Goal: Task Accomplishment & Management: Complete application form

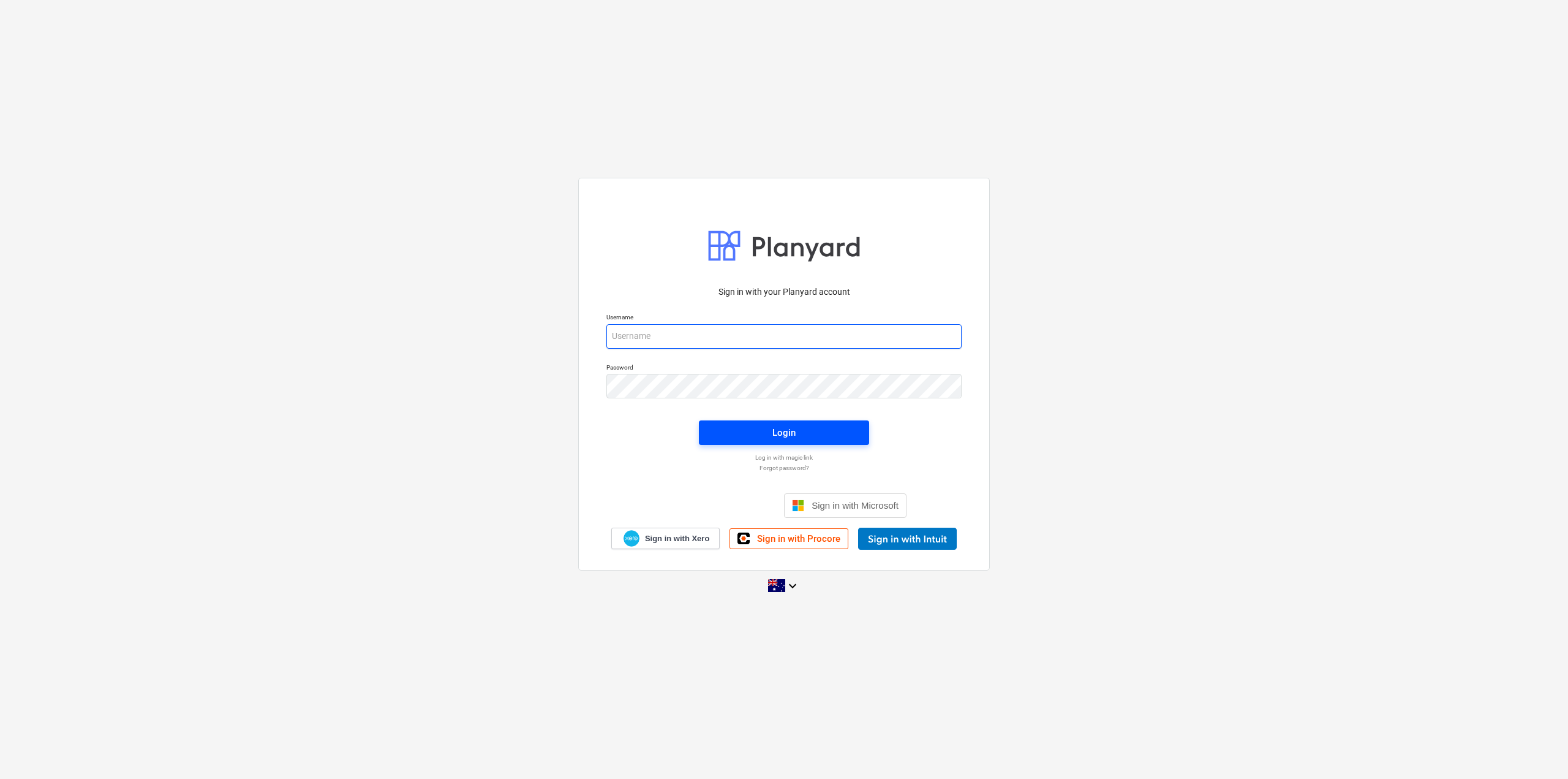
type input "[EMAIL_ADDRESS][DOMAIN_NAME]"
click at [829, 441] on span "Login" at bounding box center [784, 433] width 141 height 16
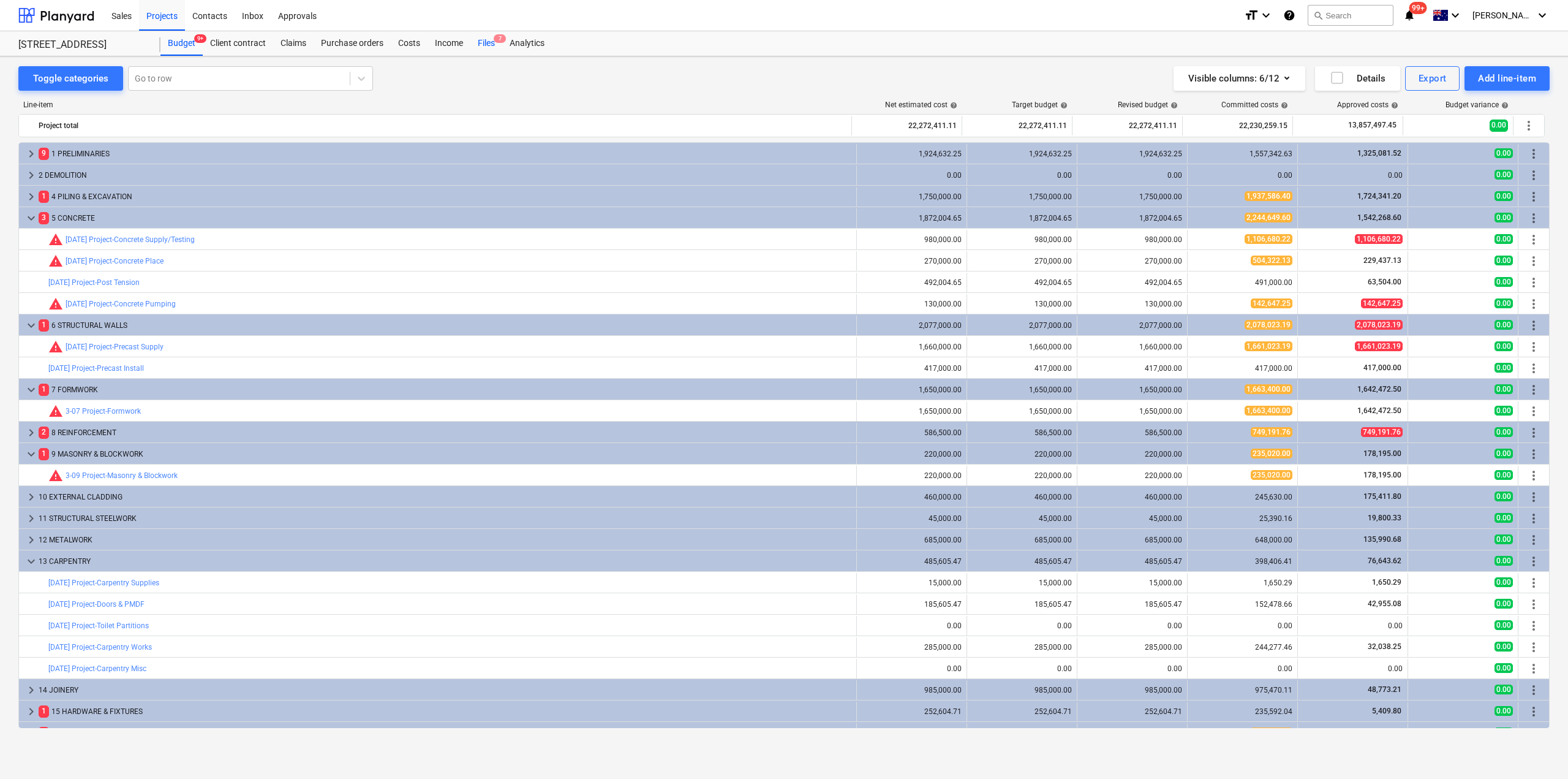
click at [487, 41] on div "Files 7" at bounding box center [486, 43] width 32 height 25
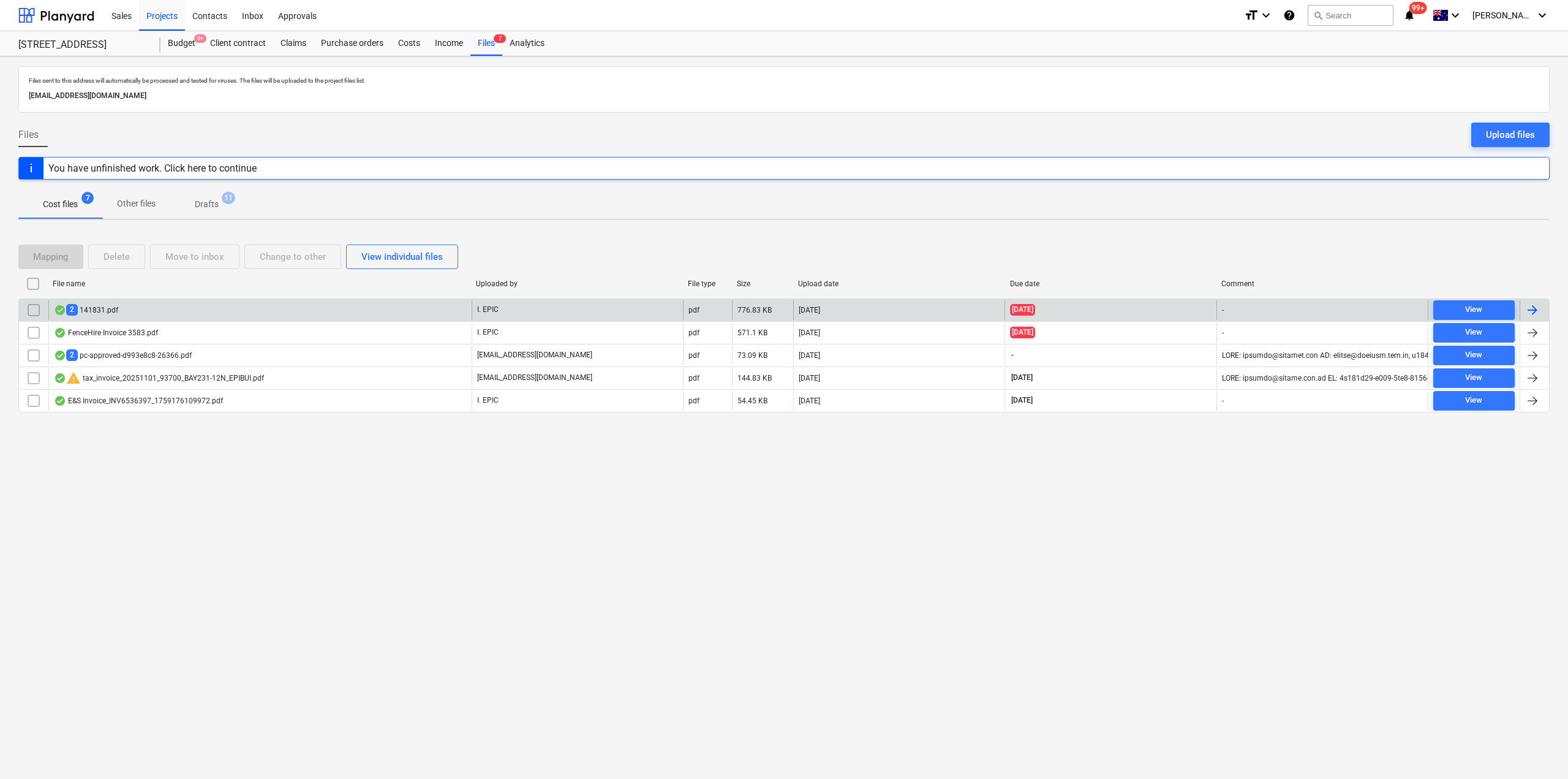
click at [262, 308] on div "2 141831.pdf" at bounding box center [261, 310] width 424 height 20
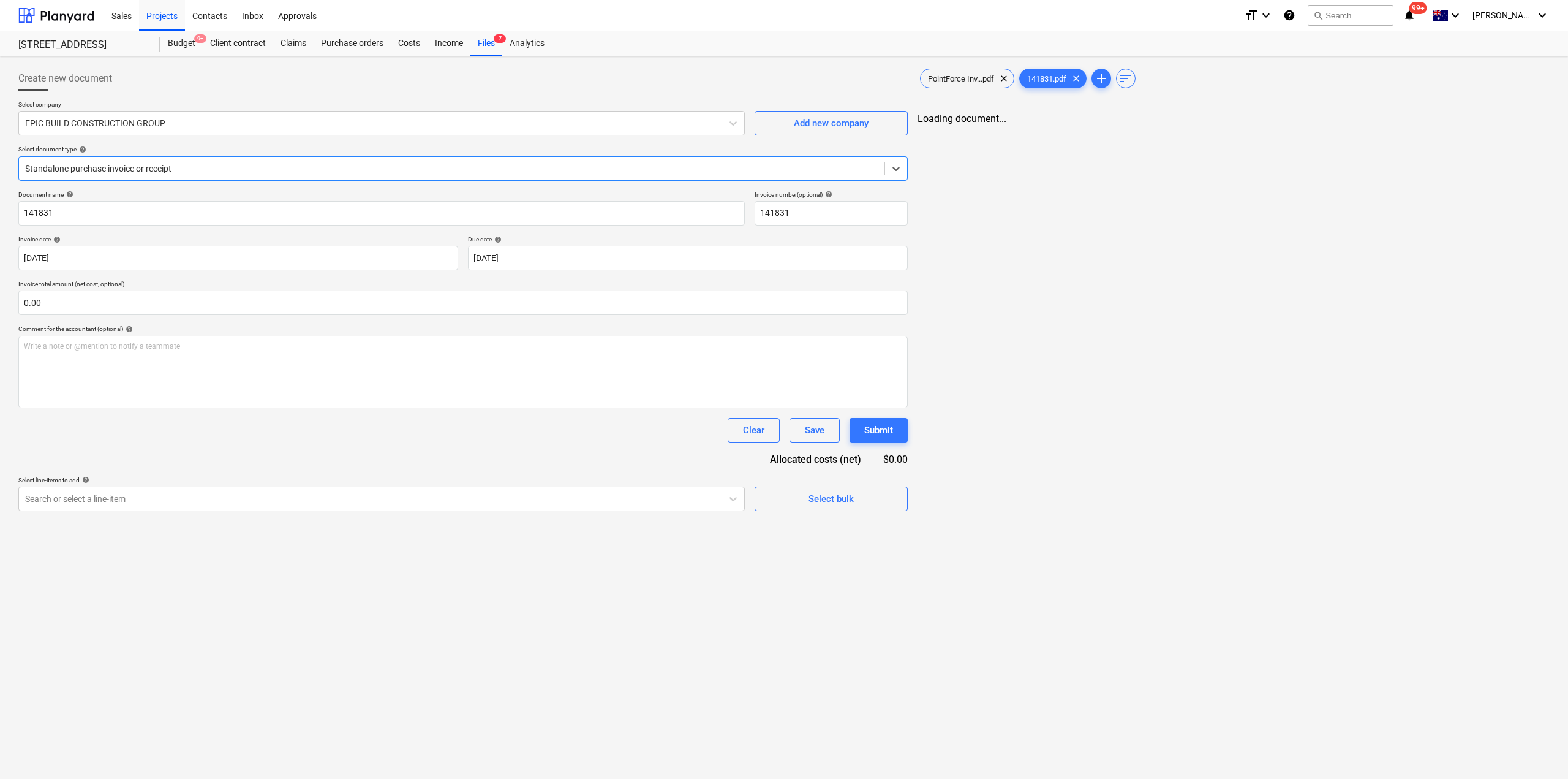
type input "141831"
type input "[DATE]"
click at [944, 79] on span "PointForce Inv...pdf" at bounding box center [958, 79] width 81 height 9
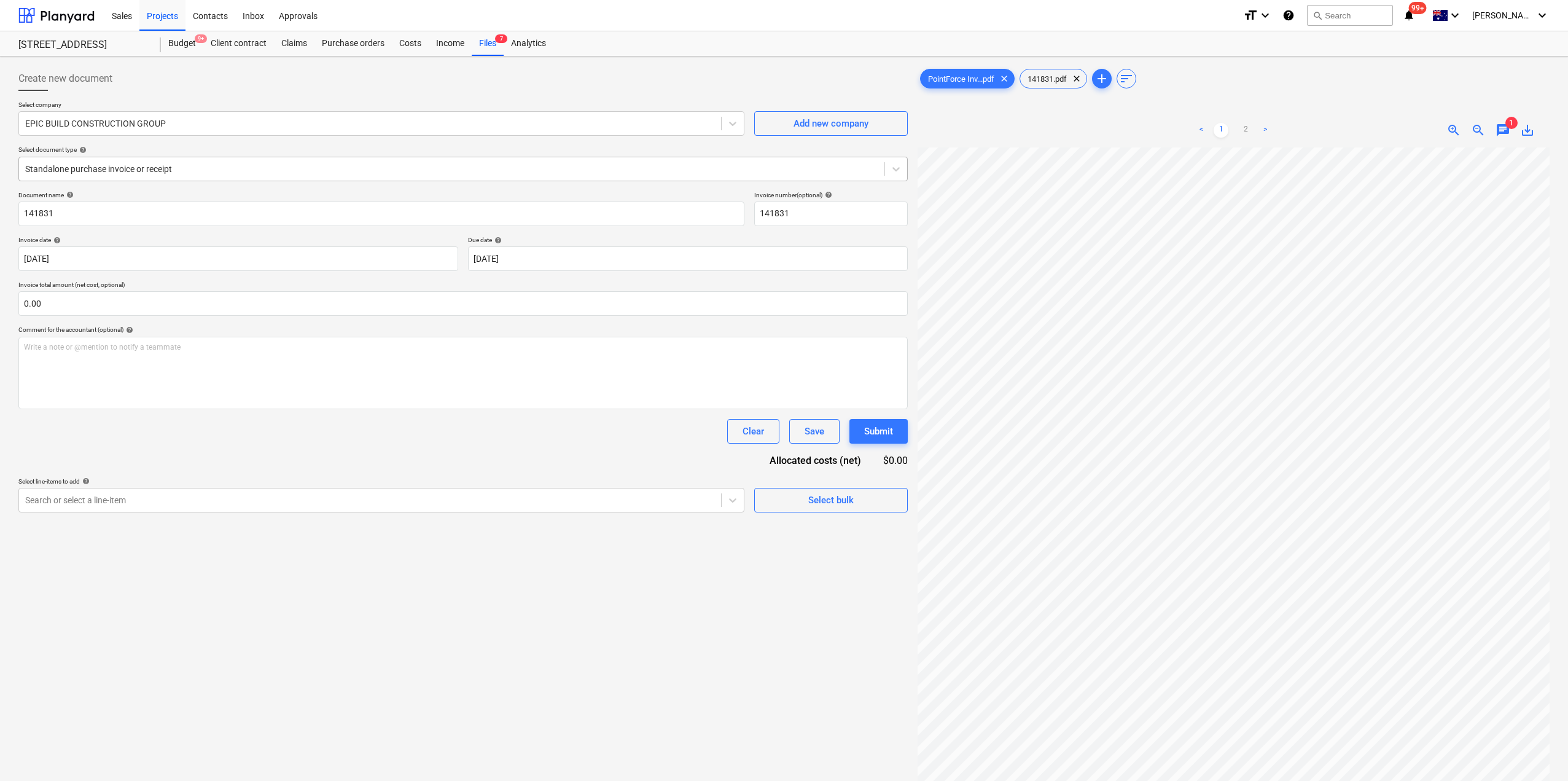
click at [238, 169] on div at bounding box center [452, 169] width 853 height 12
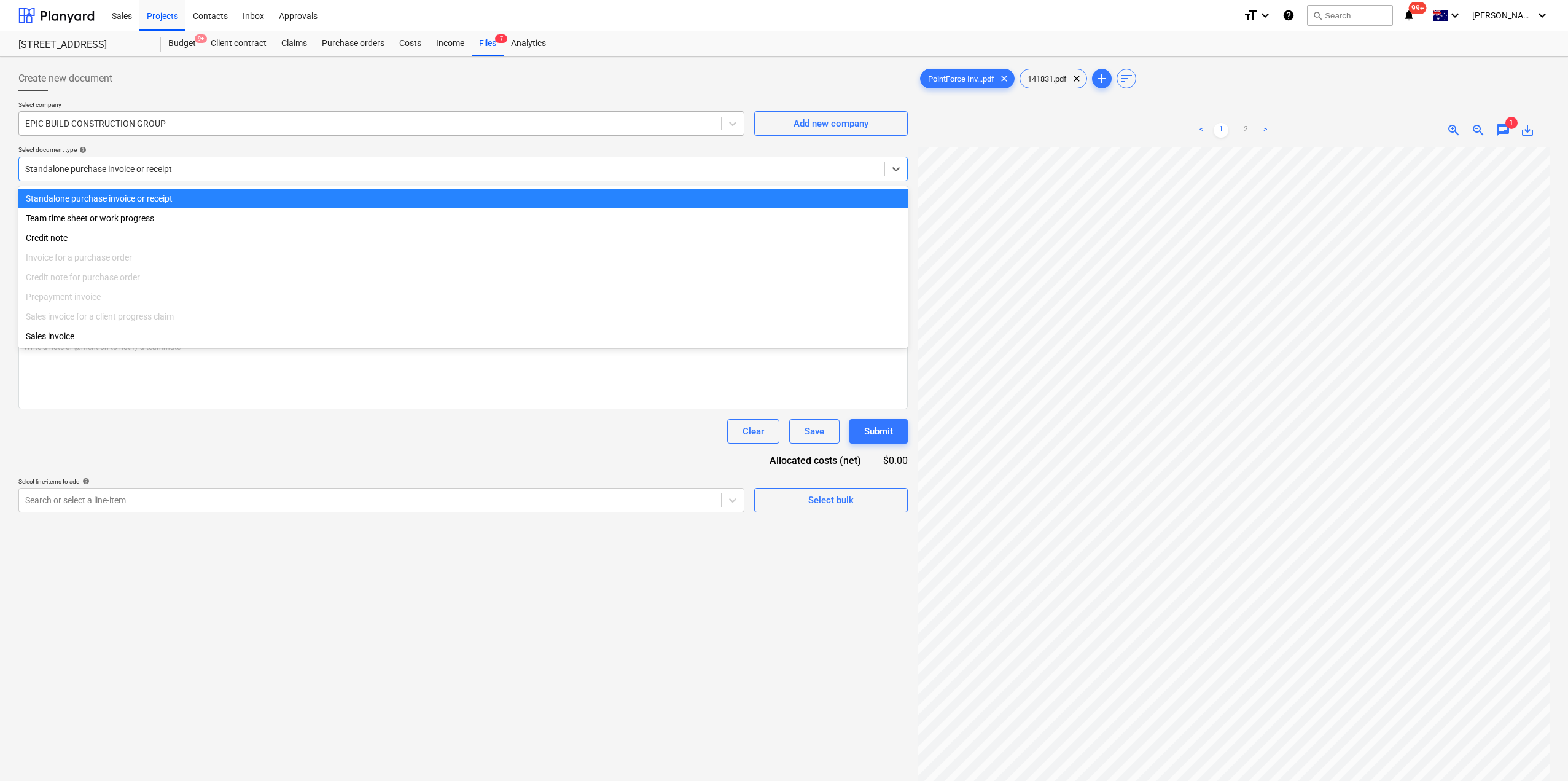
click at [137, 134] on div "EPIC BUILD CONSTRUCTION GROUP" at bounding box center [381, 124] width 726 height 25
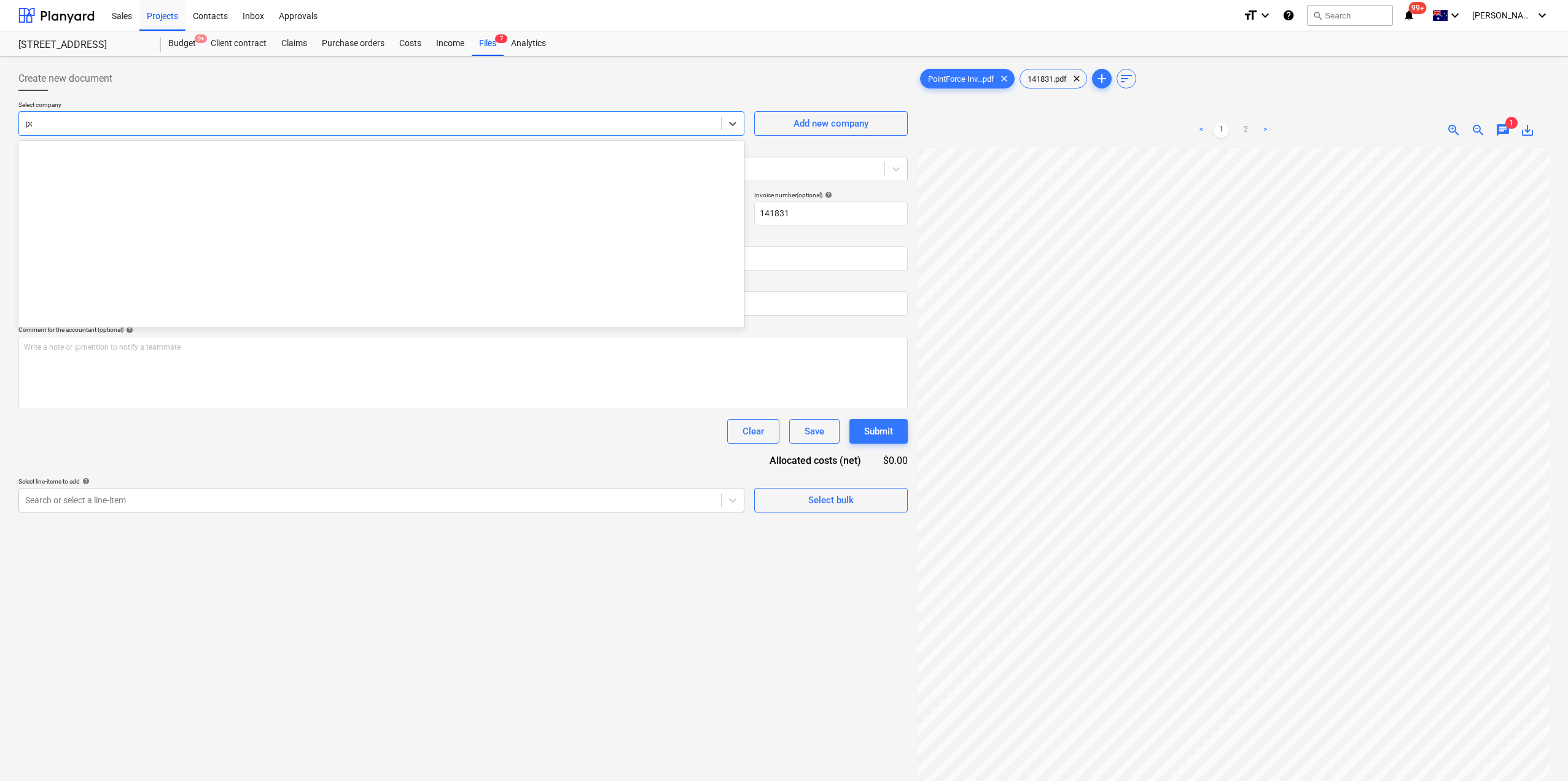
type input "poin"
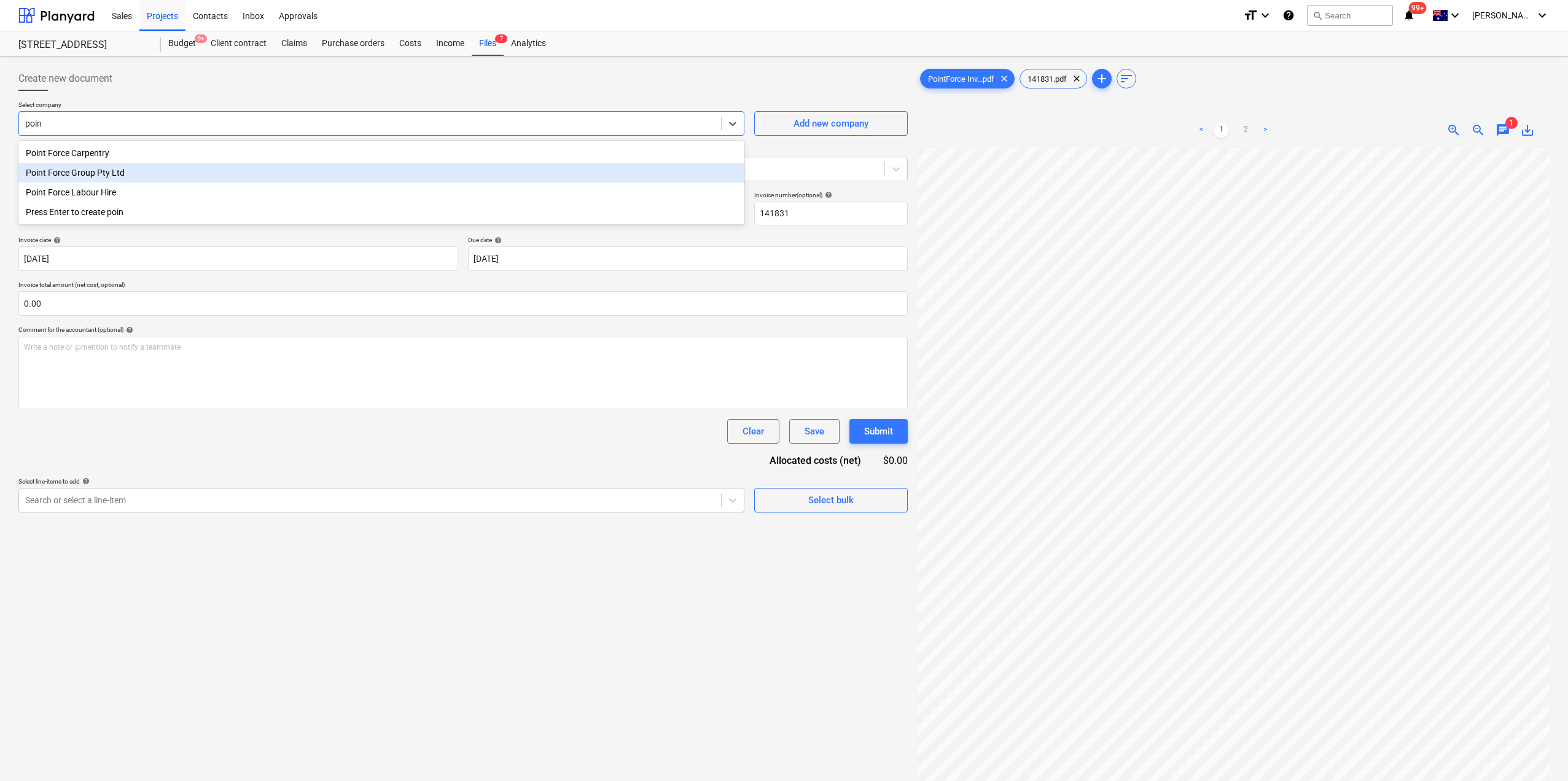
click at [136, 169] on div "Point Force Group Pty Ltd" at bounding box center [381, 173] width 726 height 20
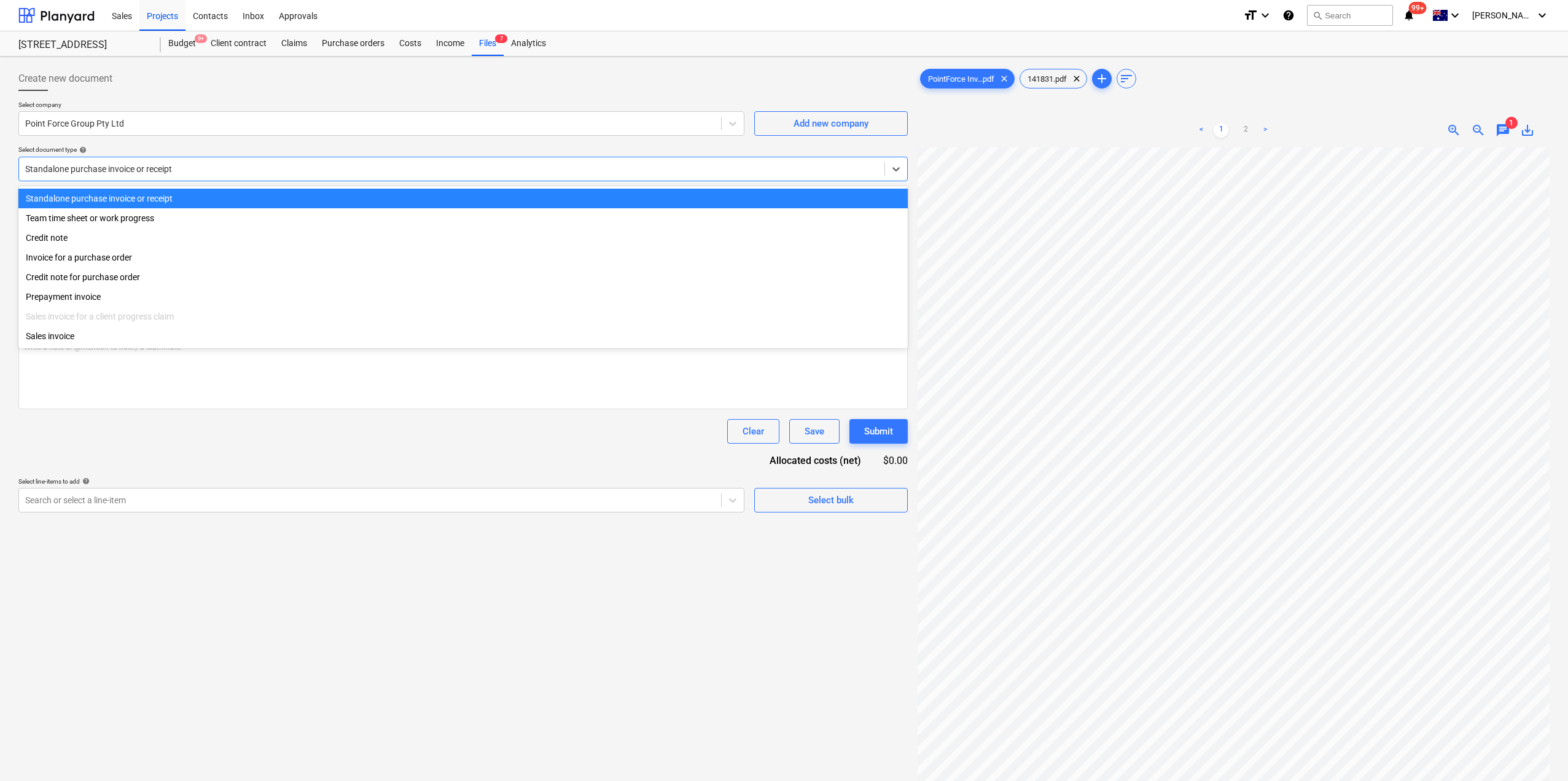
click at [162, 174] on div at bounding box center [452, 169] width 853 height 12
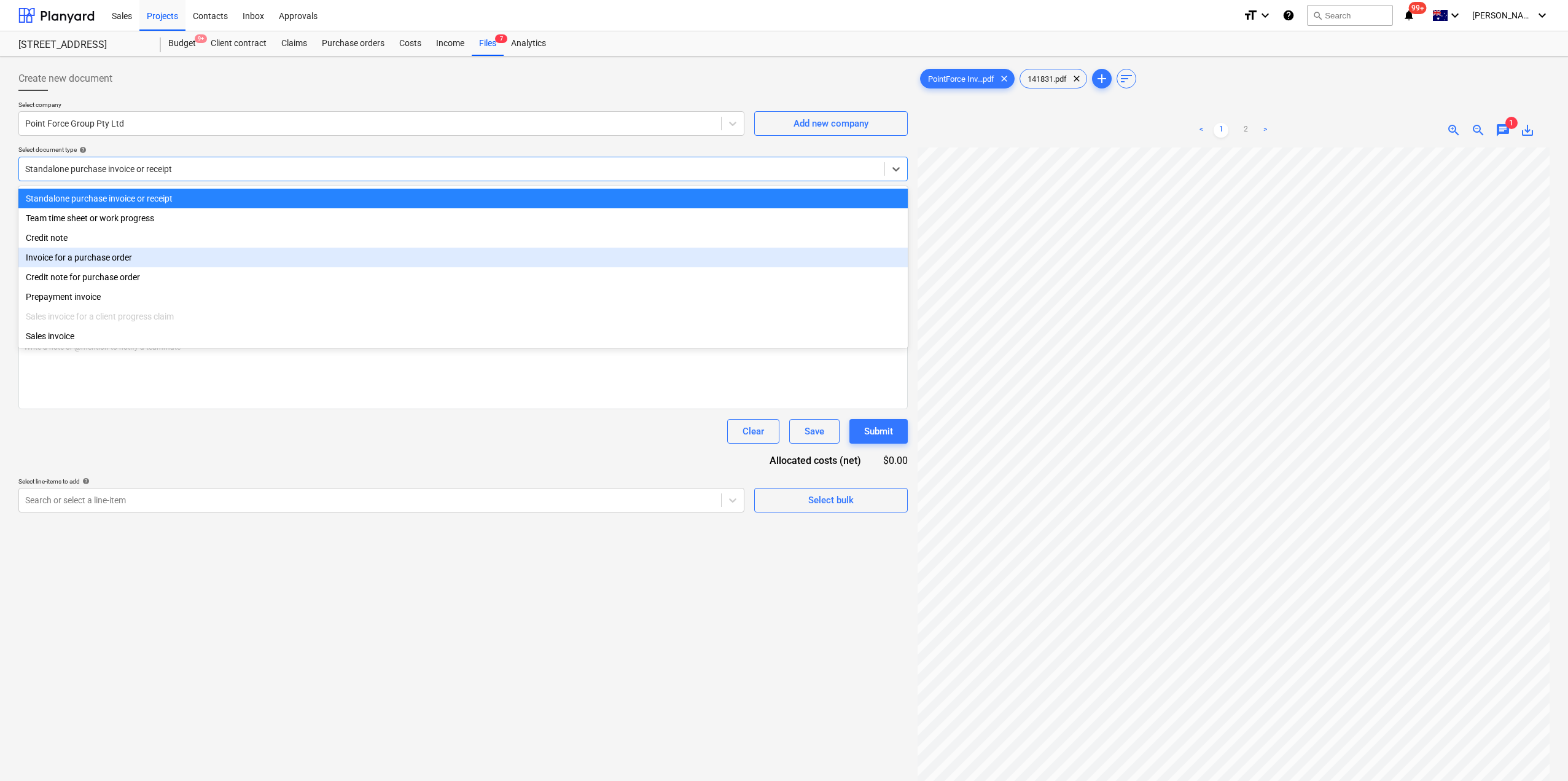
click at [171, 261] on div "Invoice for a purchase order" at bounding box center [463, 257] width 889 height 20
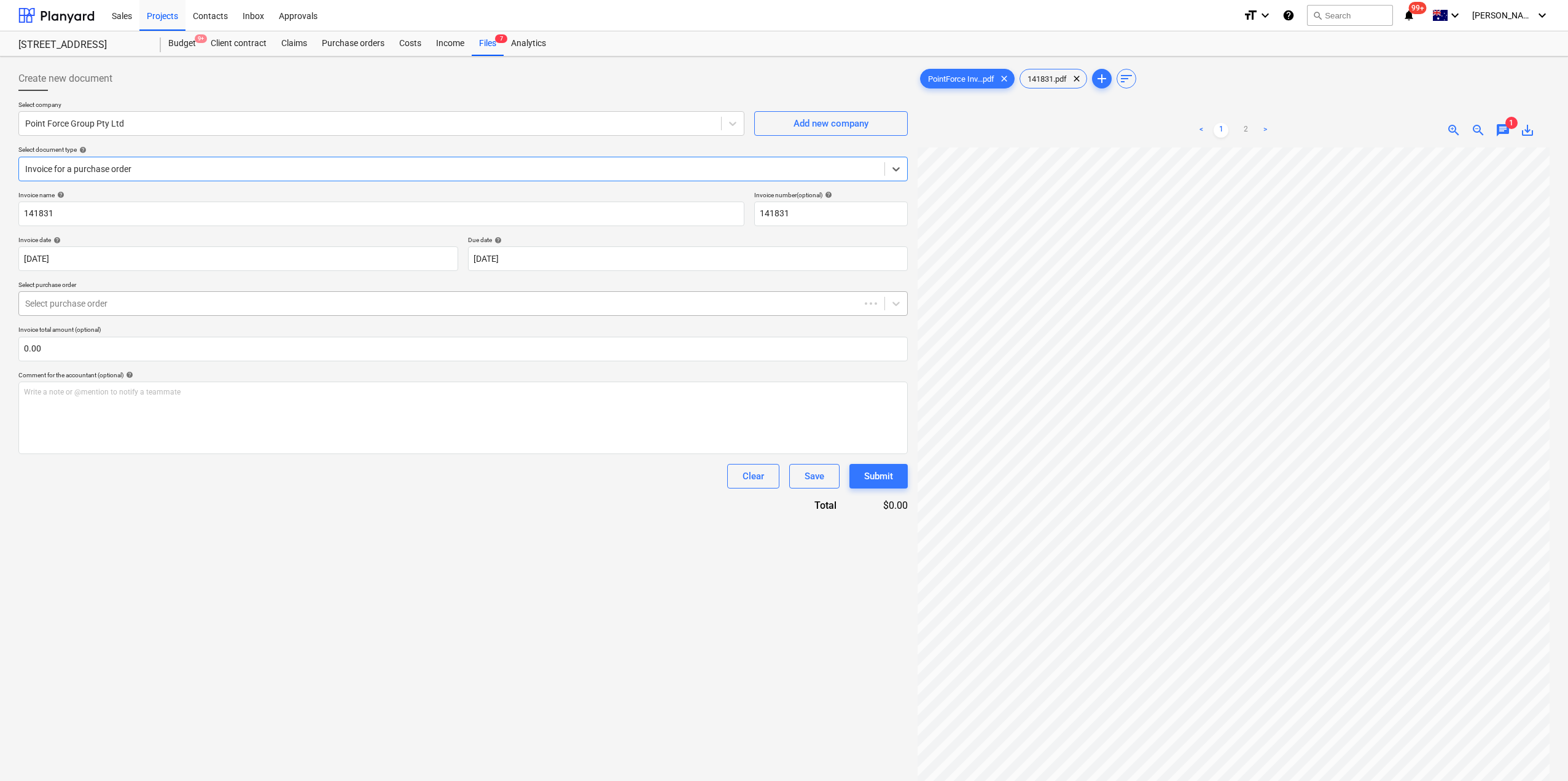
click at [258, 309] on div at bounding box center [439, 303] width 828 height 12
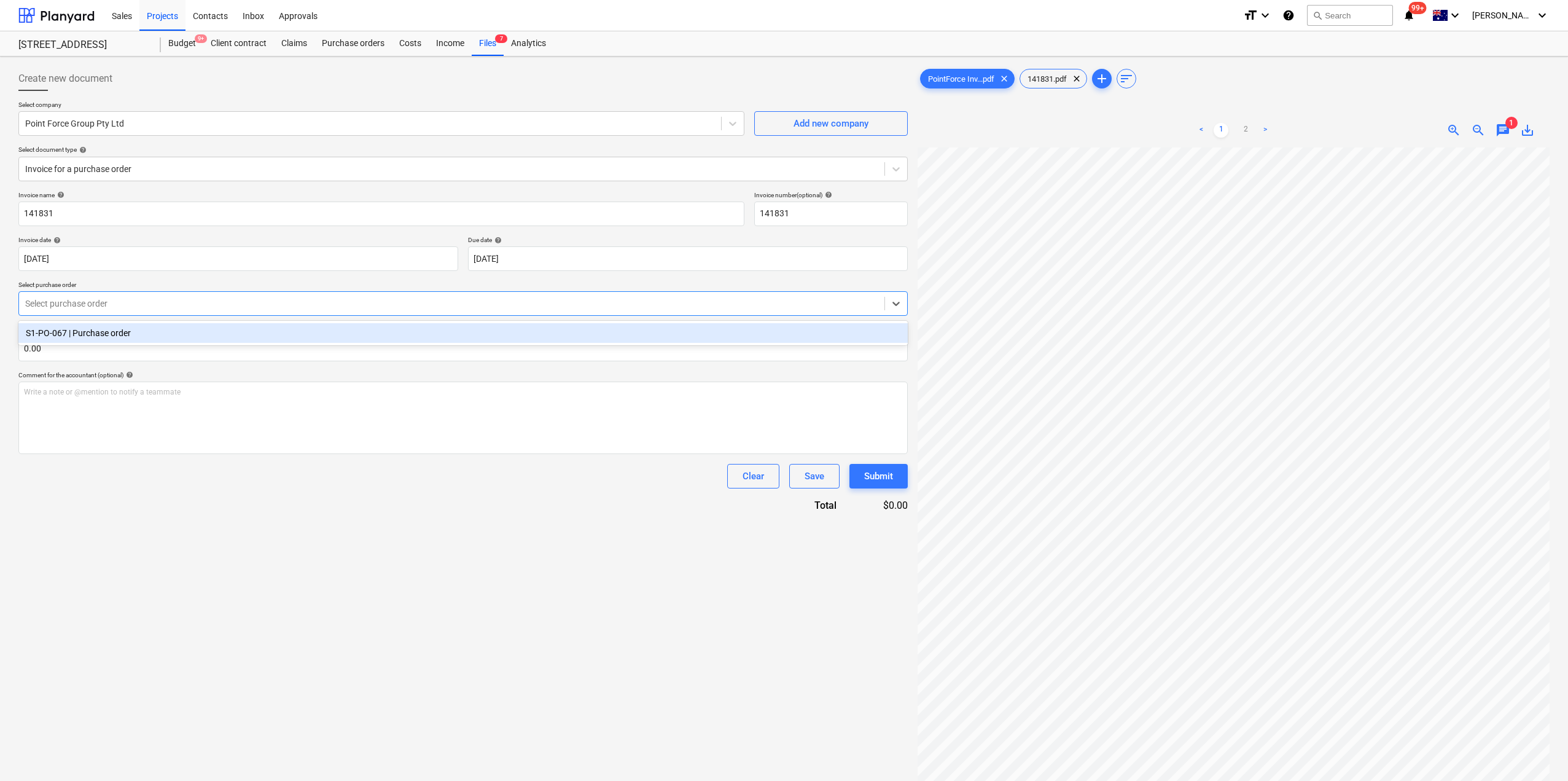
click at [289, 335] on div "S1-PO-067 | Purchase order" at bounding box center [463, 333] width 889 height 20
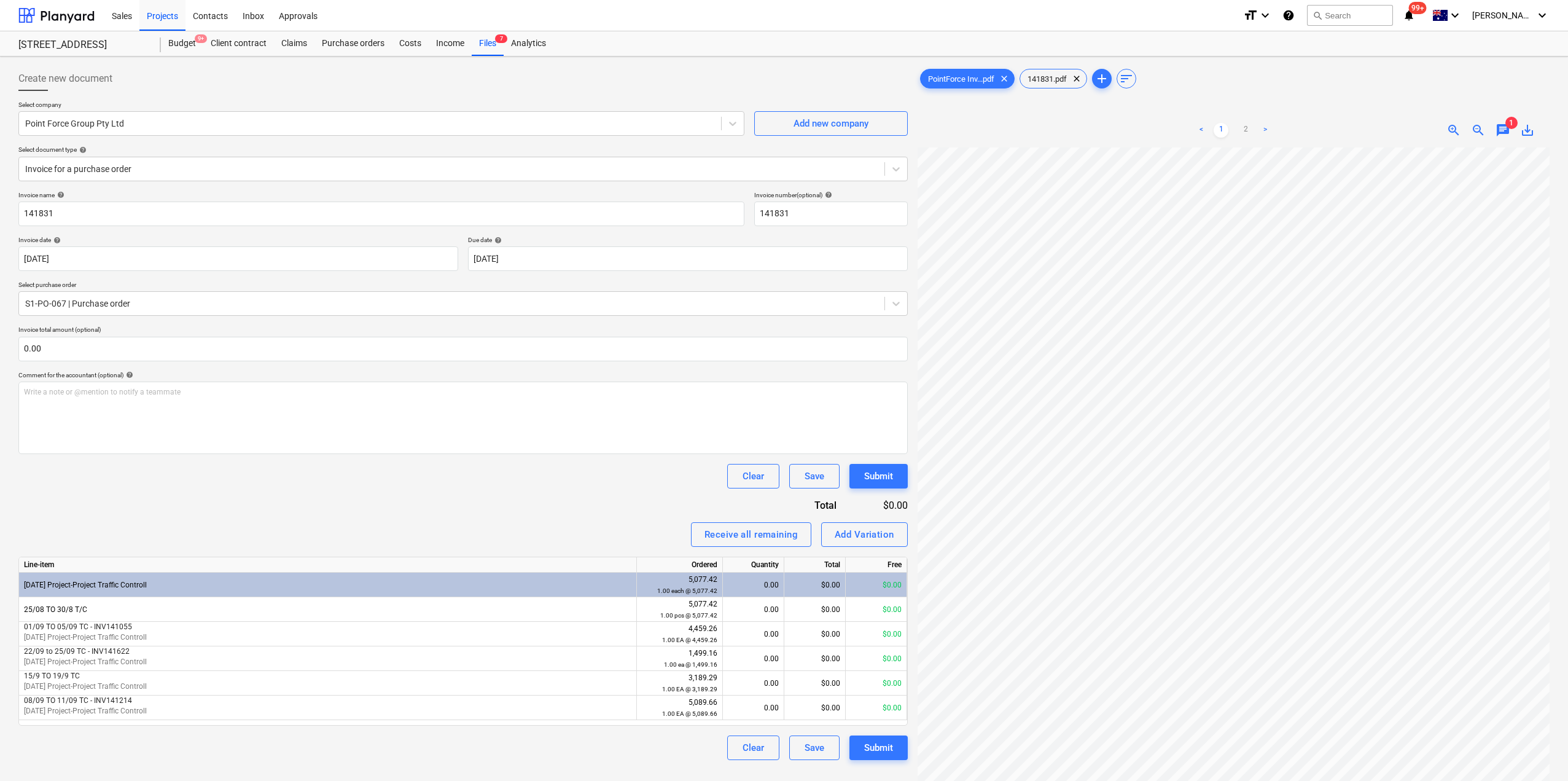
click at [346, 519] on div "Invoice name help 141831 Invoice number (optional) help 141831 Invoice date hel…" at bounding box center [463, 476] width 889 height 569
click at [1245, 136] on link "2" at bounding box center [1245, 130] width 15 height 15
click at [1214, 131] on link "1" at bounding box center [1220, 130] width 15 height 15
click at [1248, 134] on link "2" at bounding box center [1245, 130] width 15 height 15
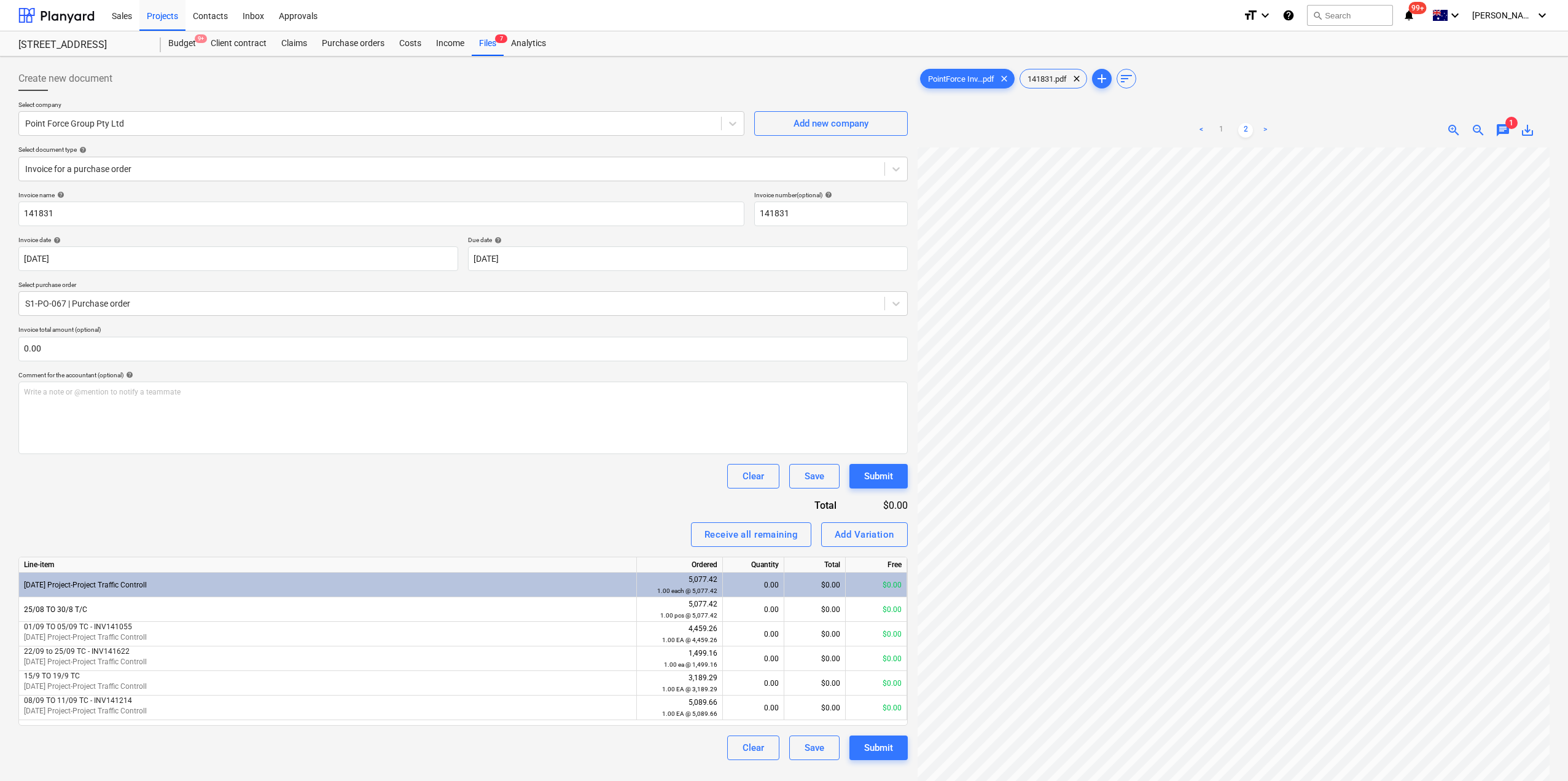
scroll to position [0, 15]
click at [1218, 780] on html "Sales Projects Contacts Inbox Approvals format_size keyboard_arrow_down help se…" at bounding box center [784, 390] width 1568 height 781
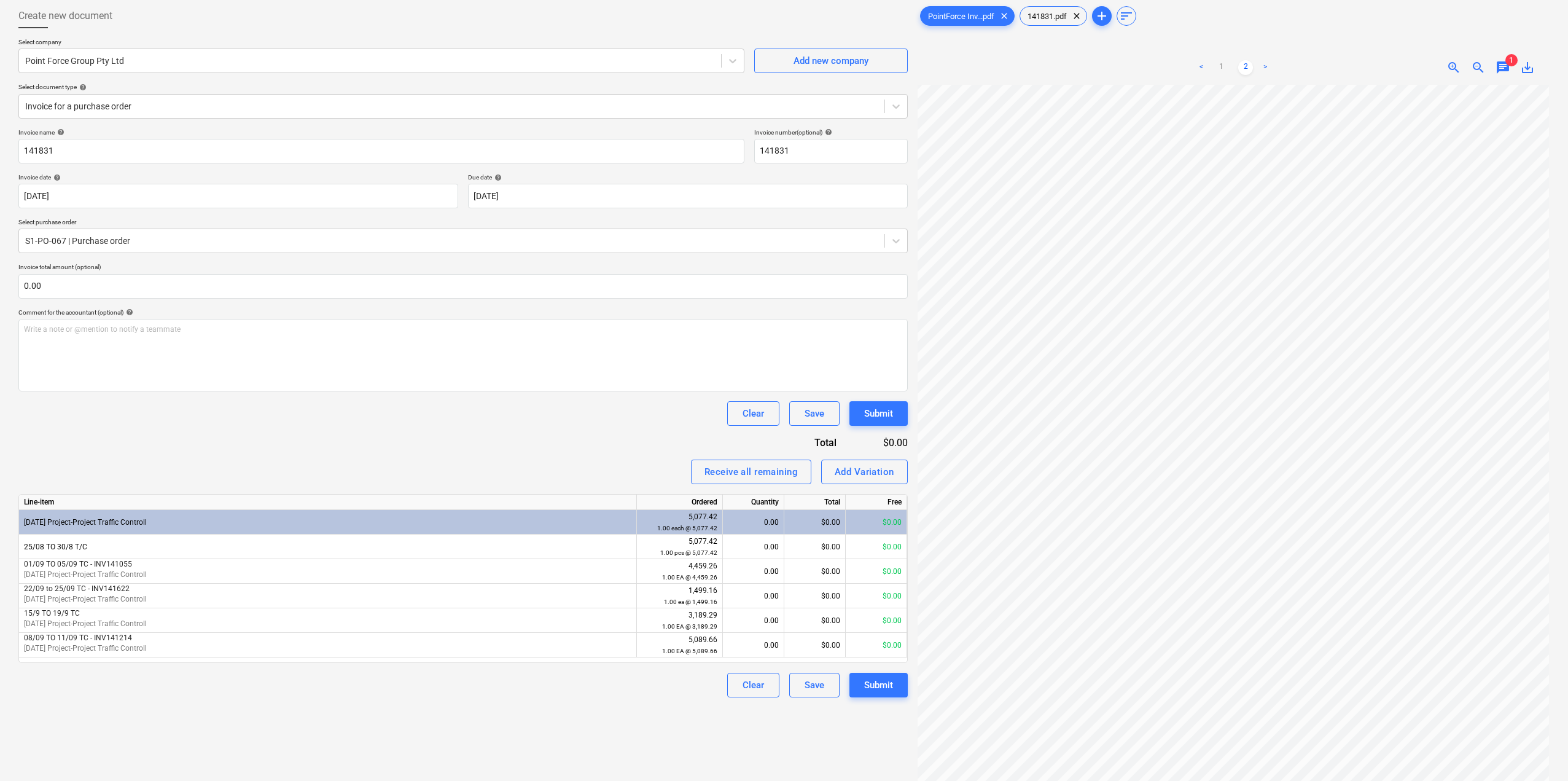
scroll to position [123, 0]
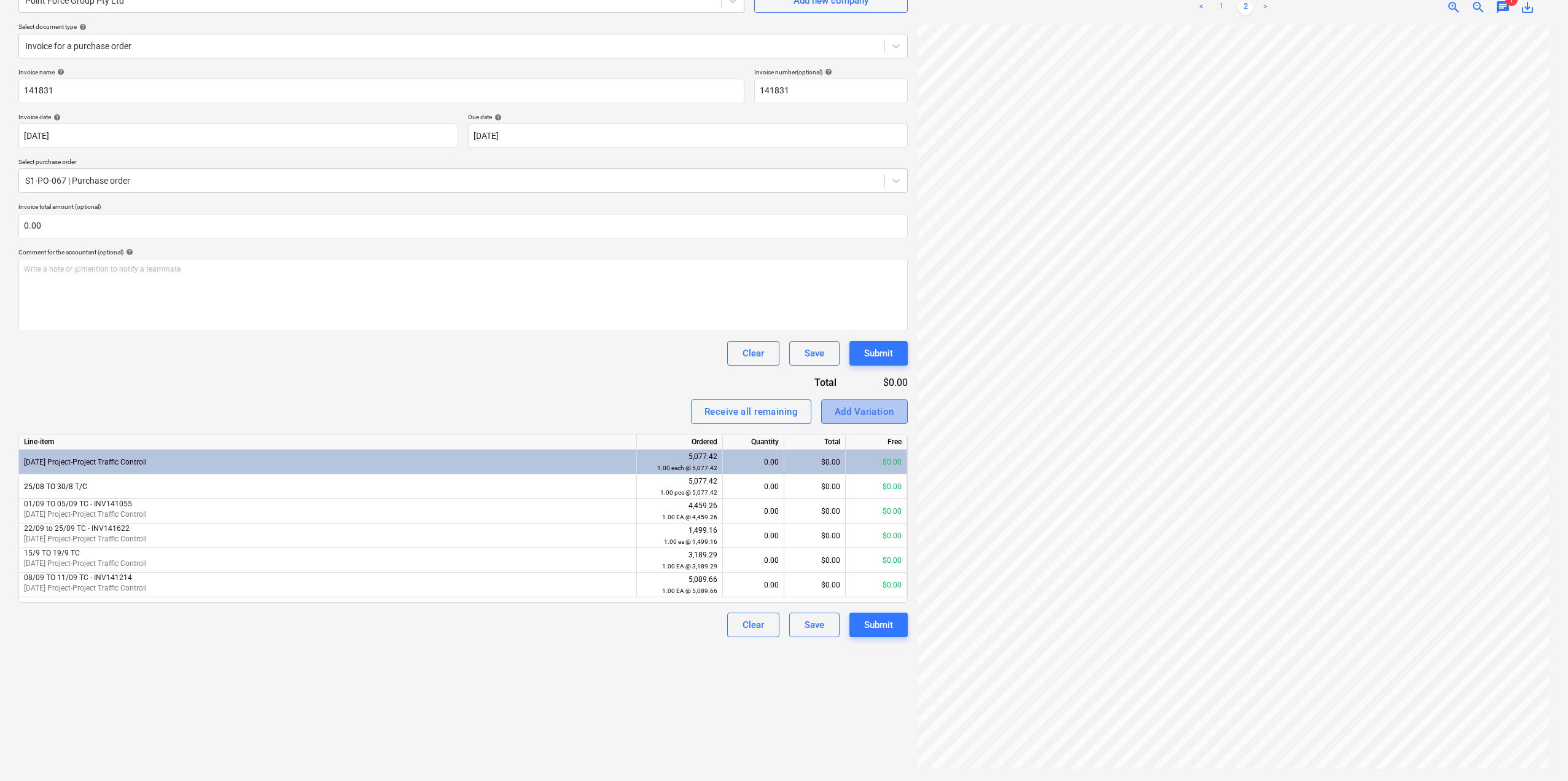
click at [882, 421] on button "Add Variation" at bounding box center [864, 411] width 87 height 25
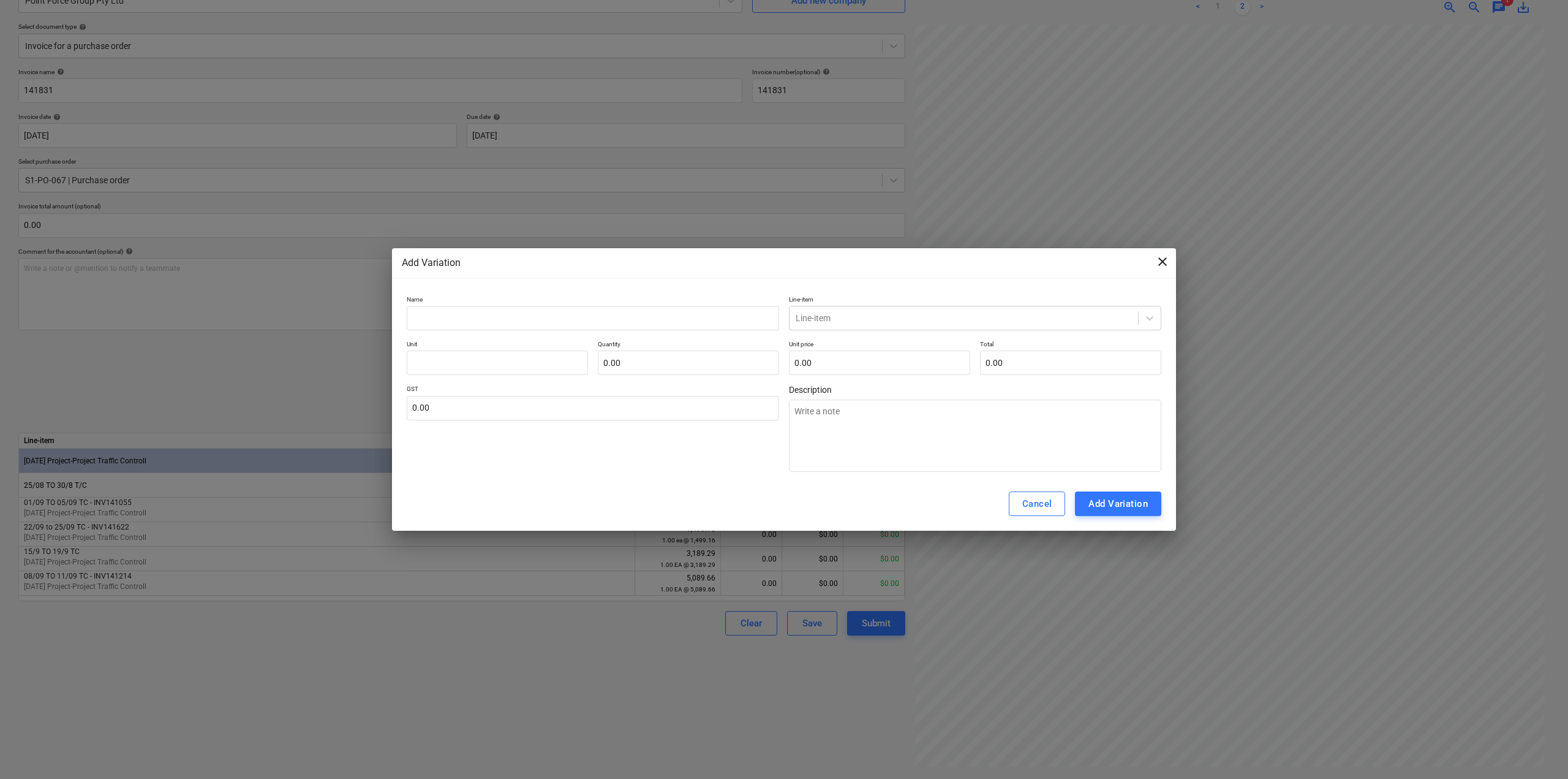
click at [1167, 258] on span "close" at bounding box center [1162, 262] width 15 height 15
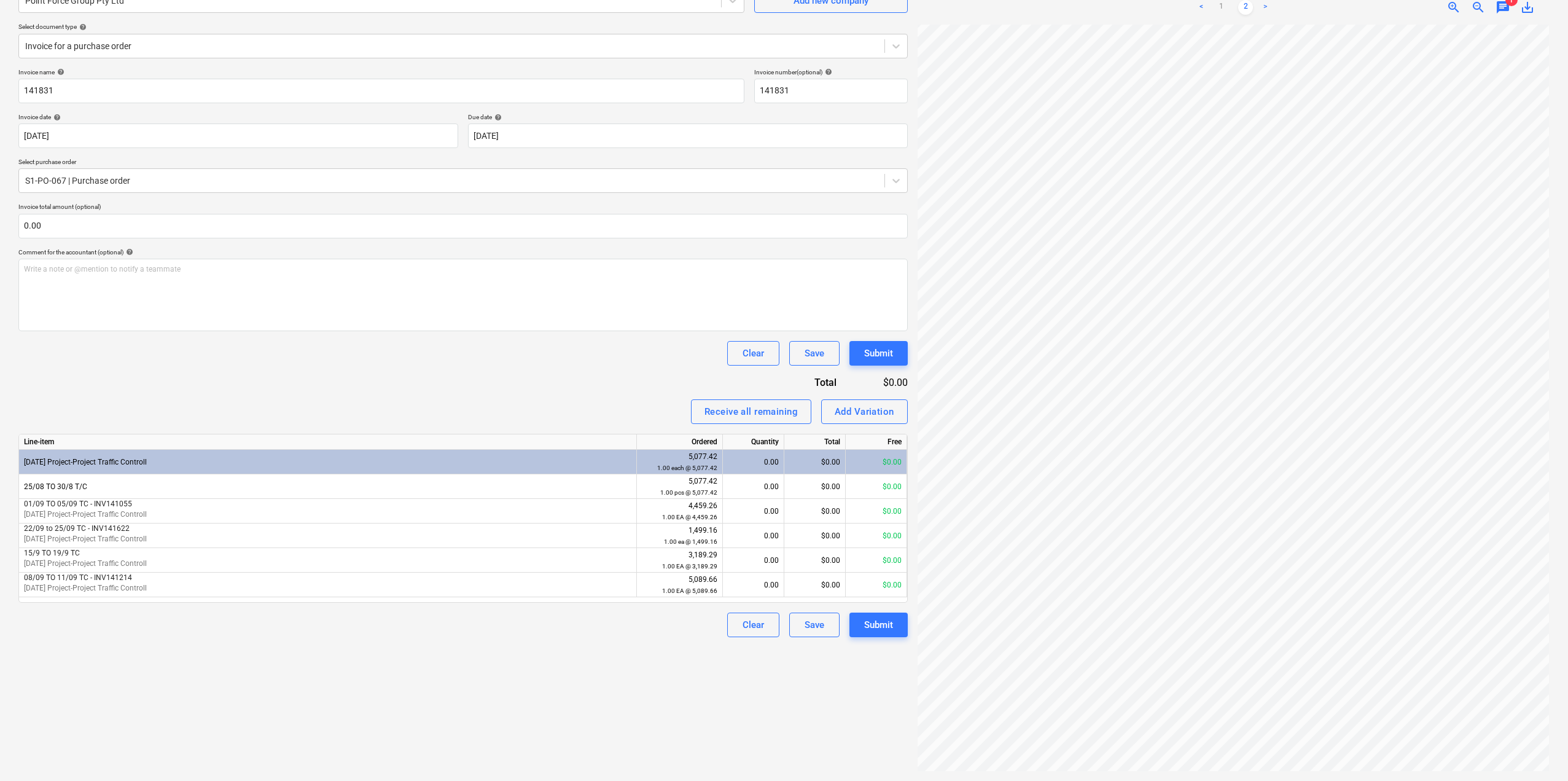
scroll to position [0, 0]
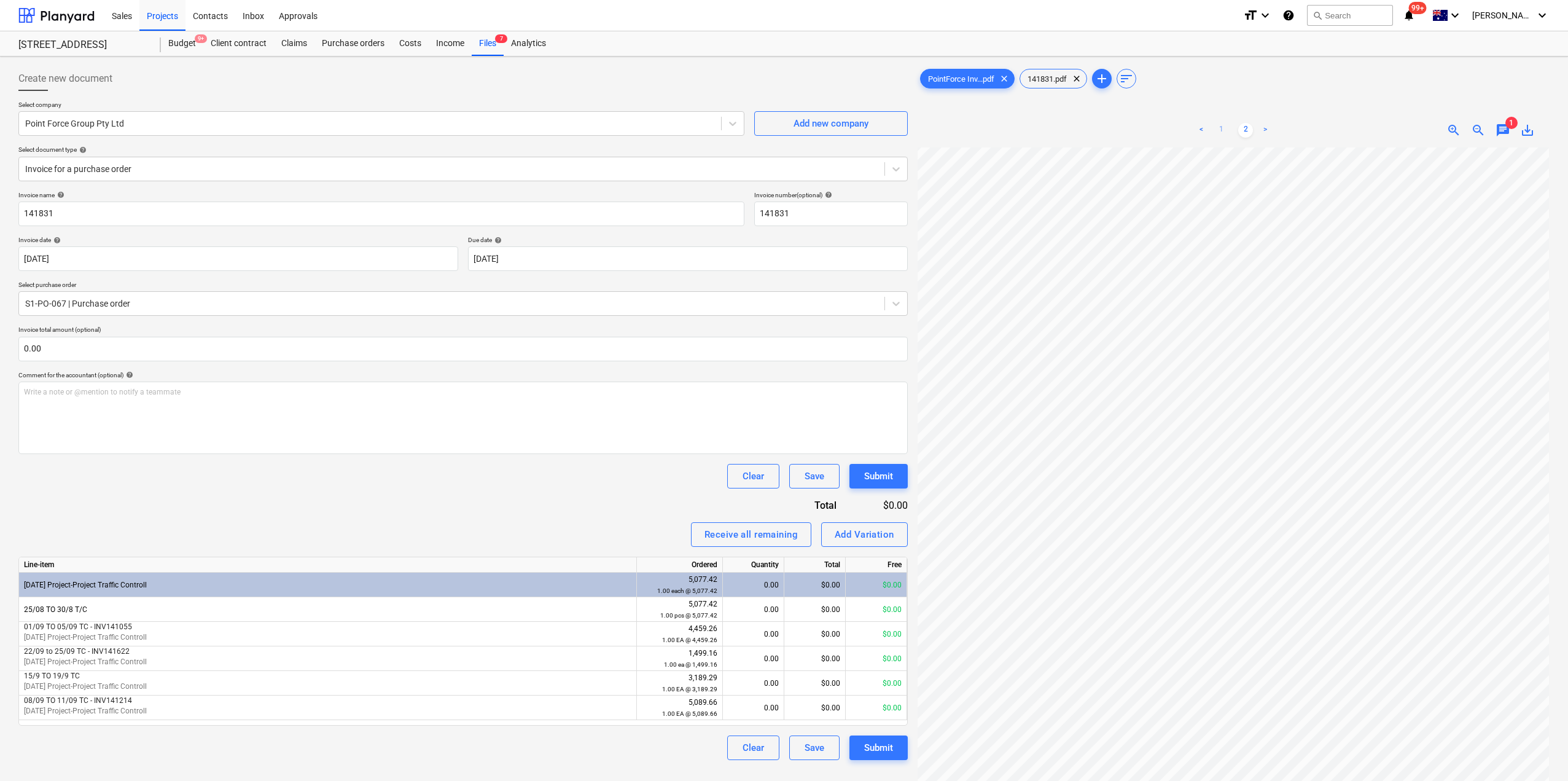
click at [1218, 129] on link "1" at bounding box center [1220, 130] width 15 height 15
click at [851, 537] on div "Add Variation" at bounding box center [864, 535] width 60 height 16
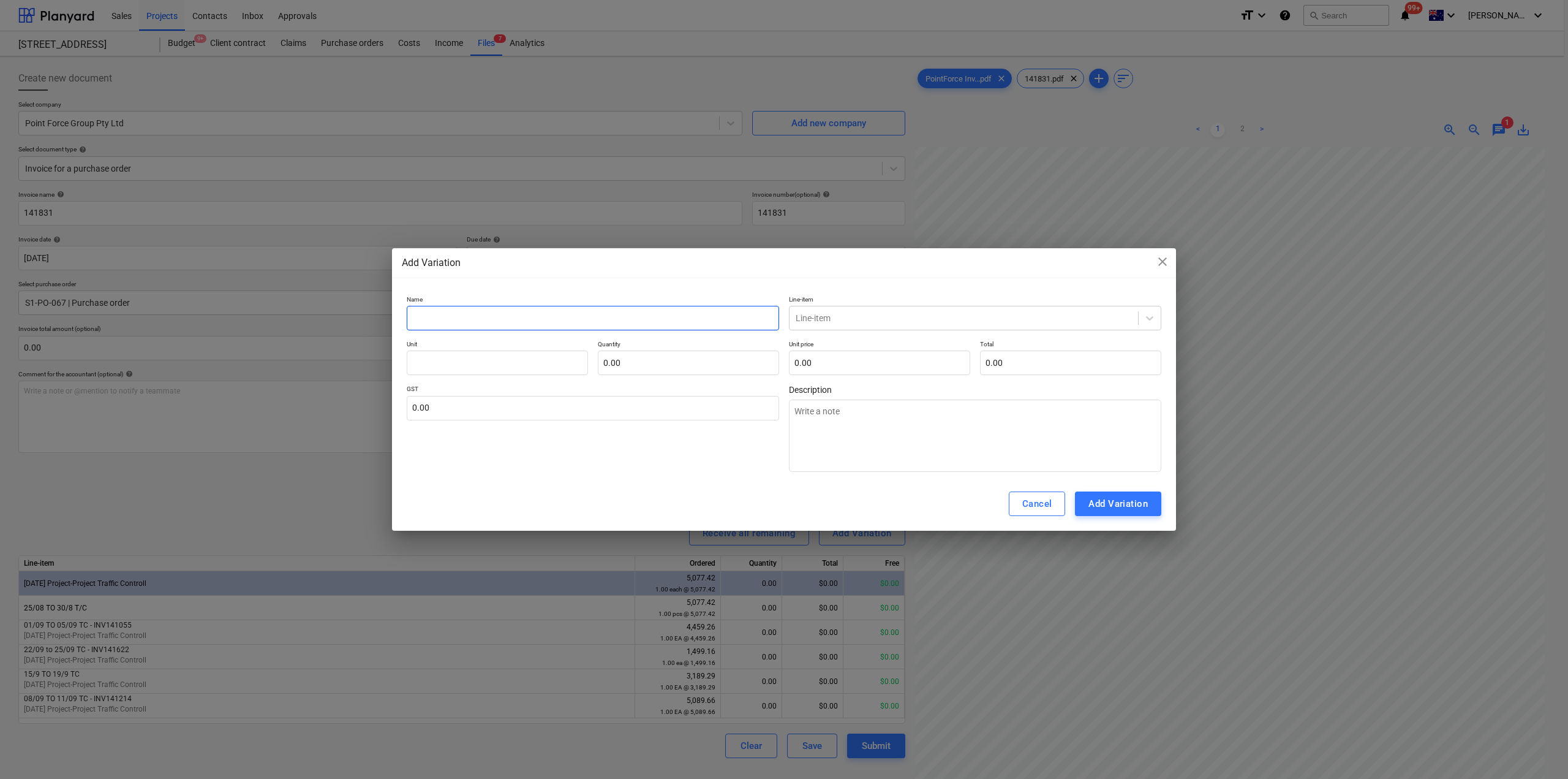
click at [524, 322] on input "text" at bounding box center [593, 317] width 373 height 25
type textarea "x"
type input "2"
type textarea "x"
type input "29"
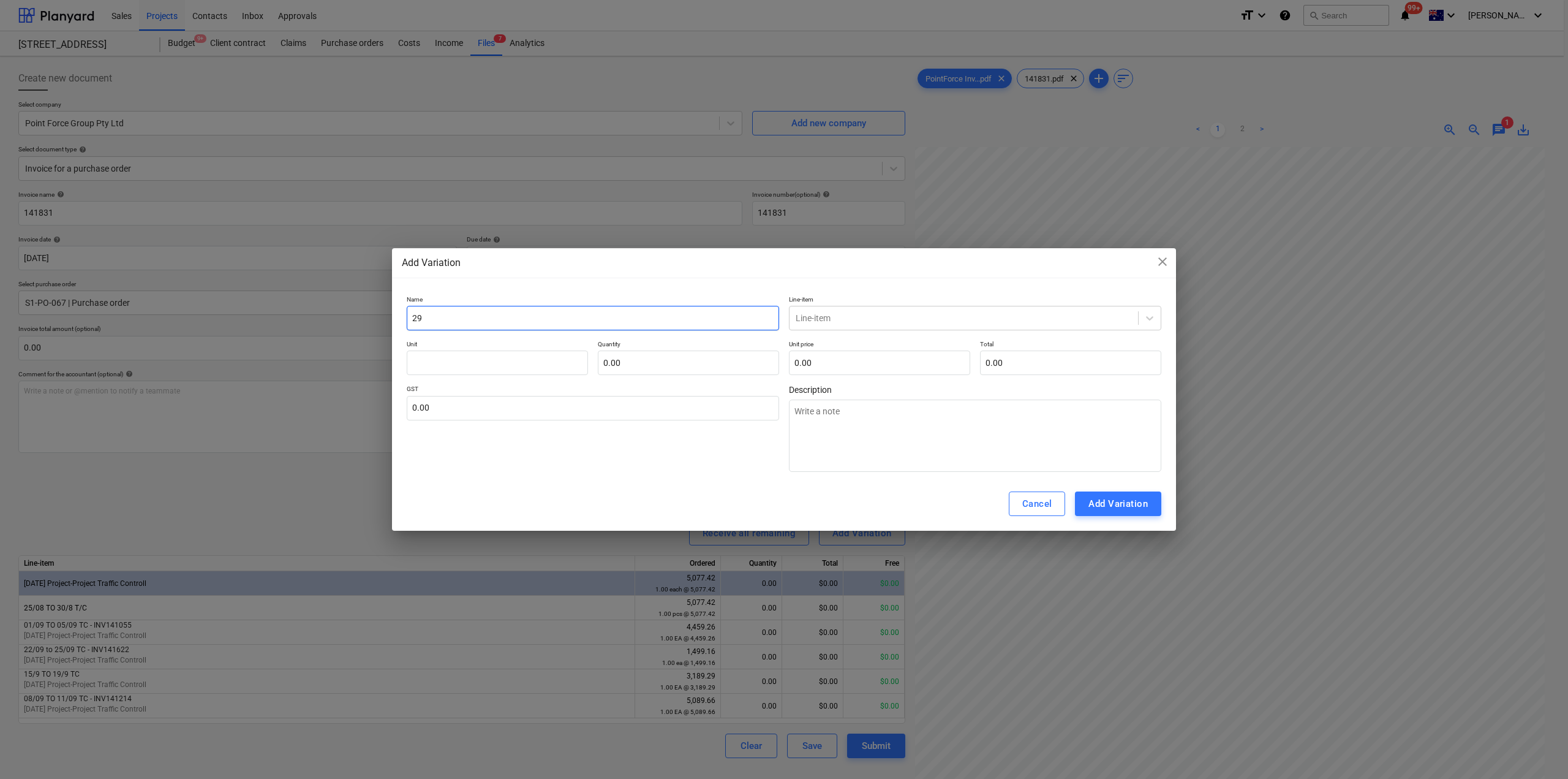
type textarea "x"
type input "29/"
type textarea "x"
type input "29/0"
type textarea "x"
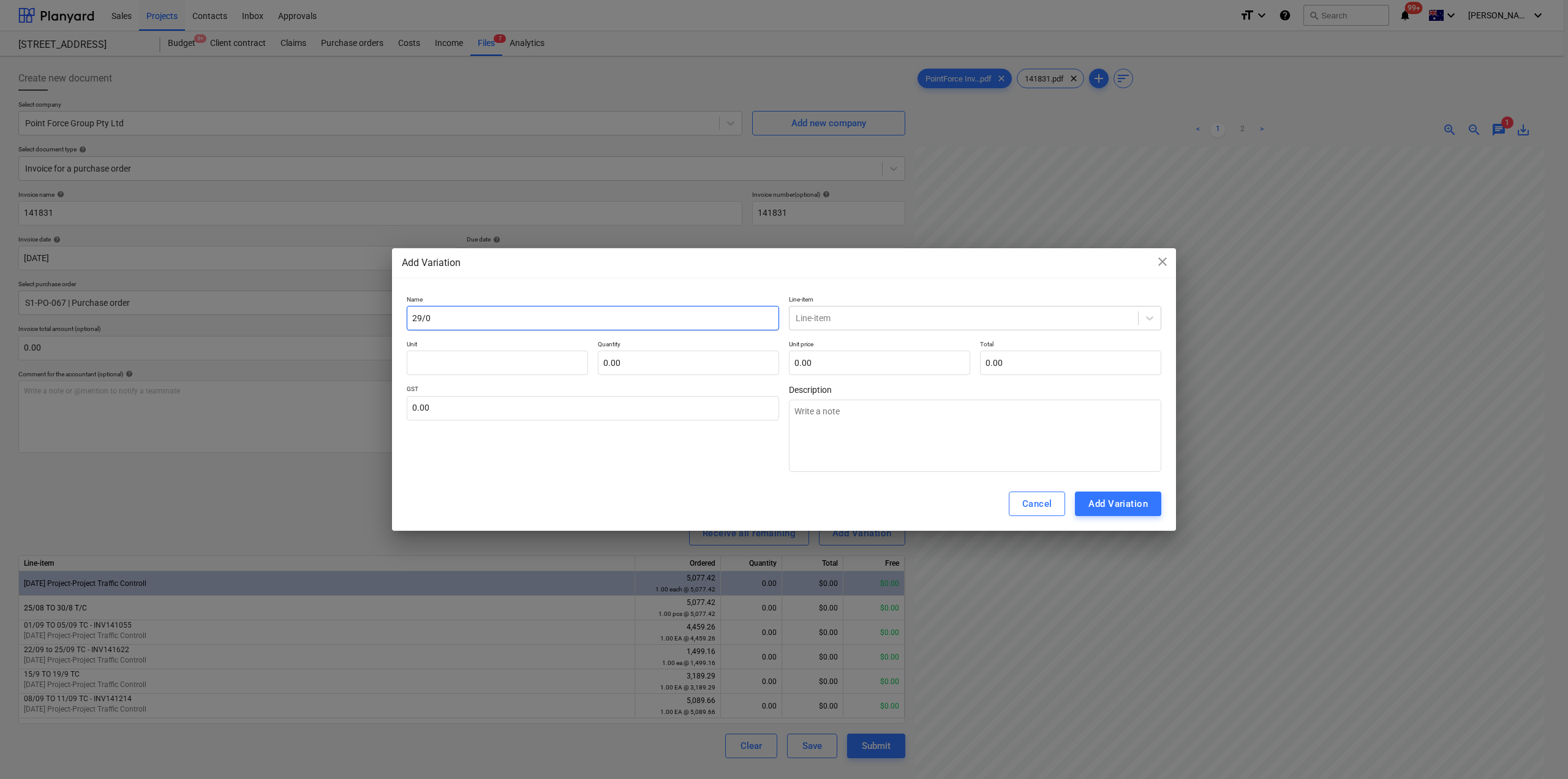
type input "29/09"
type textarea "x"
type input "29/09"
type textarea "x"
type input "29/09 t"
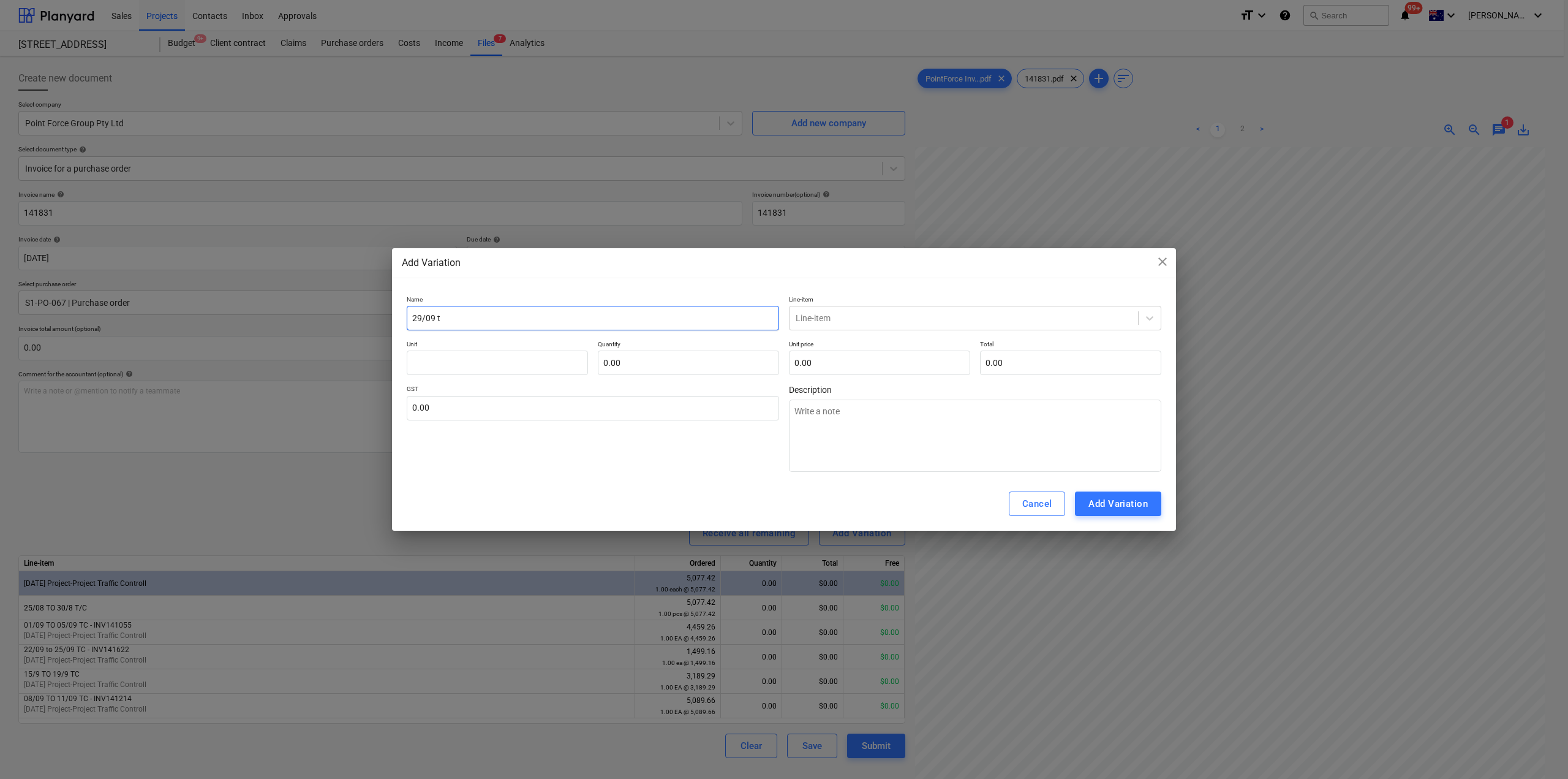
type textarea "x"
type input "29/09 to"
type textarea "x"
type input "29/09 to"
type textarea "x"
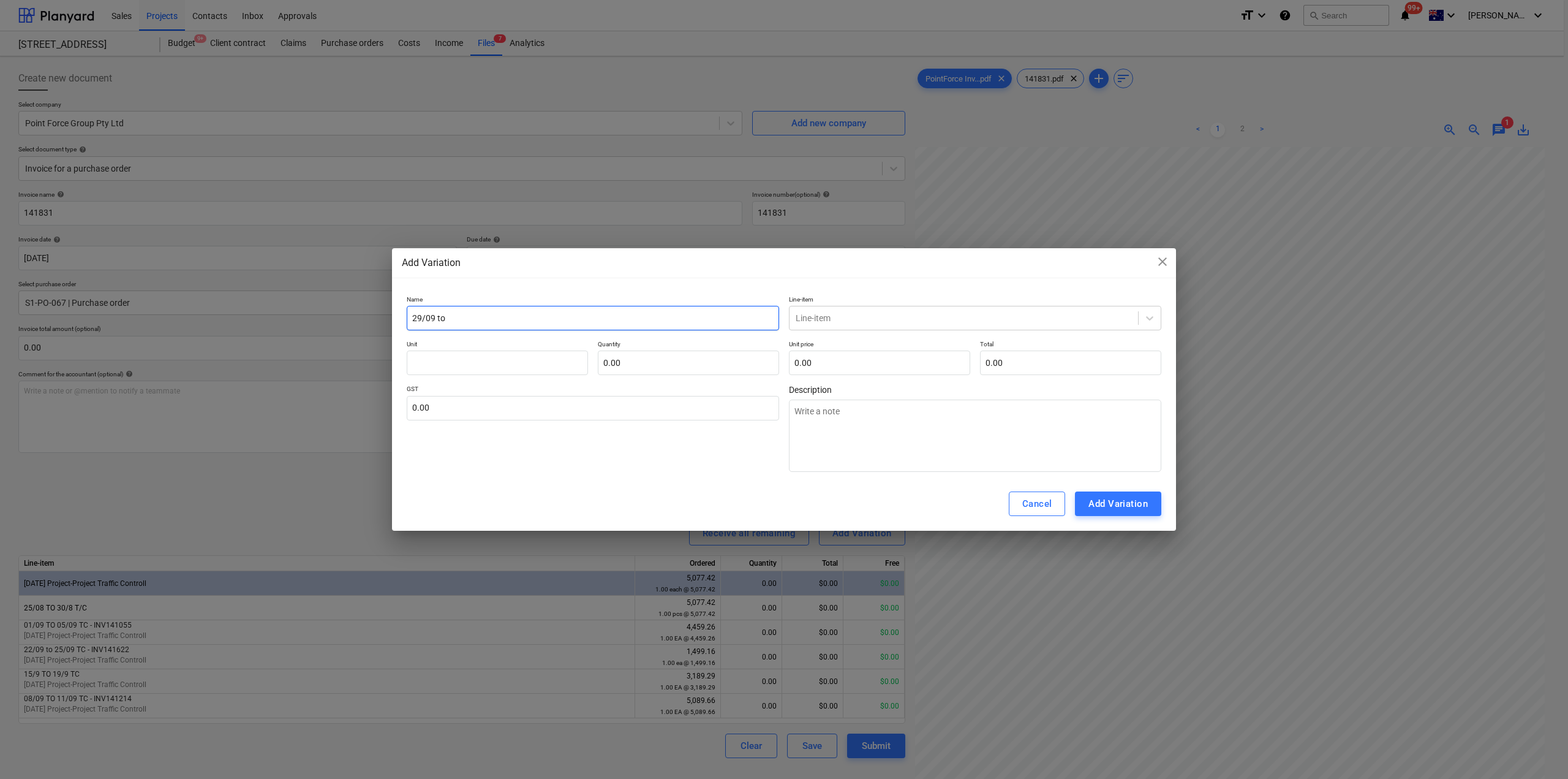
type input "29/09 to 3"
type textarea "x"
type input "29/09 to 3/"
type textarea "x"
type input "29/09 to 3/1"
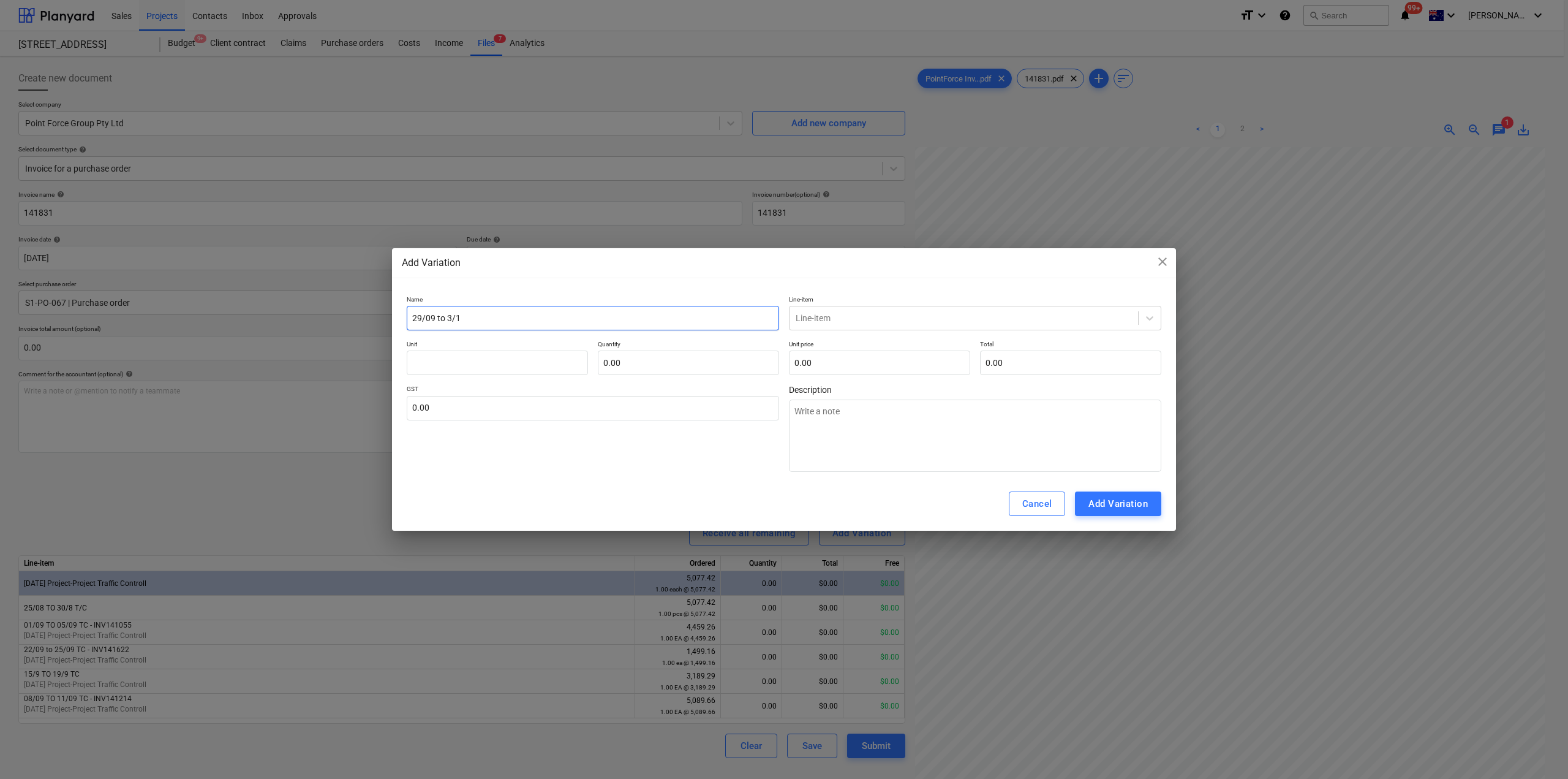
type textarea "x"
type input "29/09 to 3/10"
type textarea "x"
type input "29/09 to 3/10"
type textarea "x"
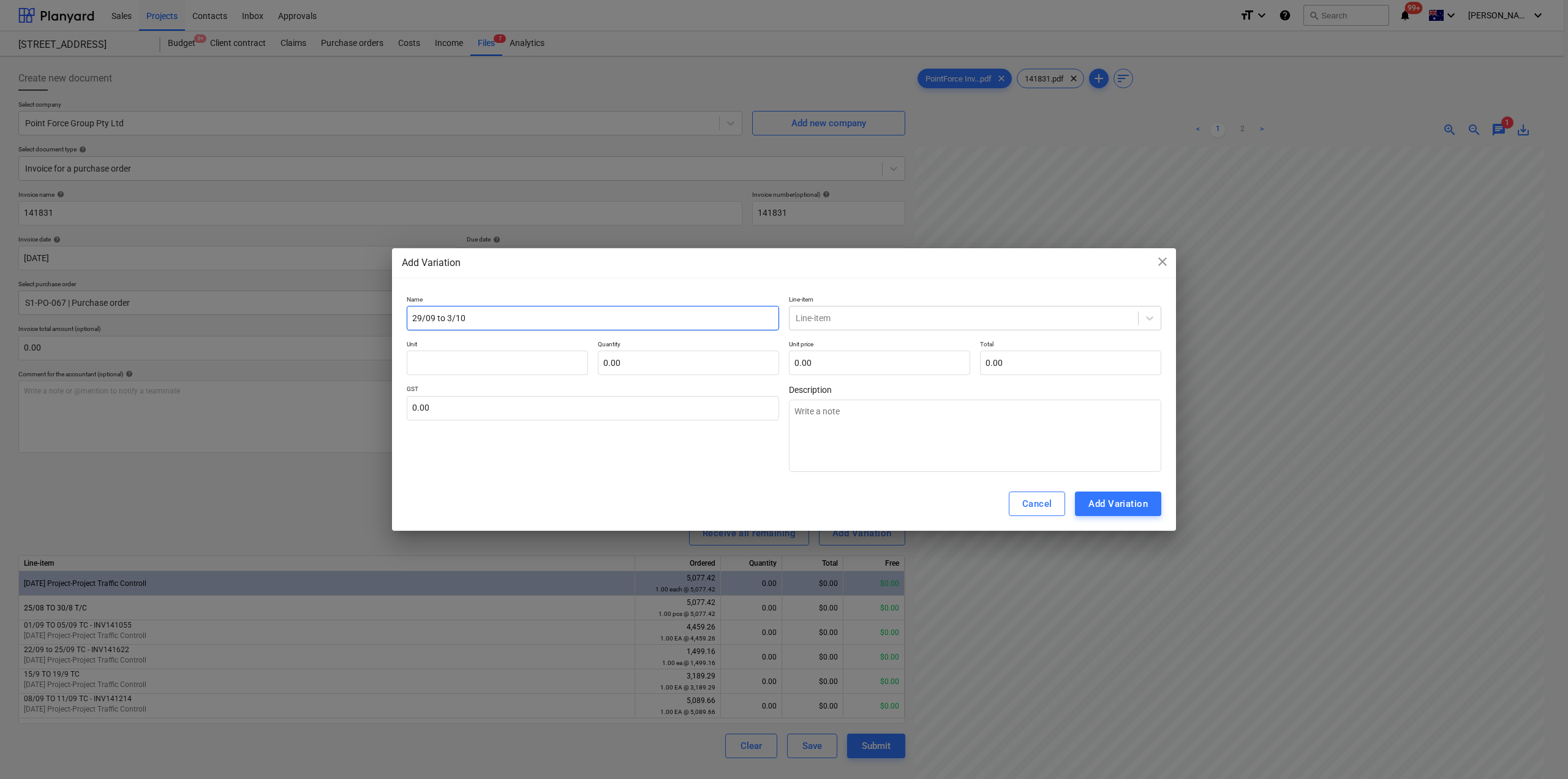
type input "29/09 to 3/10 T"
type textarea "x"
type input "29/09 to 3/10 TC"
type textarea "x"
type input "29/09 to 3/10 TC"
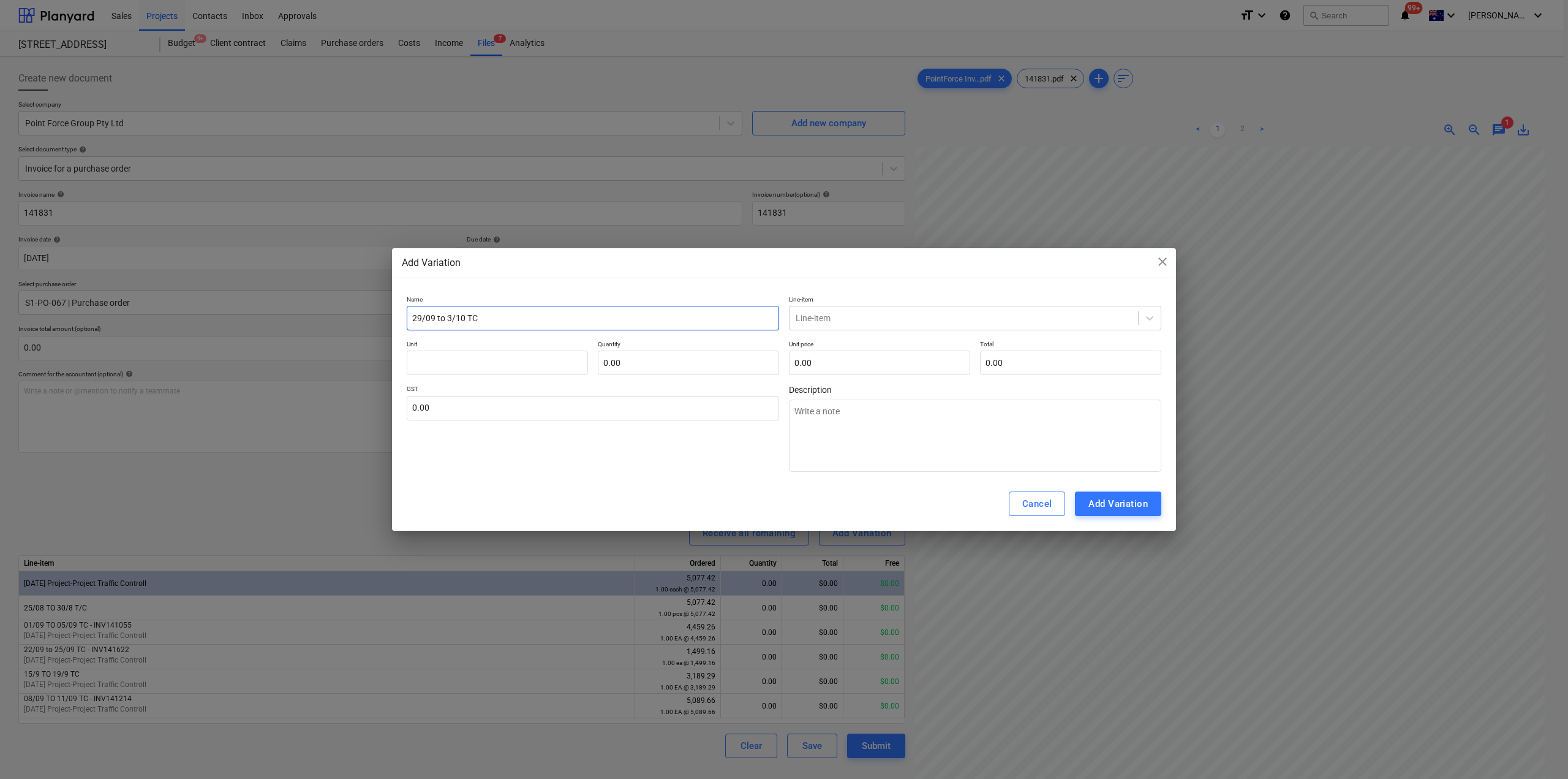
type textarea "x"
type input "29/09 to 3/10 TC -"
type textarea "x"
type input "29/09 to 3/10 TC - I"
type textarea "x"
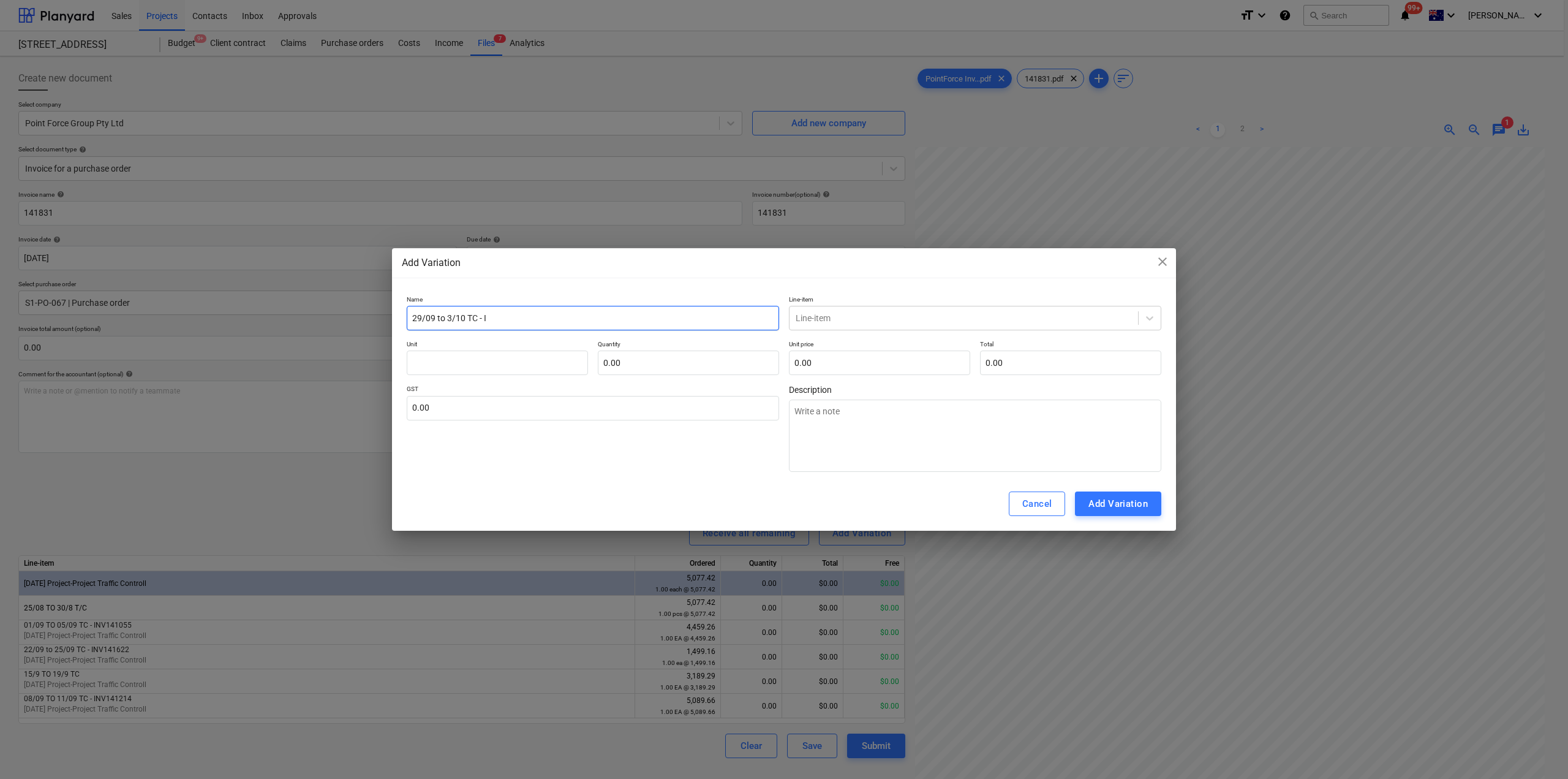
type input "29/09 to 3/10 TC - IN"
type textarea "x"
type input "29/09 to 3/10 TC - INV"
type textarea "x"
type input "29/09 to 3/10 TC - INV#"
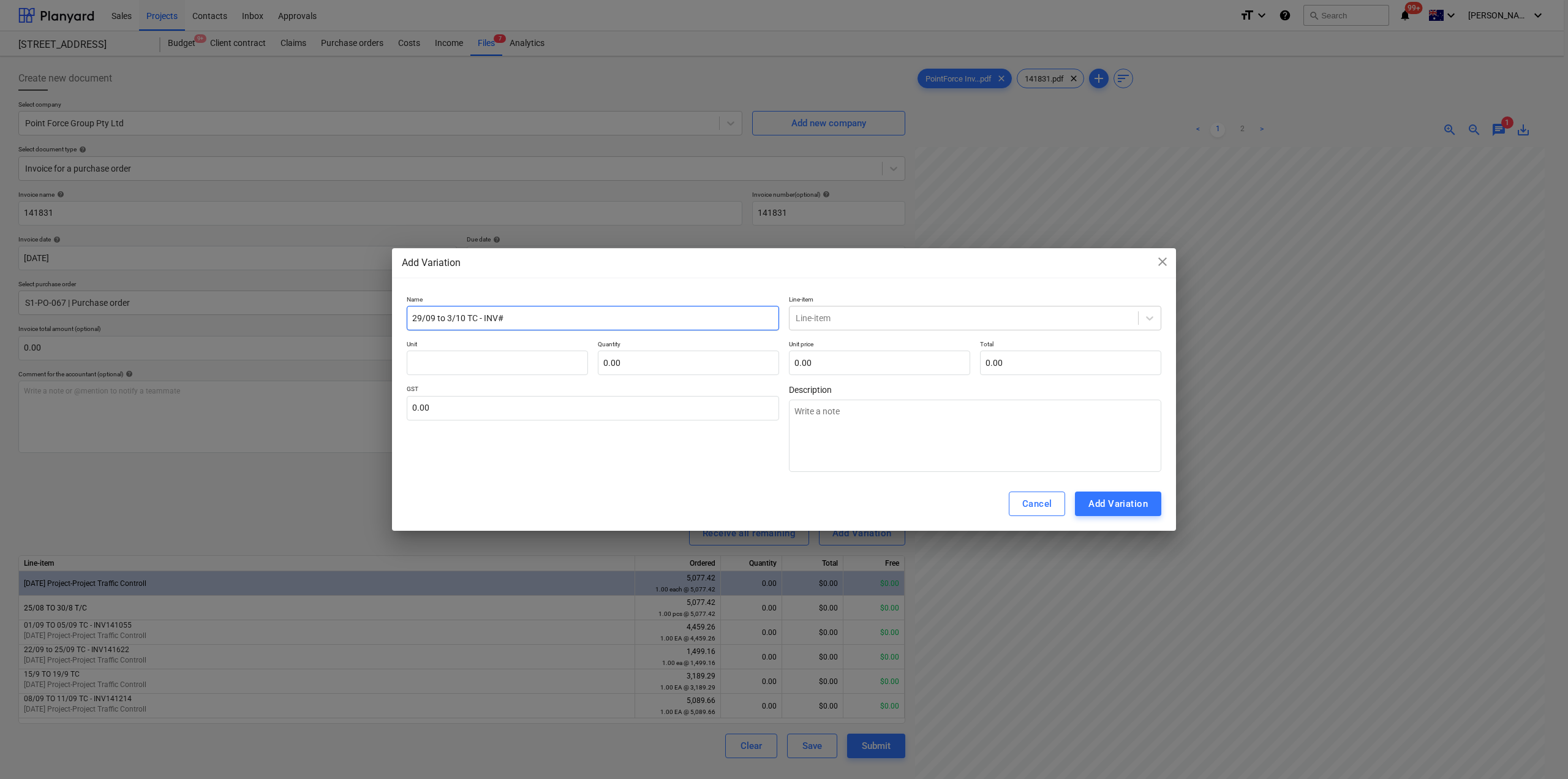
type textarea "x"
type input "29/09 to 3/10 TC - INV#1"
type textarea "x"
type input "29/09 to 3/10 TC - INV#14"
type textarea "x"
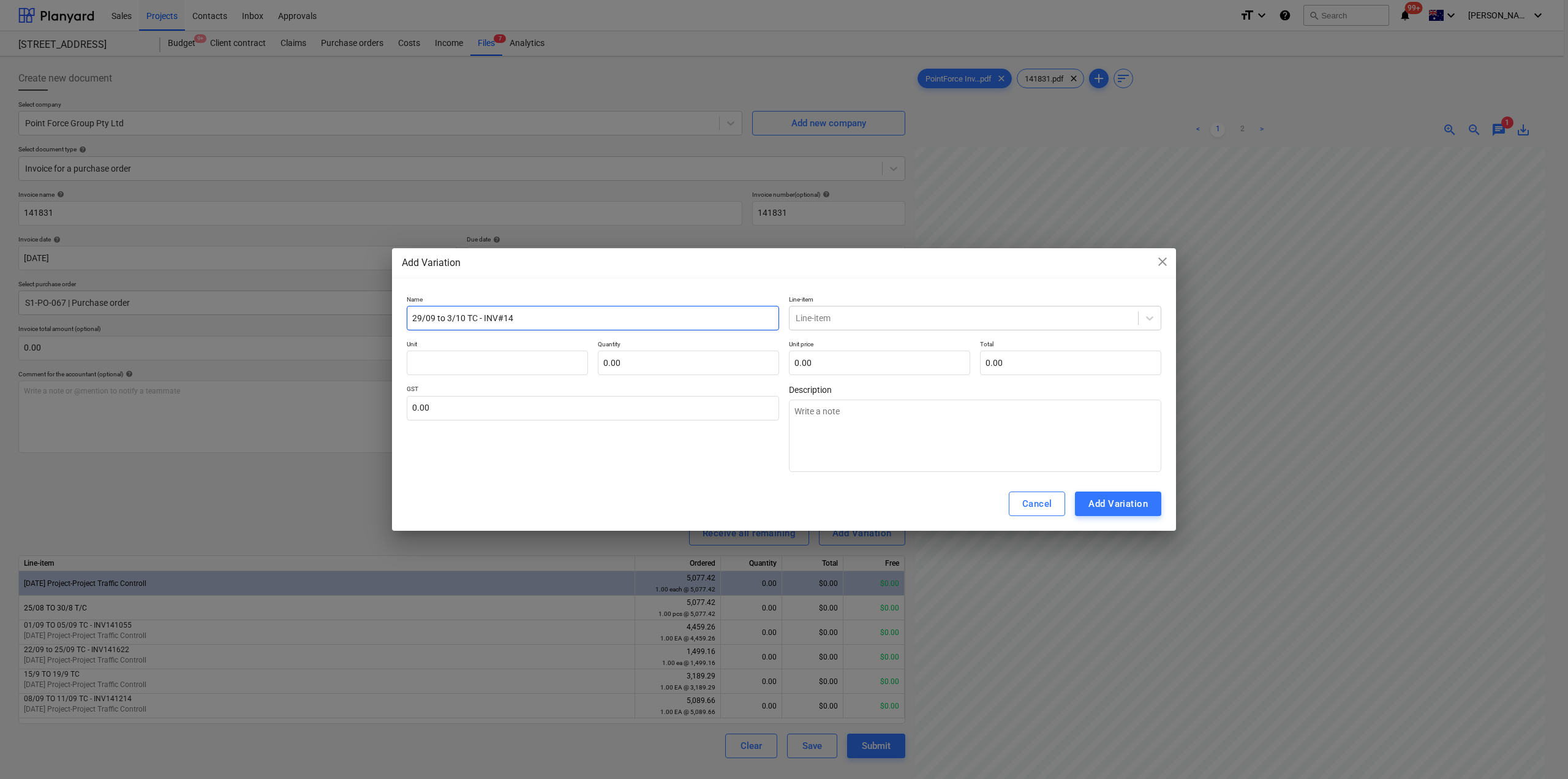
type input "29/09 to 3/10 TC - INV#141"
type textarea "x"
type input "29/09 to 3/10 TC - INV#1418"
type textarea "x"
type input "29/09 to 3/10 TC - INV#14183"
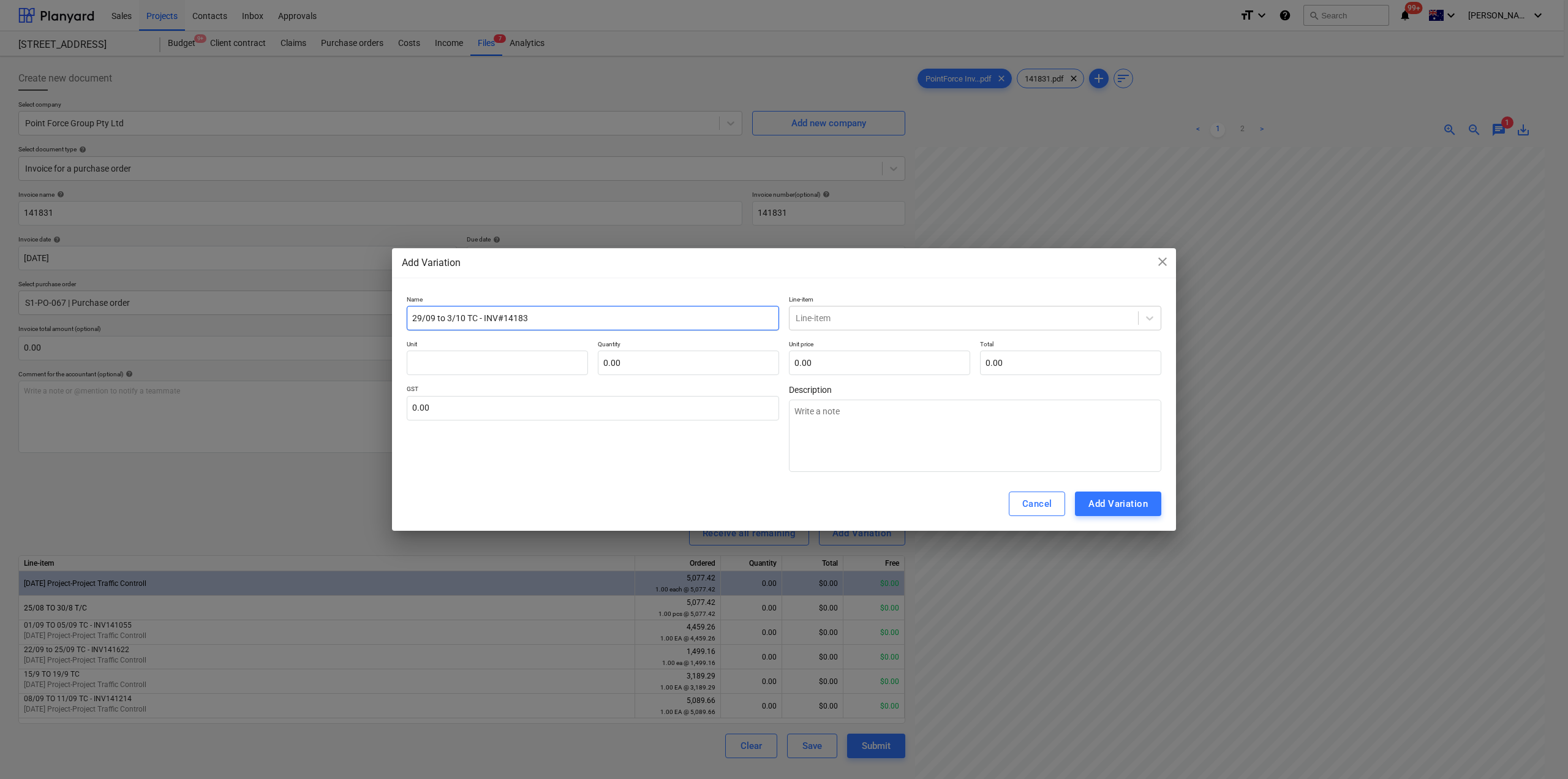
type textarea "x"
type input "29/09 to 3/10 TC - INV#141831"
click at [880, 309] on div "Line-item" at bounding box center [963, 317] width 349 height 17
type input "traff"
click at [870, 344] on div "-- 3-01-35 Project-Project Traffic Controll" at bounding box center [974, 347] width 373 height 20
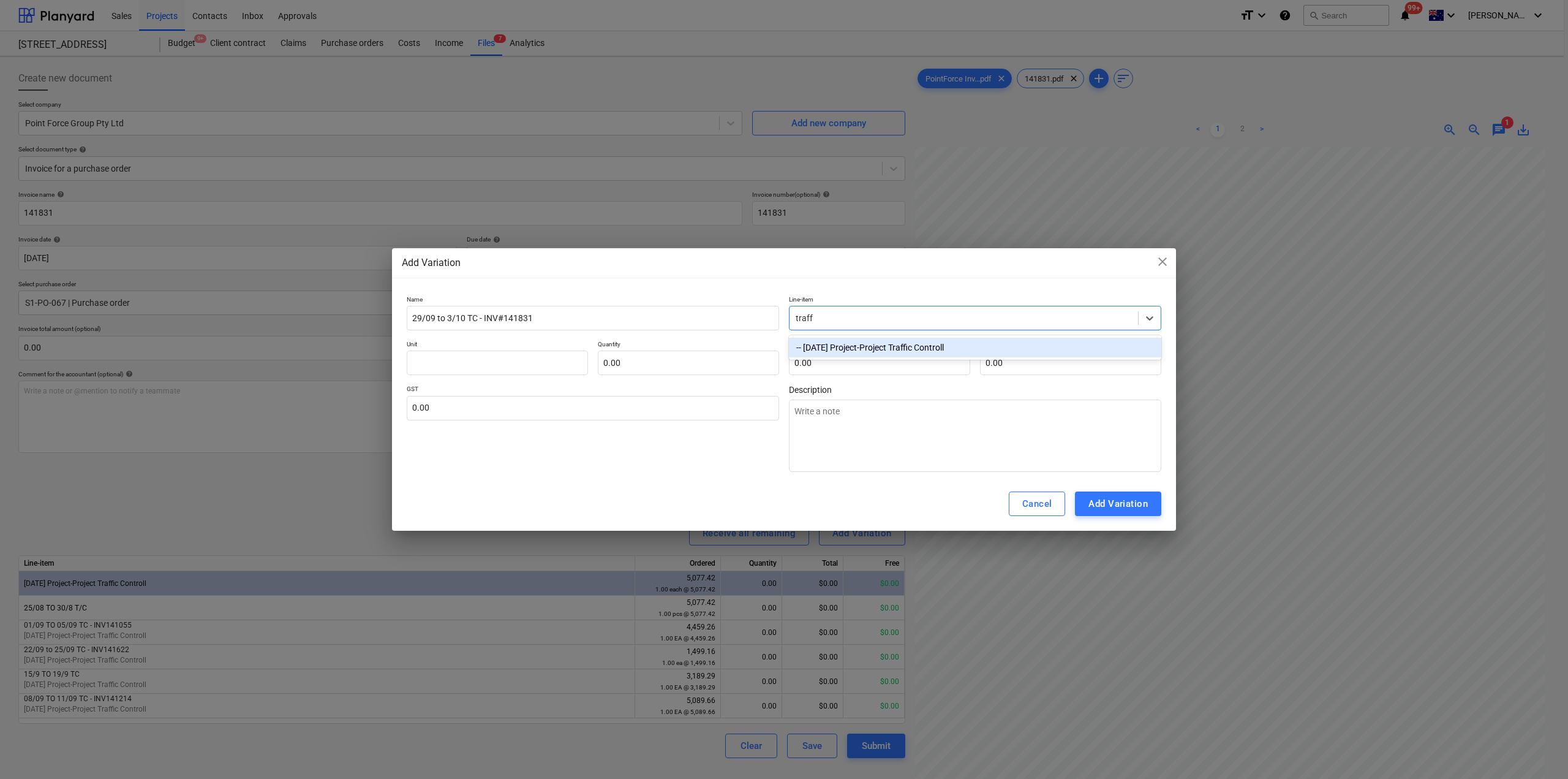
type textarea "x"
click at [533, 369] on input "text" at bounding box center [497, 362] width 181 height 25
click at [651, 355] on input "text" at bounding box center [688, 362] width 181 height 25
type input "0.00"
click at [515, 369] on input "text" at bounding box center [497, 362] width 181 height 25
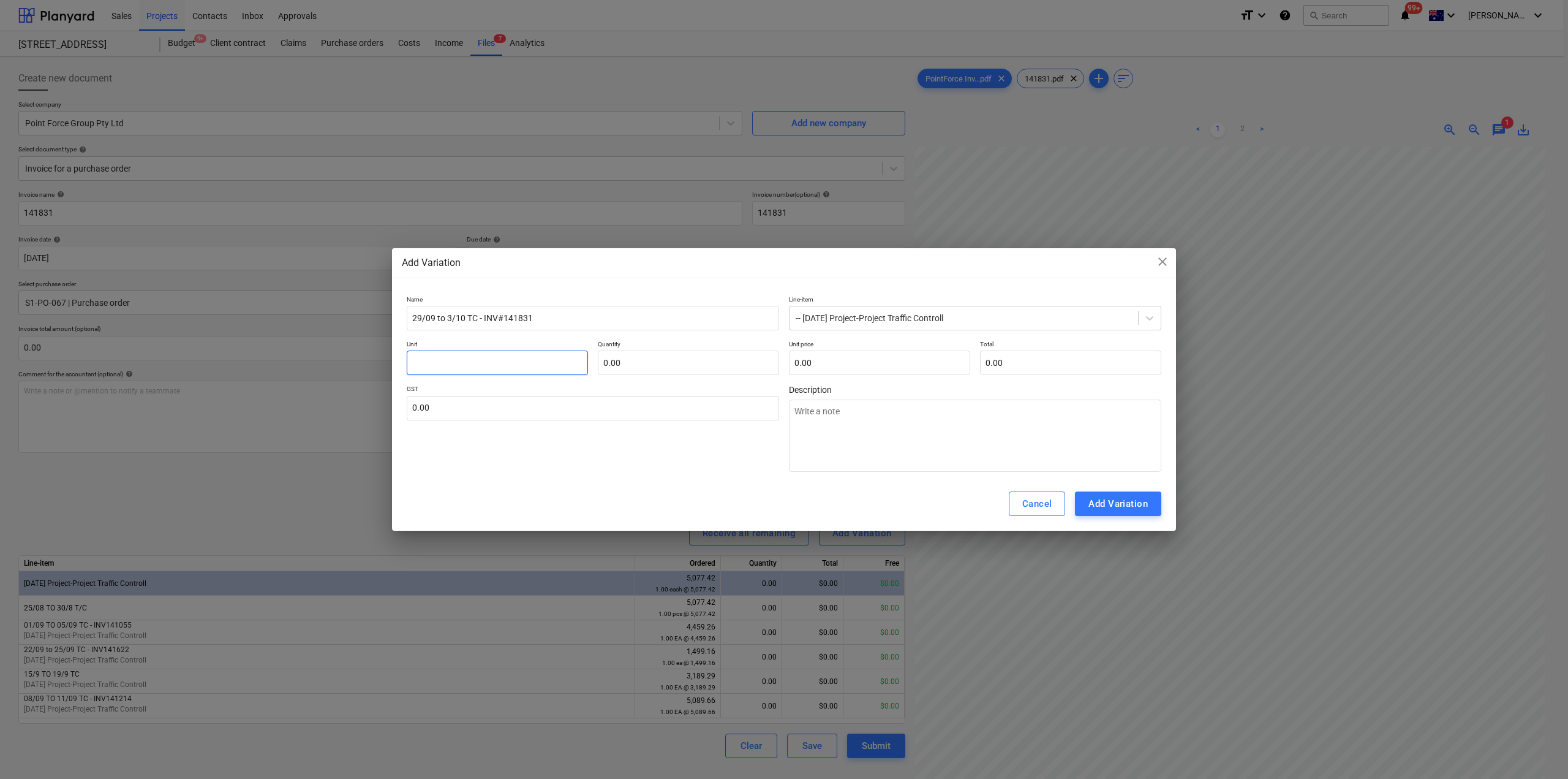
type textarea "x"
type input "e"
type textarea "x"
type input "ea"
click at [655, 366] on input "text" at bounding box center [688, 362] width 181 height 25
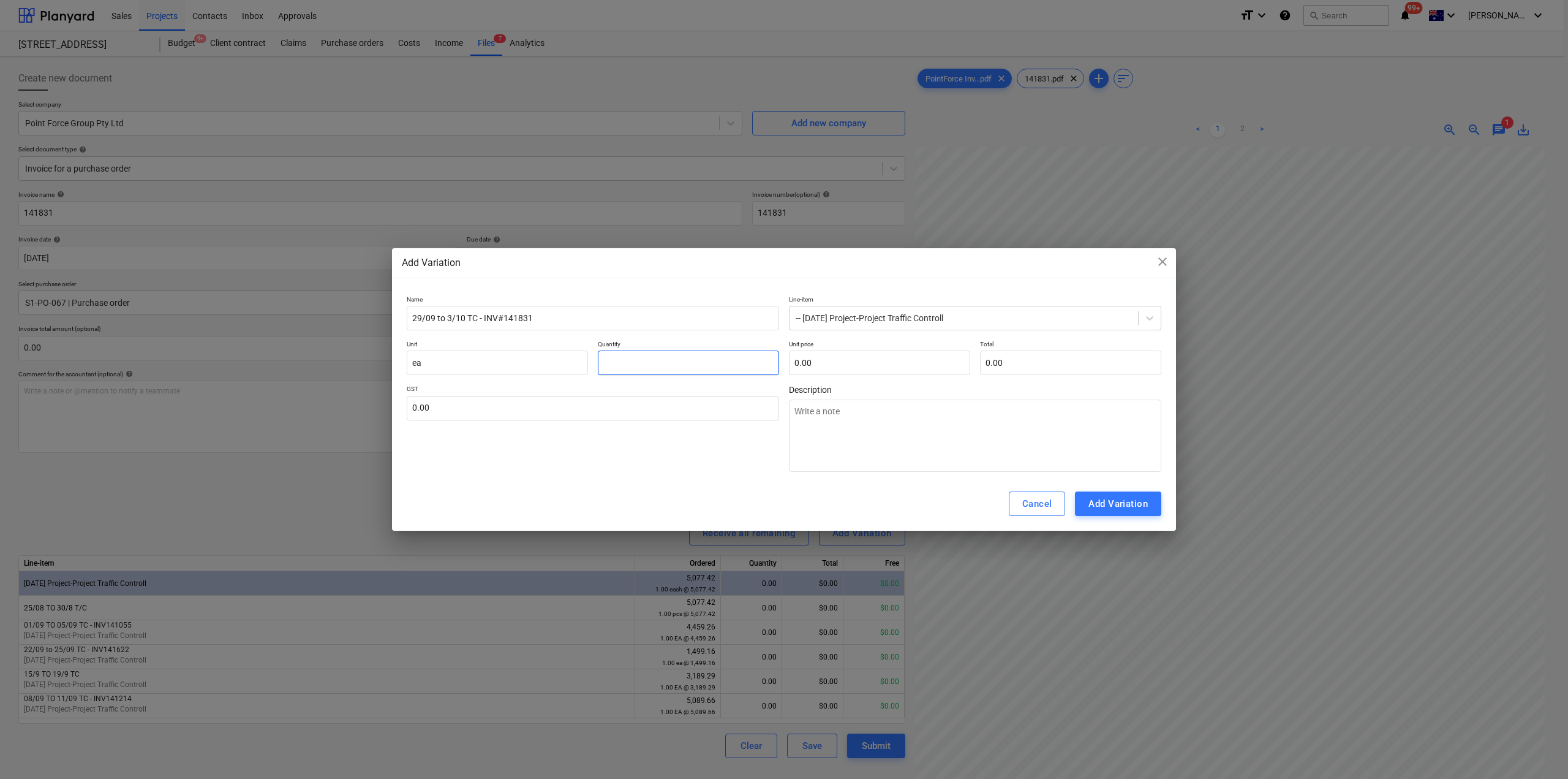
type textarea "x"
type input "1.00"
click at [821, 364] on input "text" at bounding box center [879, 362] width 181 height 25
type input "0.00"
click at [837, 366] on input "text" at bounding box center [879, 362] width 181 height 25
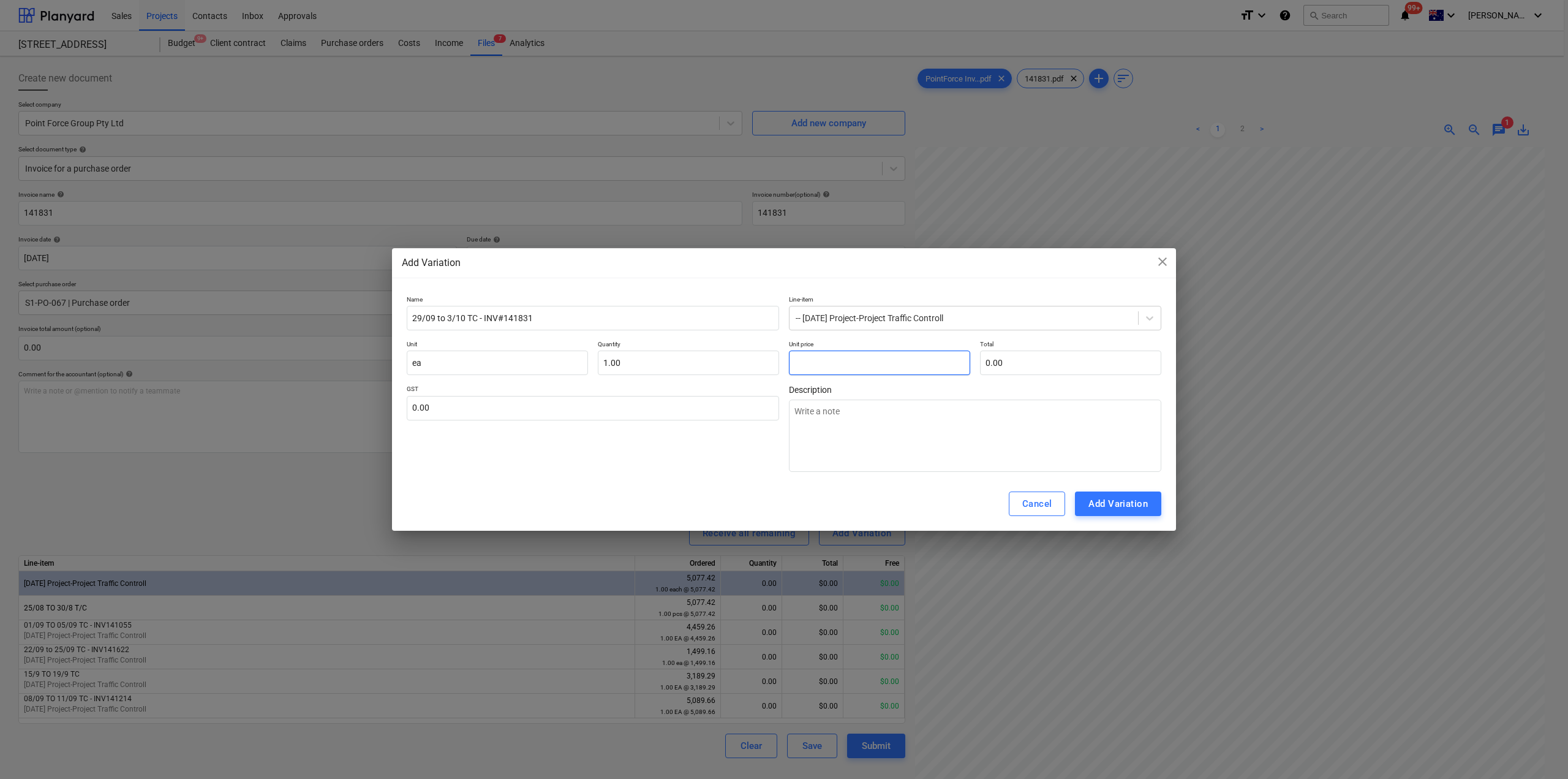
type textarea "x"
type input "2"
type input "2.00"
type textarea "x"
type input "23"
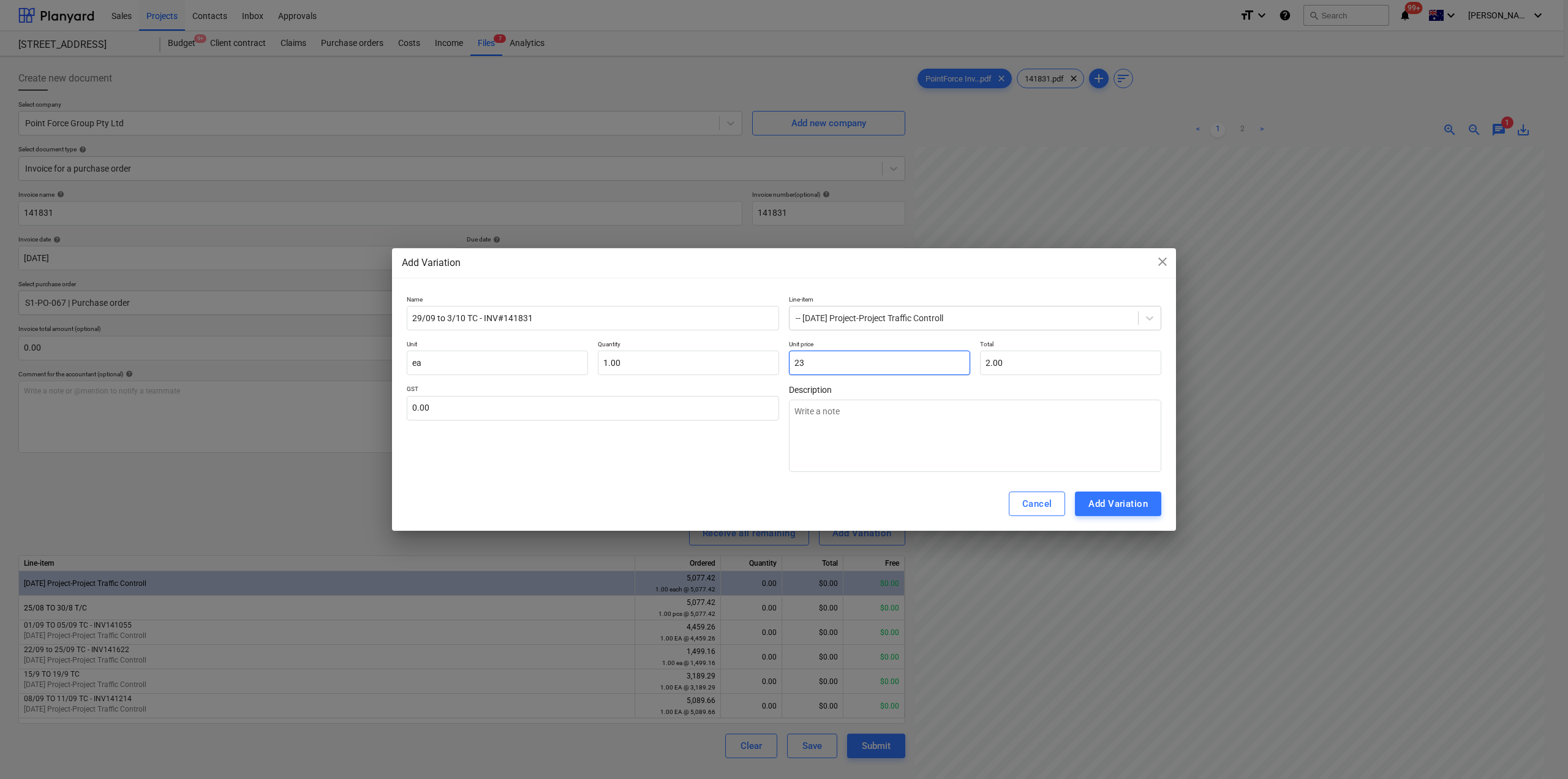
type input "23.00"
type textarea "x"
type input "238"
type input "238.00"
type textarea "x"
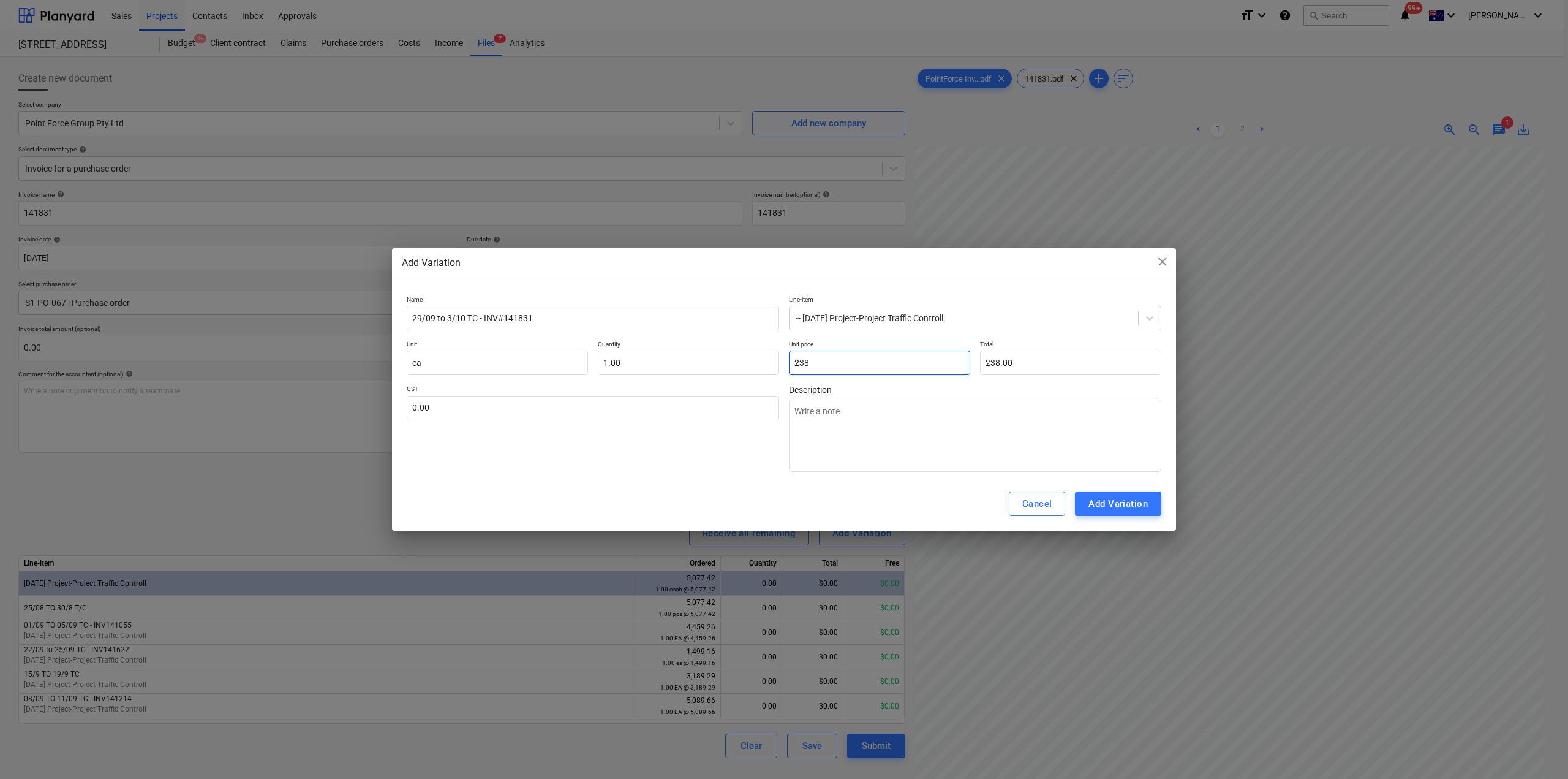
type input "2382"
type input "2,382.00"
type textarea "x"
type input "2382."
type textarea "x"
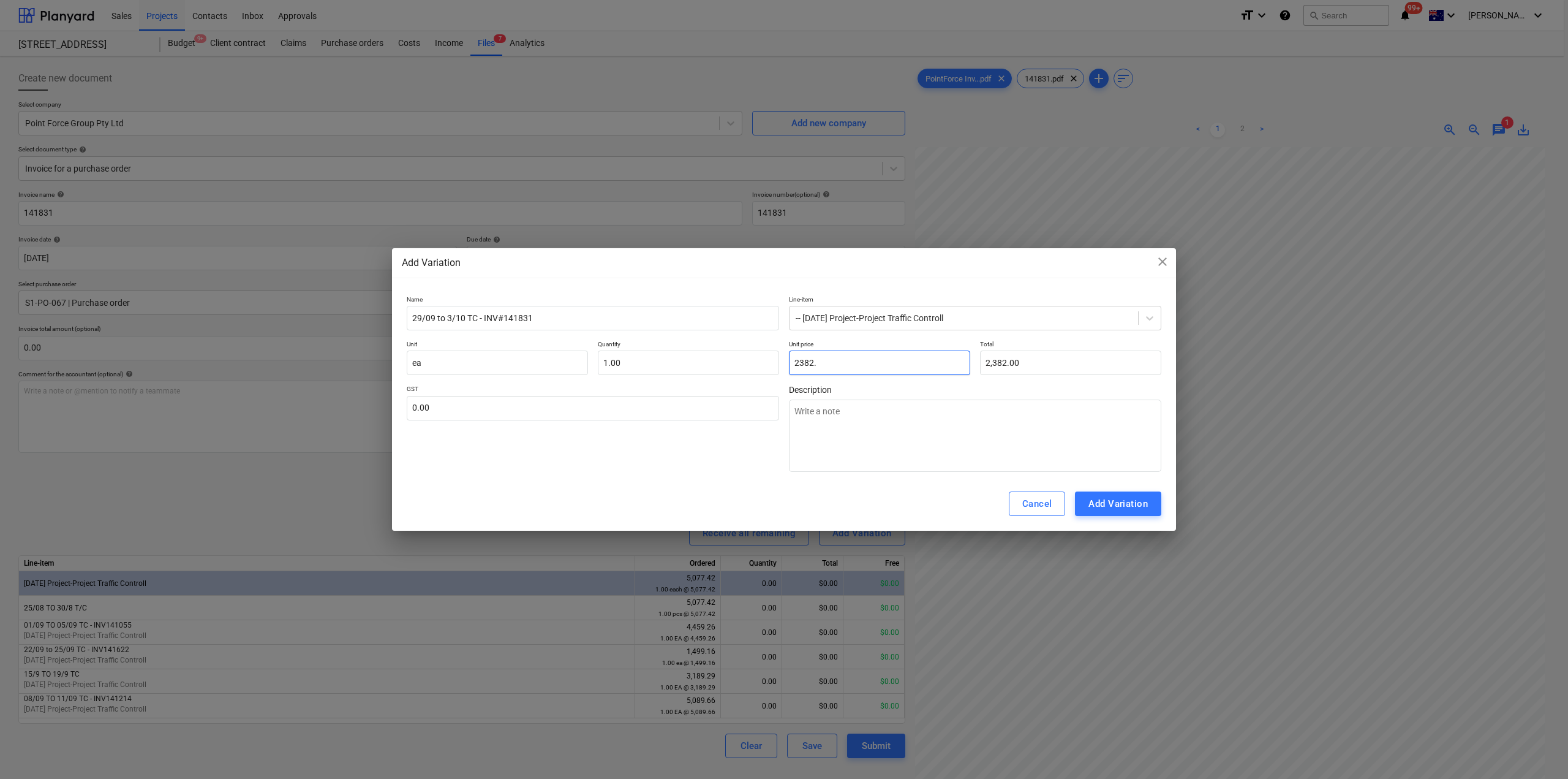
type input "2382.2"
type input "2,382.20"
type textarea "x"
type input "2382.28"
type input "2,382.28"
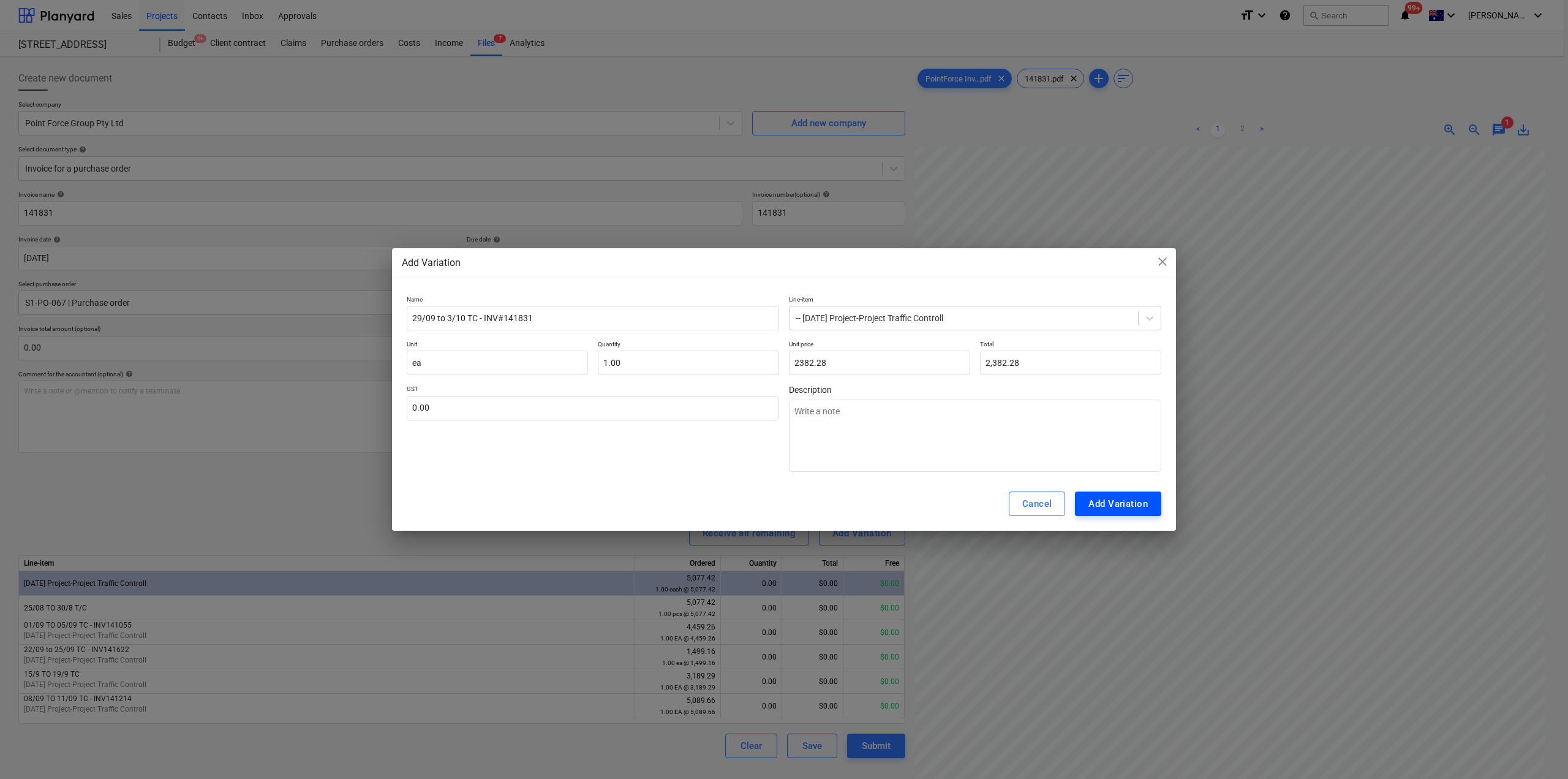
type input "2,382.28"
click at [1131, 499] on div "Add Variation" at bounding box center [1119, 503] width 60 height 16
type textarea "x"
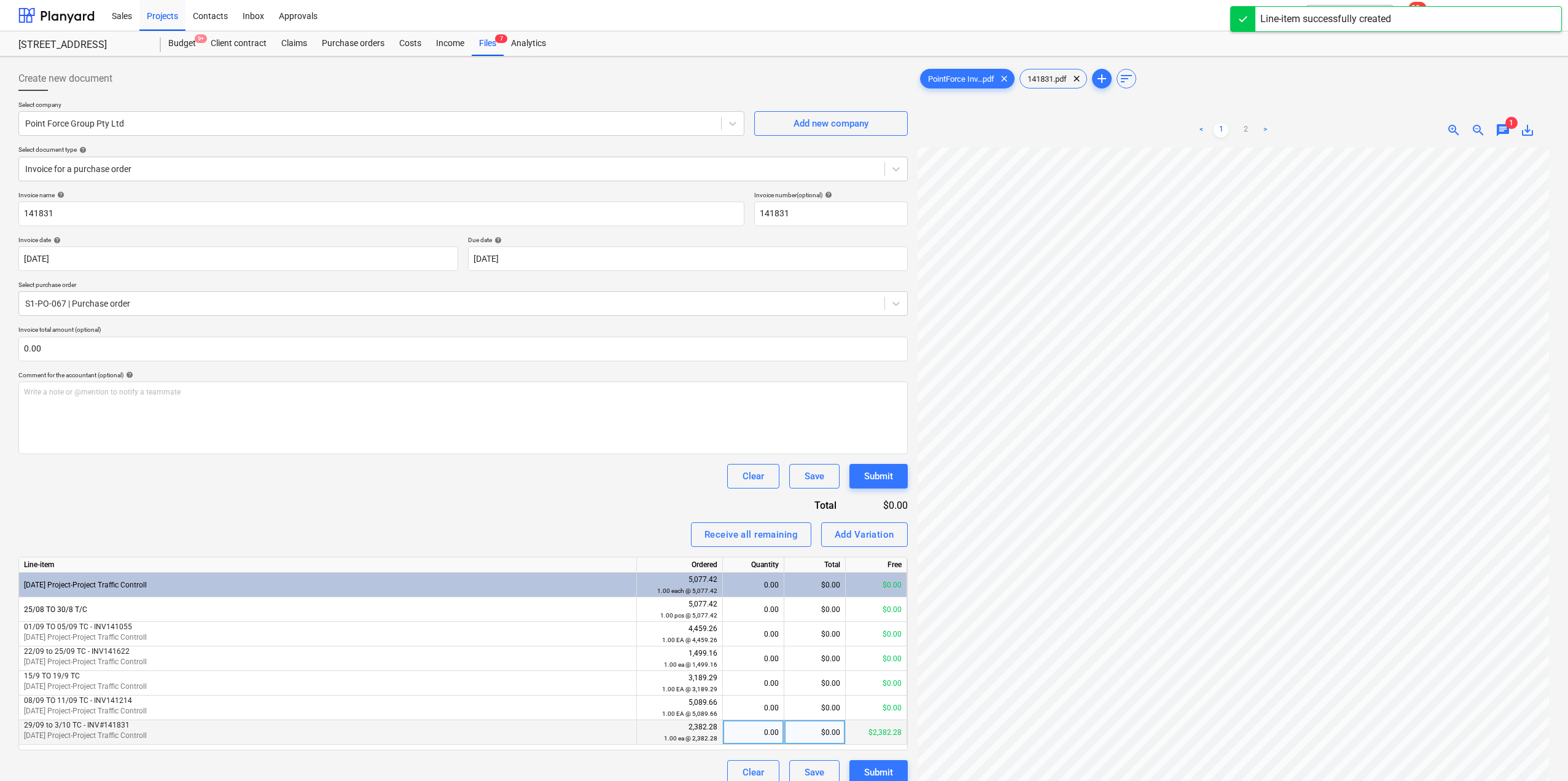
click at [764, 739] on div "0.00" at bounding box center [753, 732] width 51 height 25
type input "1"
click at [518, 525] on div "Receive all remaining Add Variation" at bounding box center [463, 535] width 889 height 25
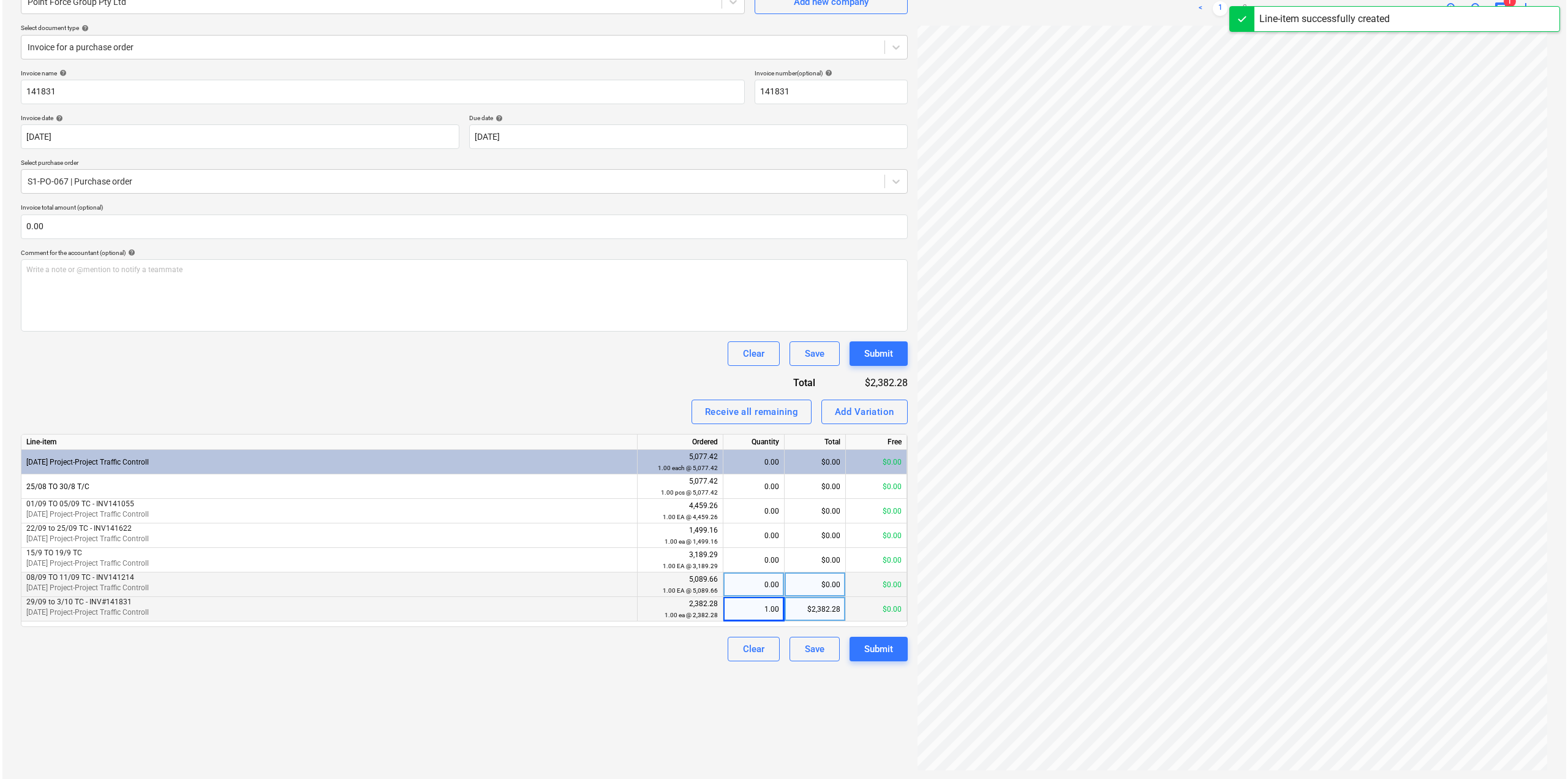
scroll to position [122, 0]
click at [876, 648] on div "Submit" at bounding box center [876, 648] width 29 height 16
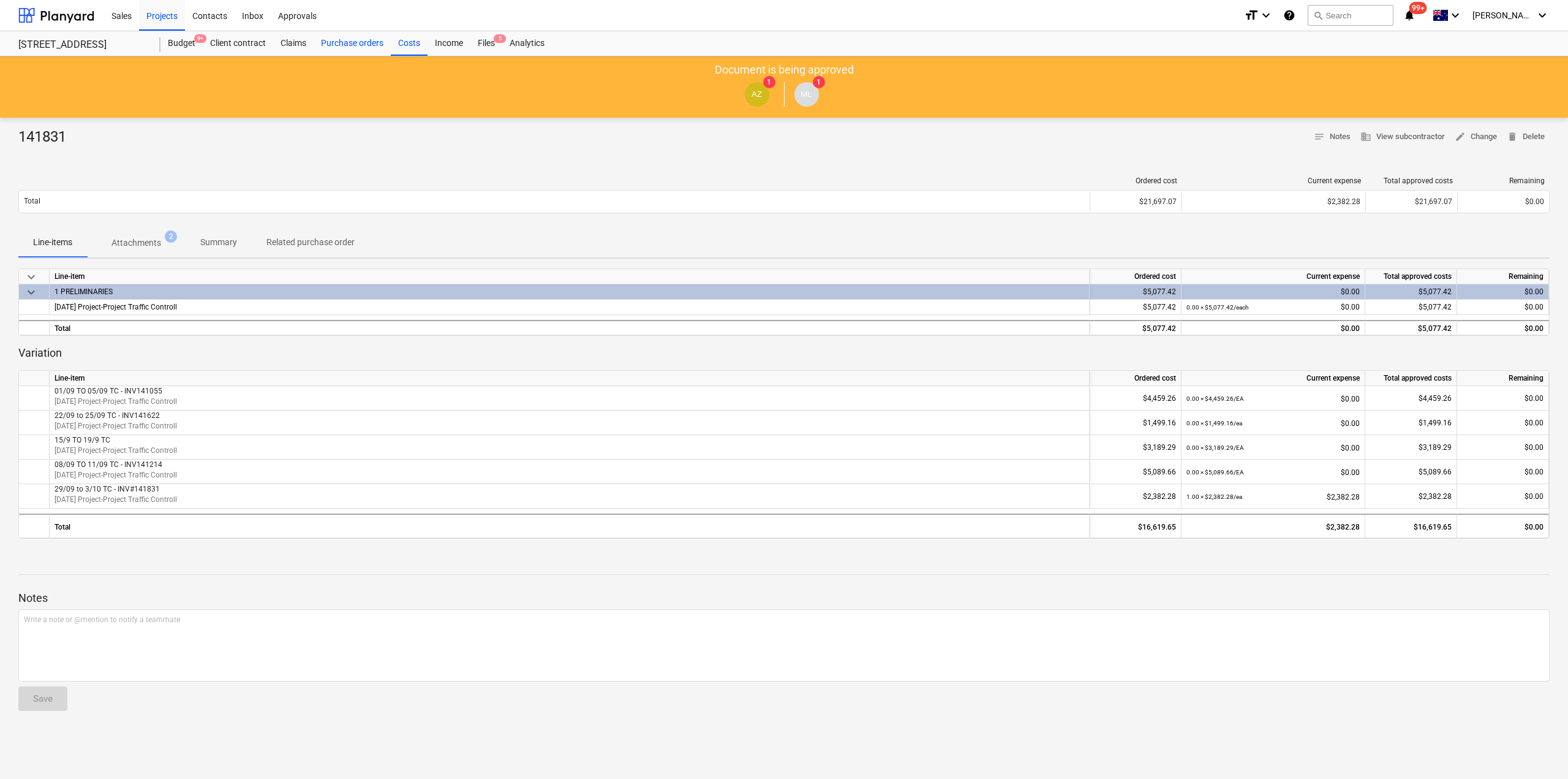
click at [338, 43] on div "Purchase orders" at bounding box center [352, 43] width 78 height 25
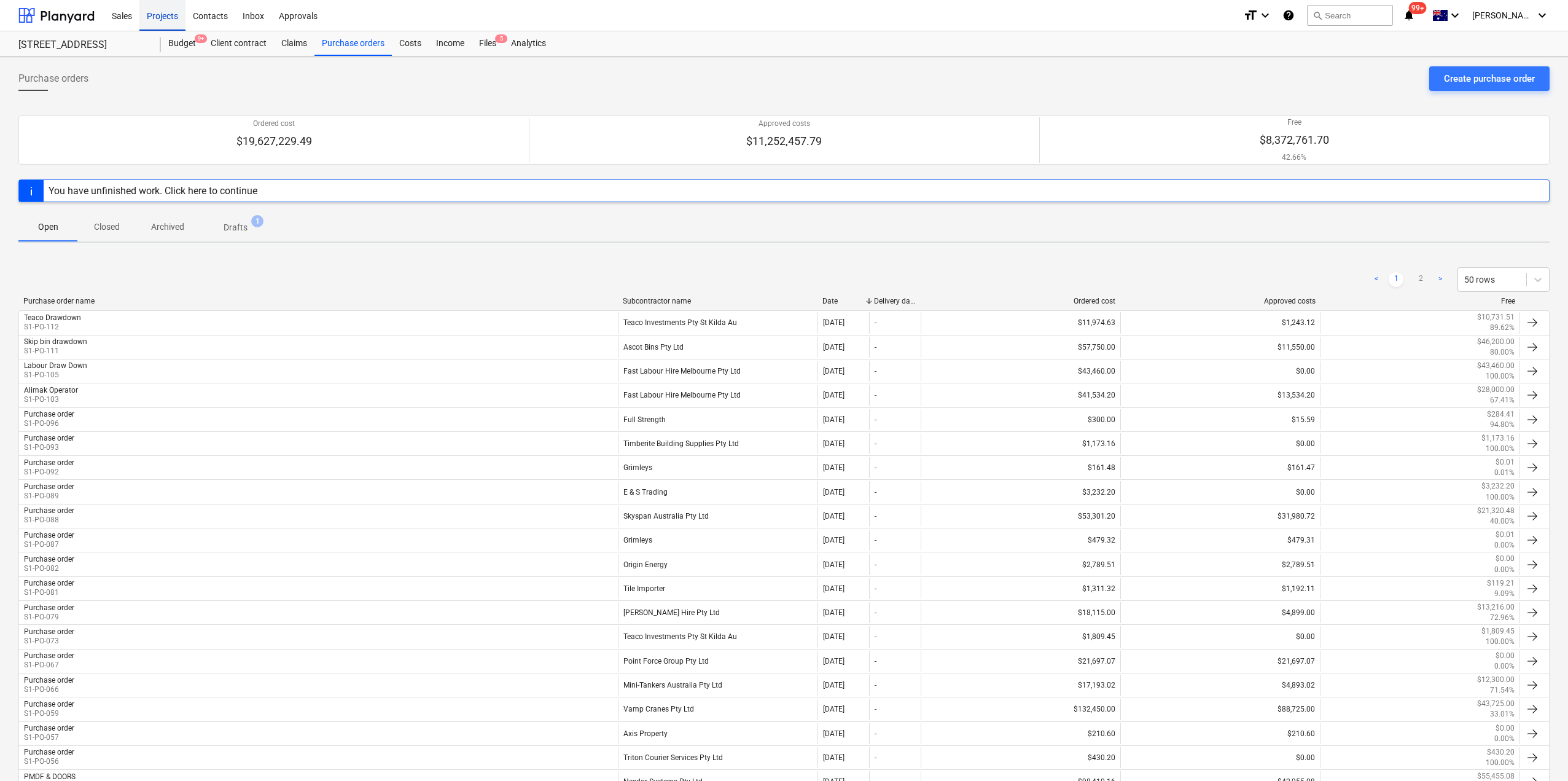
click at [157, 15] on div "Projects" at bounding box center [162, 14] width 46 height 31
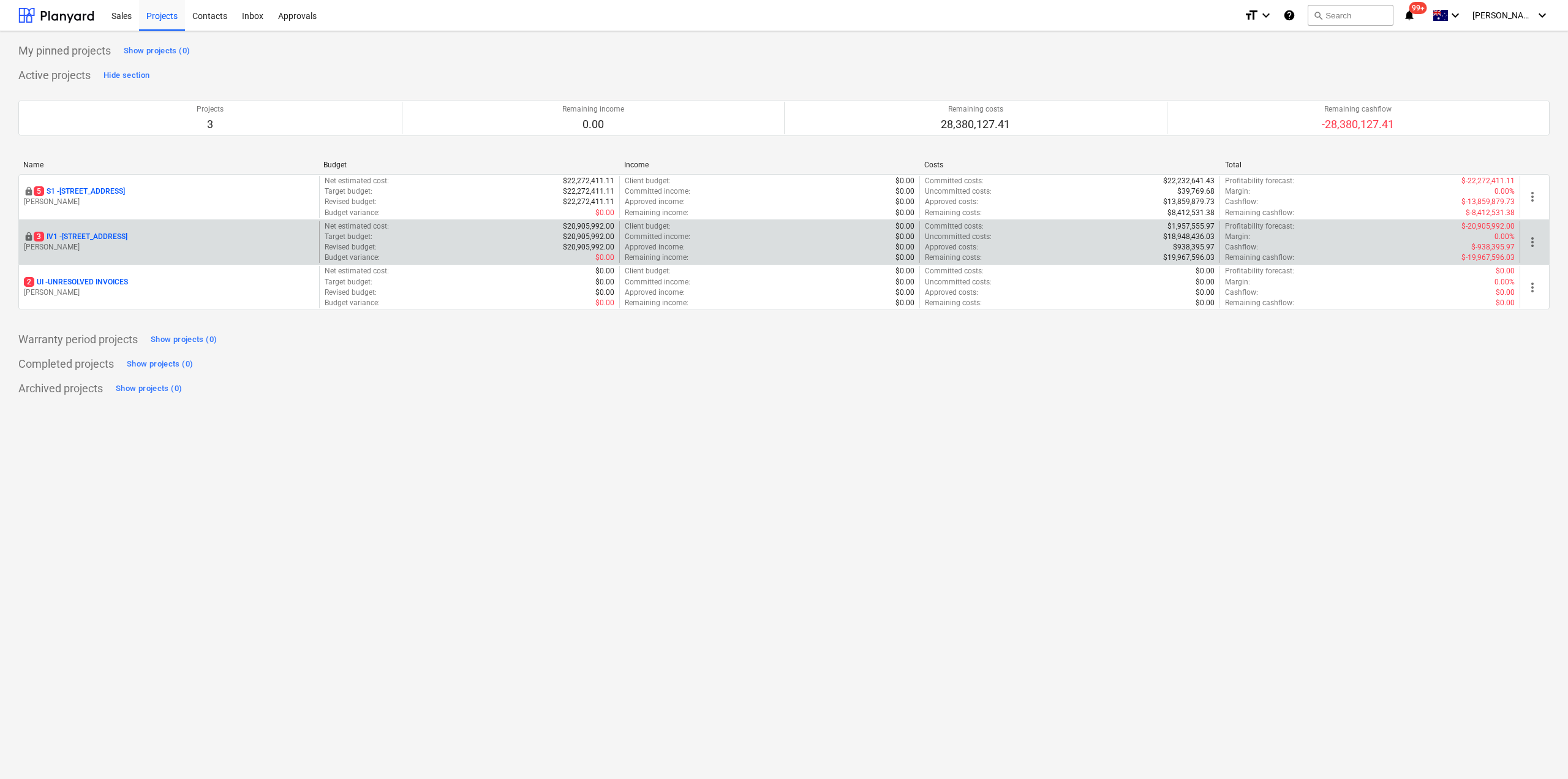
click at [127, 239] on p "3 IV1 - 24 Lower Heidelberg Rd, Ivanhoe" at bounding box center [81, 237] width 93 height 10
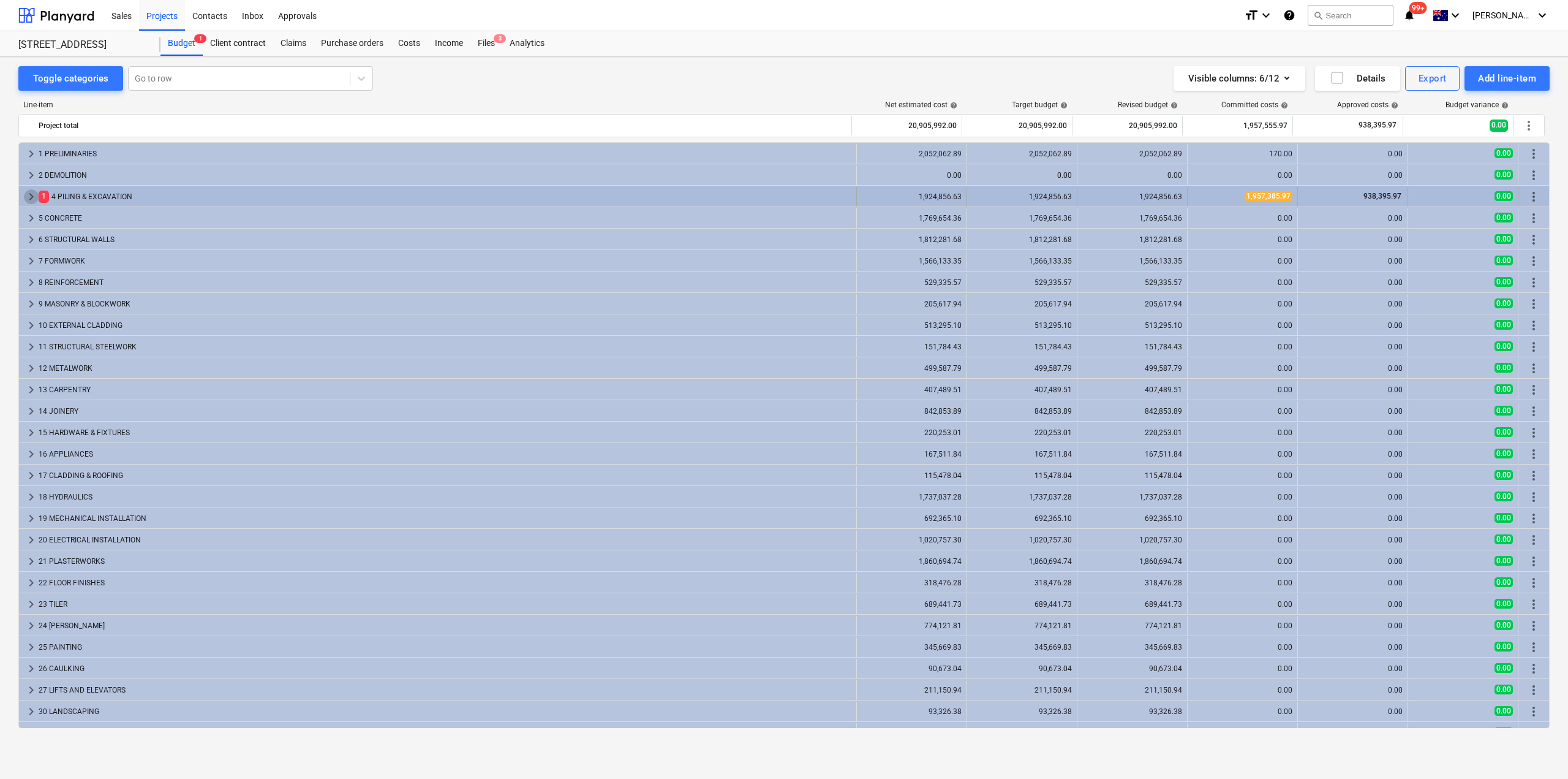
click at [30, 192] on span "keyboard_arrow_right" at bounding box center [31, 196] width 15 height 15
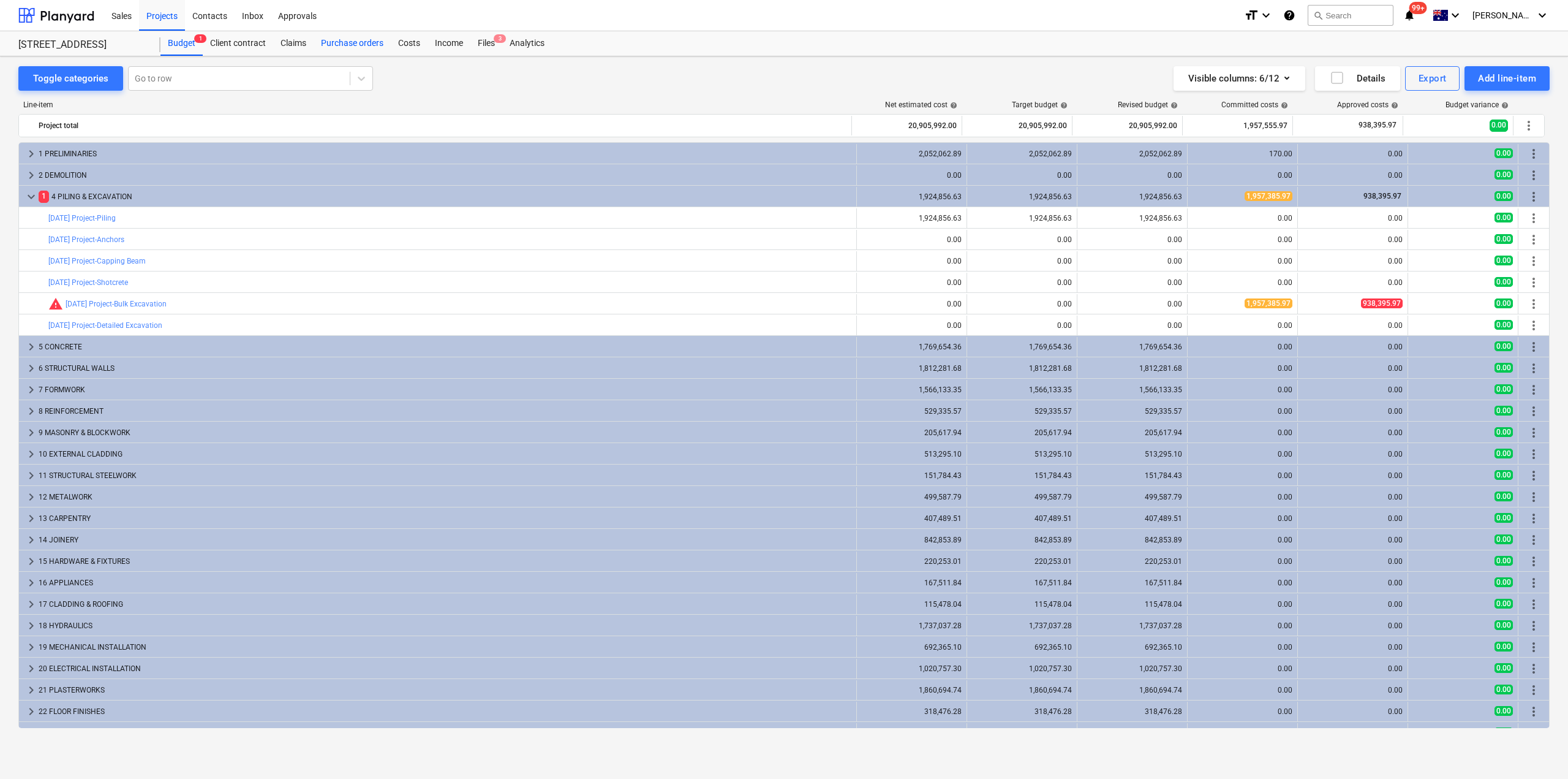
click at [376, 47] on div "Purchase orders" at bounding box center [352, 43] width 78 height 25
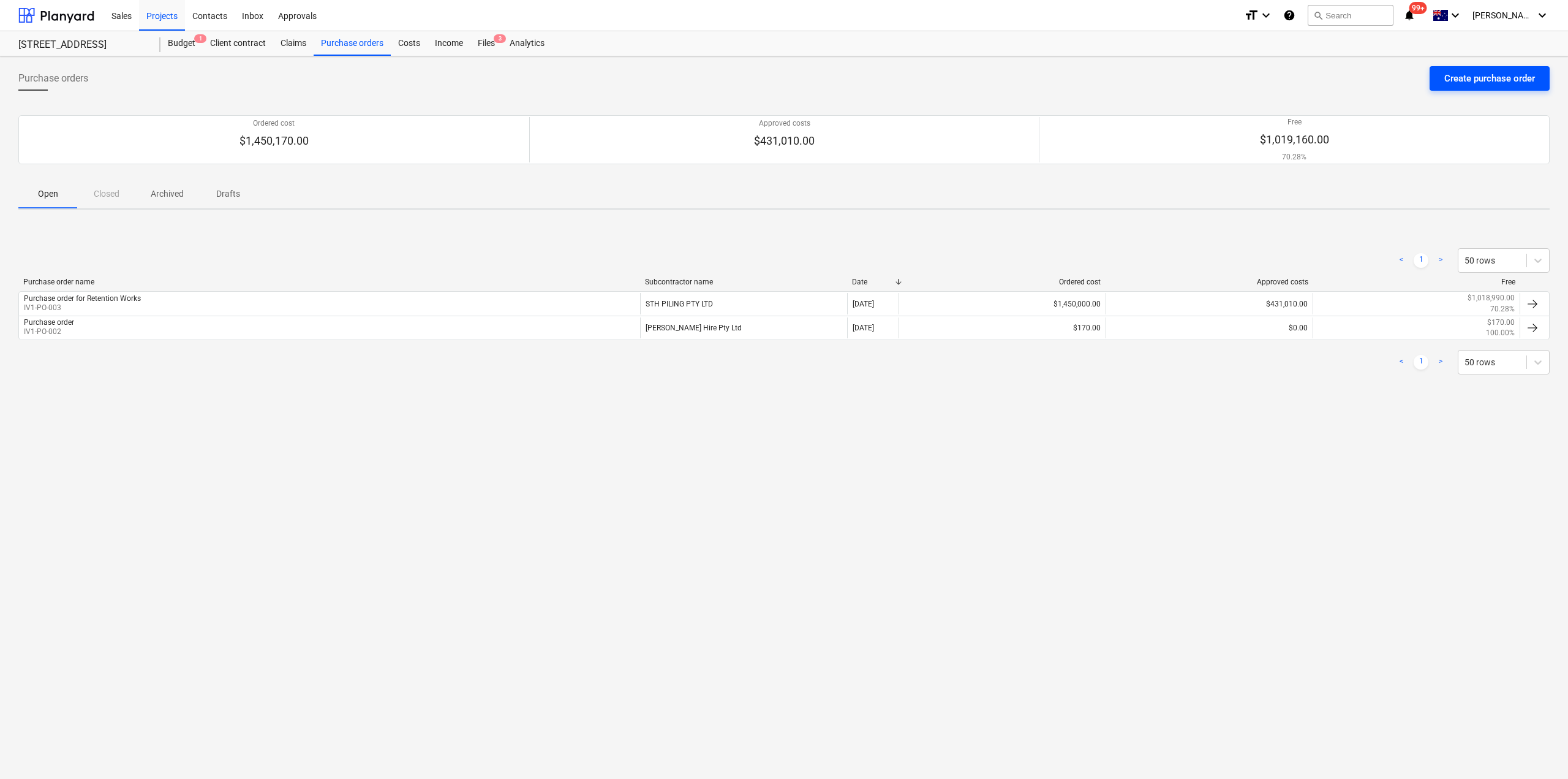
click at [1479, 79] on div "Create purchase order" at bounding box center [1489, 79] width 90 height 16
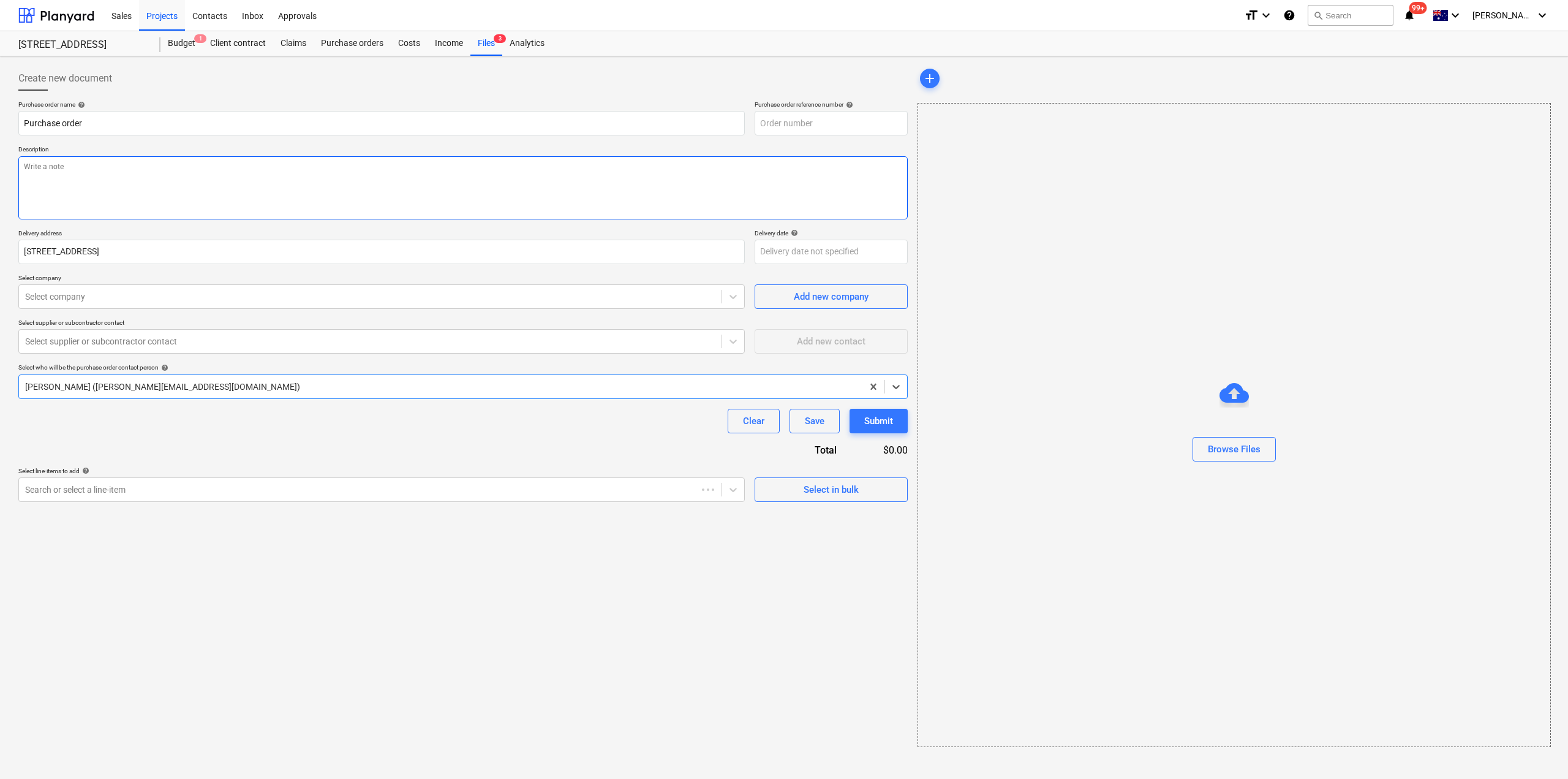
type textarea "x"
type input "IV1-PO-005"
click at [73, 119] on input "Purchase order" at bounding box center [381, 123] width 727 height 25
click at [107, 117] on input "Purchase order" at bounding box center [381, 123] width 727 height 25
type textarea "x"
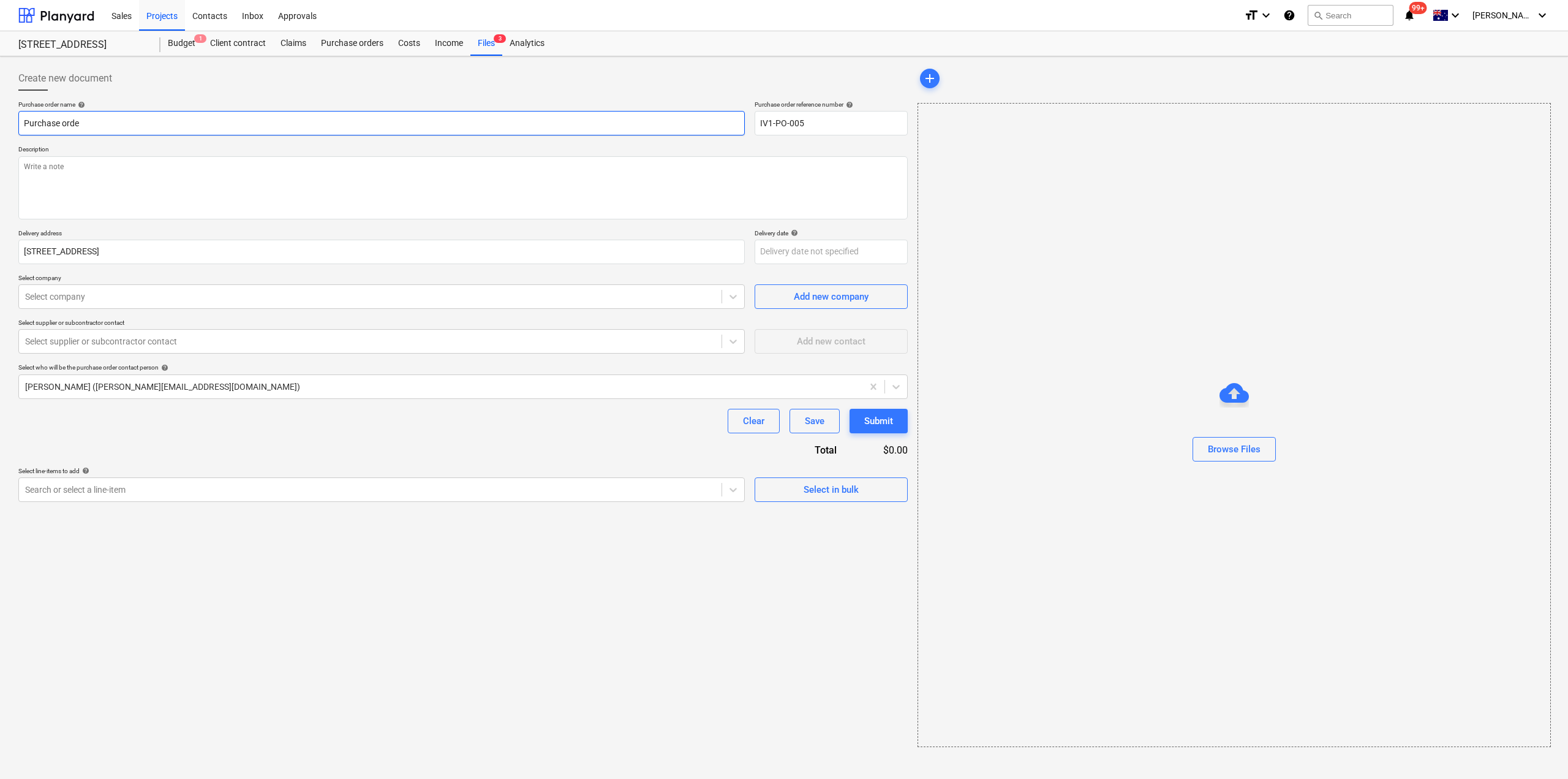
type input "Purchase ord"
type textarea "x"
type input "Purchase or"
type textarea "x"
type input "Purchase o"
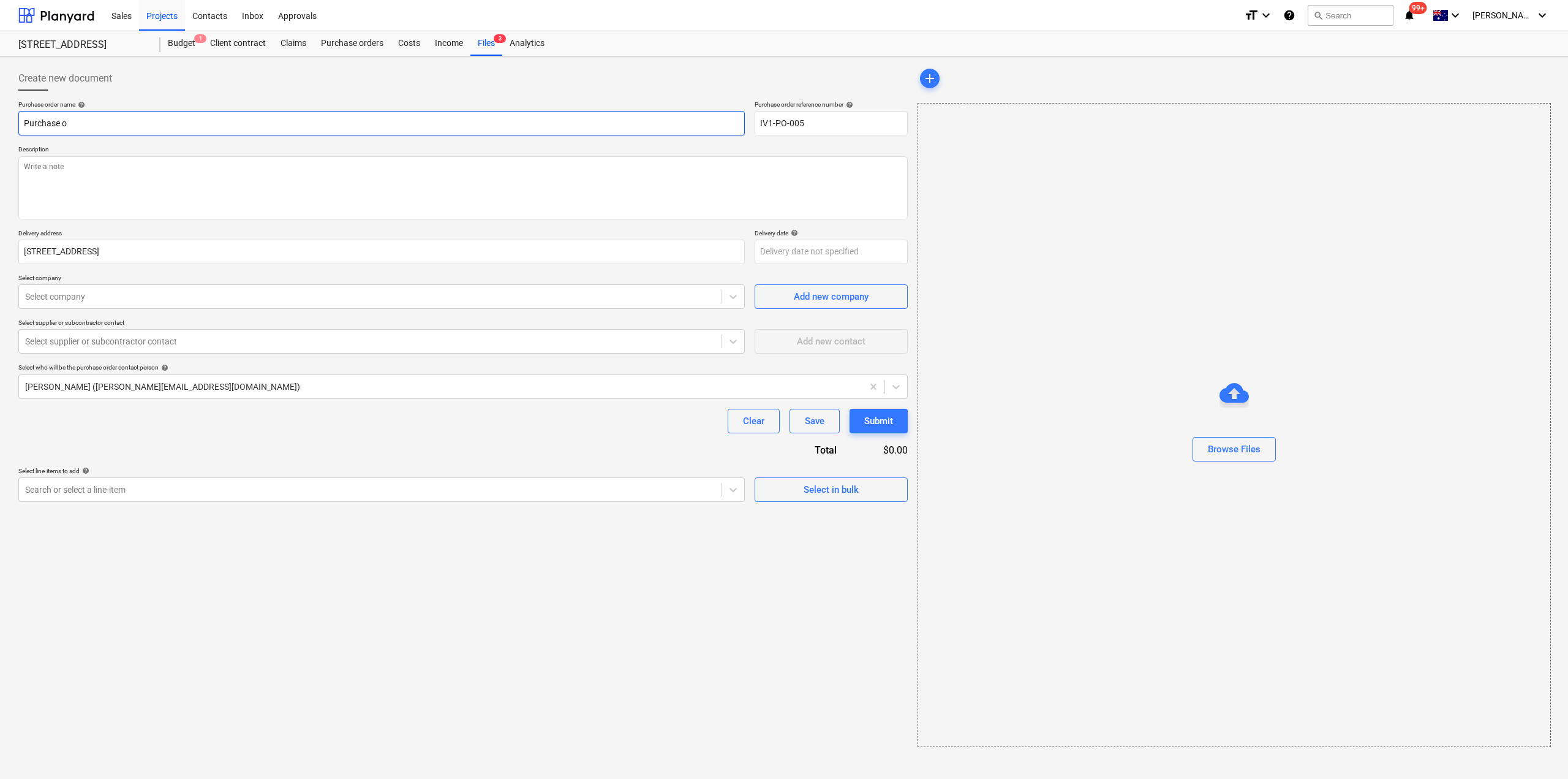
type textarea "x"
type input "Purchase"
type textarea "x"
type input "Purchase"
type textarea "x"
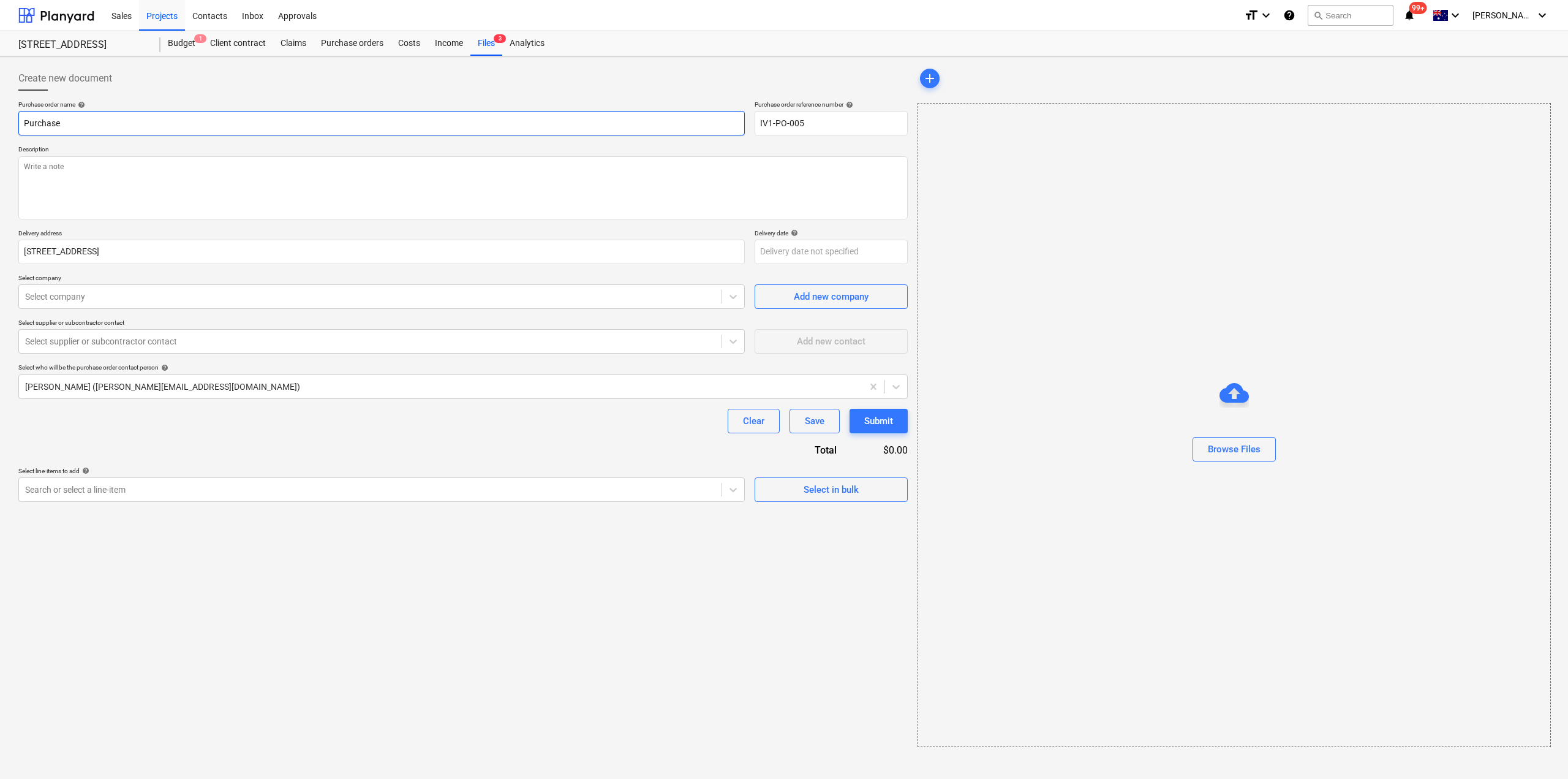
type input "Purchas"
type textarea "x"
type input "Purch"
type textarea "x"
type input "Pur"
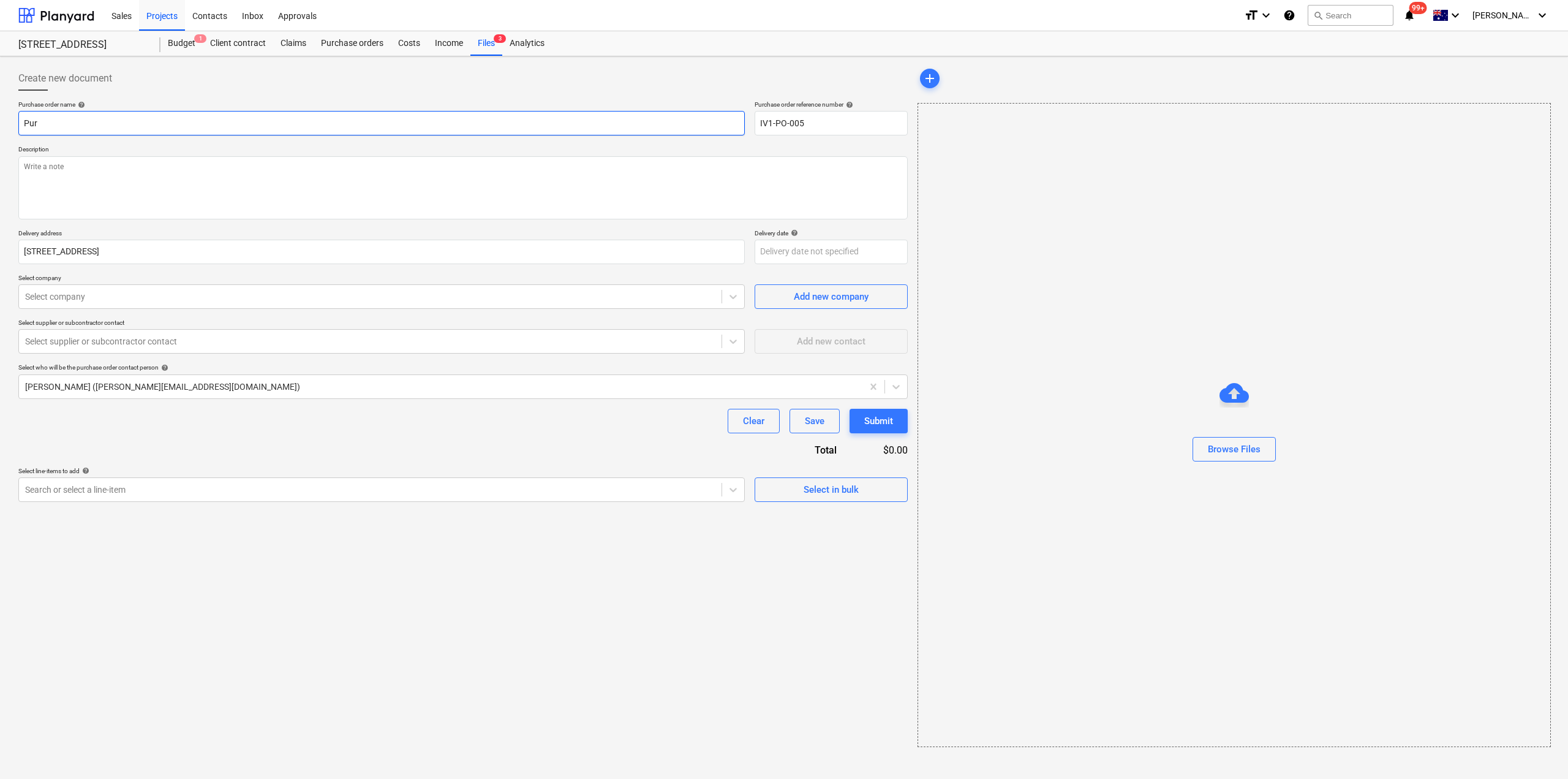
type textarea "x"
type input "Pu"
type textarea "x"
type input "P"
type textarea "x"
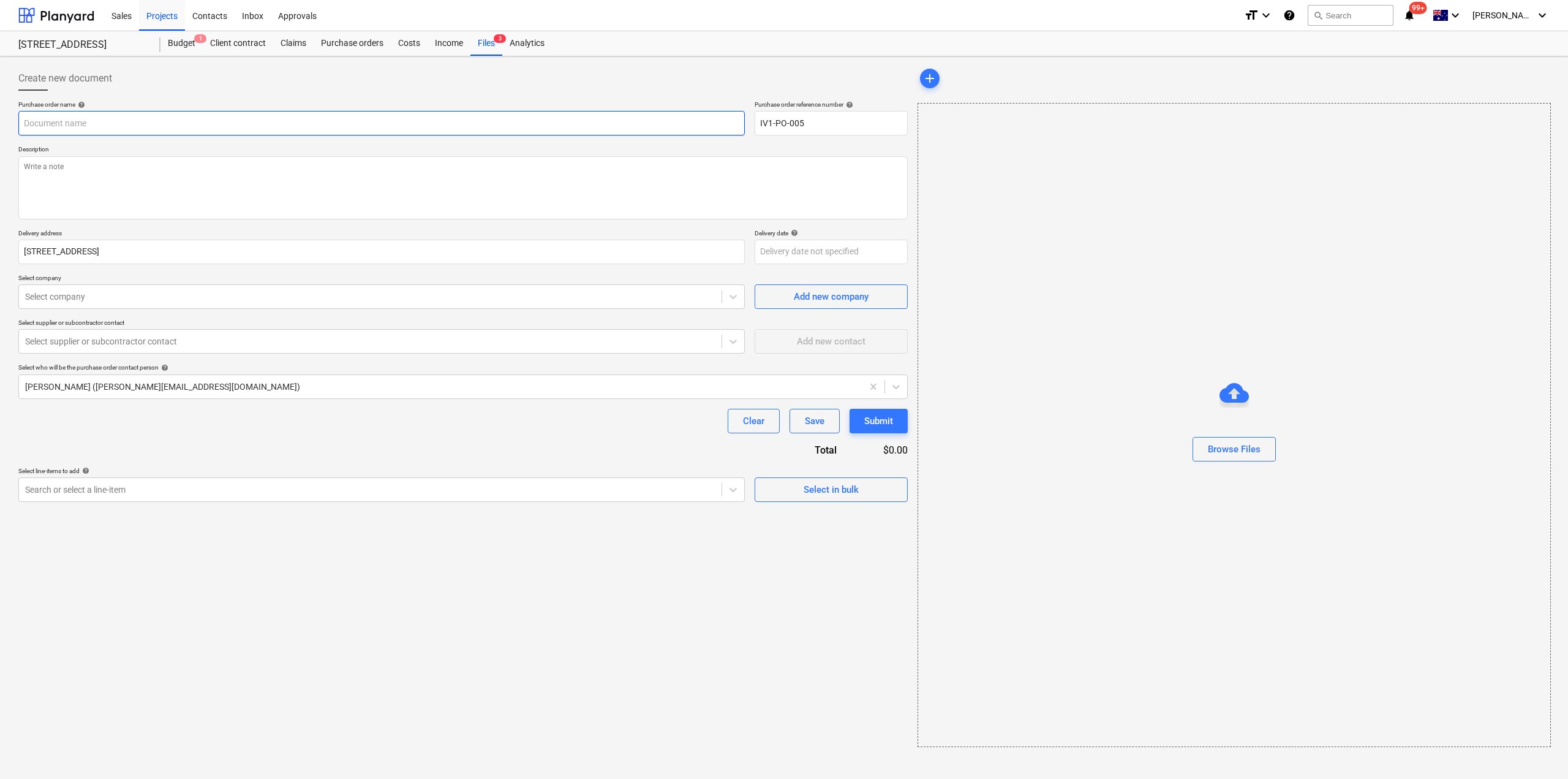
type input "S"
type textarea "x"
type input "St"
type textarea "x"
type input "Ste"
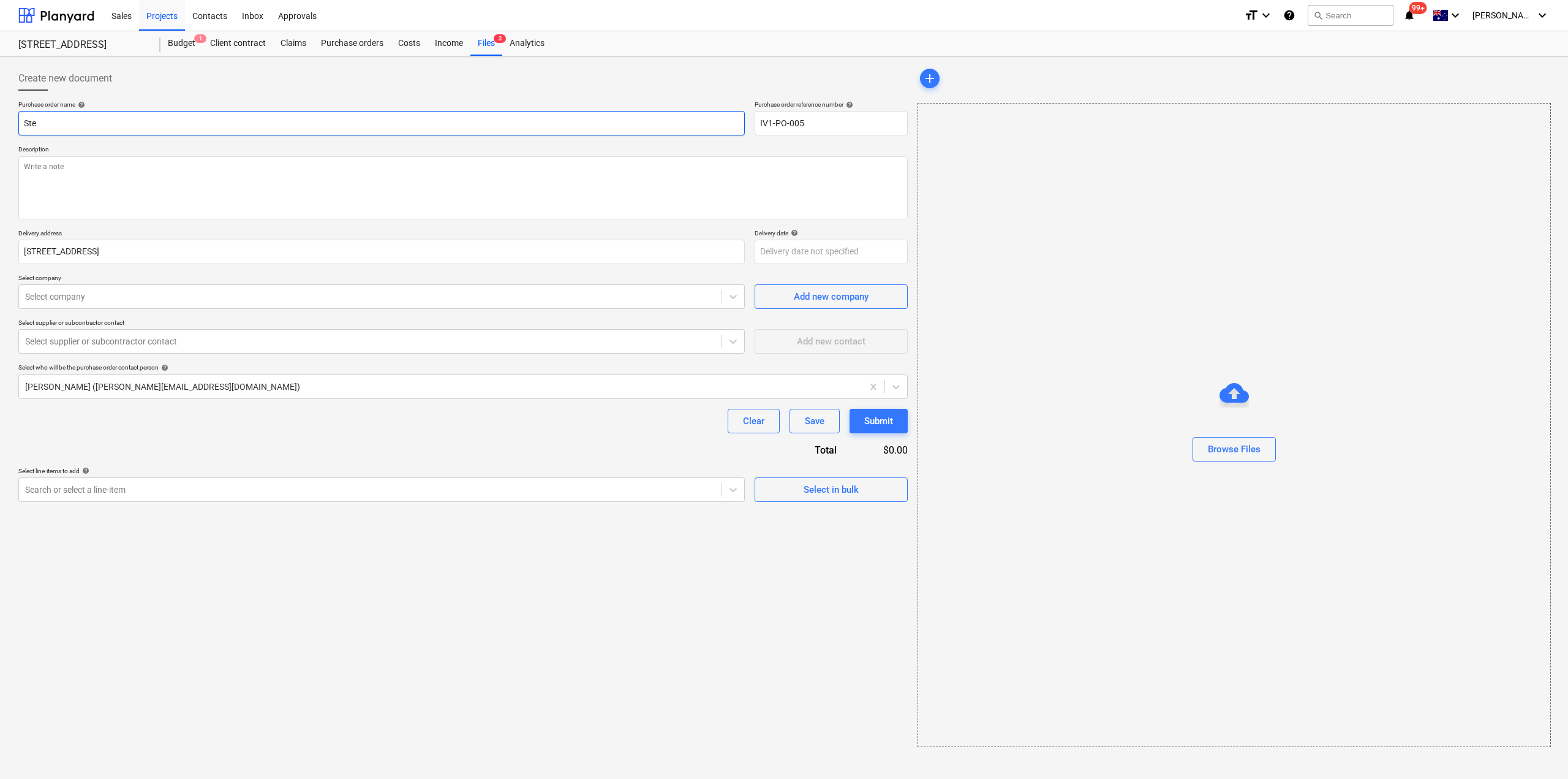
type textarea "x"
type input "Stee"
type textarea "x"
type input "Steel"
type textarea "x"
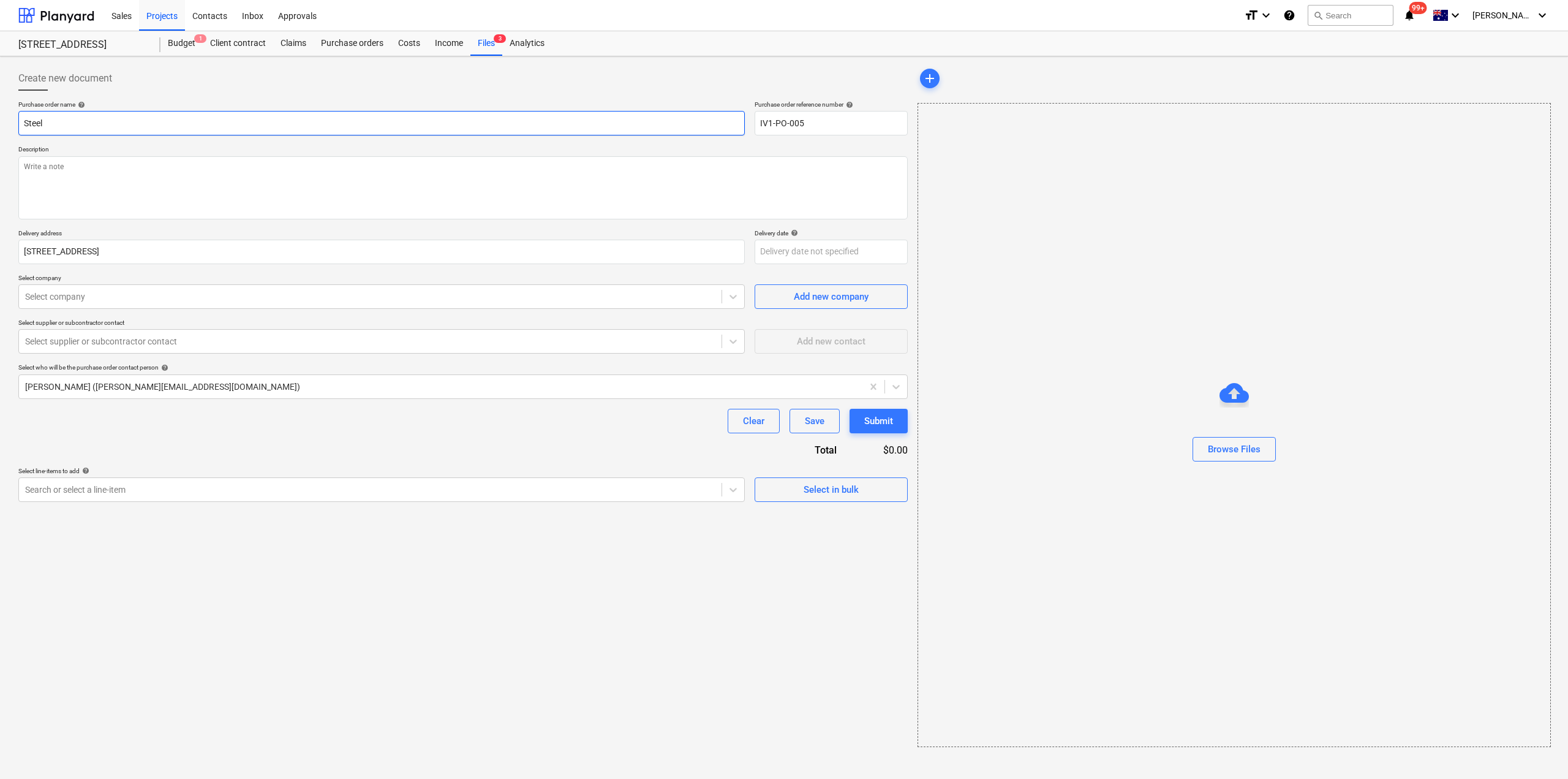
type input "Steel"
type textarea "x"
type input "Steel F"
type textarea "x"
type input "Steel Fix"
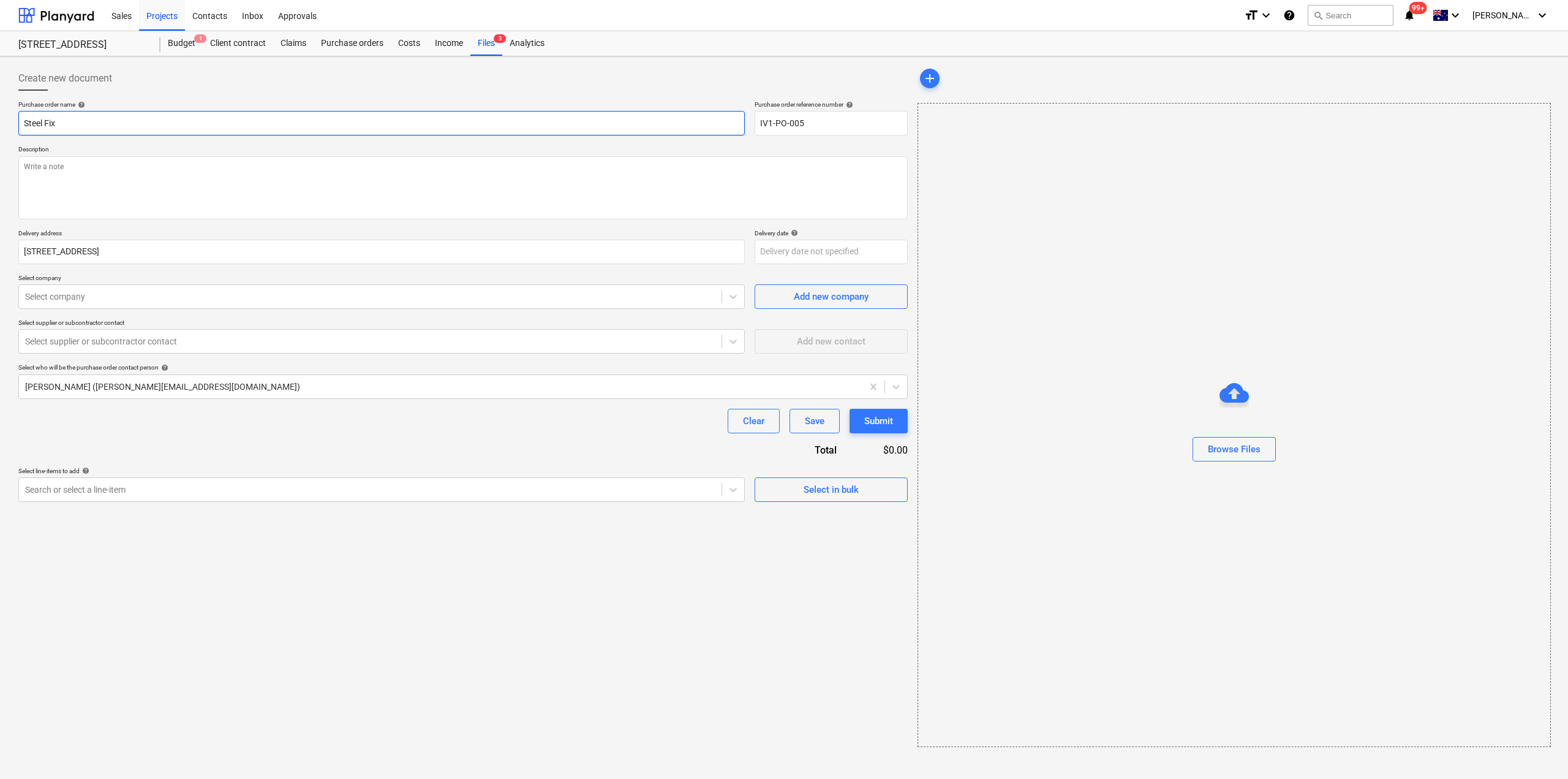
type textarea "x"
type input "Steel Fixi"
type textarea "x"
type input "Steel Fixin"
type textarea "x"
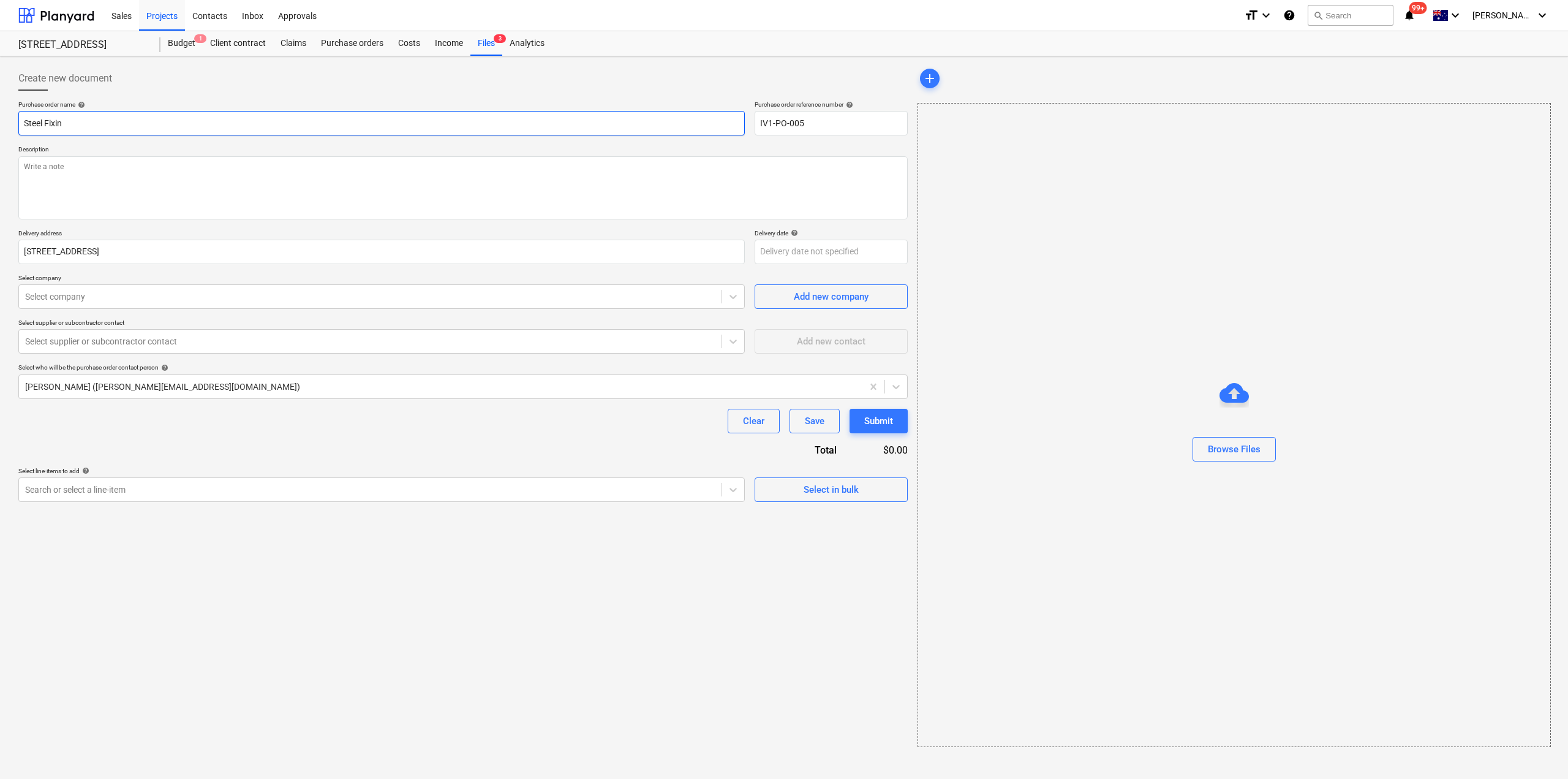
type input "Steel Fixing"
type textarea "x"
type input "Steel Fixing"
type textarea "x"
type input "Steel Fixing D"
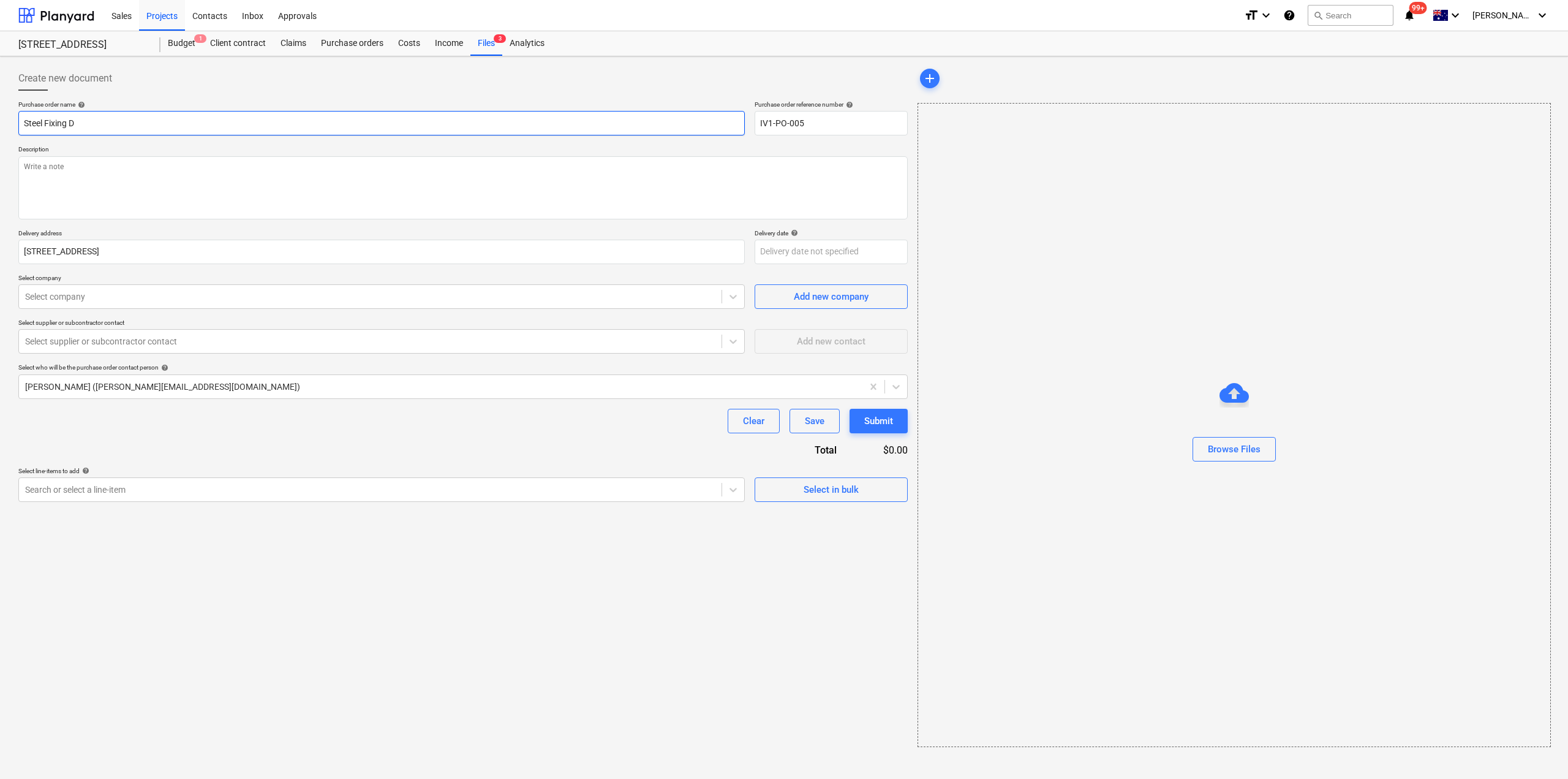
type textarea "x"
type input "Steel Fixing Dr"
type textarea "x"
type input "Steel Fixing Dra"
type textarea "x"
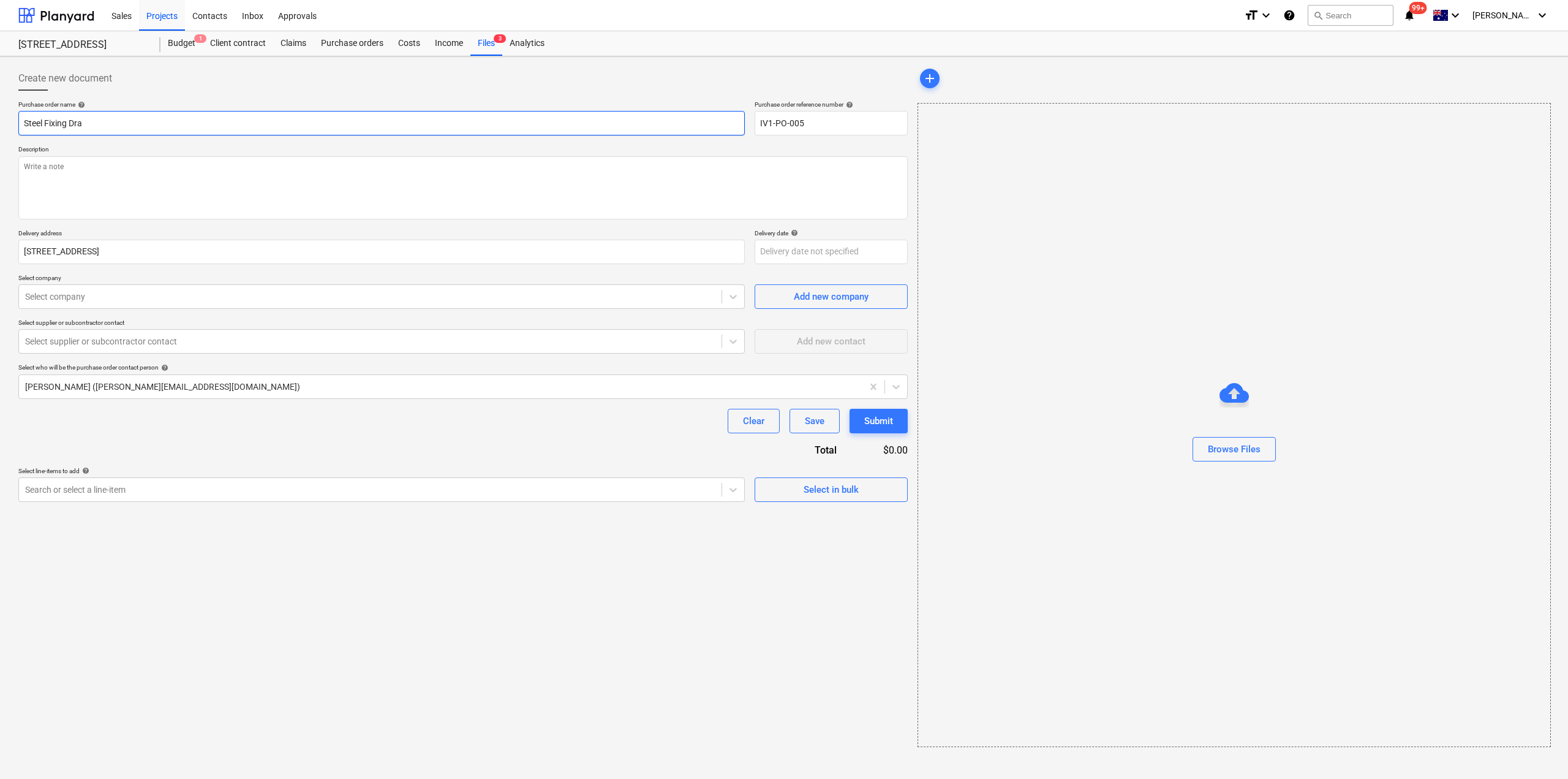
type input "Steel Fixing Draw"
type textarea "x"
type input "Steel Fixing Drawd"
type textarea "x"
type input "Steel Fixing Drawdo"
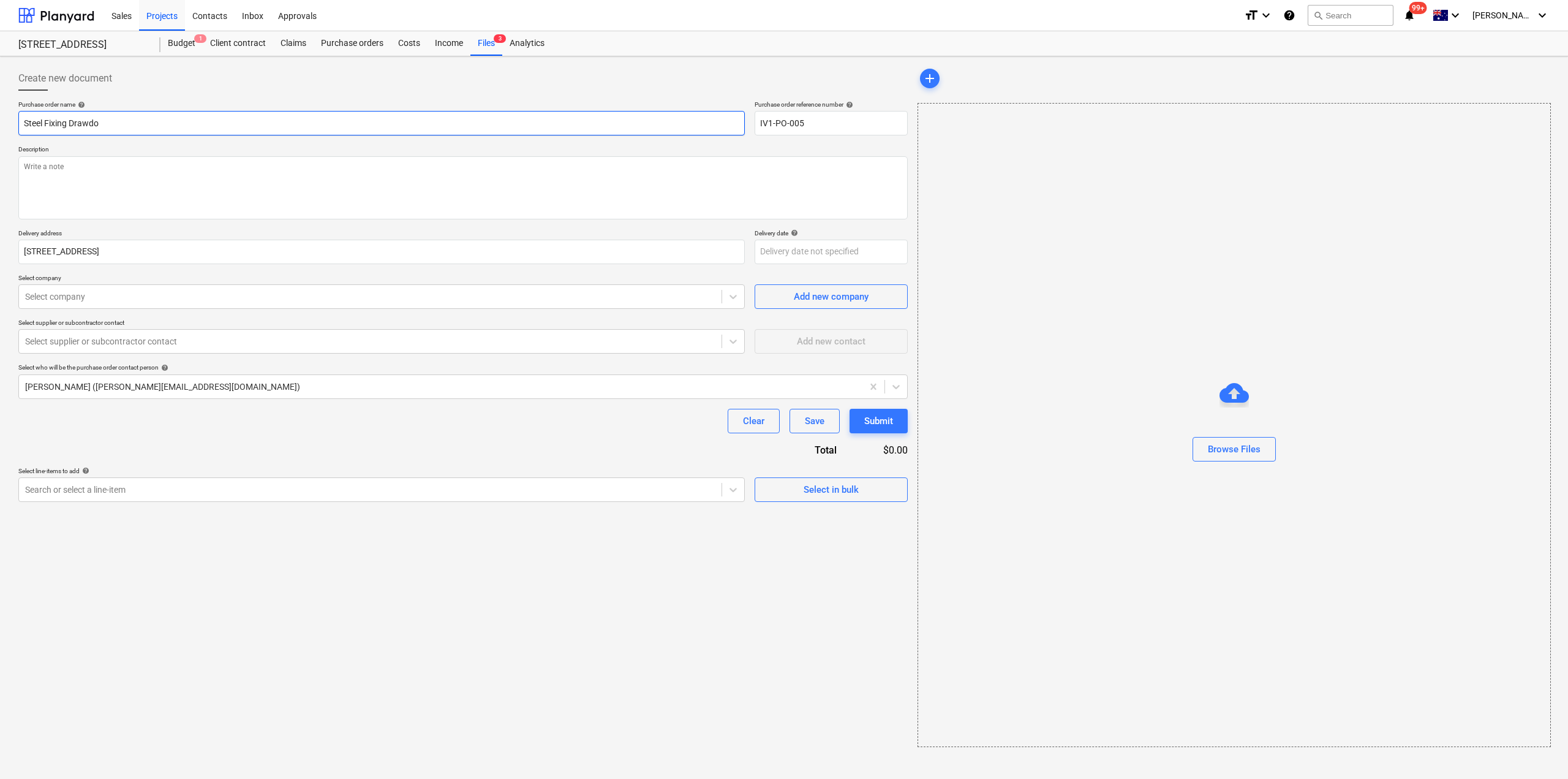
type textarea "x"
type input "Steel Fixing Drawdow"
type textarea "x"
type input "Steel Fixing Drawdown"
type textarea "x"
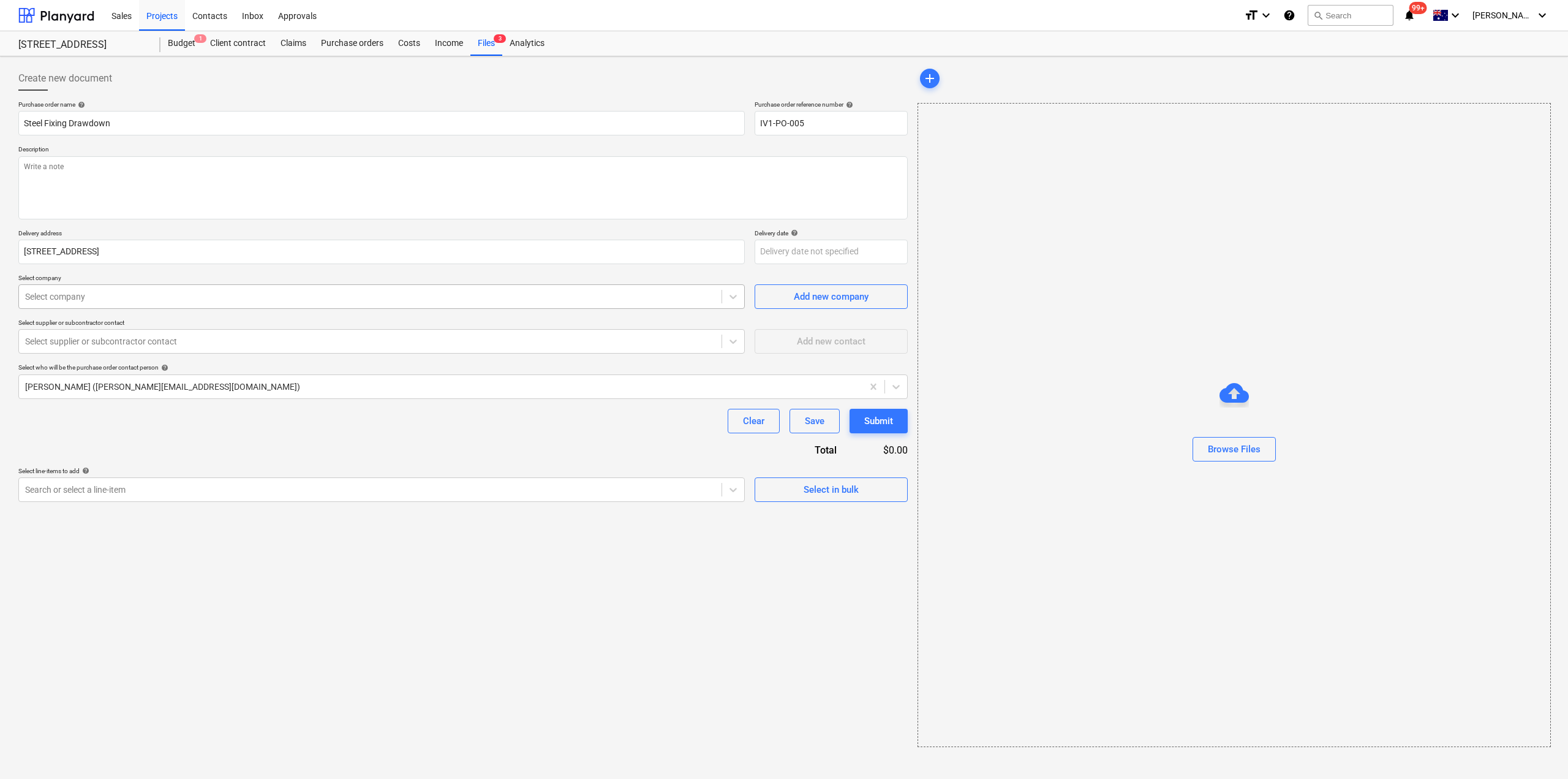
click at [152, 292] on div at bounding box center [370, 296] width 690 height 12
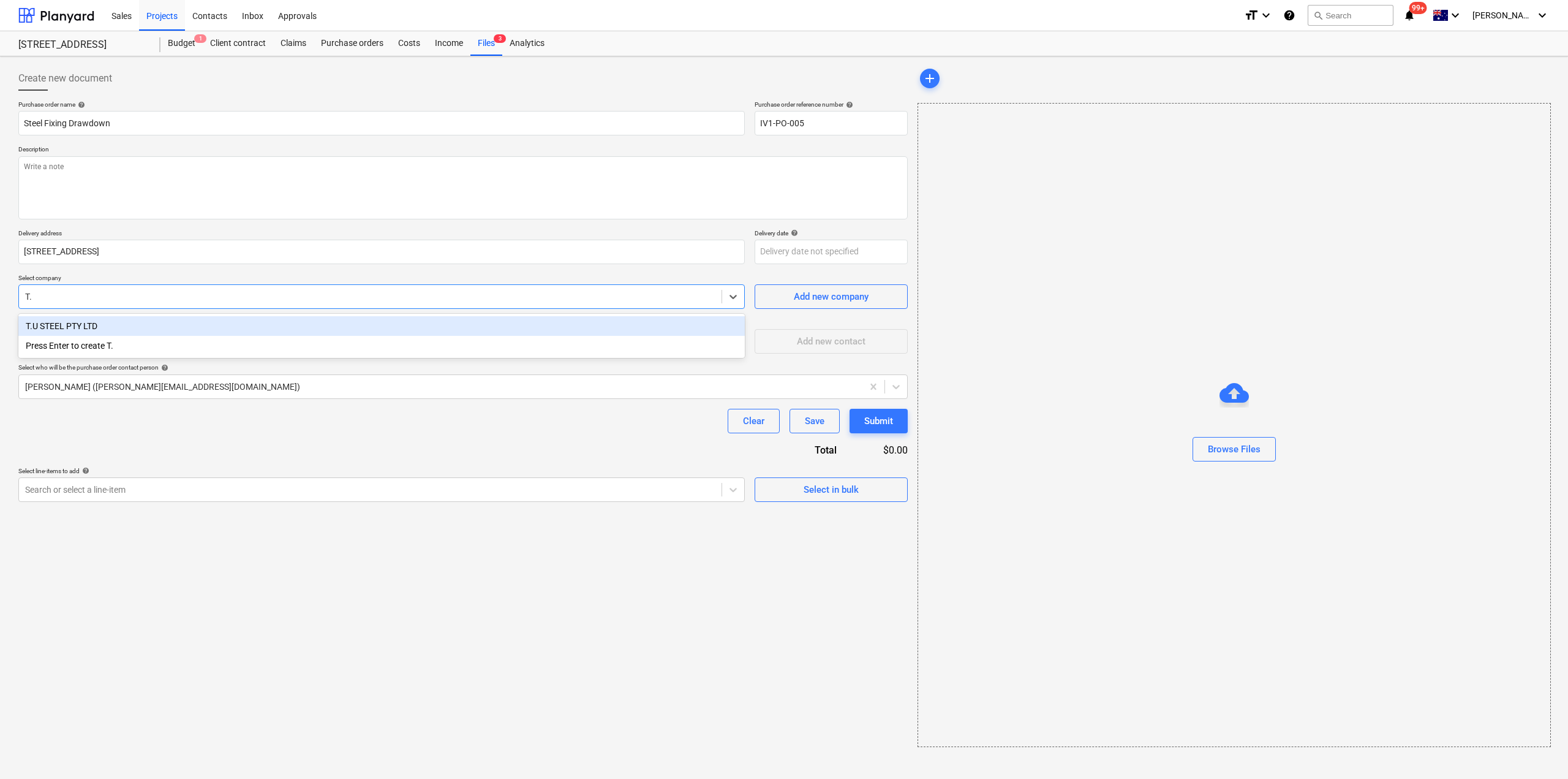
type input "T.U"
click at [155, 323] on div "T.U STEEL PTY LTD" at bounding box center [381, 326] width 727 height 20
type textarea "x"
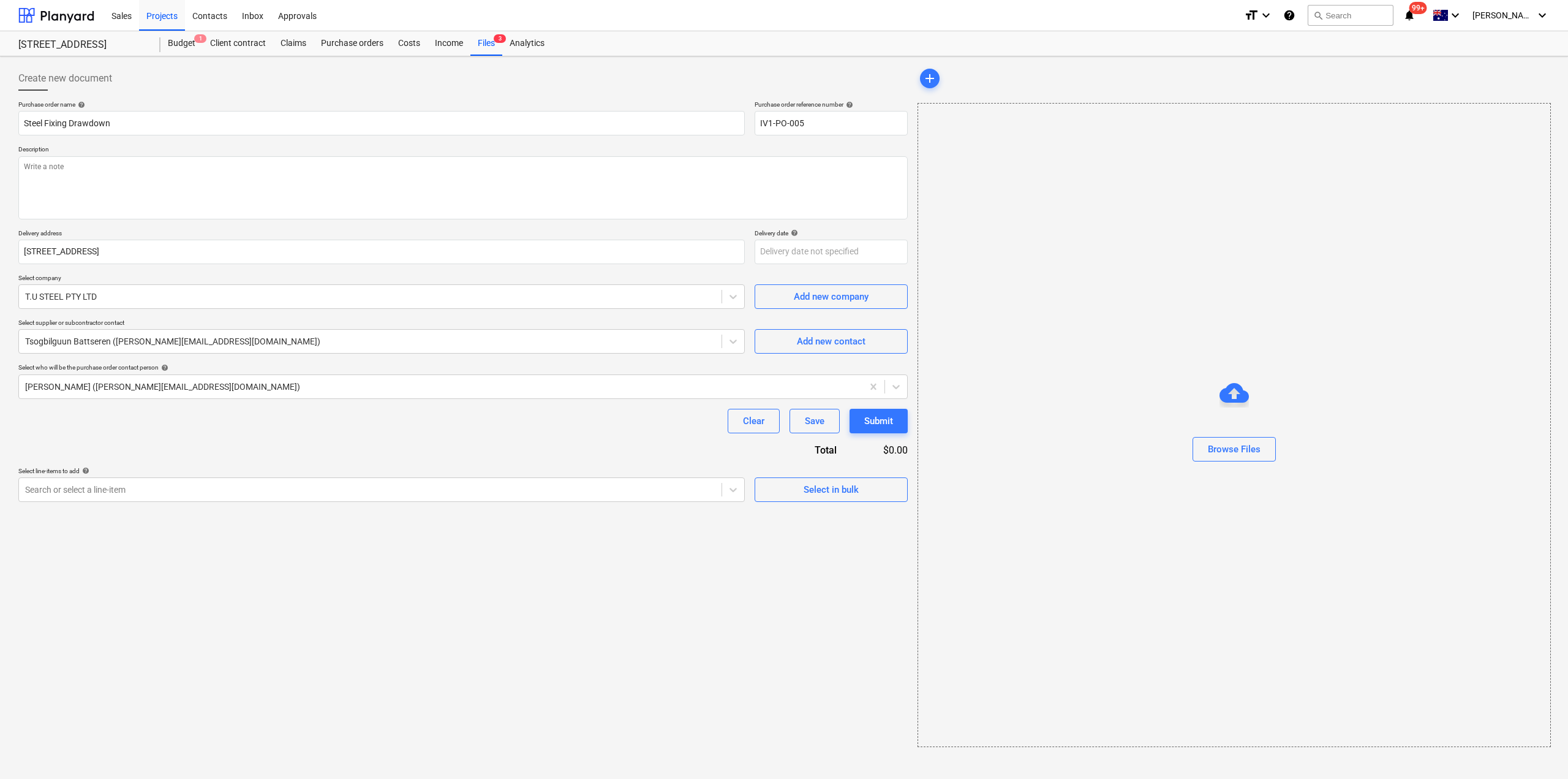
type textarea "x"
click at [151, 427] on div "Clear Save Submit" at bounding box center [462, 421] width 890 height 25
click at [132, 491] on div at bounding box center [370, 489] width 690 height 12
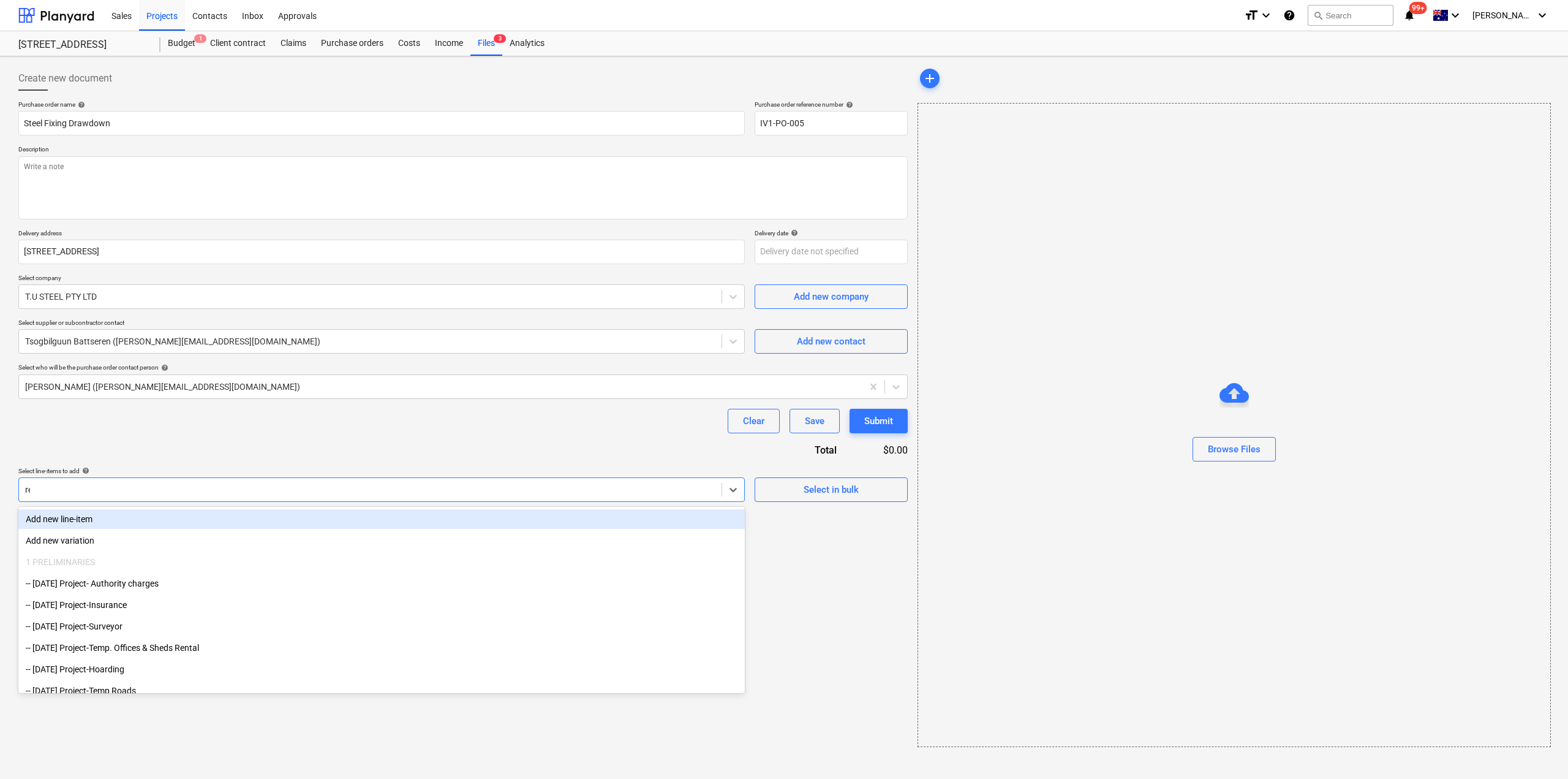
type input "rein"
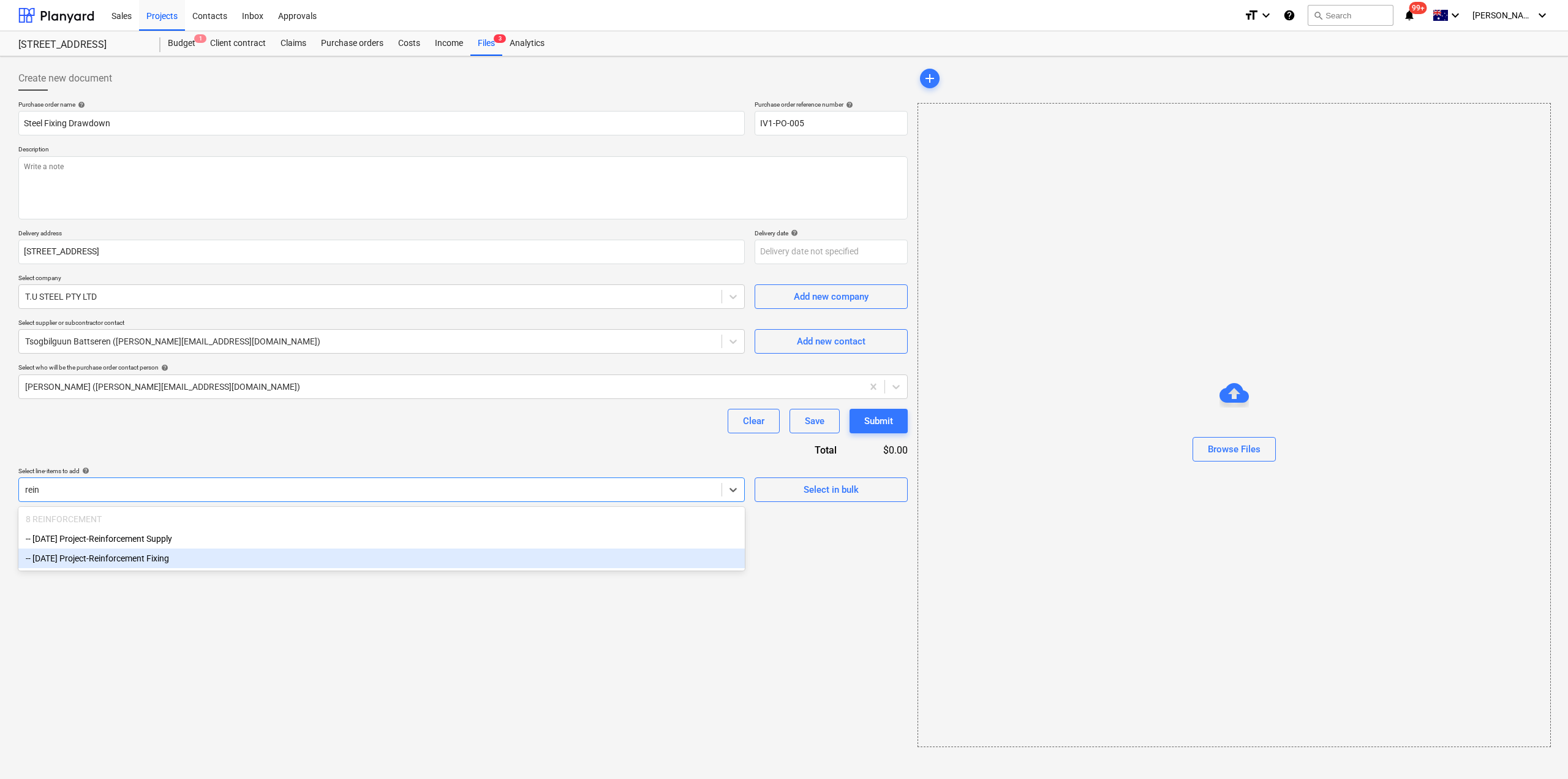
click at [95, 563] on div "-- 3-08-02 Project-Reinforcement Fixing" at bounding box center [381, 558] width 727 height 20
type textarea "x"
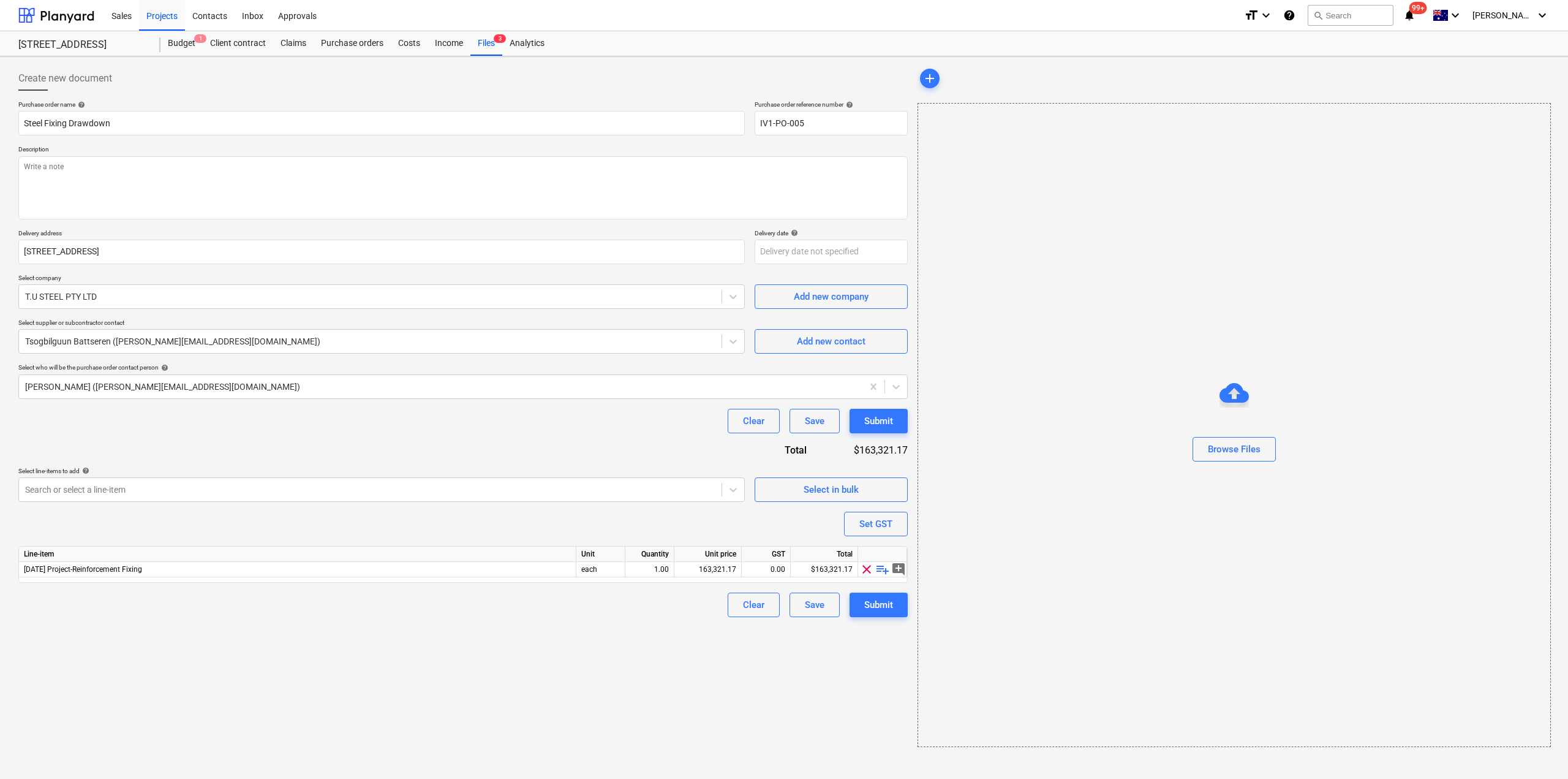
click at [220, 673] on div "Create new document Purchase order name help Steel Fixing Drawdown Purchase ord…" at bounding box center [463, 407] width 899 height 690
click at [883, 569] on span "playlist_add" at bounding box center [882, 569] width 15 height 15
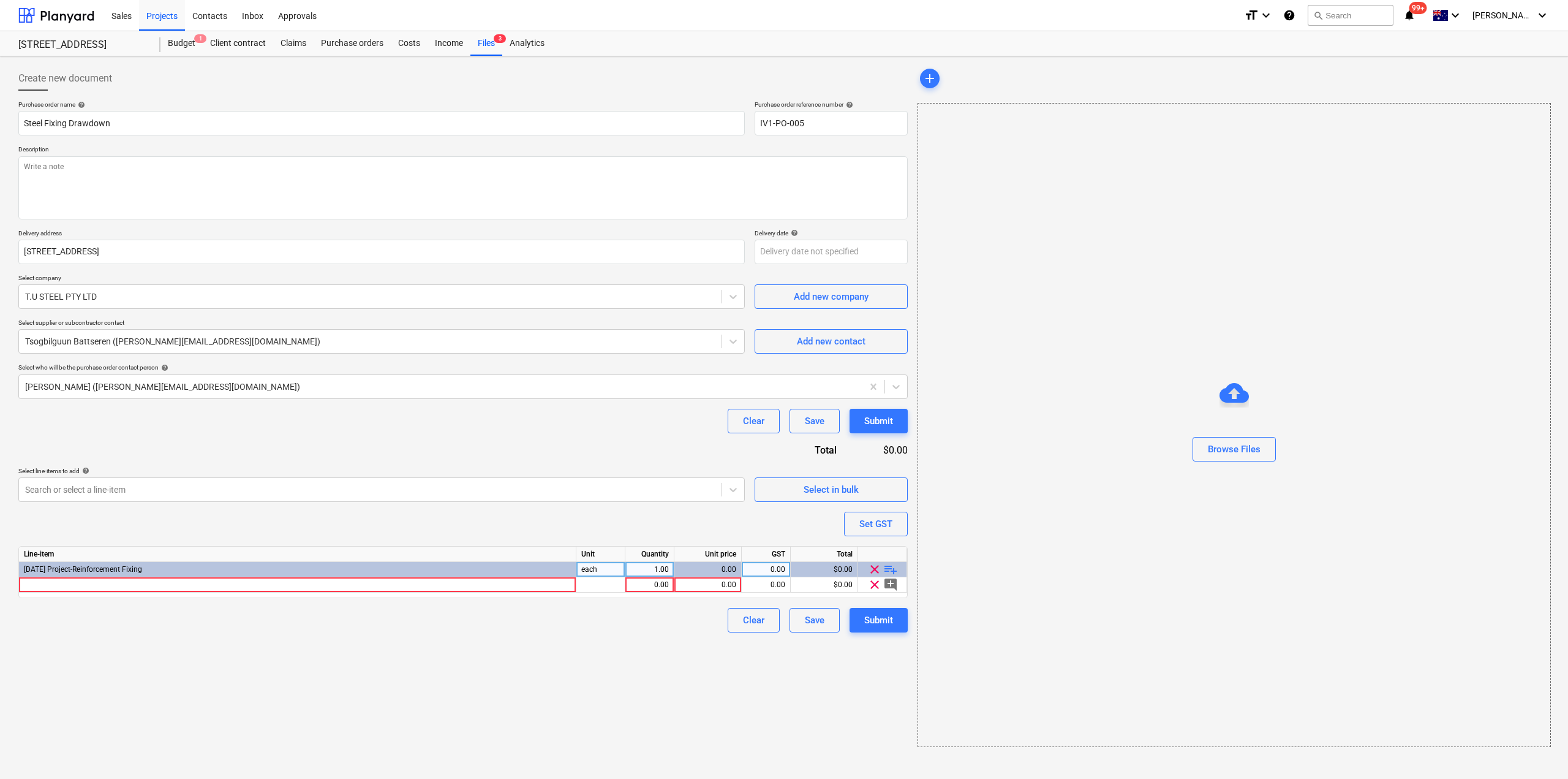
type textarea "x"
click at [76, 584] on div at bounding box center [297, 584] width 558 height 15
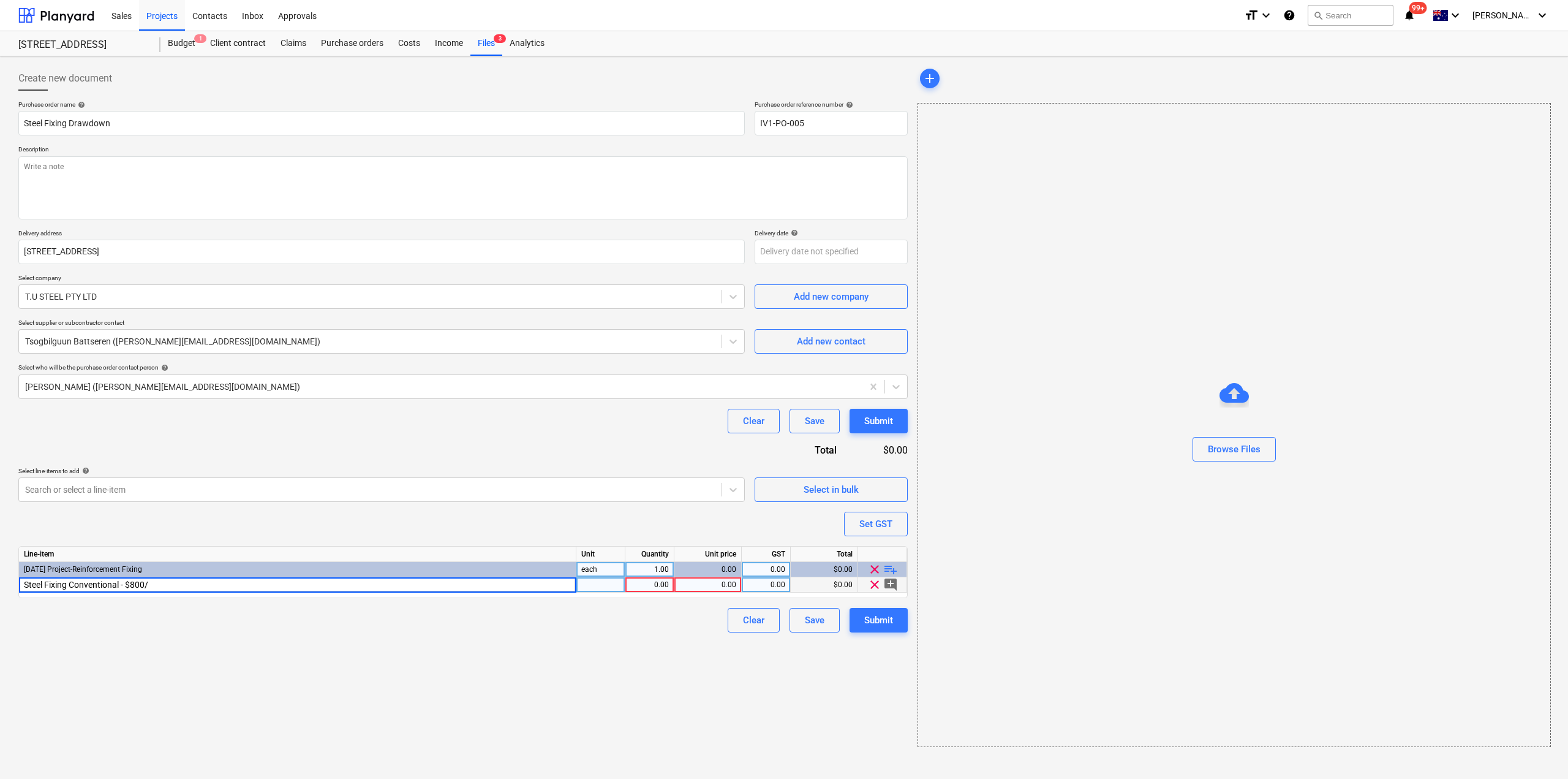
type input "Steel Fixing Conventional - $800/t"
click at [891, 569] on span "playlist_add" at bounding box center [890, 569] width 15 height 15
type textarea "x"
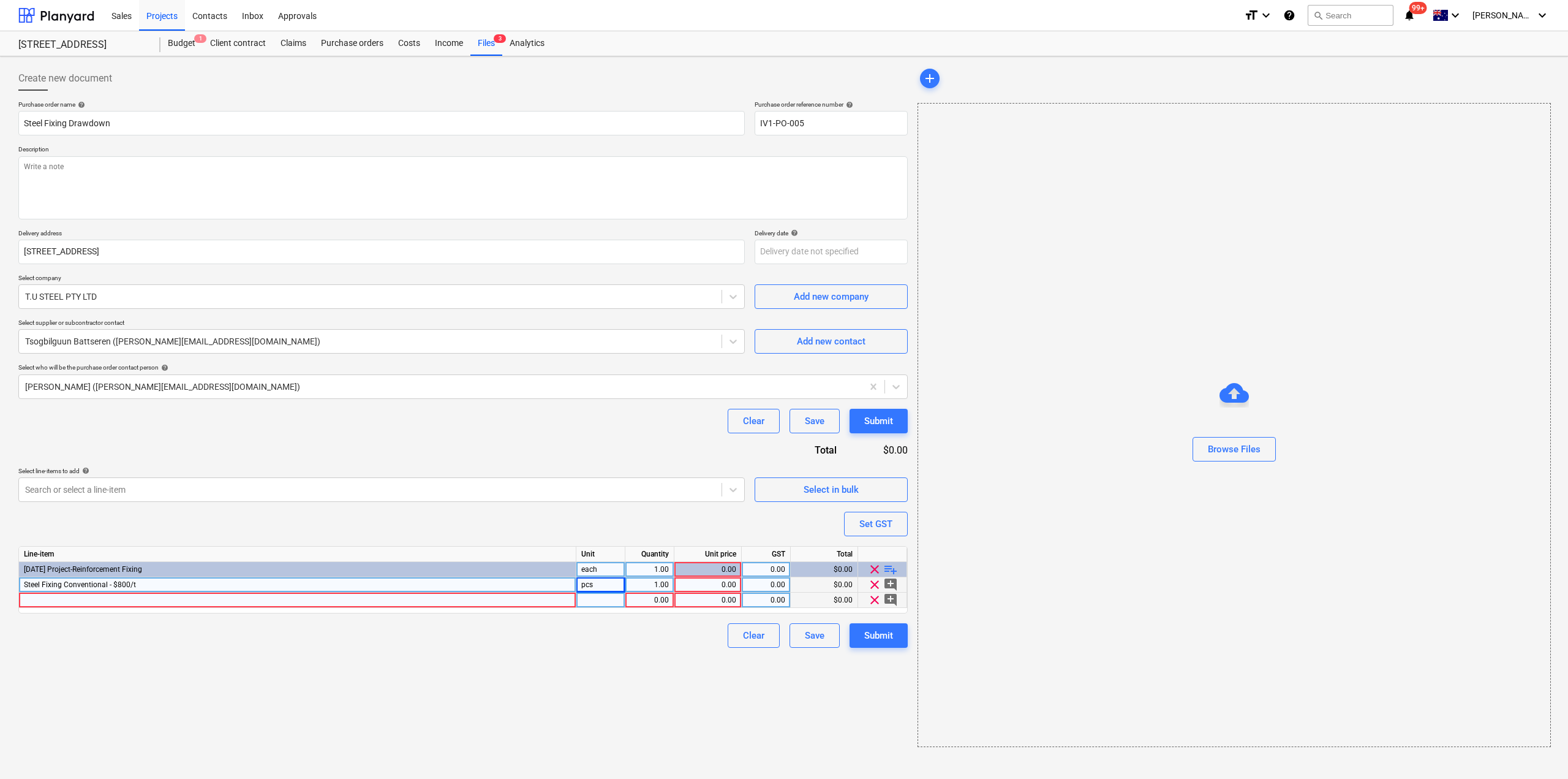
click at [401, 601] on div at bounding box center [297, 600] width 558 height 15
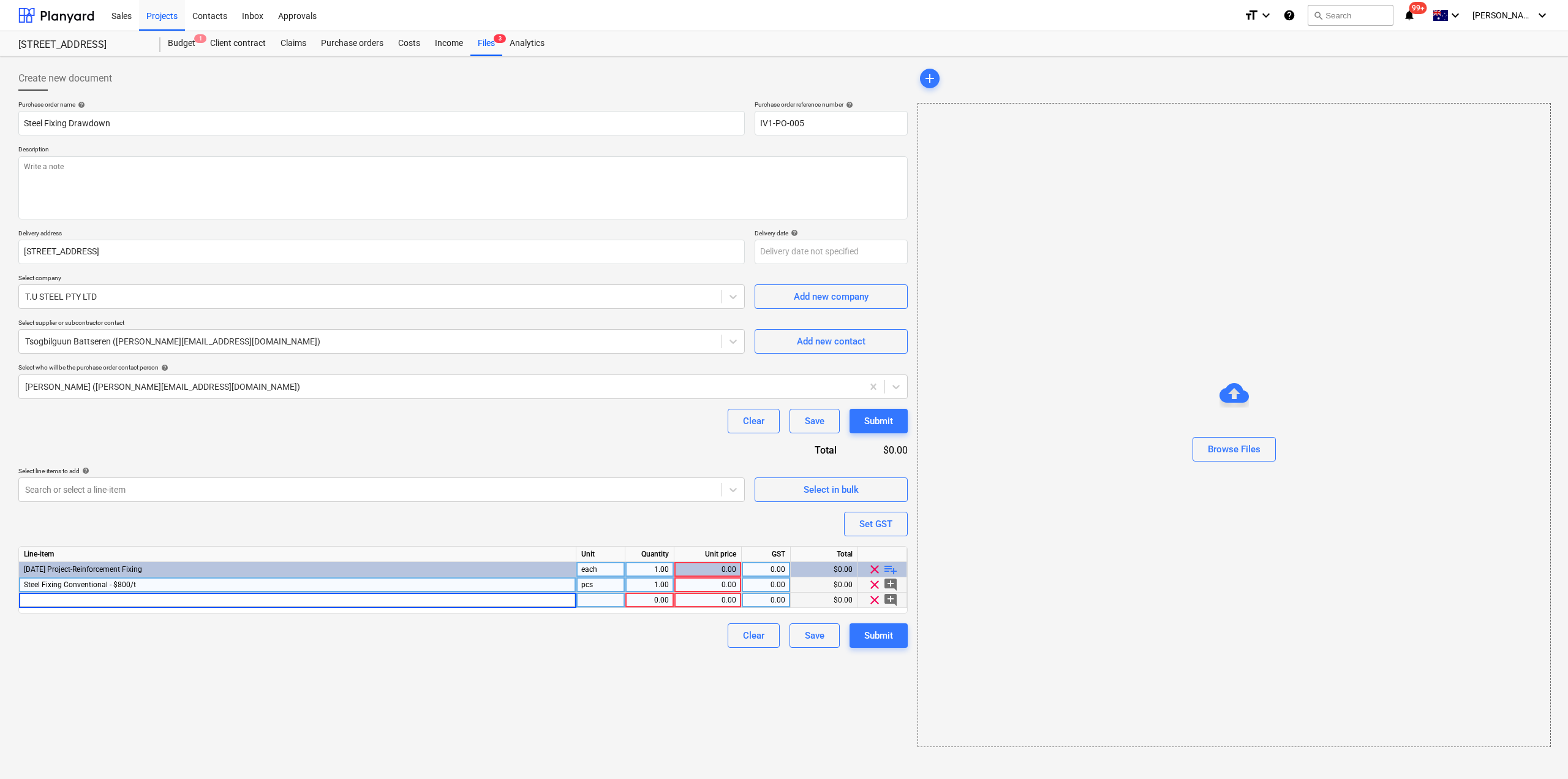
click at [243, 604] on input at bounding box center [297, 600] width 557 height 15
type input "PT Slab - $820/T"
drag, startPoint x: 478, startPoint y: 685, endPoint x: 492, endPoint y: 677, distance: 16.1
click at [478, 685] on div "Create new document Purchase order name help Steel Fixing Drawdown Purchase ord…" at bounding box center [463, 407] width 899 height 690
click at [890, 570] on span "playlist_add" at bounding box center [890, 569] width 15 height 15
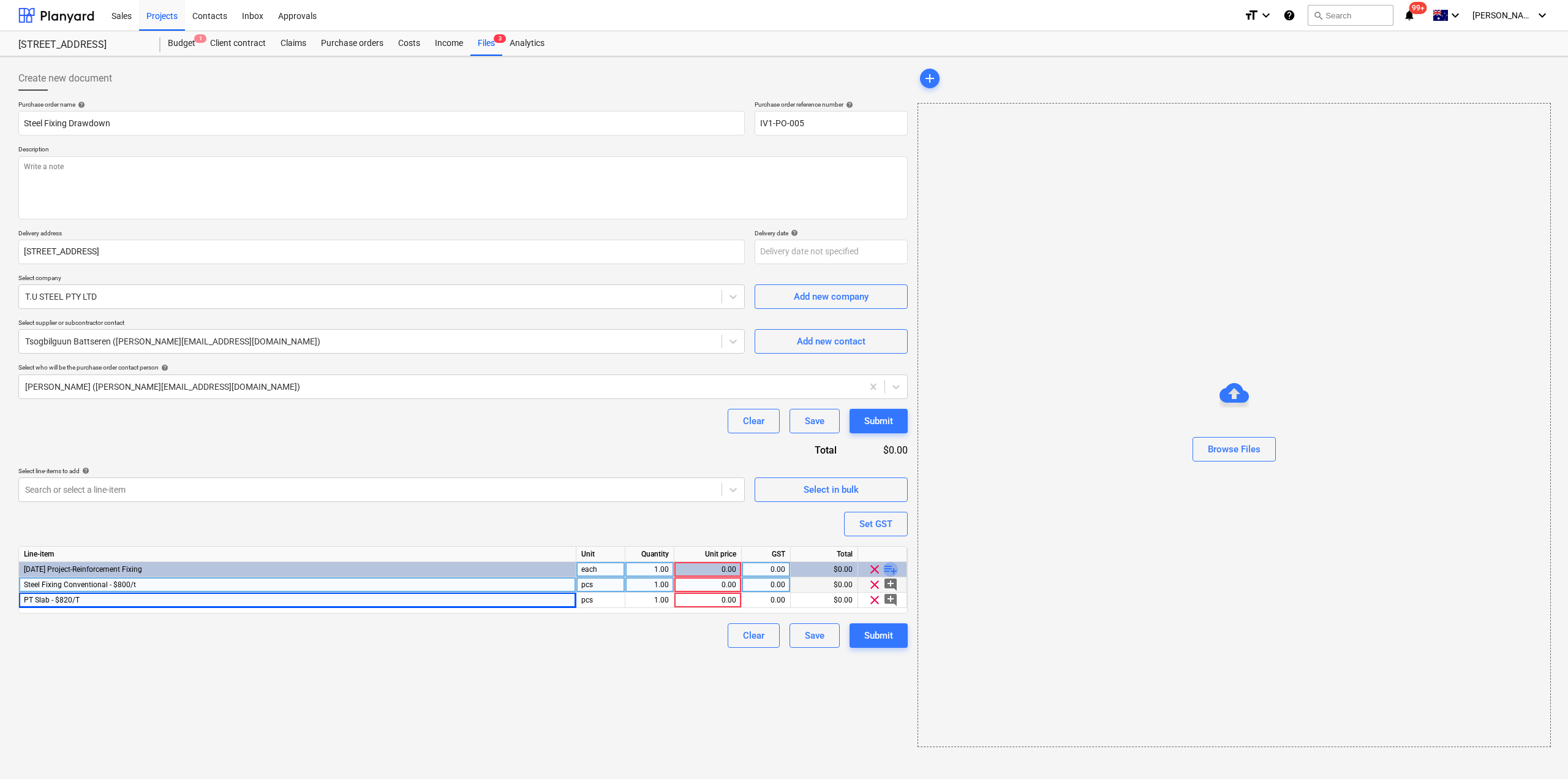
type textarea "x"
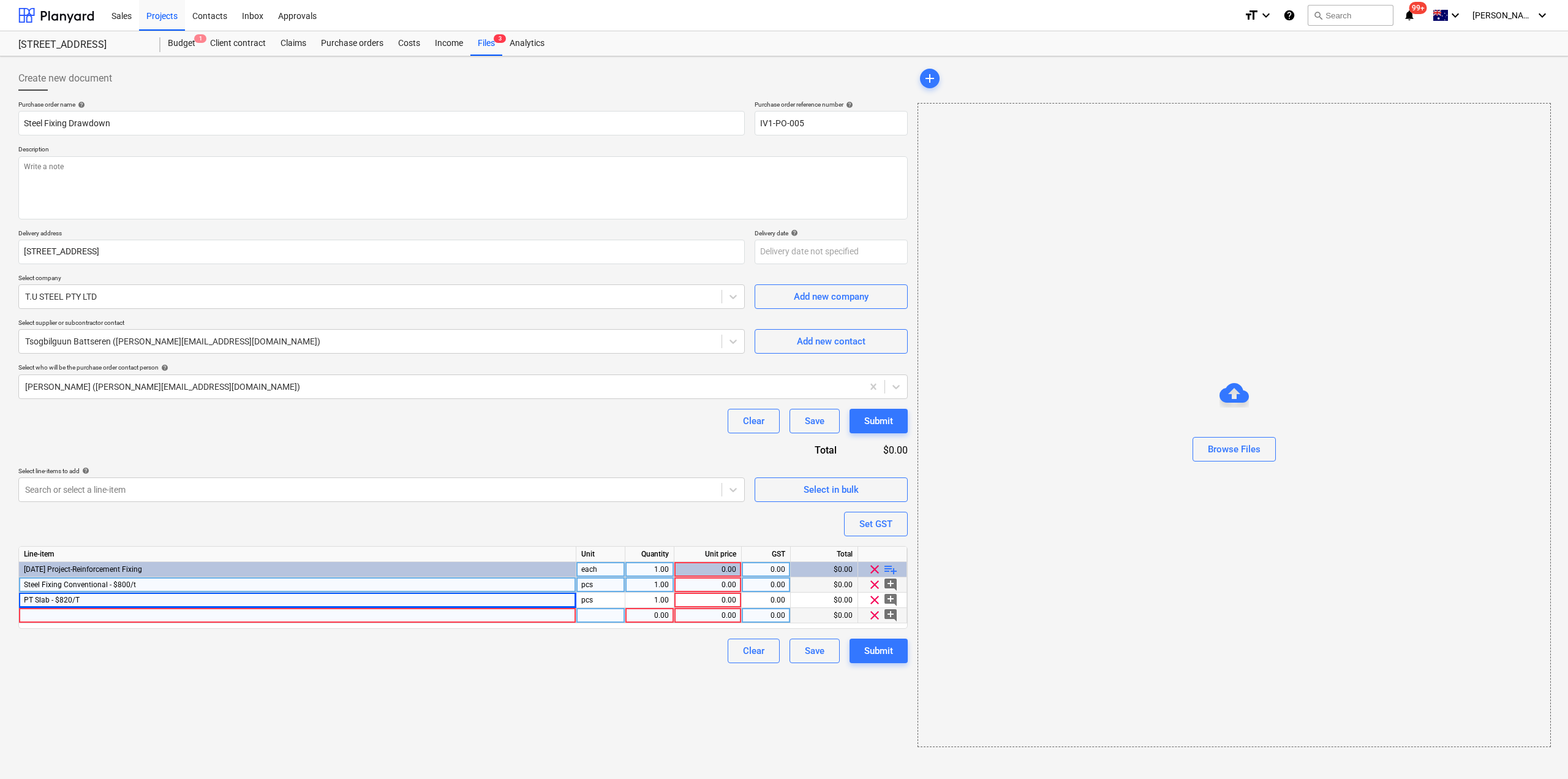
click at [177, 620] on div at bounding box center [297, 615] width 558 height 15
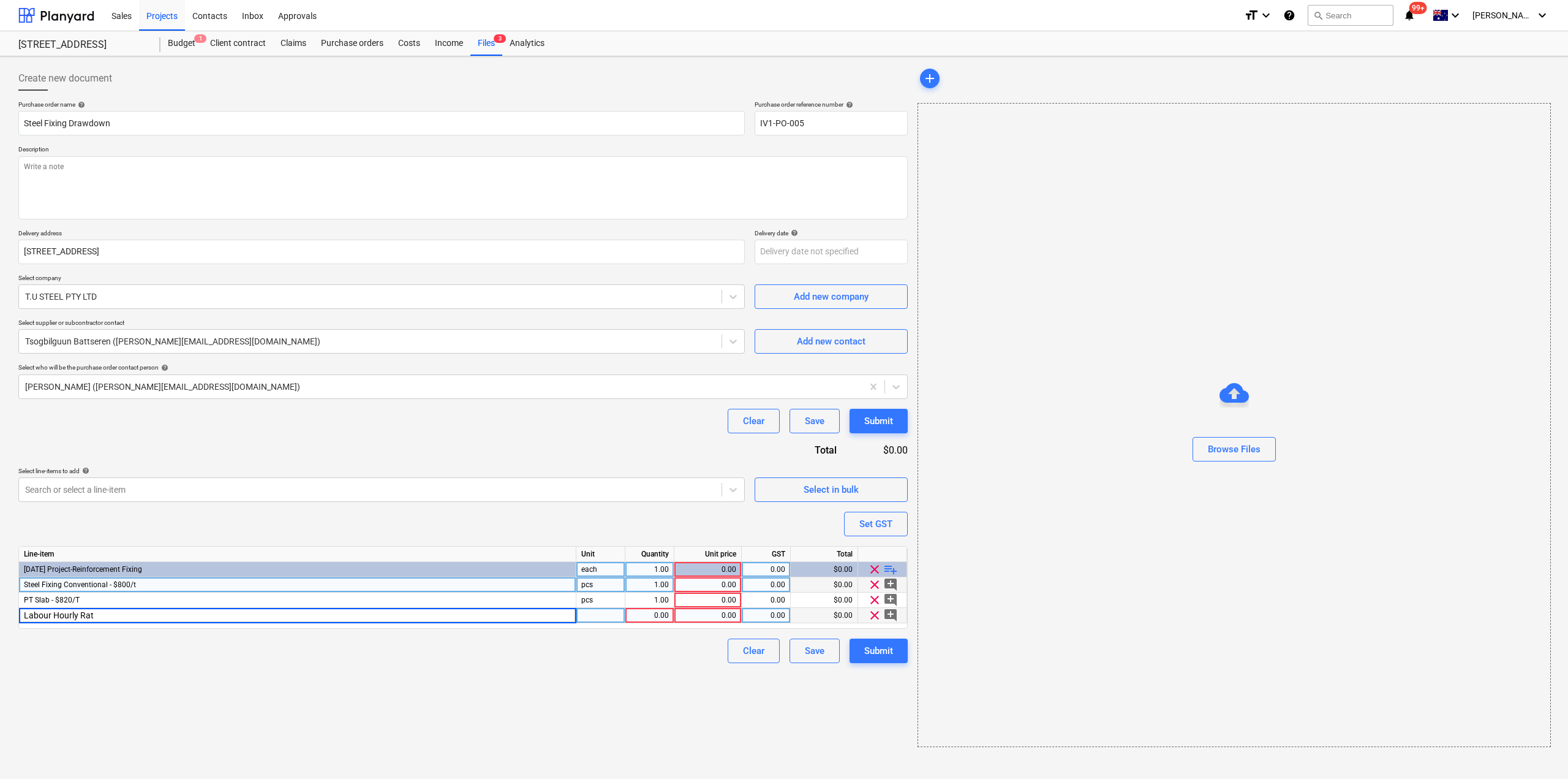
type input "Labour Hourly Rate"
type textarea "x"
click at [603, 617] on div "pcs" at bounding box center [601, 615] width 49 height 15
type input "Hour"
type textarea "x"
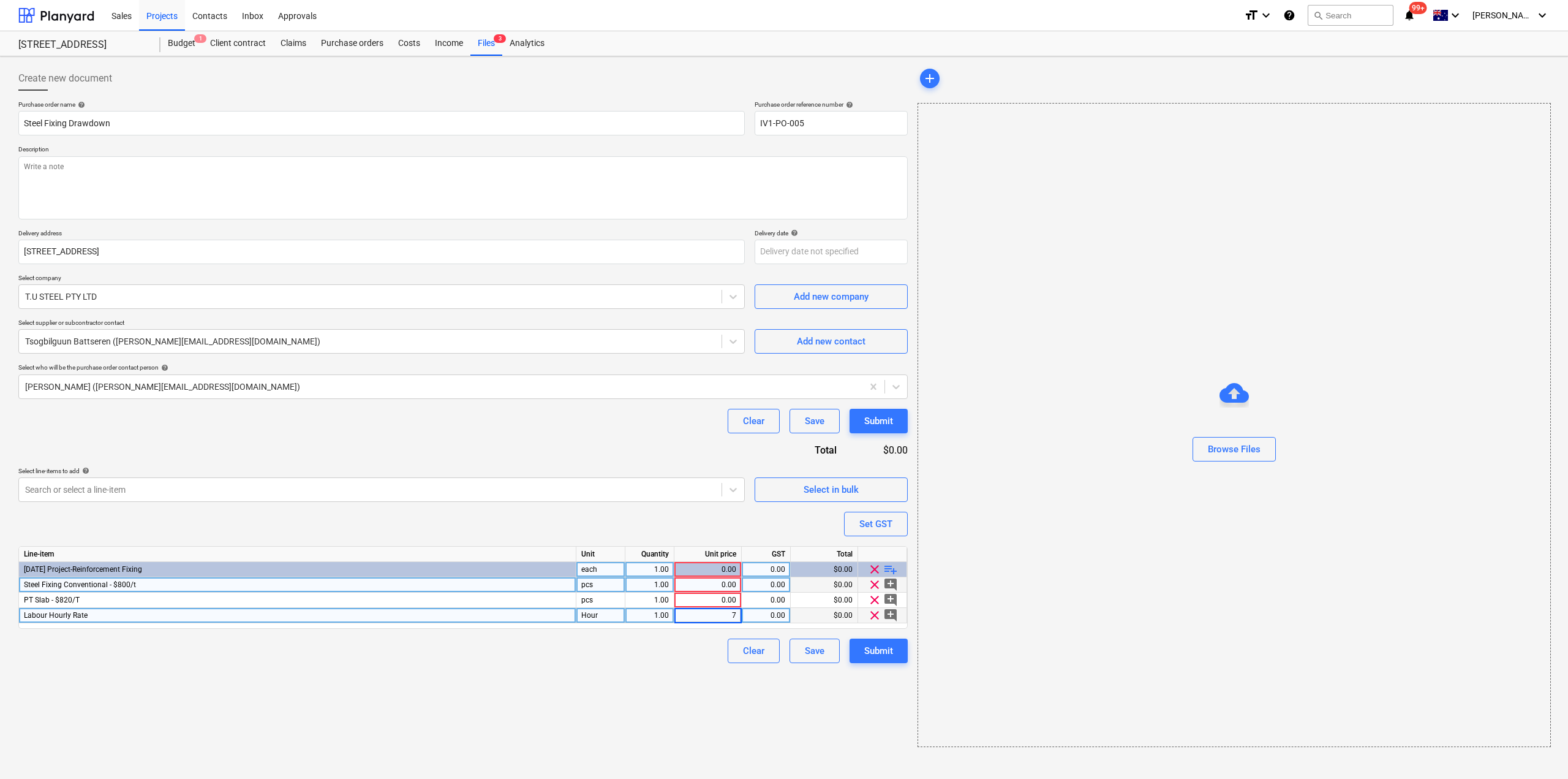
type input "70"
type textarea "x"
click at [642, 658] on div "Clear Save Submit" at bounding box center [462, 651] width 890 height 25
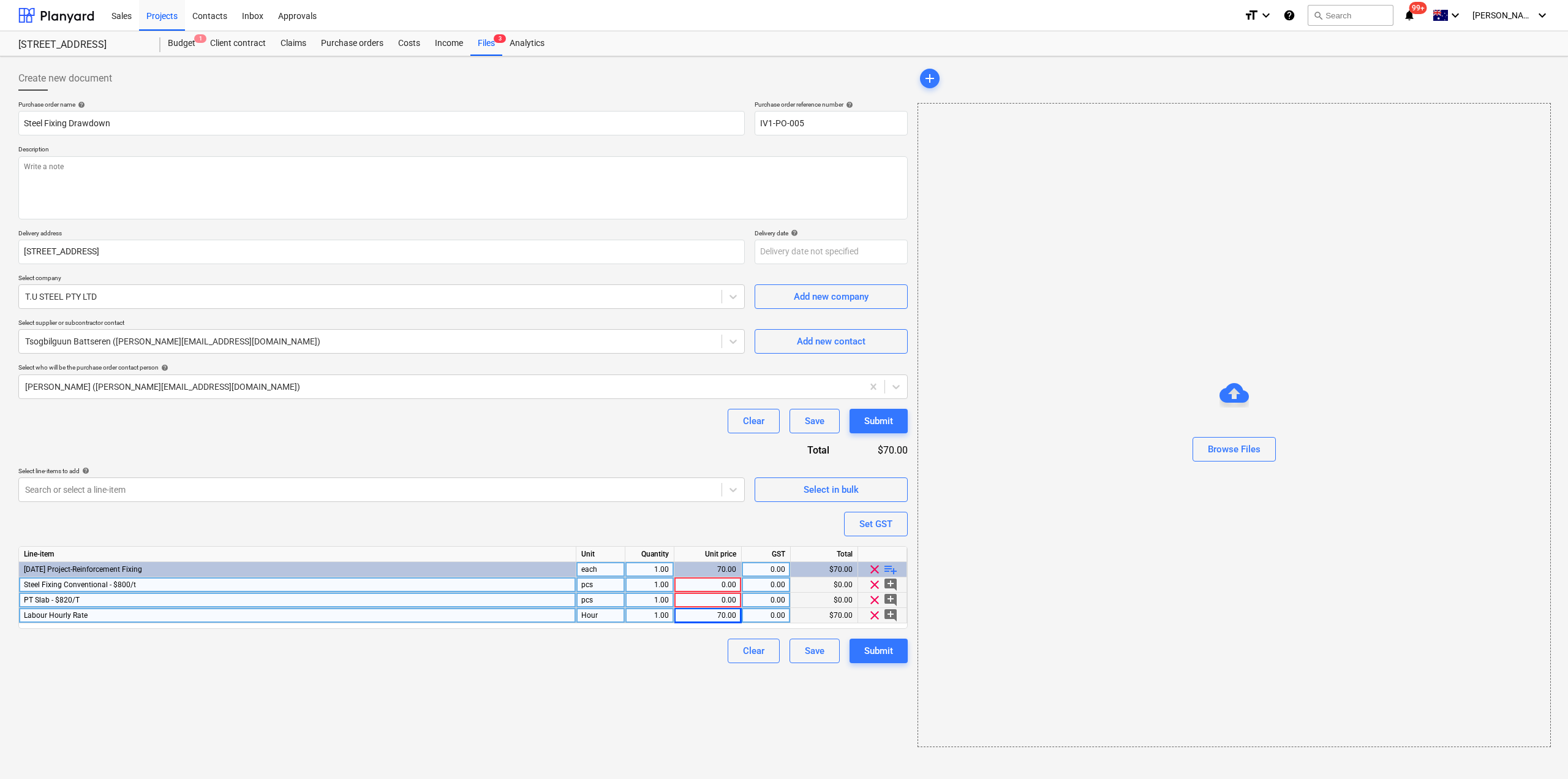
click at [610, 603] on div "pcs" at bounding box center [601, 600] width 49 height 15
type input "Tonne"
type textarea "x"
click at [717, 599] on div "0.00" at bounding box center [707, 600] width 57 height 15
type input "820"
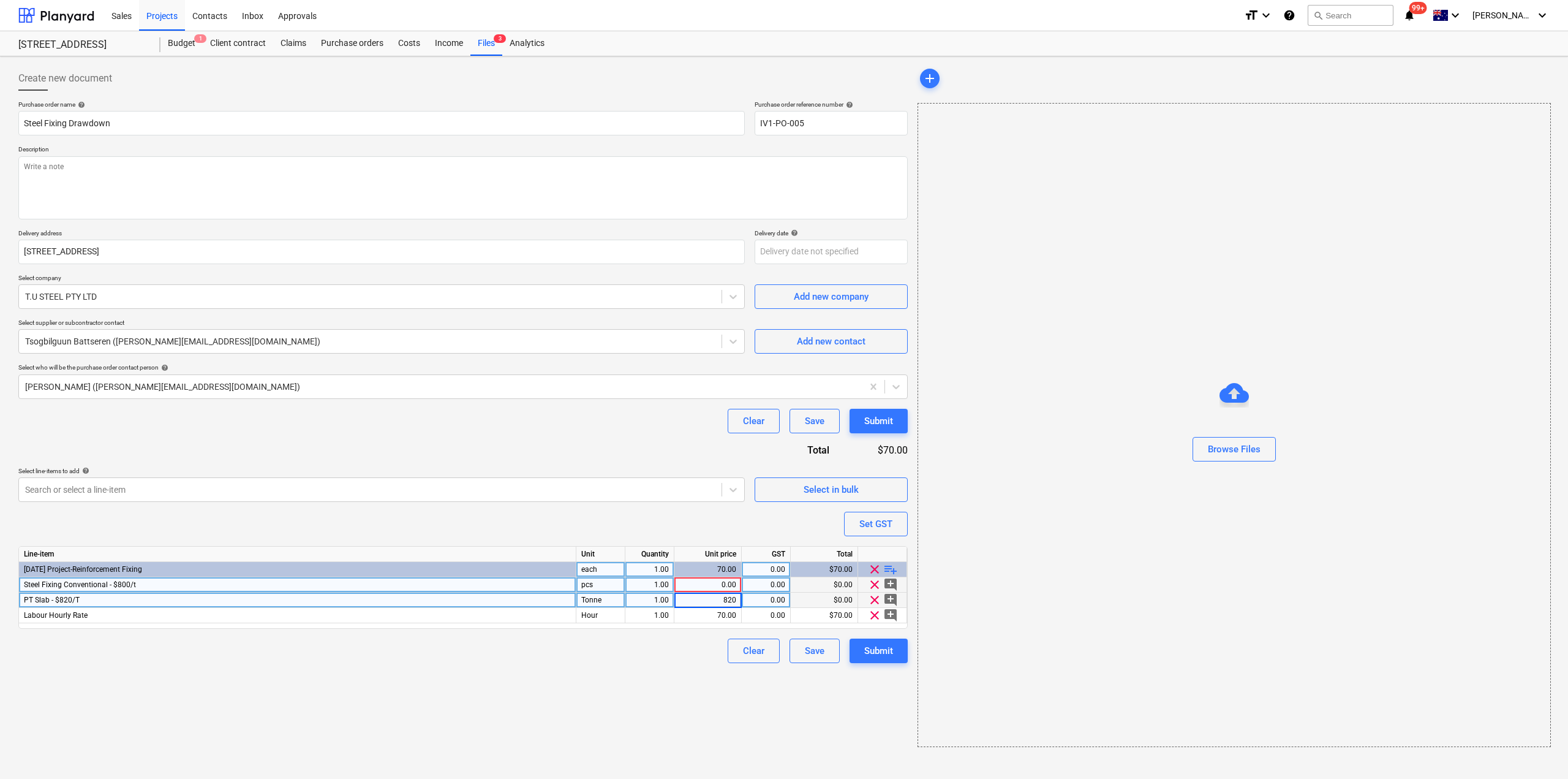
type textarea "x"
click at [613, 590] on div "pcs" at bounding box center [601, 584] width 49 height 15
type input "Tonne"
type textarea "x"
type input "800"
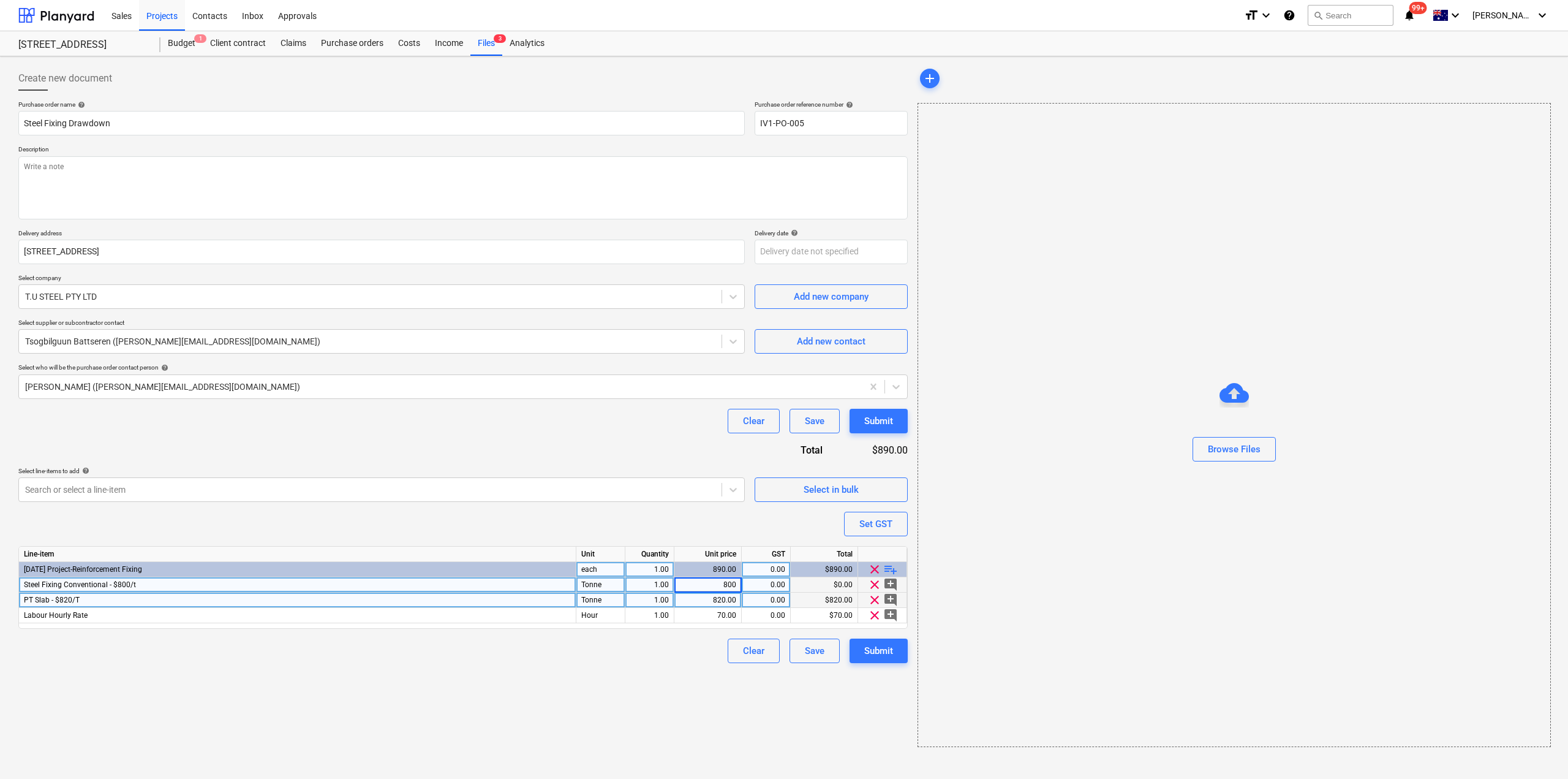
click at [553, 748] on div "Create new document Purchase order name help Steel Fixing Drawdown Purchase ord…" at bounding box center [463, 407] width 899 height 690
click at [892, 566] on span "playlist_add" at bounding box center [890, 569] width 15 height 15
type textarea "x"
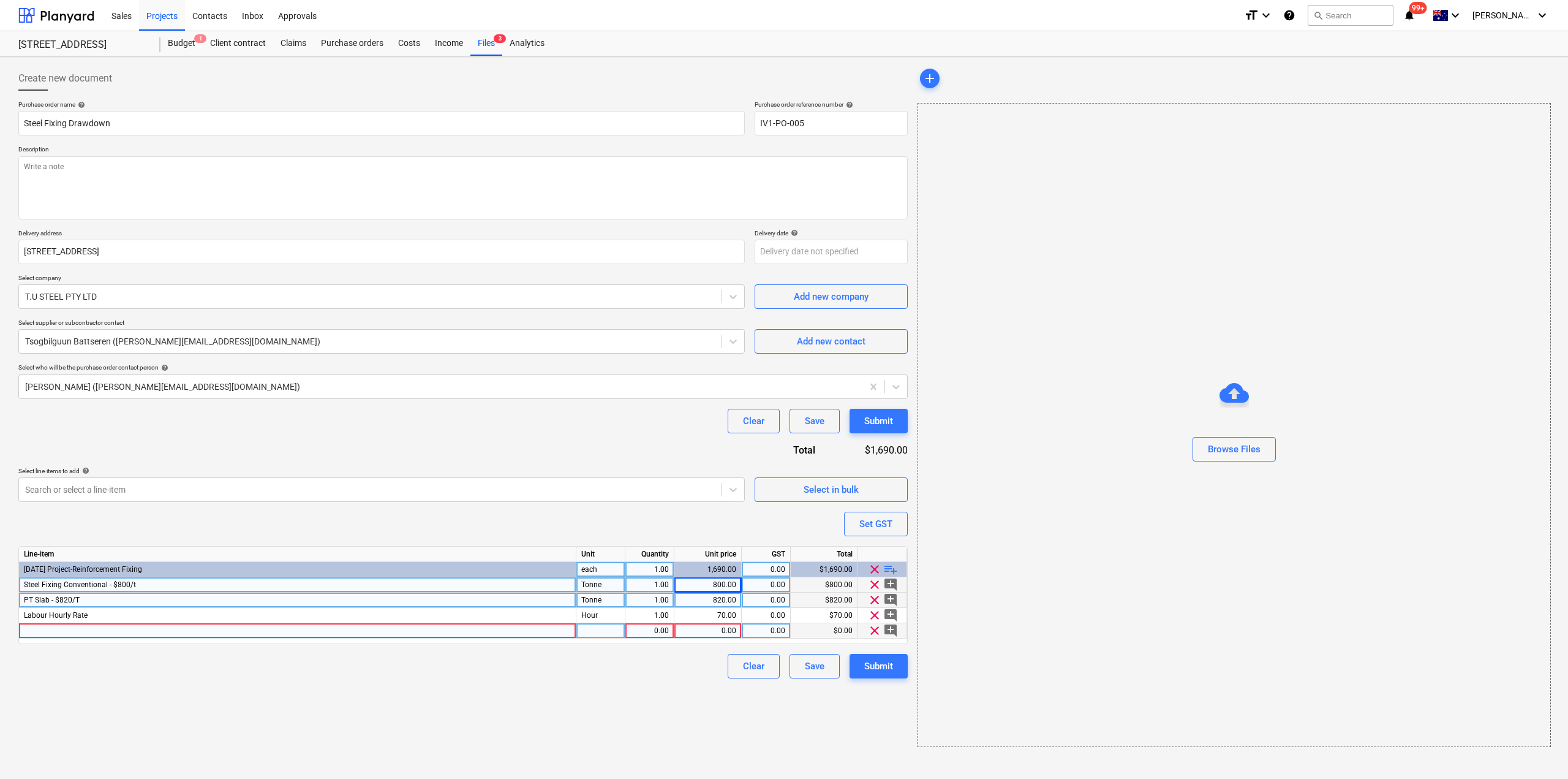
click at [128, 634] on div at bounding box center [297, 631] width 558 height 15
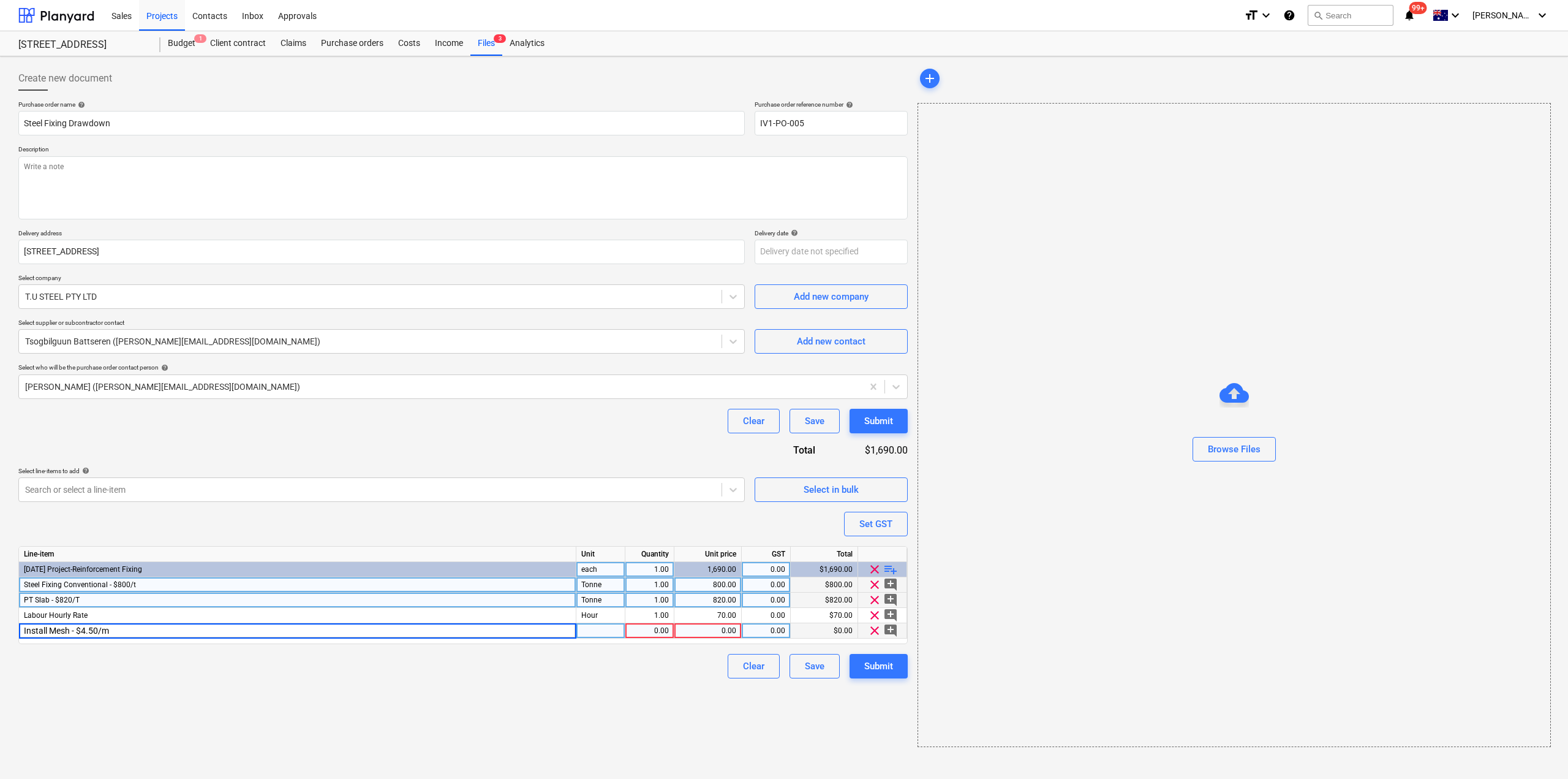
type input "Install Mesh - $4.50/m2"
type textarea "x"
type input "m2"
type textarea "x"
type input "4.5"
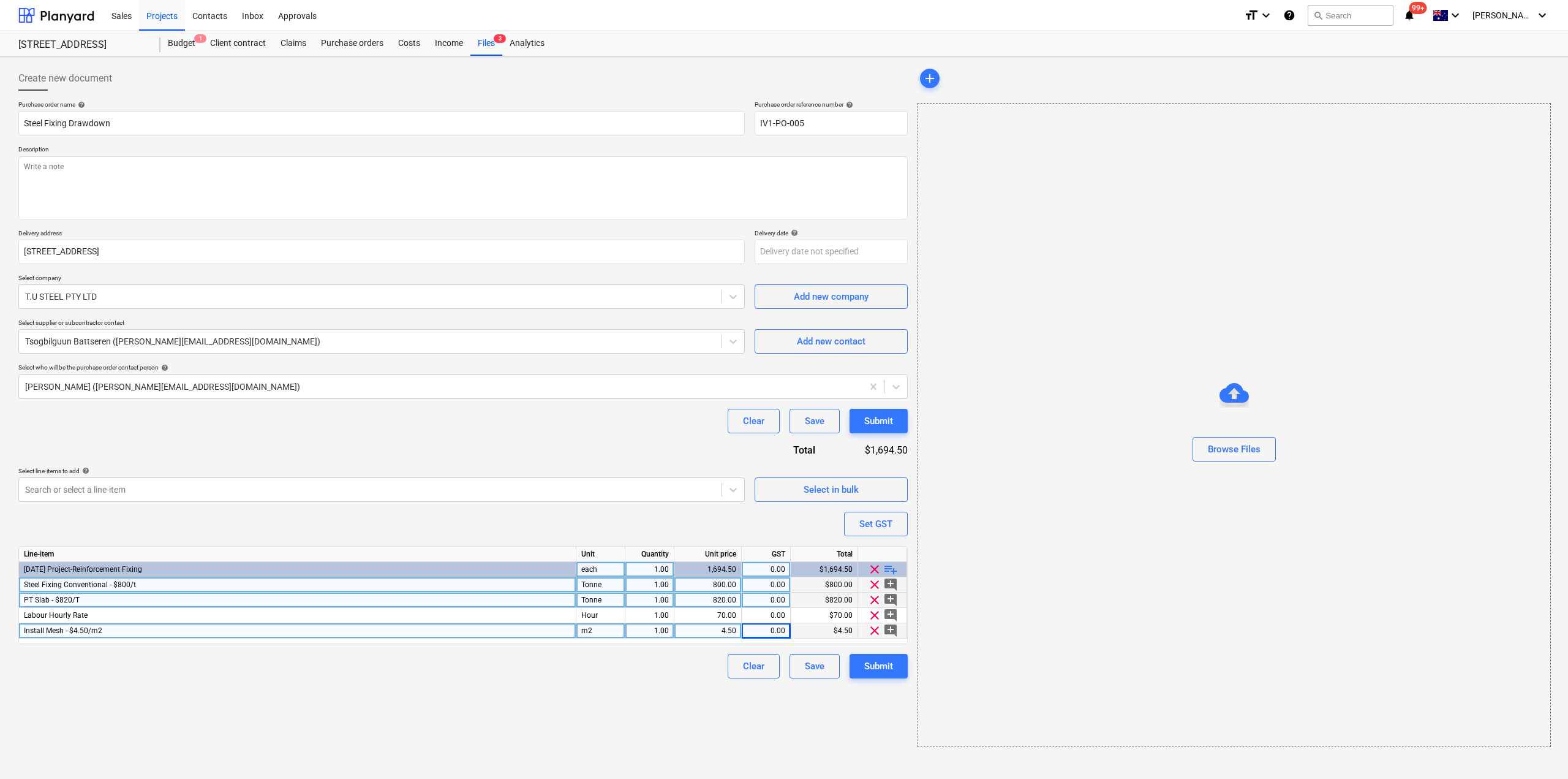
click at [425, 716] on div "Create new document Purchase order name help Steel Fixing Drawdown Purchase ord…" at bounding box center [463, 407] width 899 height 690
click at [342, 46] on div "Purchase orders" at bounding box center [352, 43] width 78 height 25
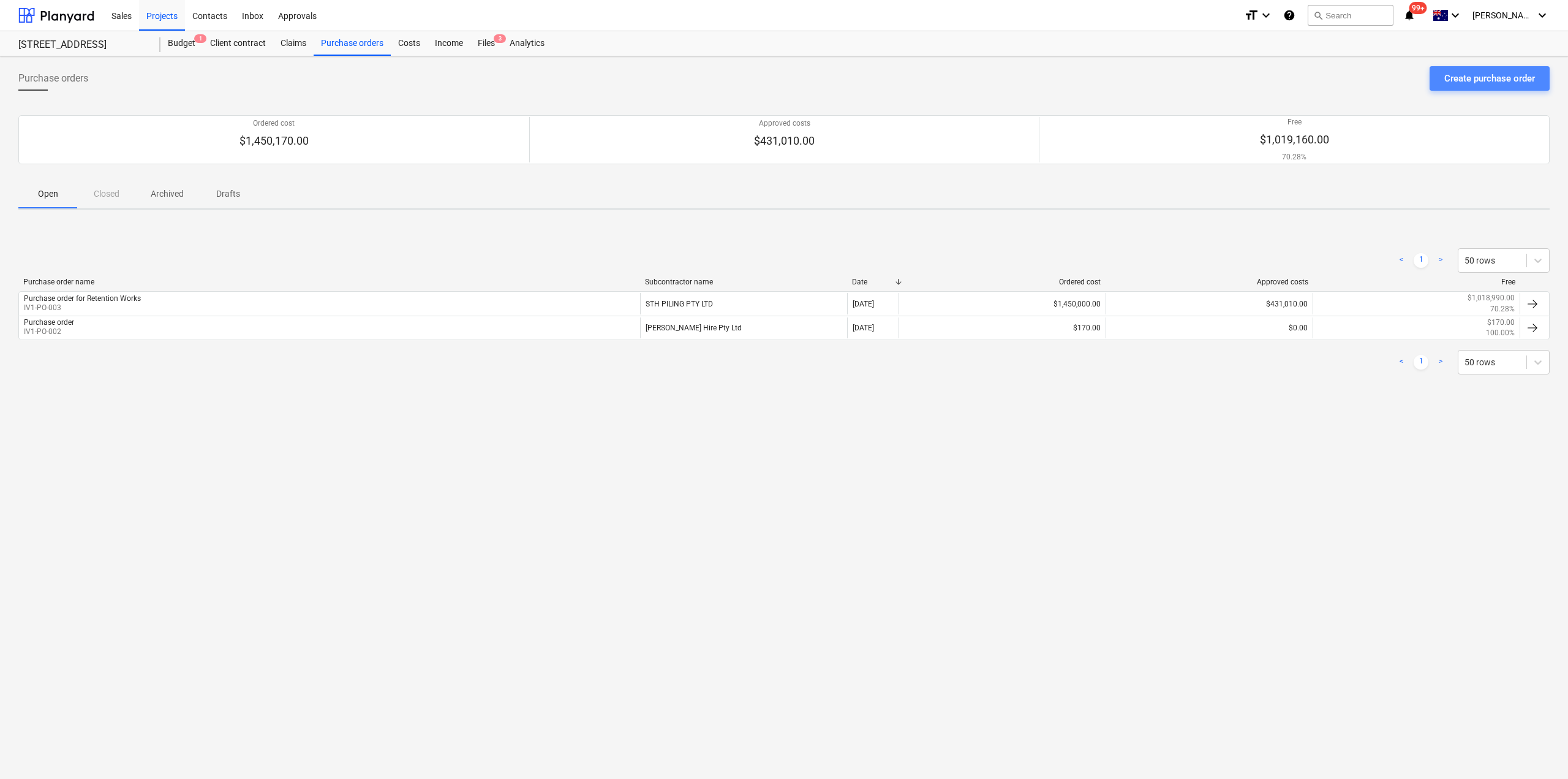
click at [1481, 70] on button "Create purchase order" at bounding box center [1489, 79] width 120 height 25
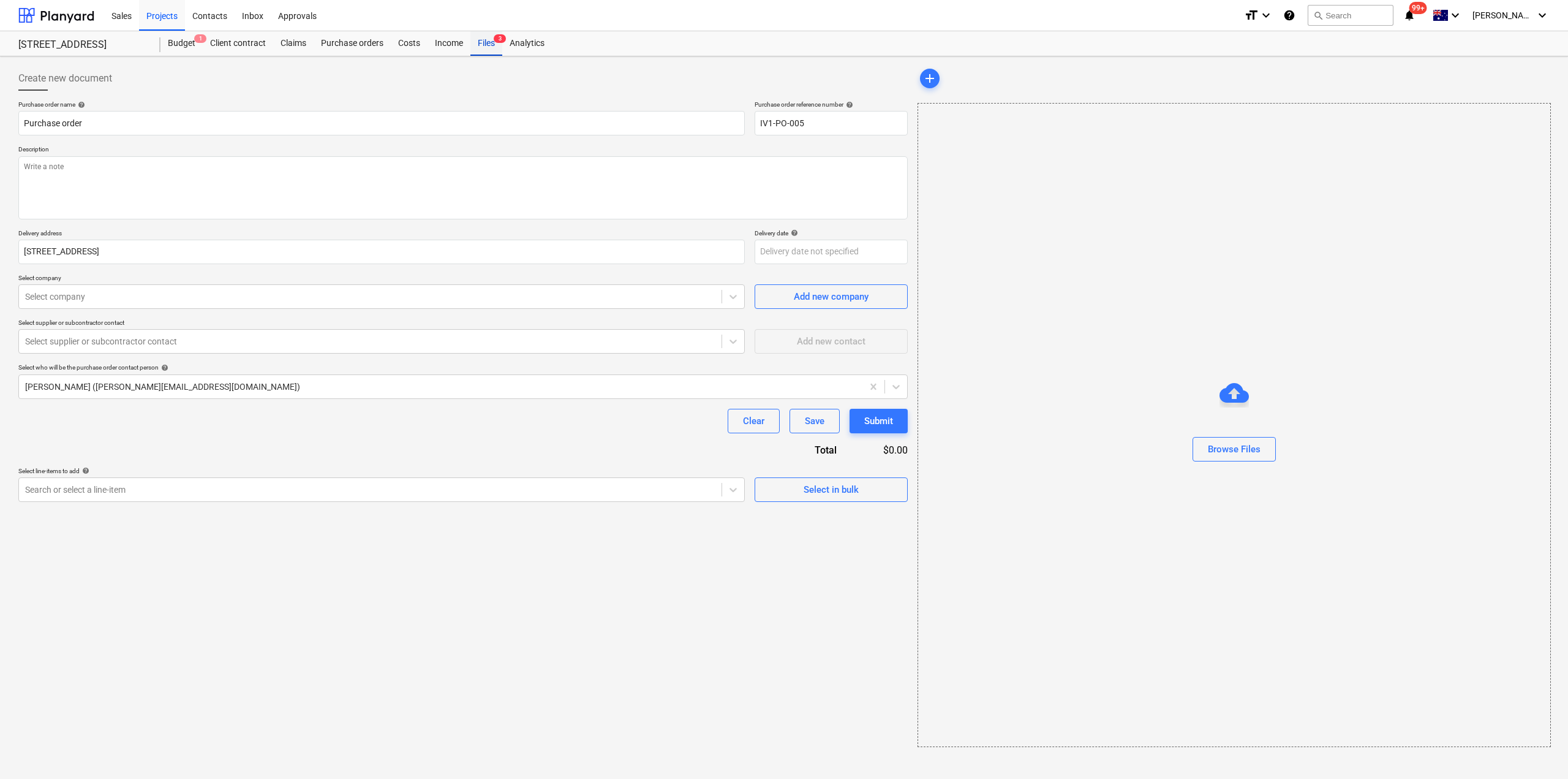
click at [483, 43] on div "Files 3" at bounding box center [486, 43] width 32 height 25
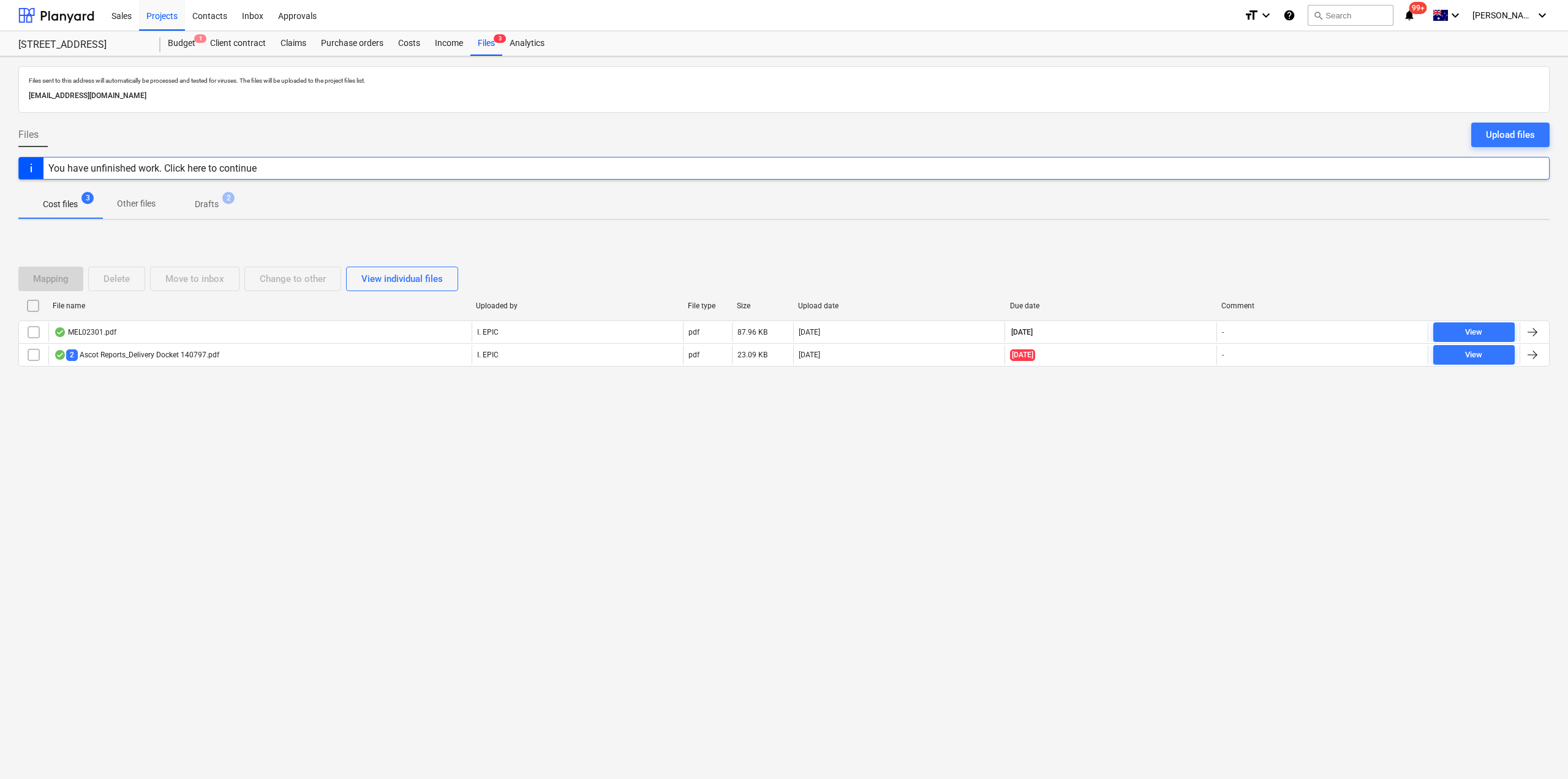
click at [202, 200] on p "Drafts" at bounding box center [207, 204] width 24 height 13
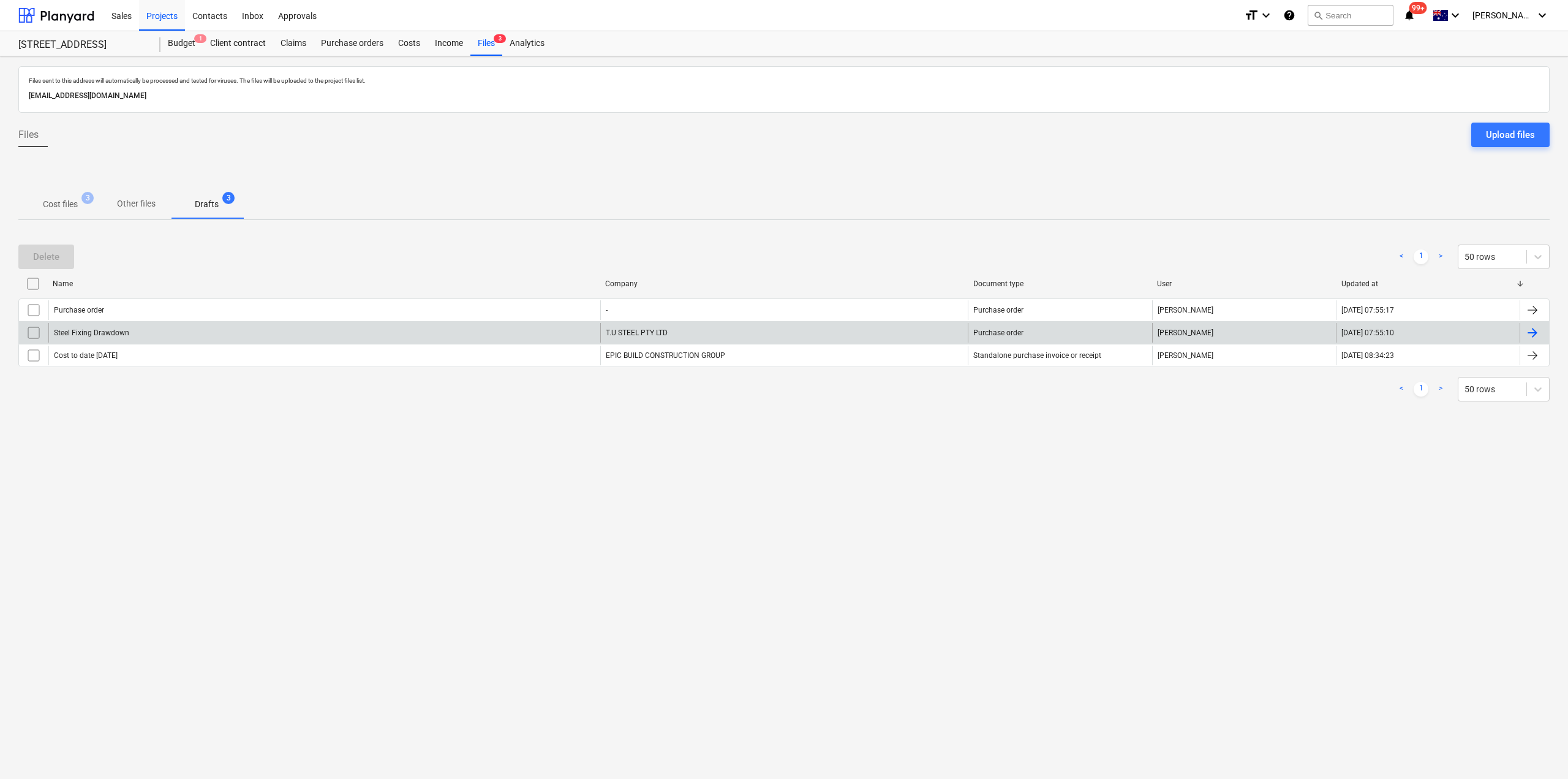
click at [147, 334] on div "Steel Fixing Drawdown" at bounding box center [324, 333] width 552 height 20
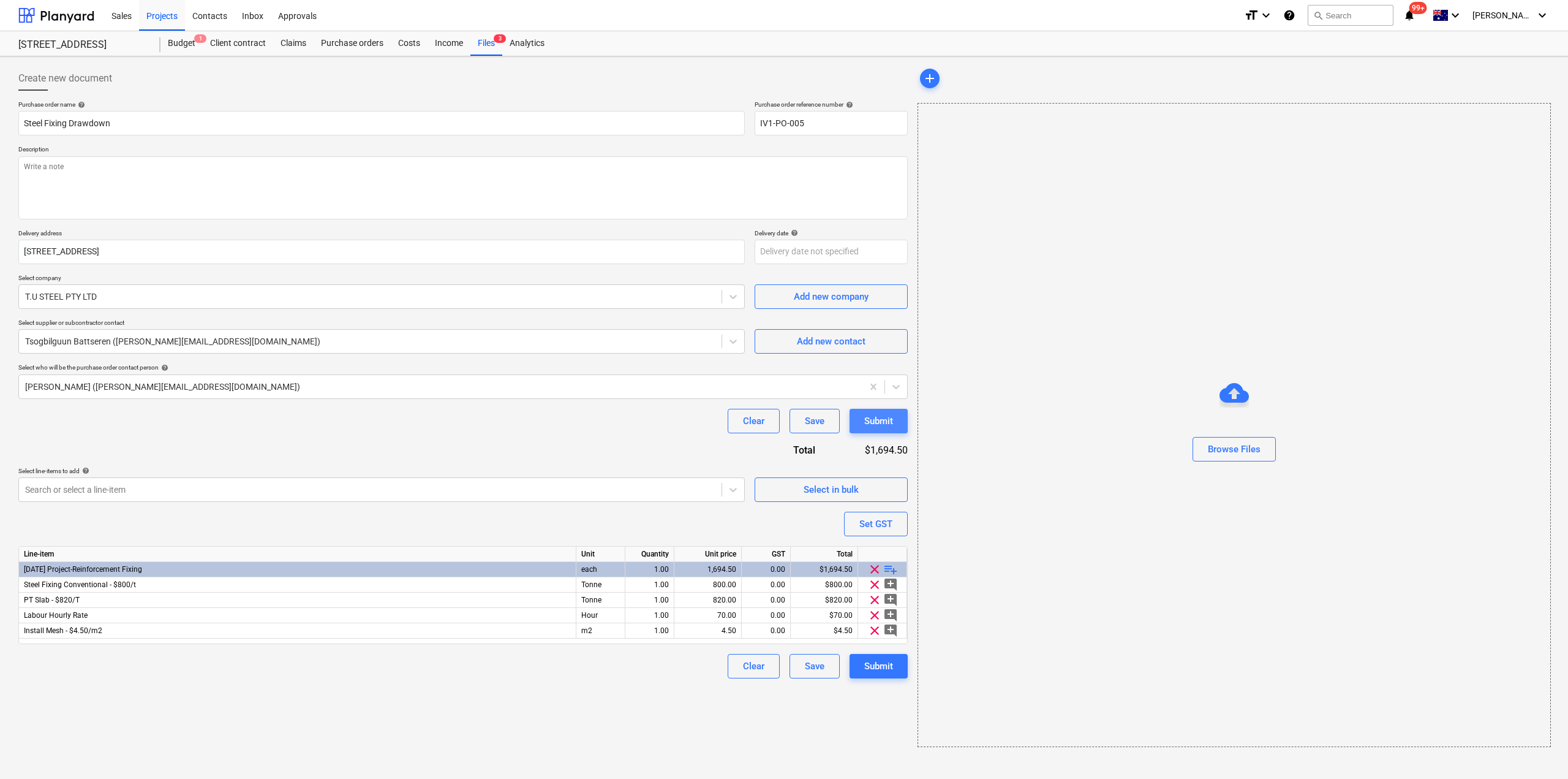
click at [893, 421] on div "Submit" at bounding box center [878, 421] width 29 height 16
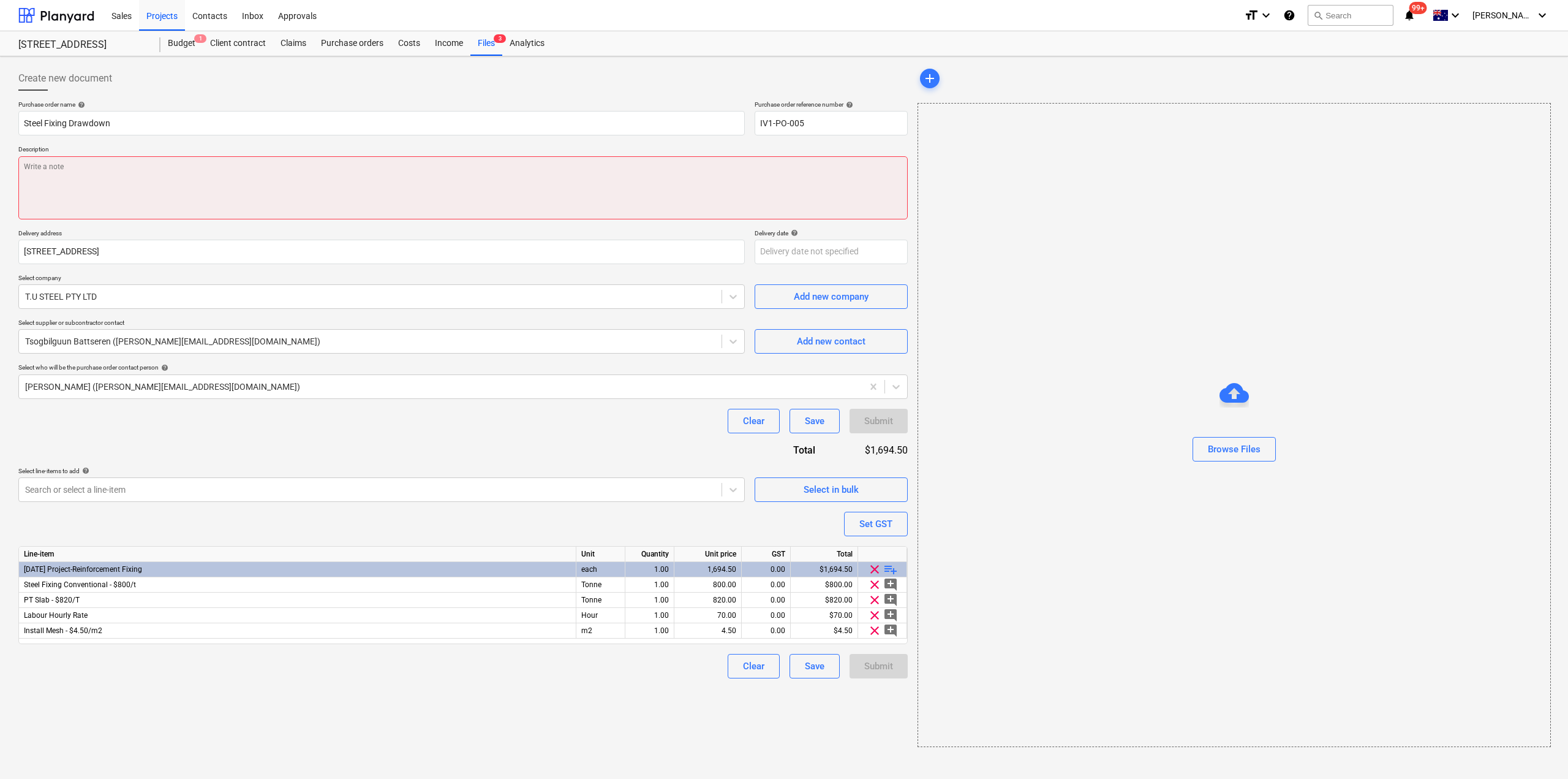
click at [371, 176] on textarea at bounding box center [462, 187] width 890 height 63
type textarea "x"
type textarea "S"
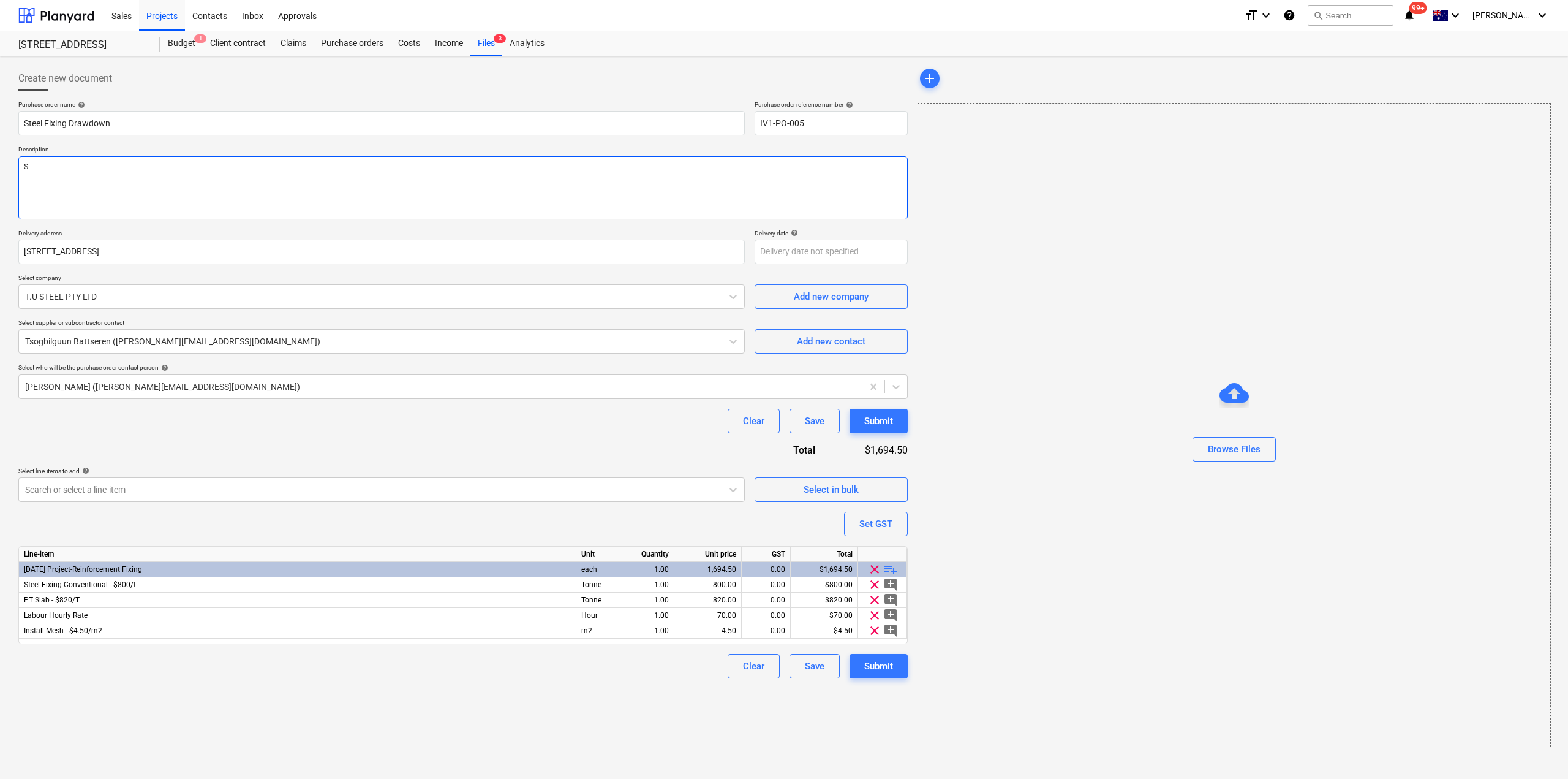
type textarea "x"
type textarea "St"
type textarea "x"
type textarea "Ste"
click at [883, 421] on div "Submit" at bounding box center [878, 421] width 29 height 16
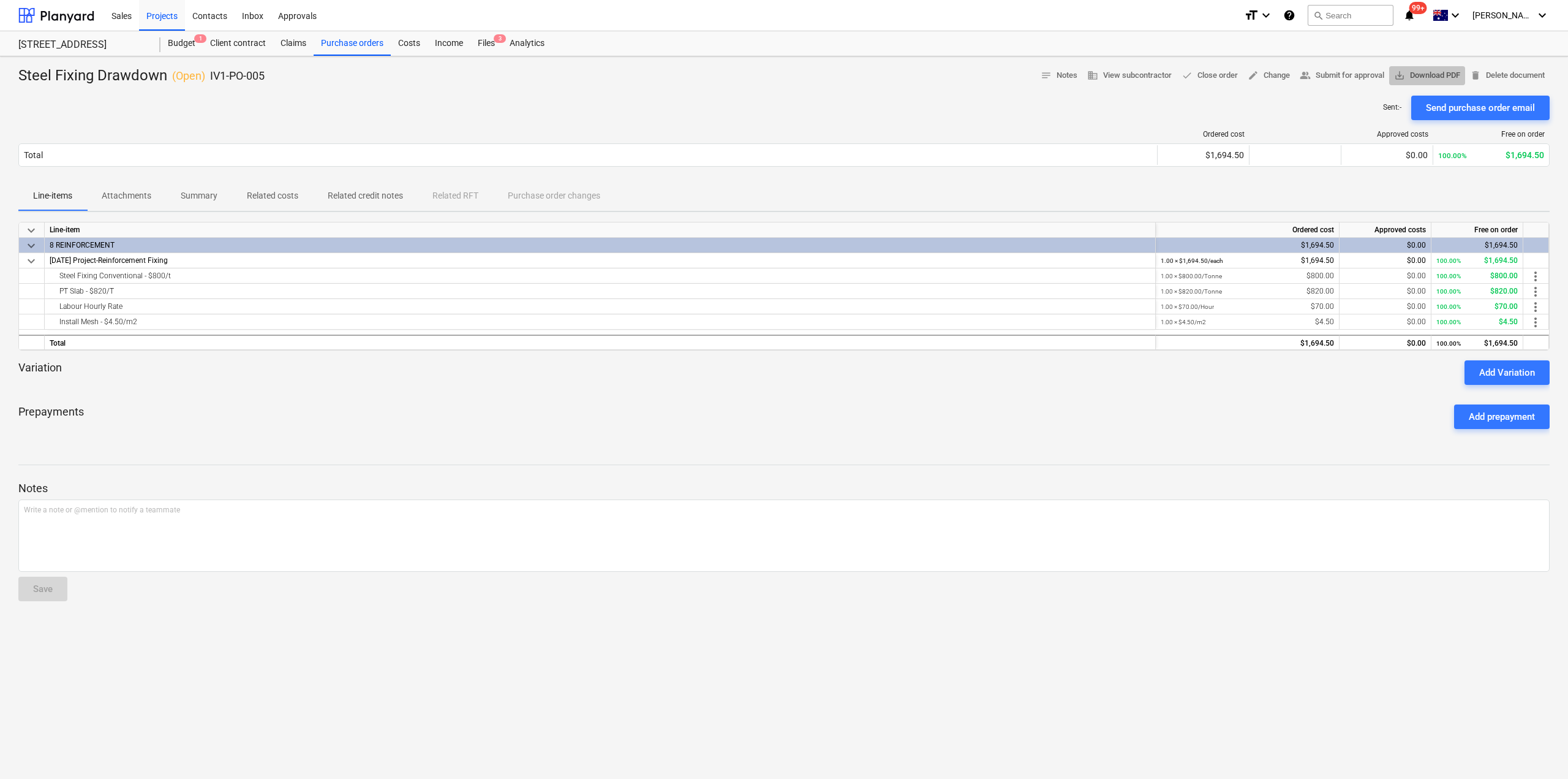
click at [1424, 71] on span "save_alt Download PDF" at bounding box center [1427, 76] width 67 height 14
click at [99, 49] on div "24 Lower Heidelberg Rd, Ivanhoe" at bounding box center [82, 45] width 127 height 13
click at [165, 18] on div "Projects" at bounding box center [162, 14] width 46 height 31
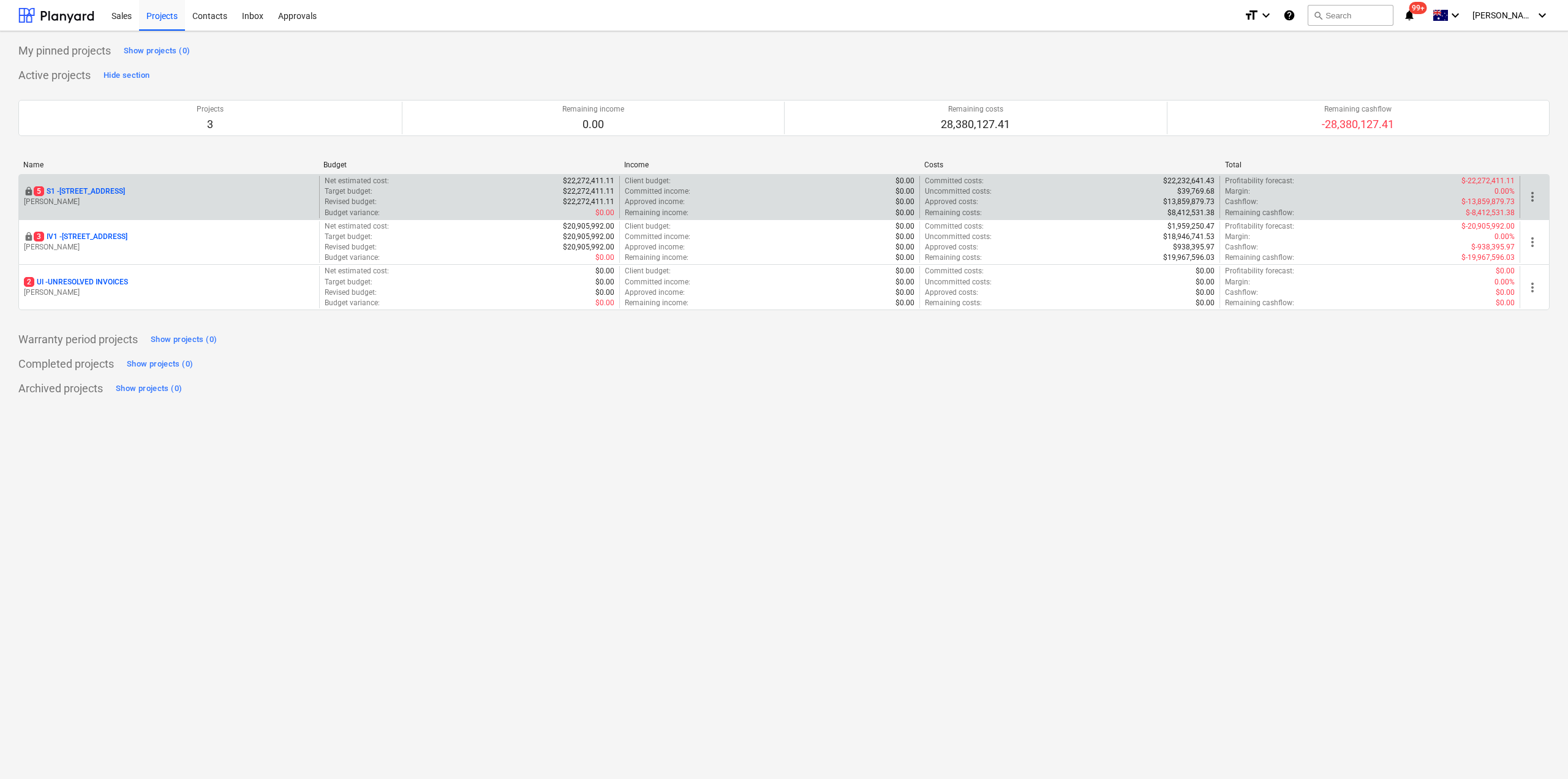
click at [125, 192] on p "5 S1 - 248 Bay Rd, Sandringham" at bounding box center [80, 191] width 91 height 10
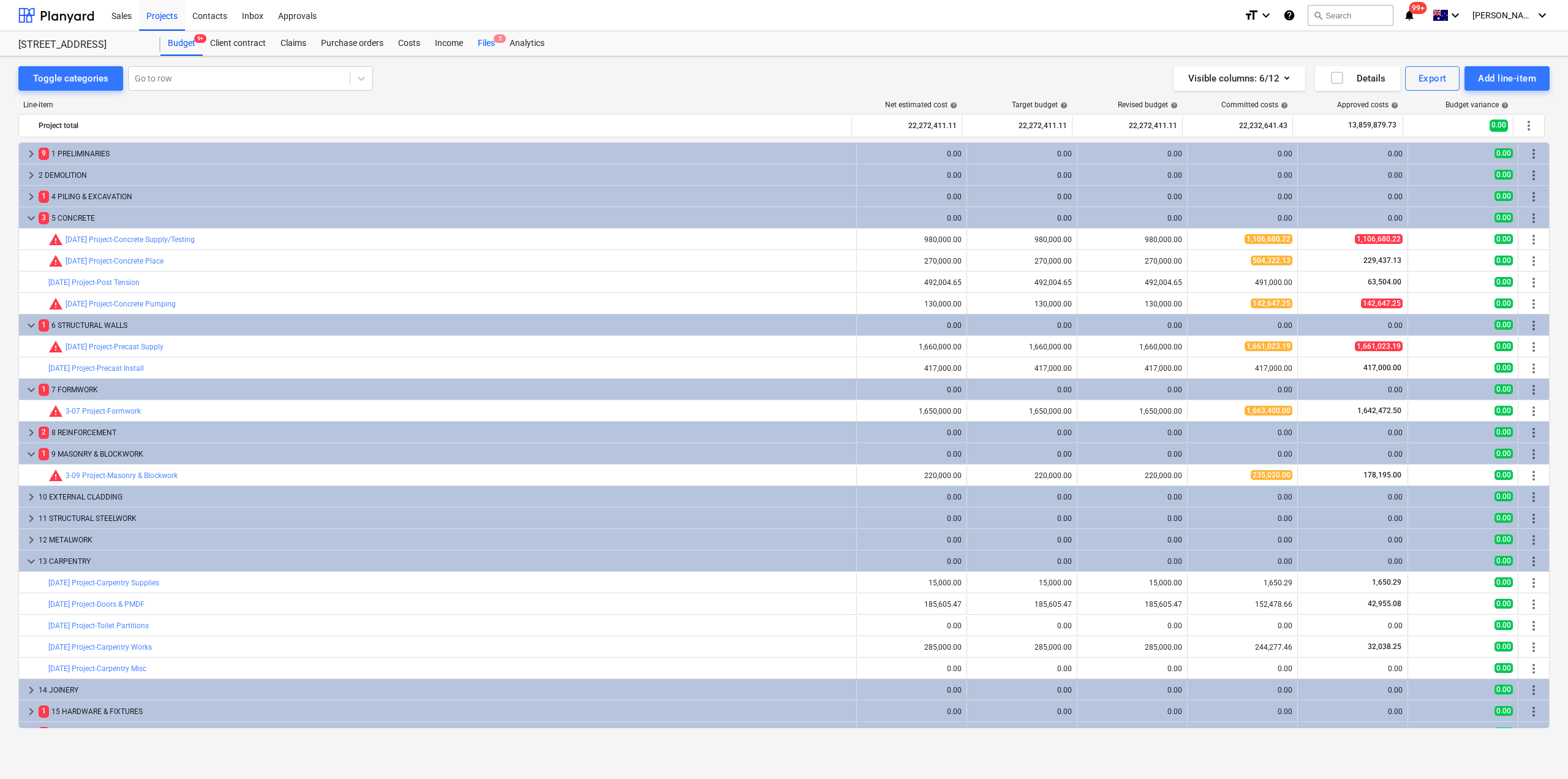
click at [494, 44] on div "Files 5" at bounding box center [486, 43] width 32 height 25
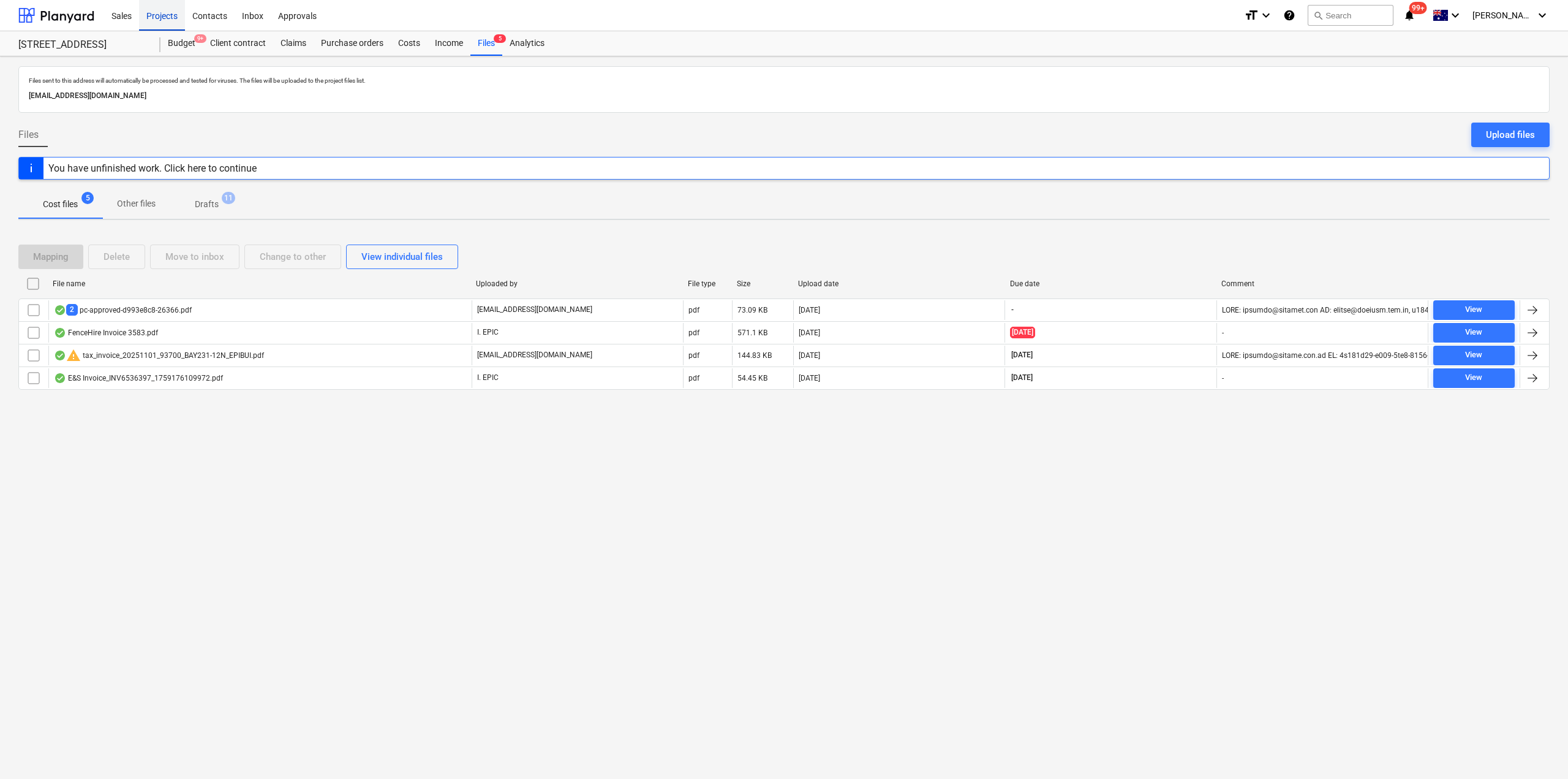
click at [159, 18] on div "Projects" at bounding box center [162, 14] width 46 height 31
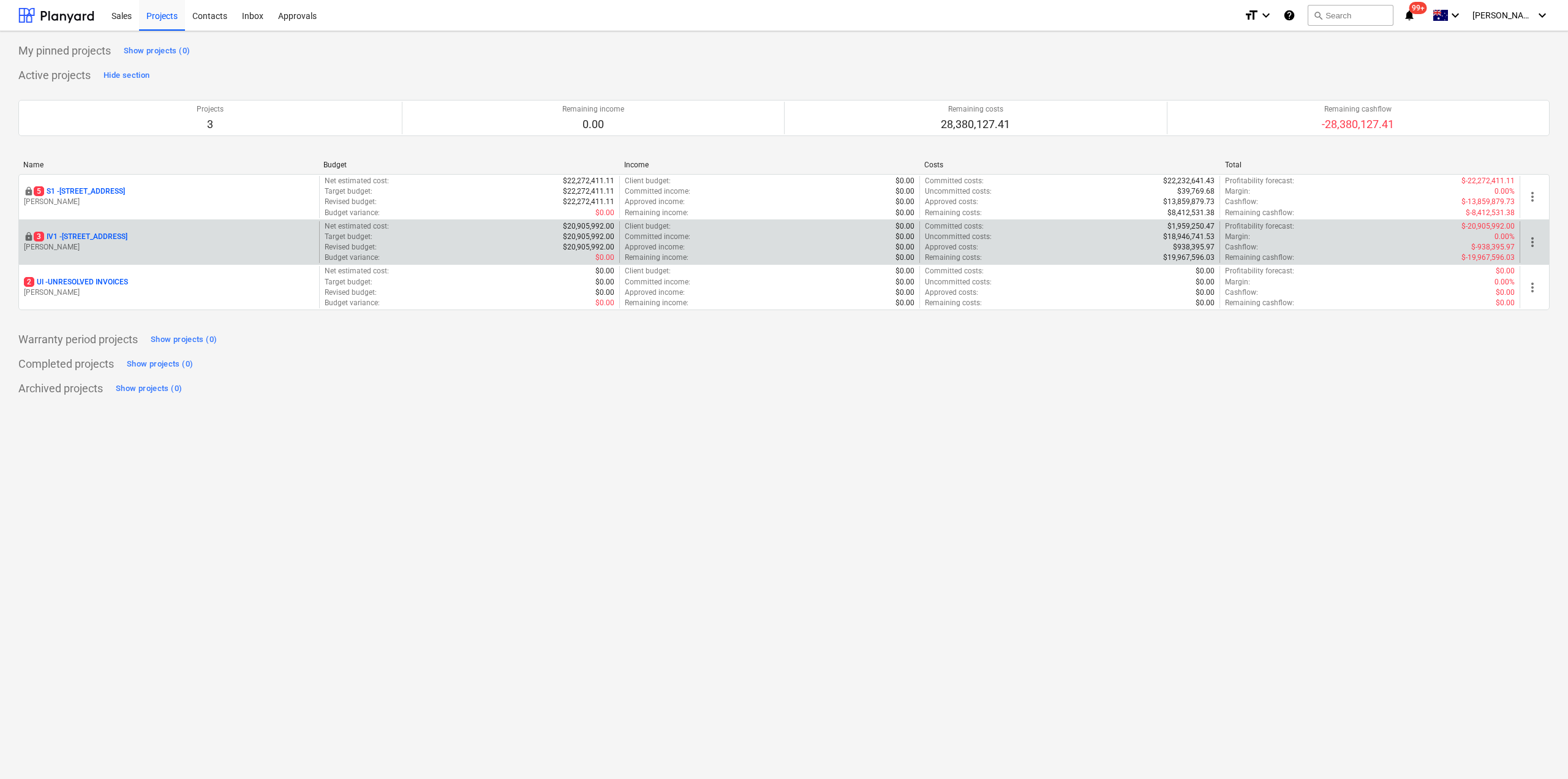
click at [127, 242] on p "3 IV1 - 24 Lower Heidelberg Rd, Ivanhoe" at bounding box center [81, 237] width 93 height 10
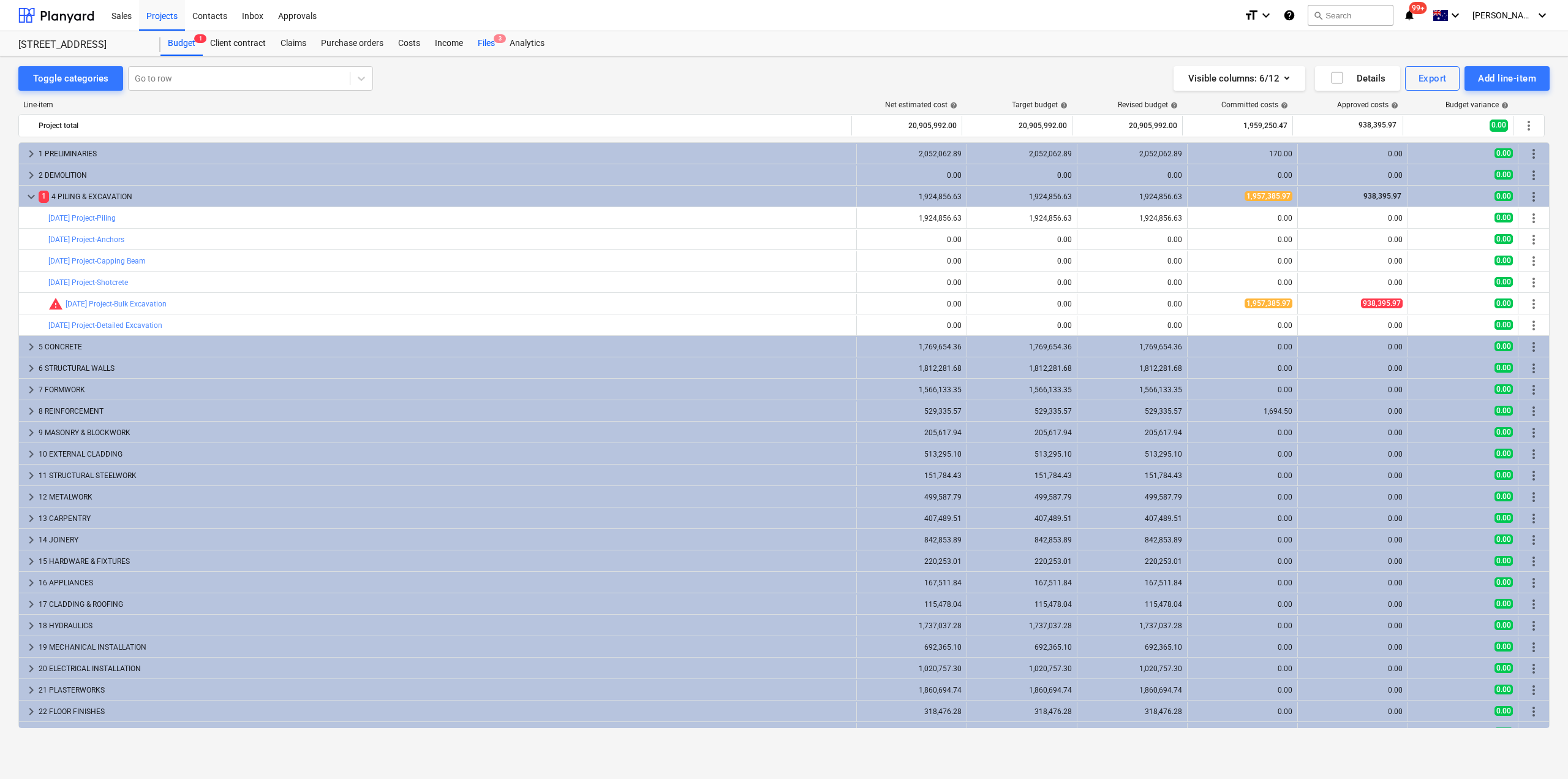
click at [492, 47] on div "Files 3" at bounding box center [486, 43] width 32 height 25
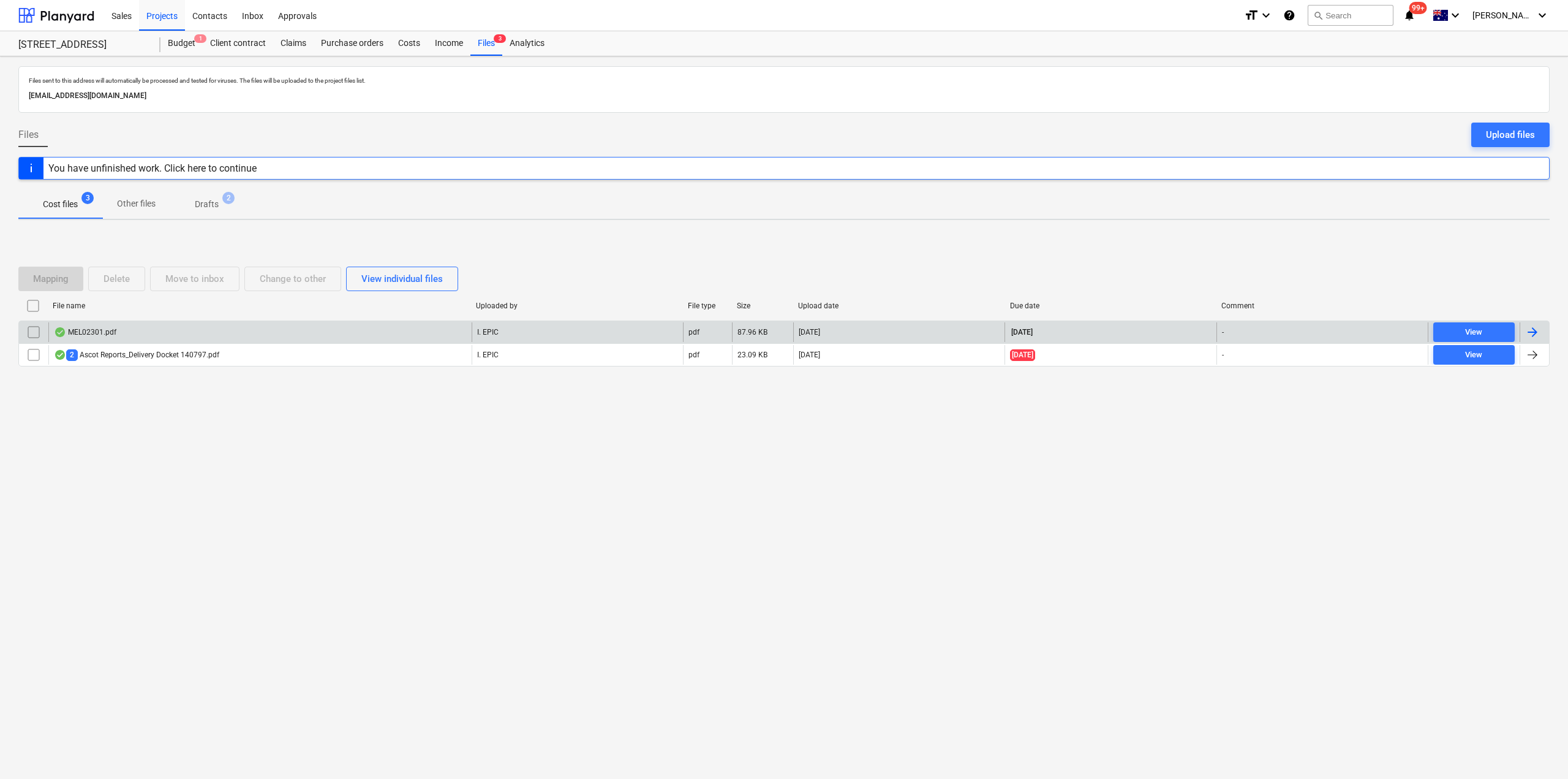
click at [207, 330] on div "MEL02301.pdf" at bounding box center [261, 332] width 424 height 20
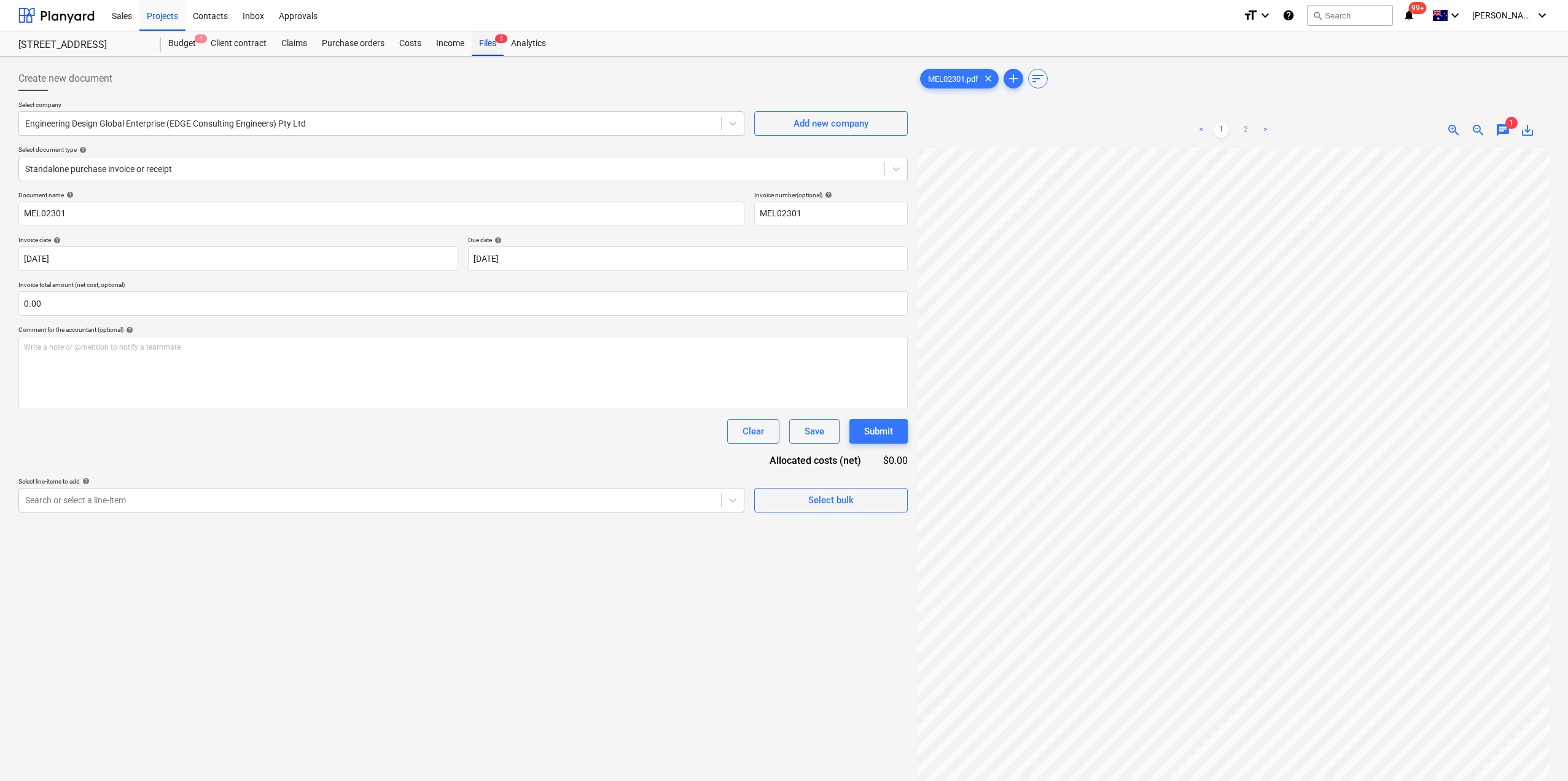
click at [487, 43] on div "Files 3" at bounding box center [487, 43] width 32 height 25
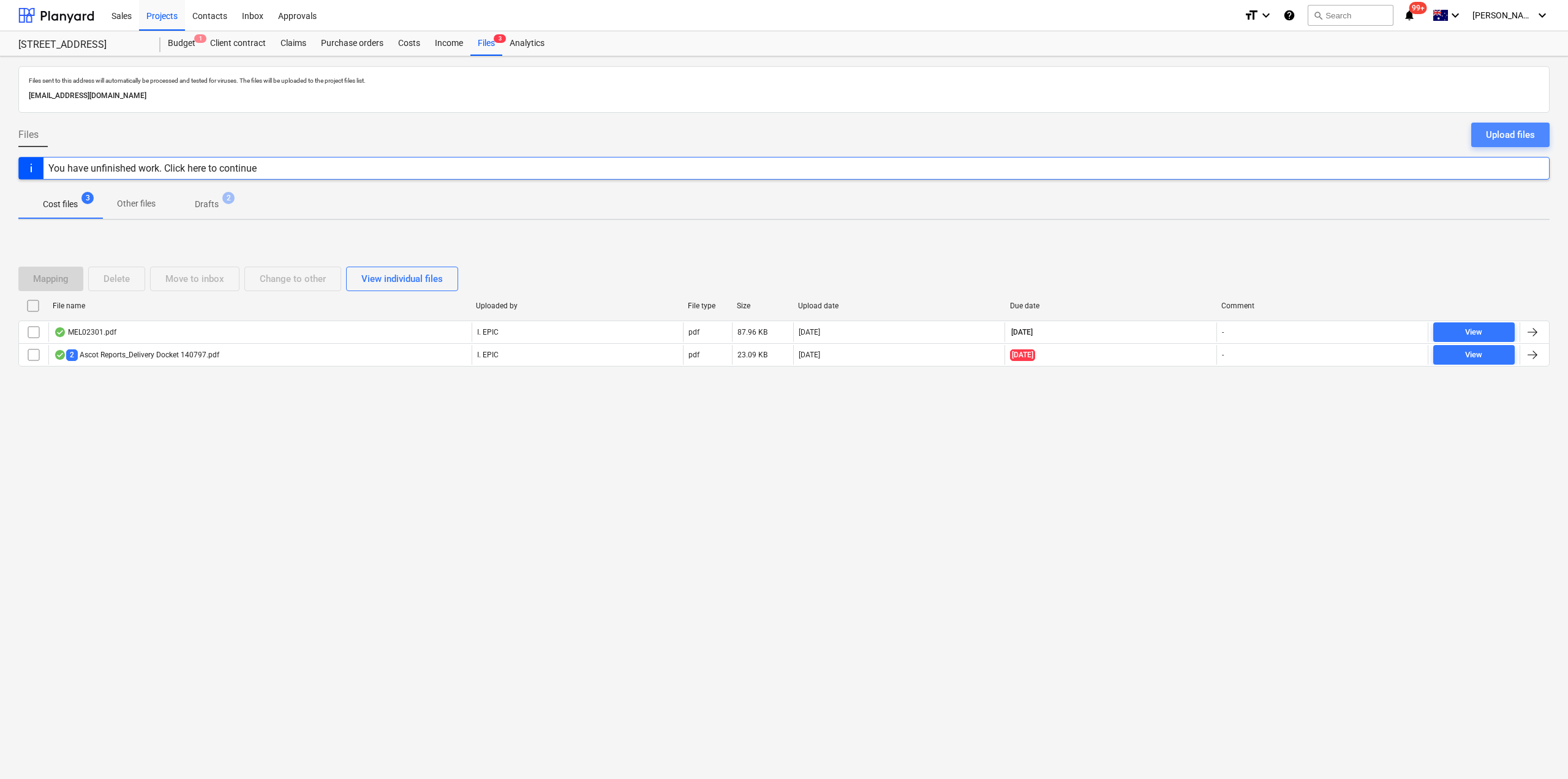
click at [1503, 131] on div "Upload files" at bounding box center [1510, 135] width 49 height 16
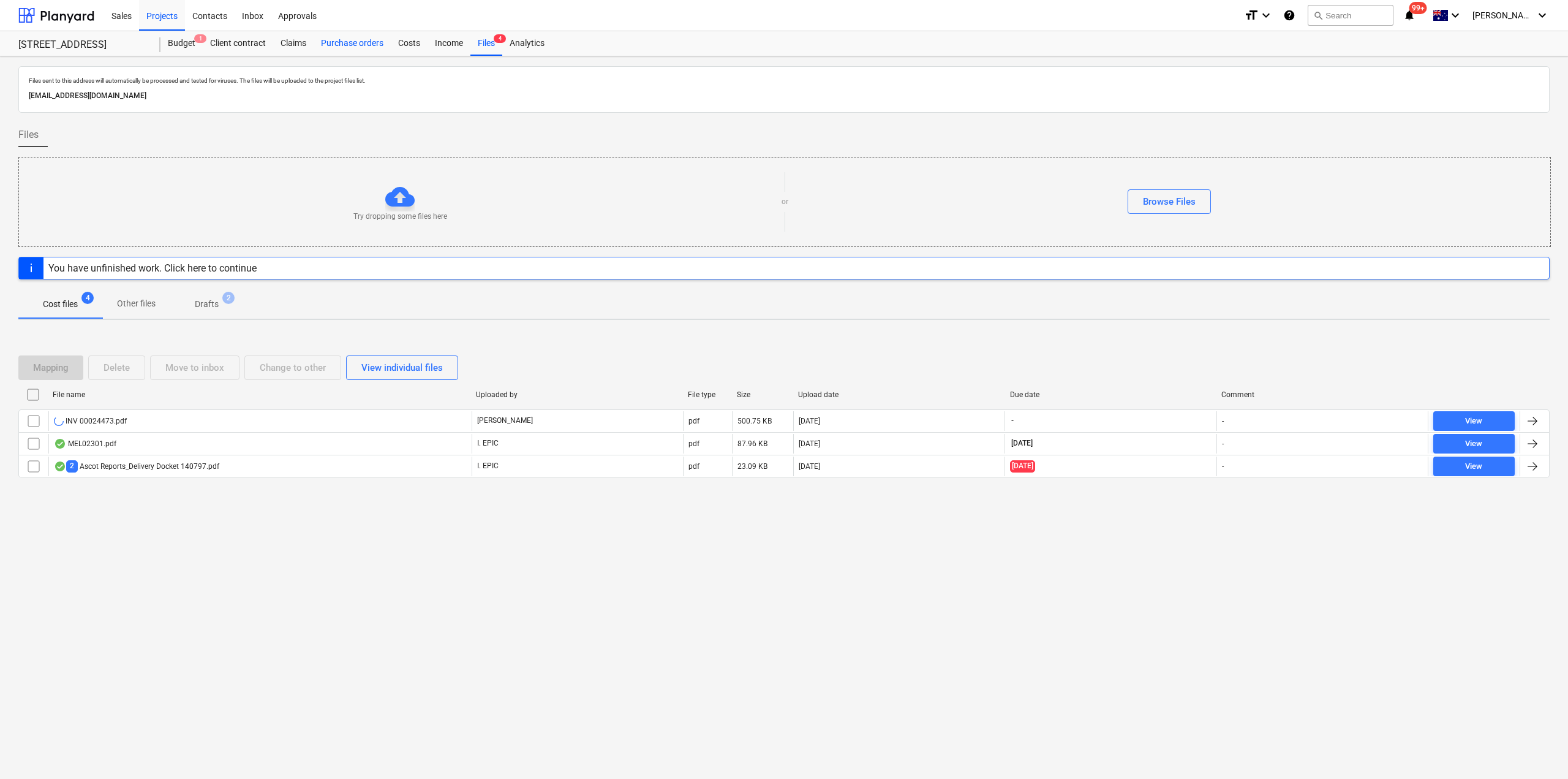
click at [360, 39] on div "Purchase orders" at bounding box center [352, 43] width 78 height 25
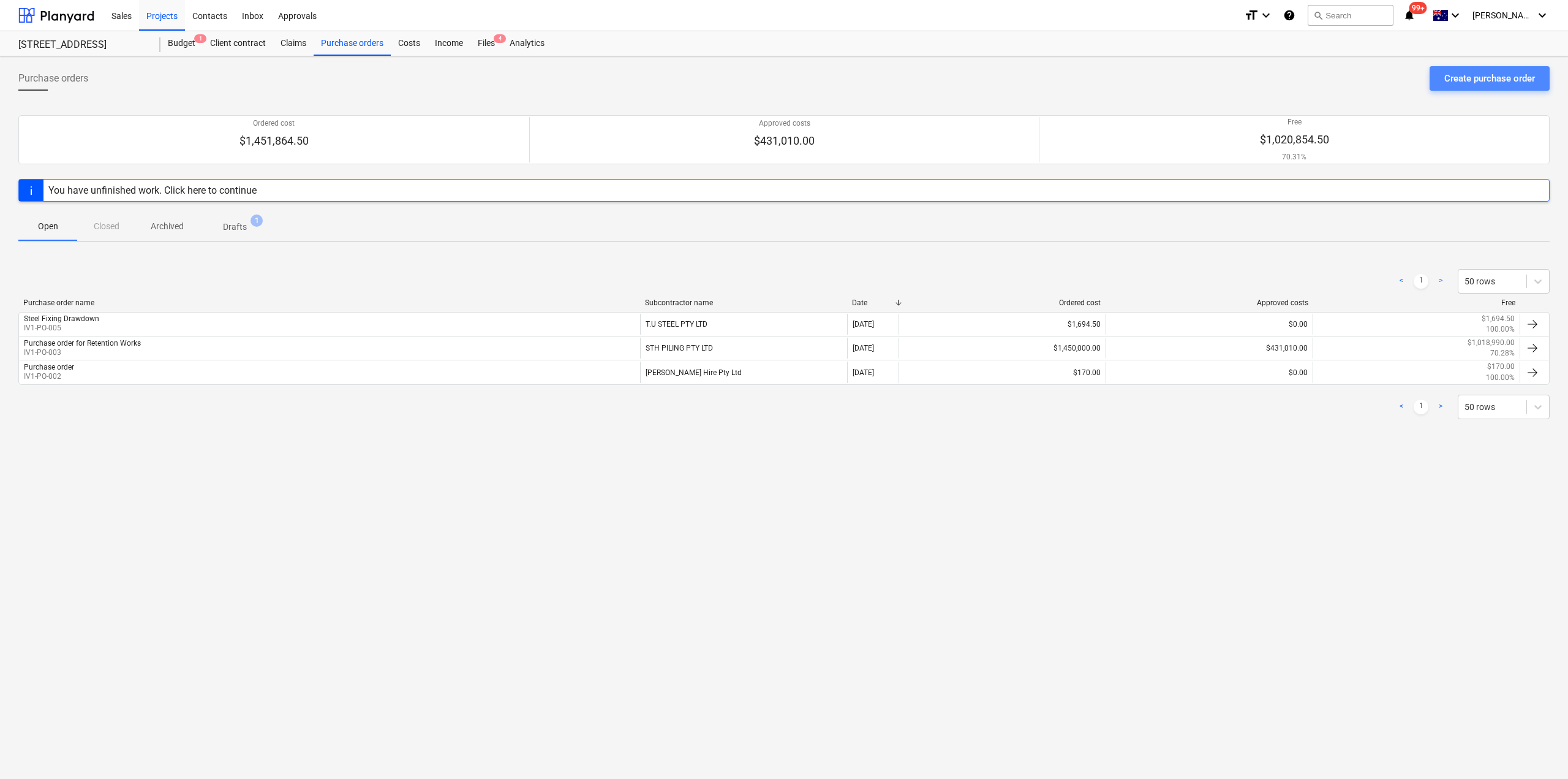
click at [1472, 73] on div "Create purchase order" at bounding box center [1489, 79] width 90 height 16
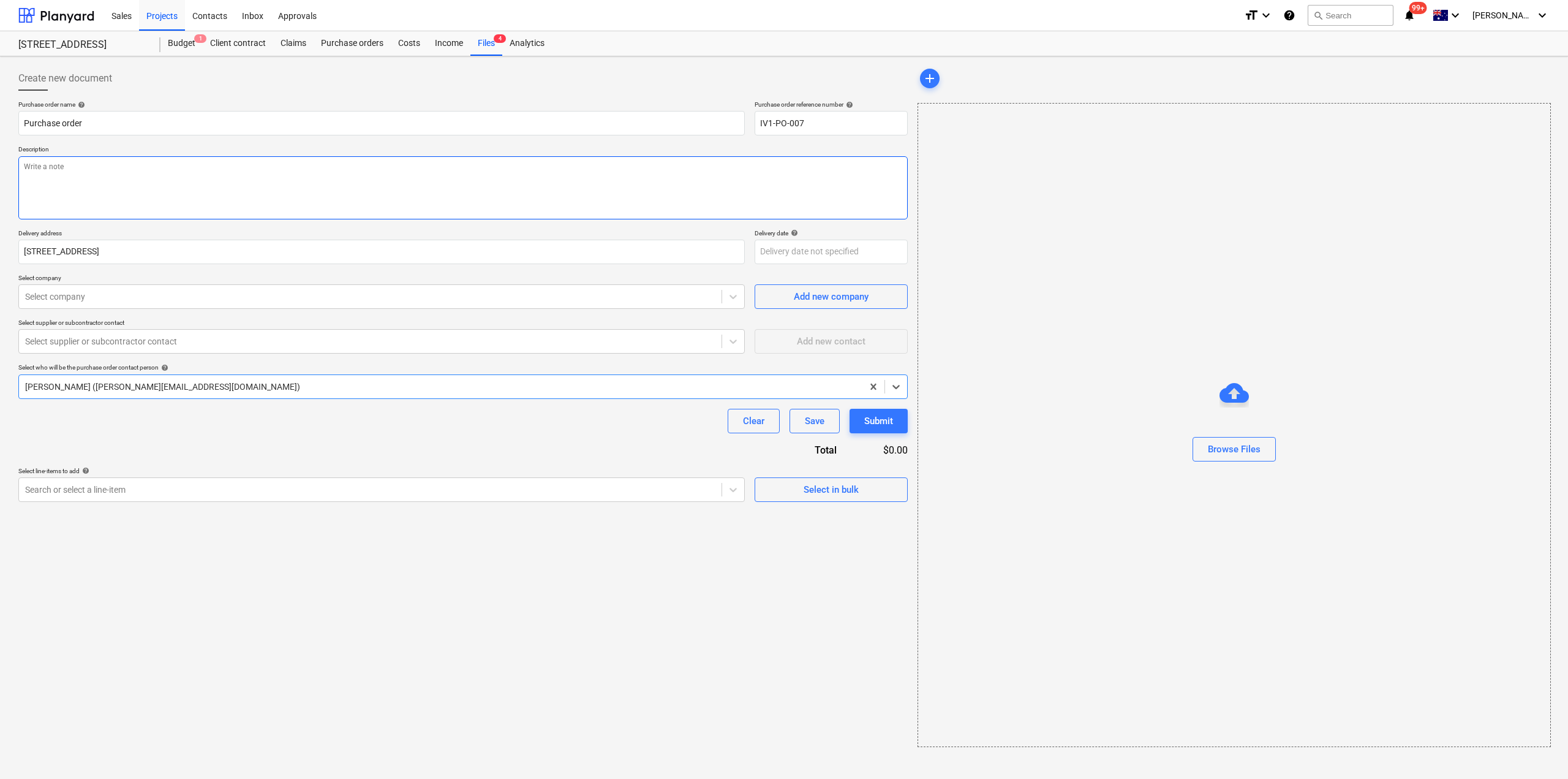
click at [119, 188] on textarea at bounding box center [462, 187] width 890 height 63
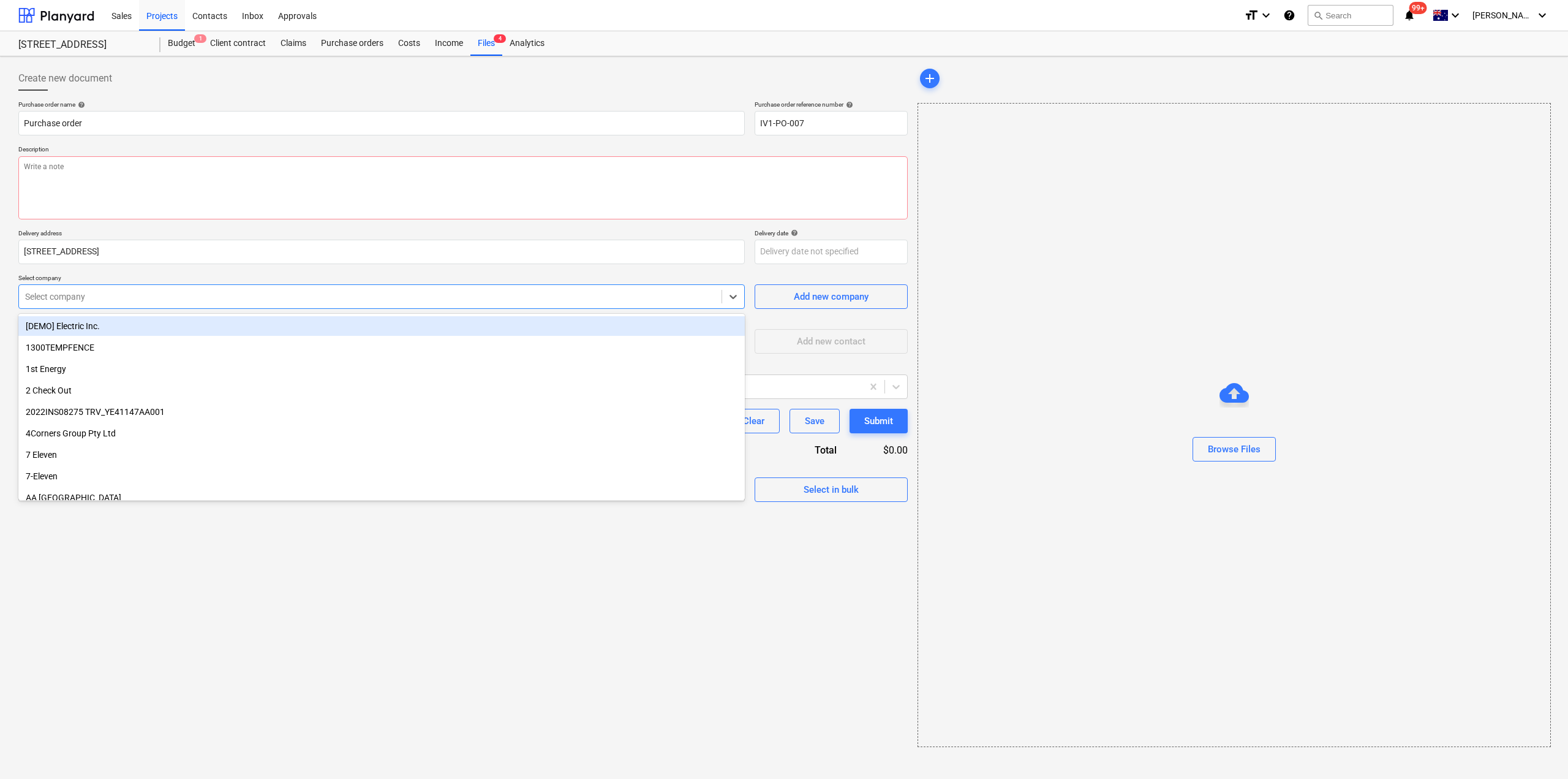
click at [101, 299] on div at bounding box center [370, 296] width 690 height 12
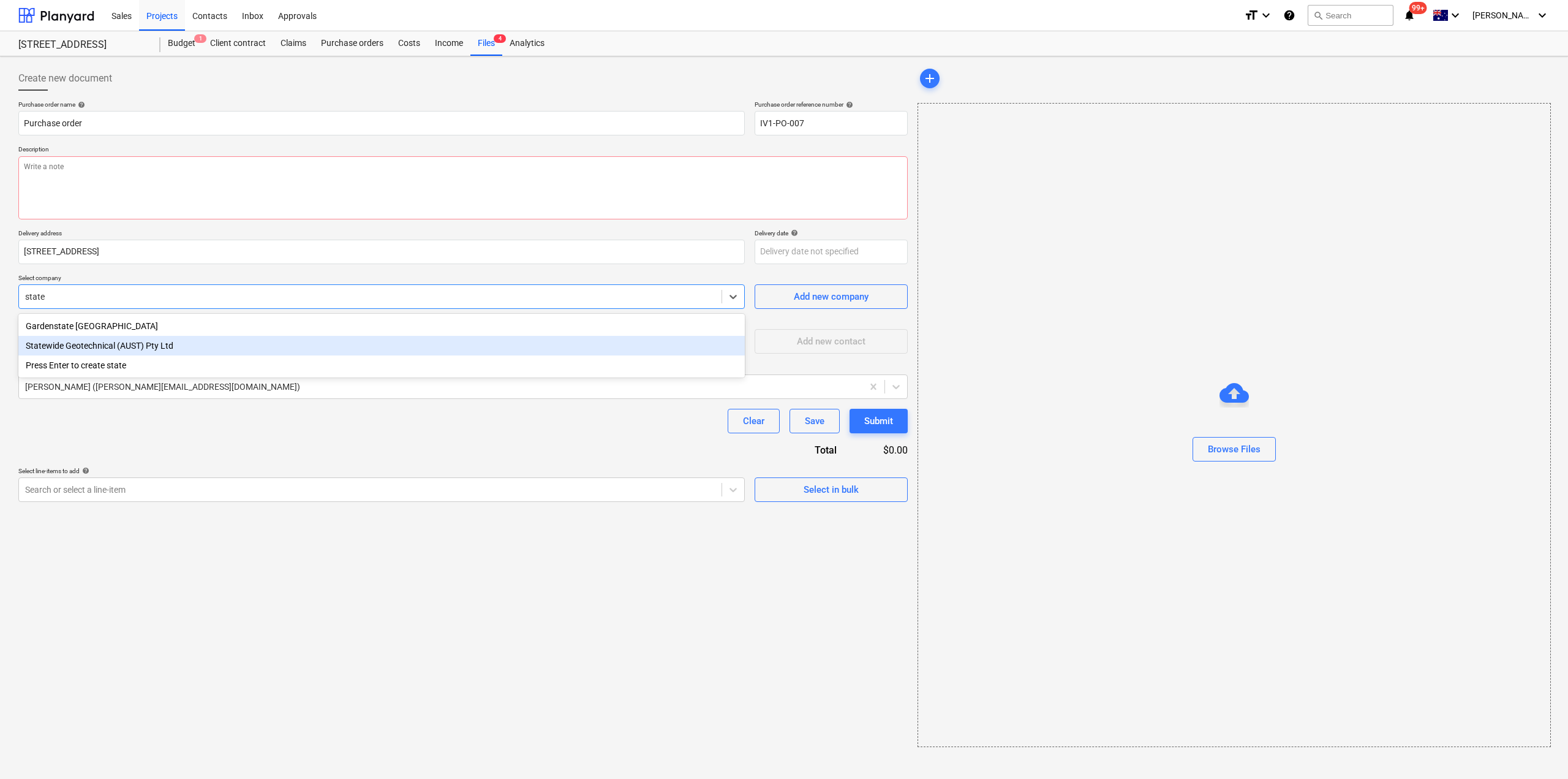
click at [125, 355] on div "Statewide Geotechnical (AUST) Pty Ltd" at bounding box center [381, 346] width 727 height 20
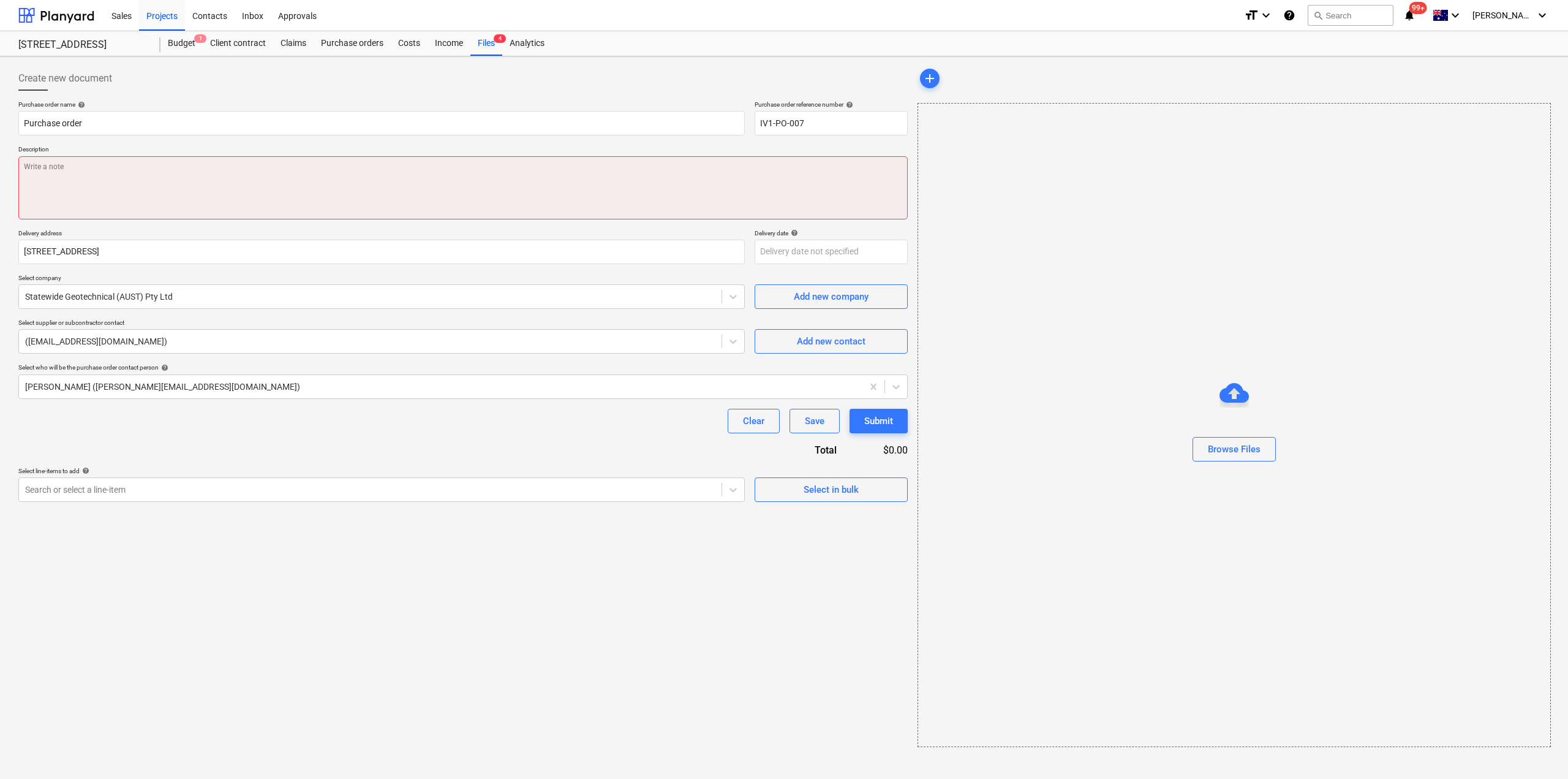
click at [198, 167] on textarea at bounding box center [462, 187] width 890 height 63
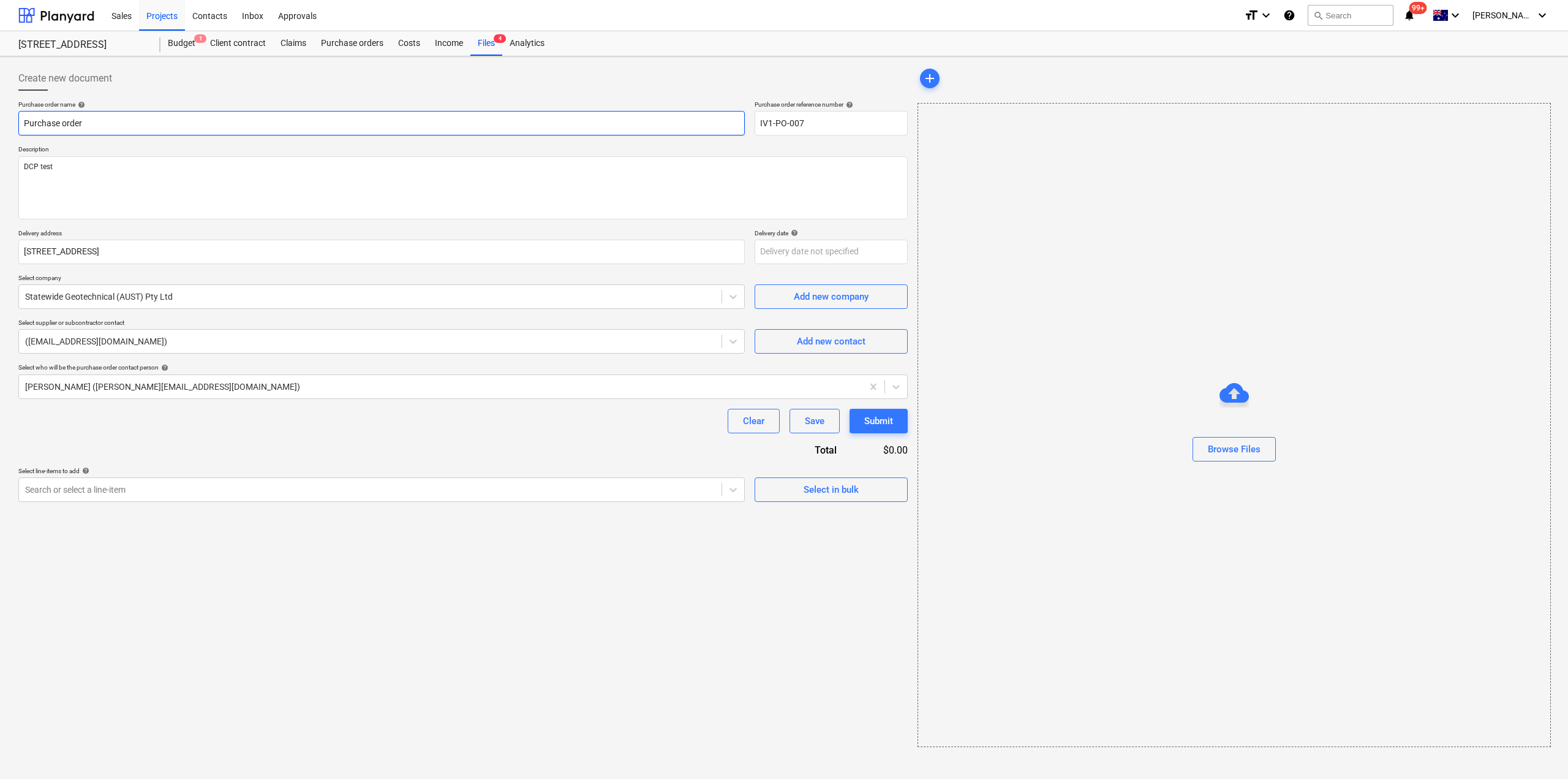
drag, startPoint x: 115, startPoint y: 128, endPoint x: 0, endPoint y: 124, distance: 115.1
click at [0, 124] on div "Create new document Purchase order name help Purchase order Purchase order refe…" at bounding box center [784, 418] width 1568 height 722
drag, startPoint x: 107, startPoint y: 178, endPoint x: 0, endPoint y: 168, distance: 107.5
click at [0, 168] on div "Create new document Purchase order name help DCP Test Pad Footings Purchase ord…" at bounding box center [784, 418] width 1568 height 722
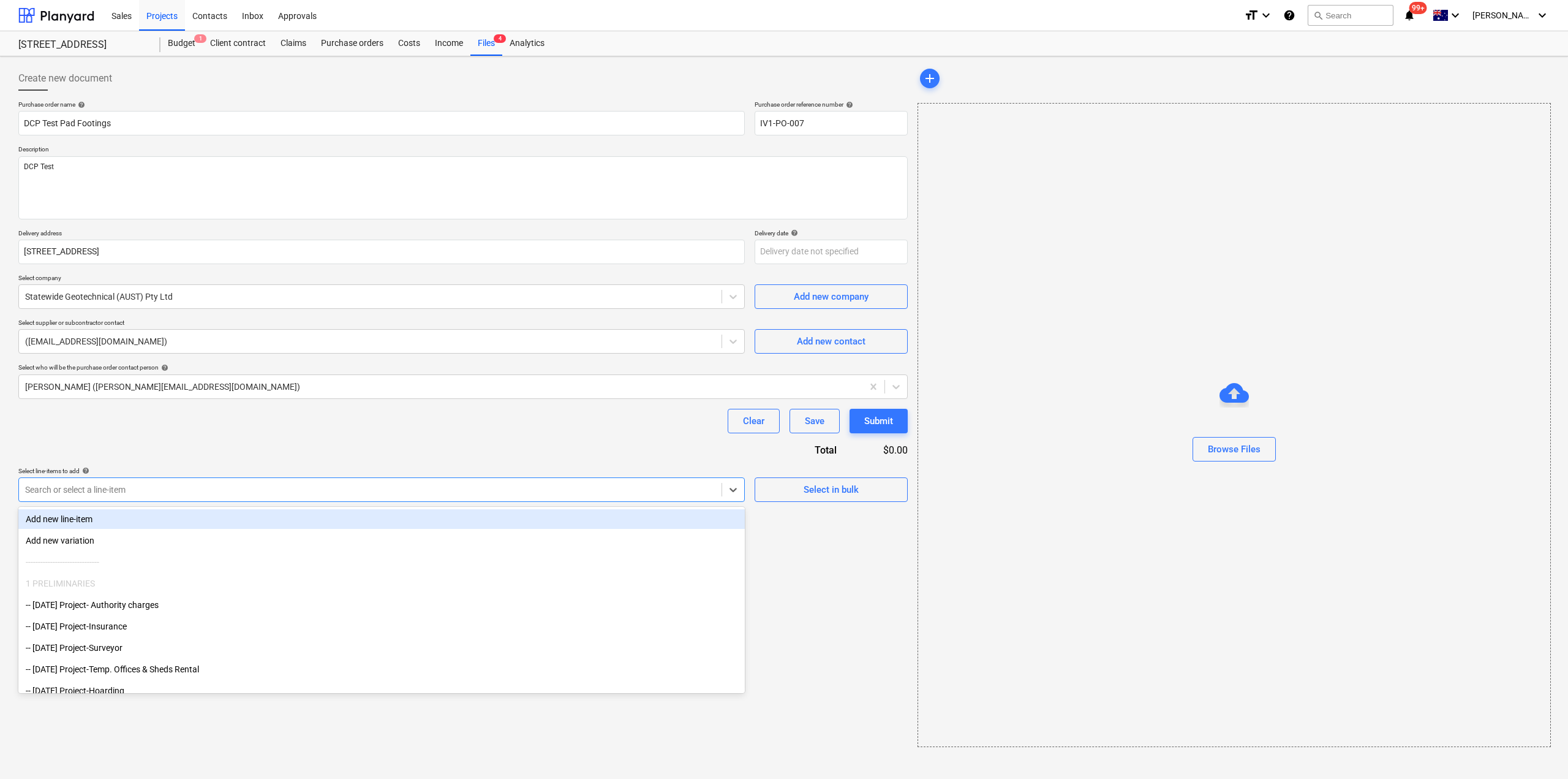
click at [197, 485] on div at bounding box center [370, 489] width 690 height 12
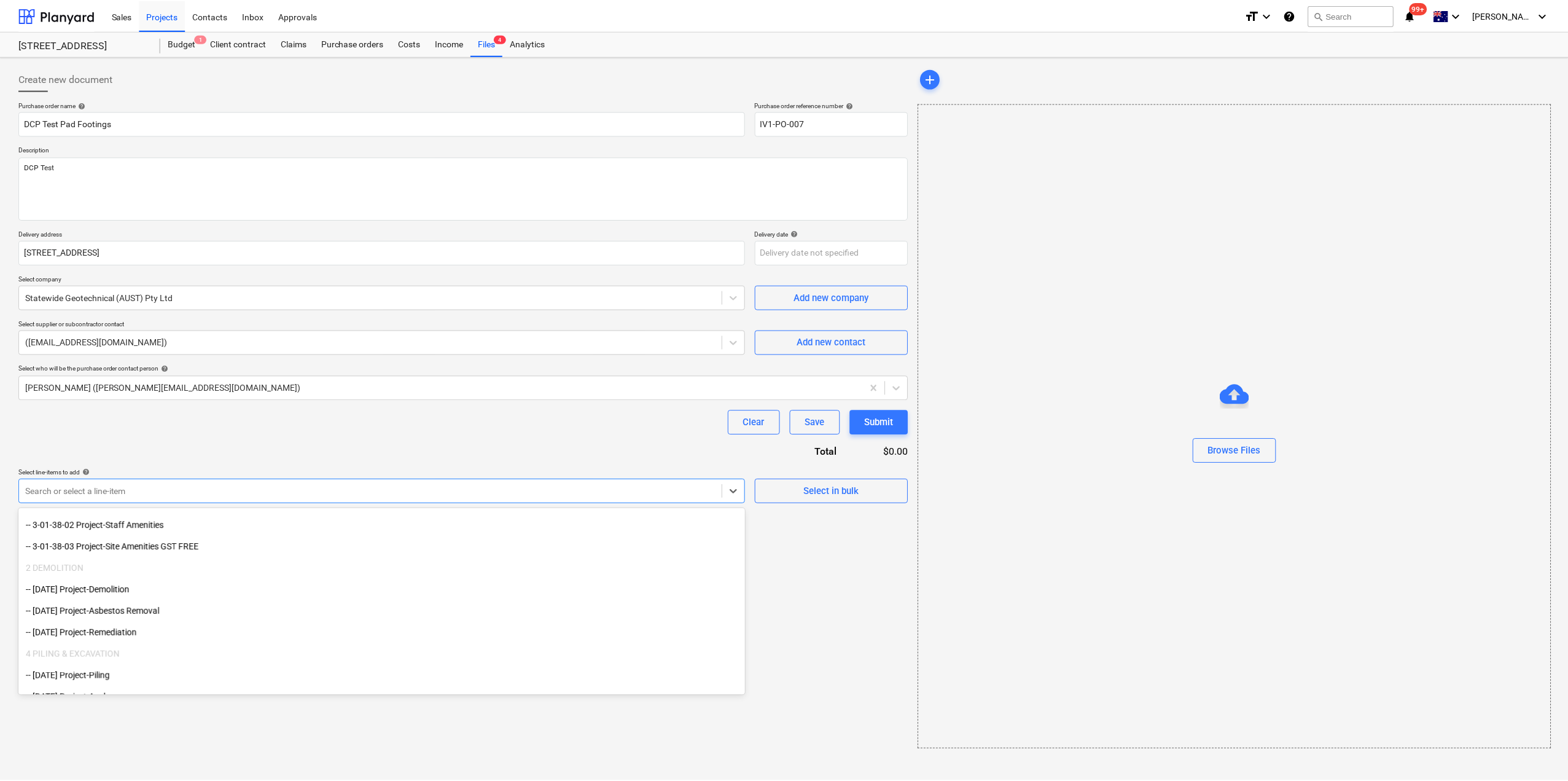
scroll to position [614, 0]
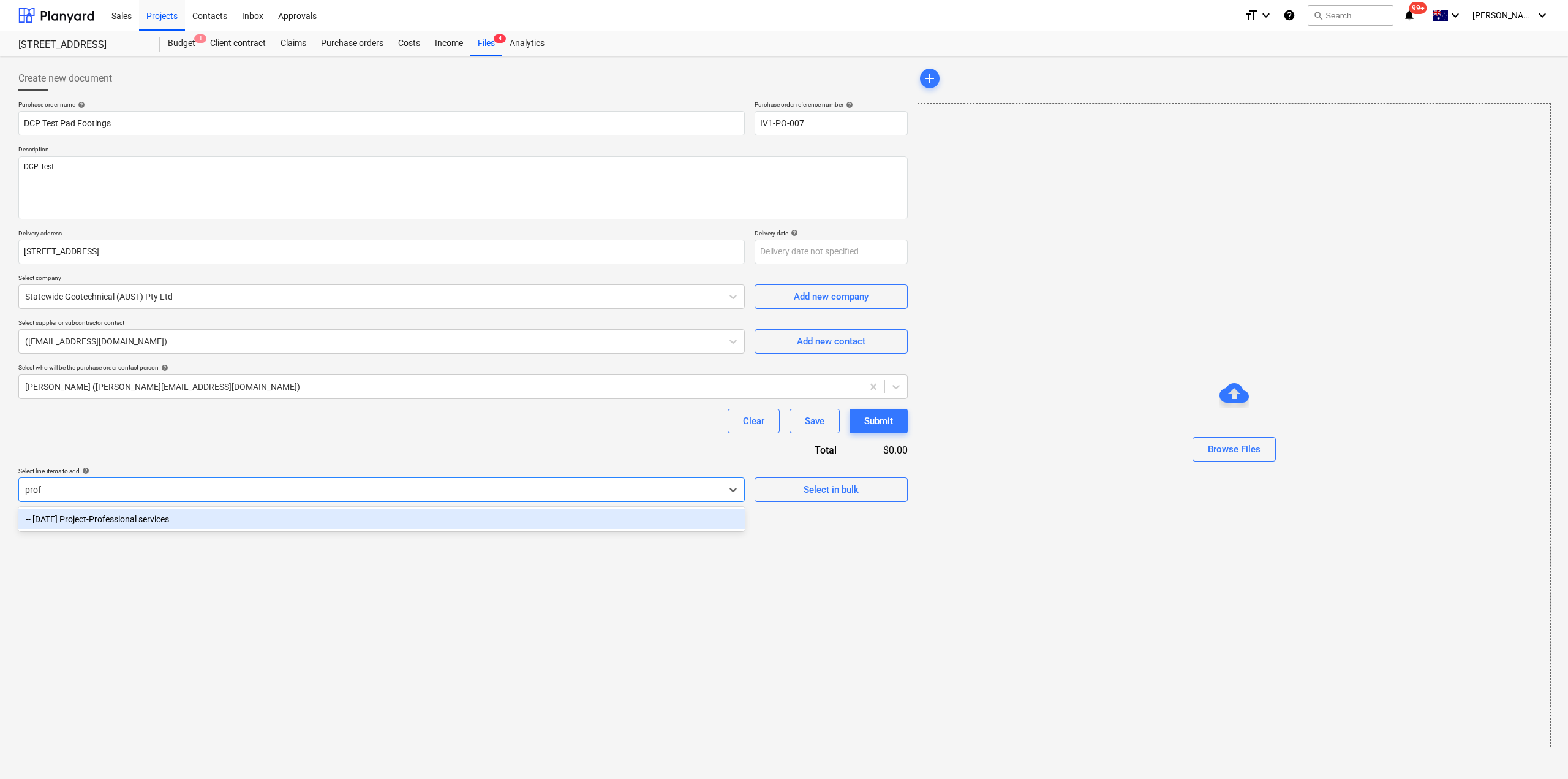
click at [198, 524] on div "-- 3-01-37 Project-Professional services" at bounding box center [381, 519] width 727 height 20
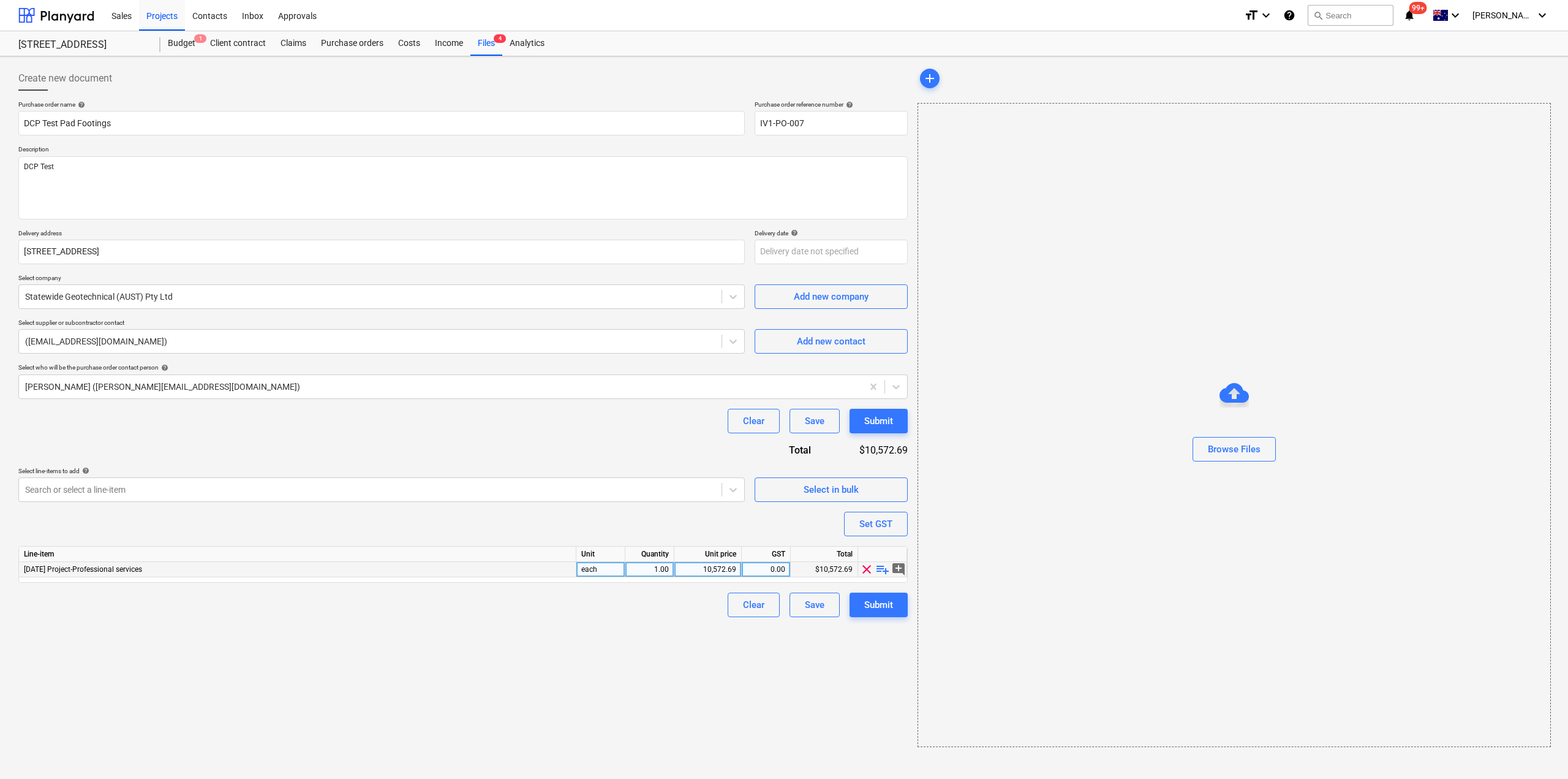
click at [883, 572] on span "playlist_add" at bounding box center [882, 569] width 15 height 15
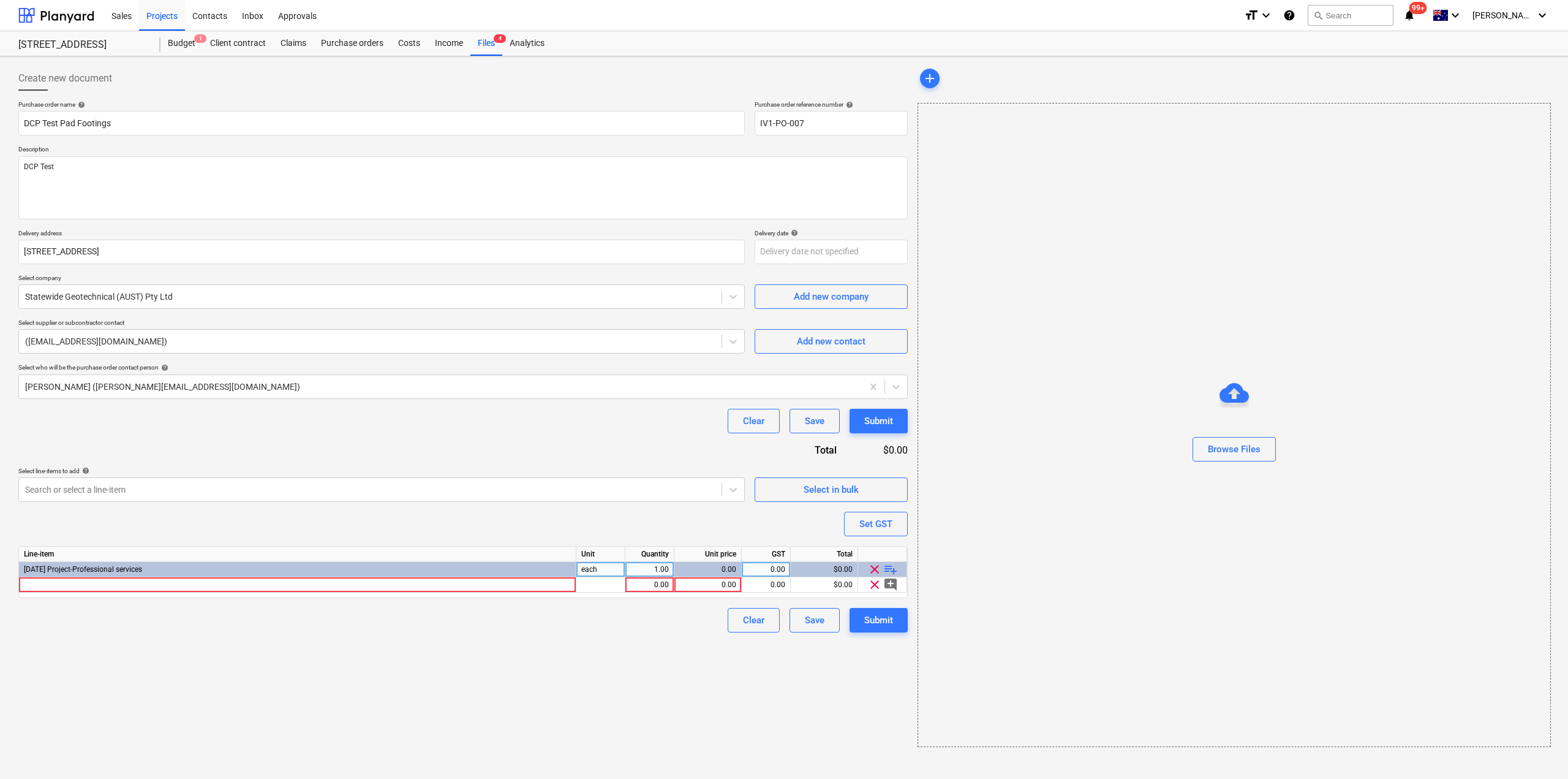
drag, startPoint x: 135, startPoint y: 587, endPoint x: 222, endPoint y: 604, distance: 88.6
click at [136, 587] on div at bounding box center [297, 584] width 558 height 15
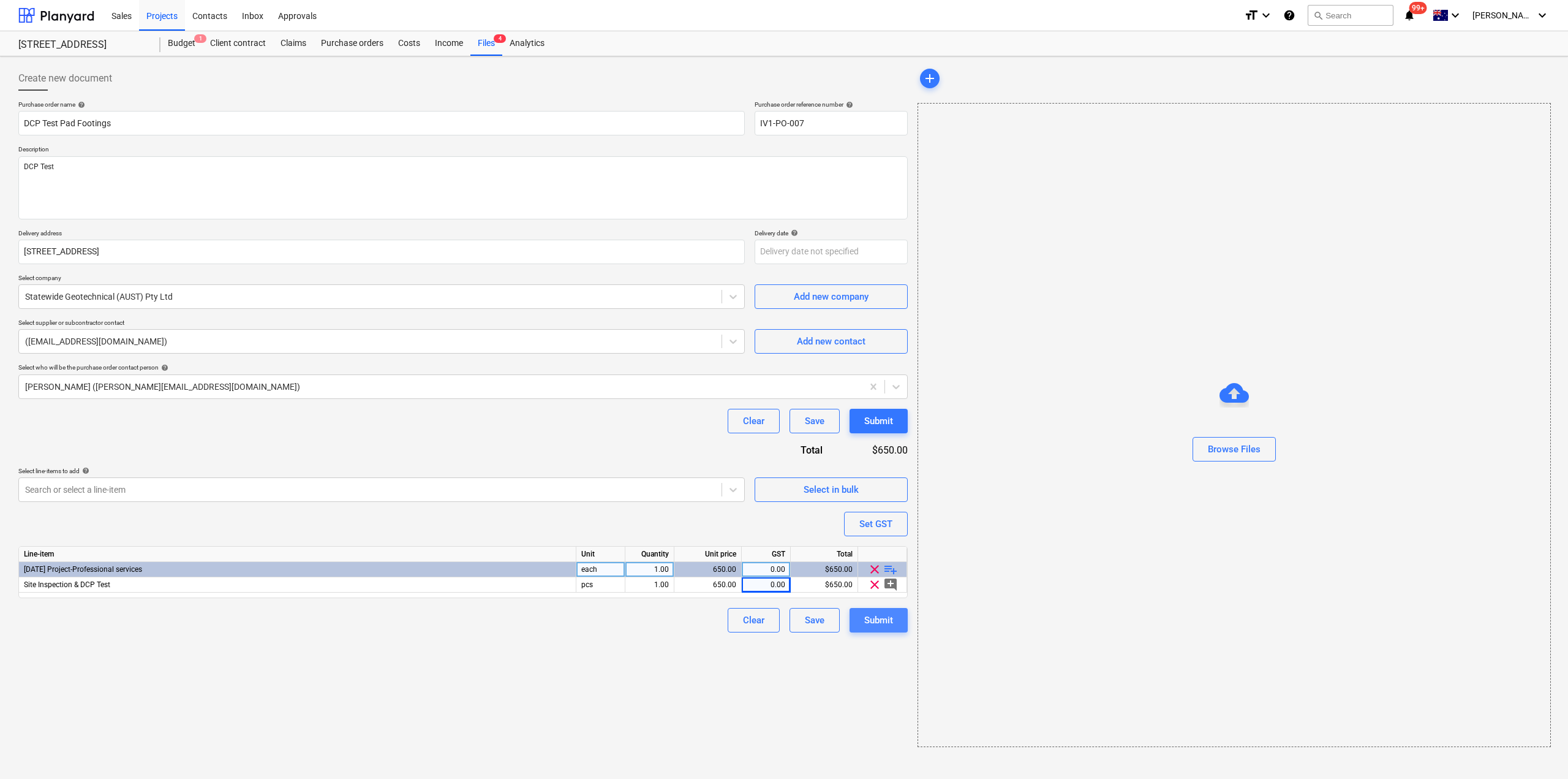
click at [885, 616] on div "Submit" at bounding box center [878, 620] width 29 height 16
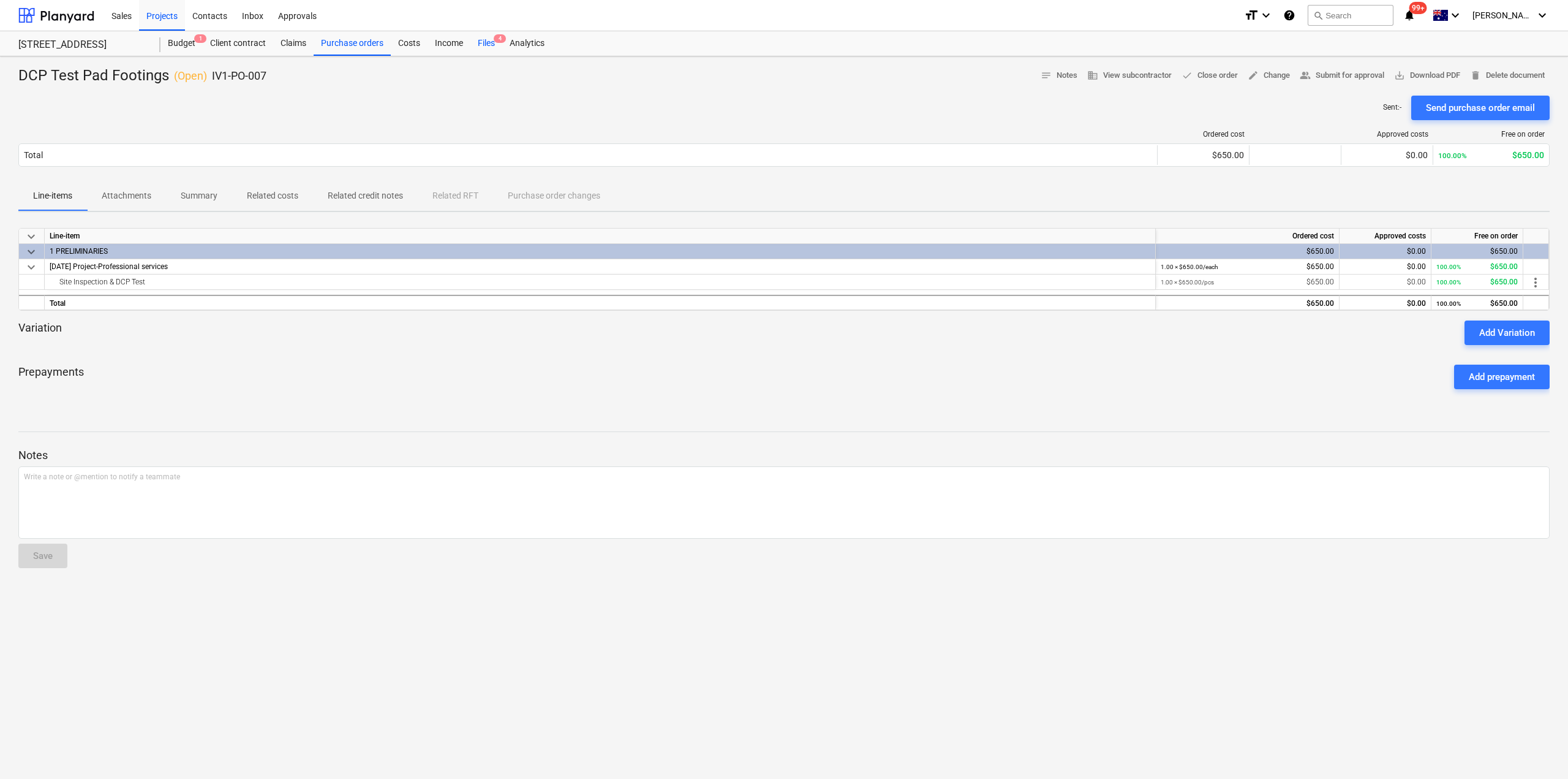
click at [493, 39] on div "Files 4" at bounding box center [486, 43] width 32 height 25
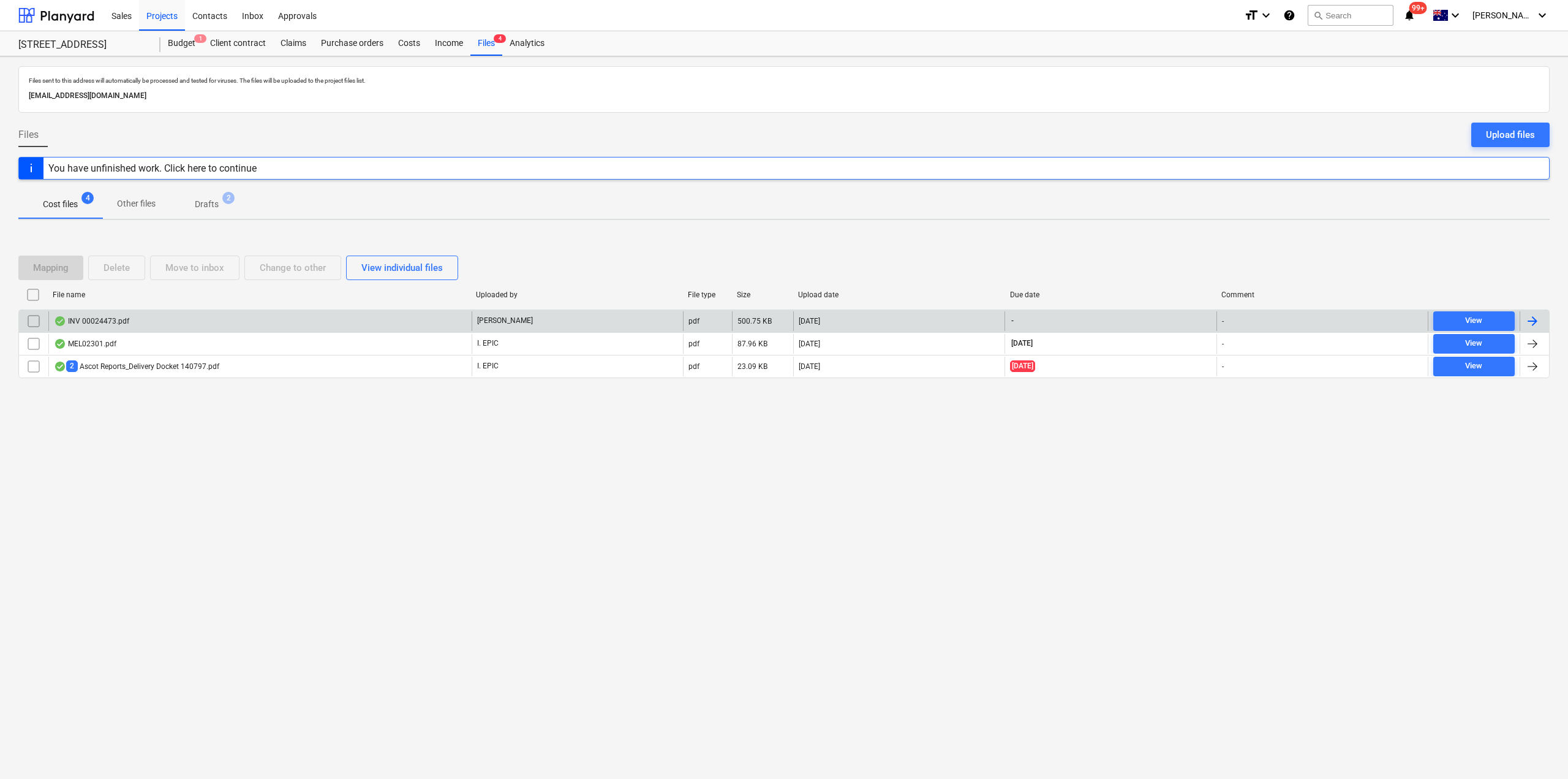
click at [228, 324] on div "INV 00024473.pdf" at bounding box center [261, 321] width 424 height 20
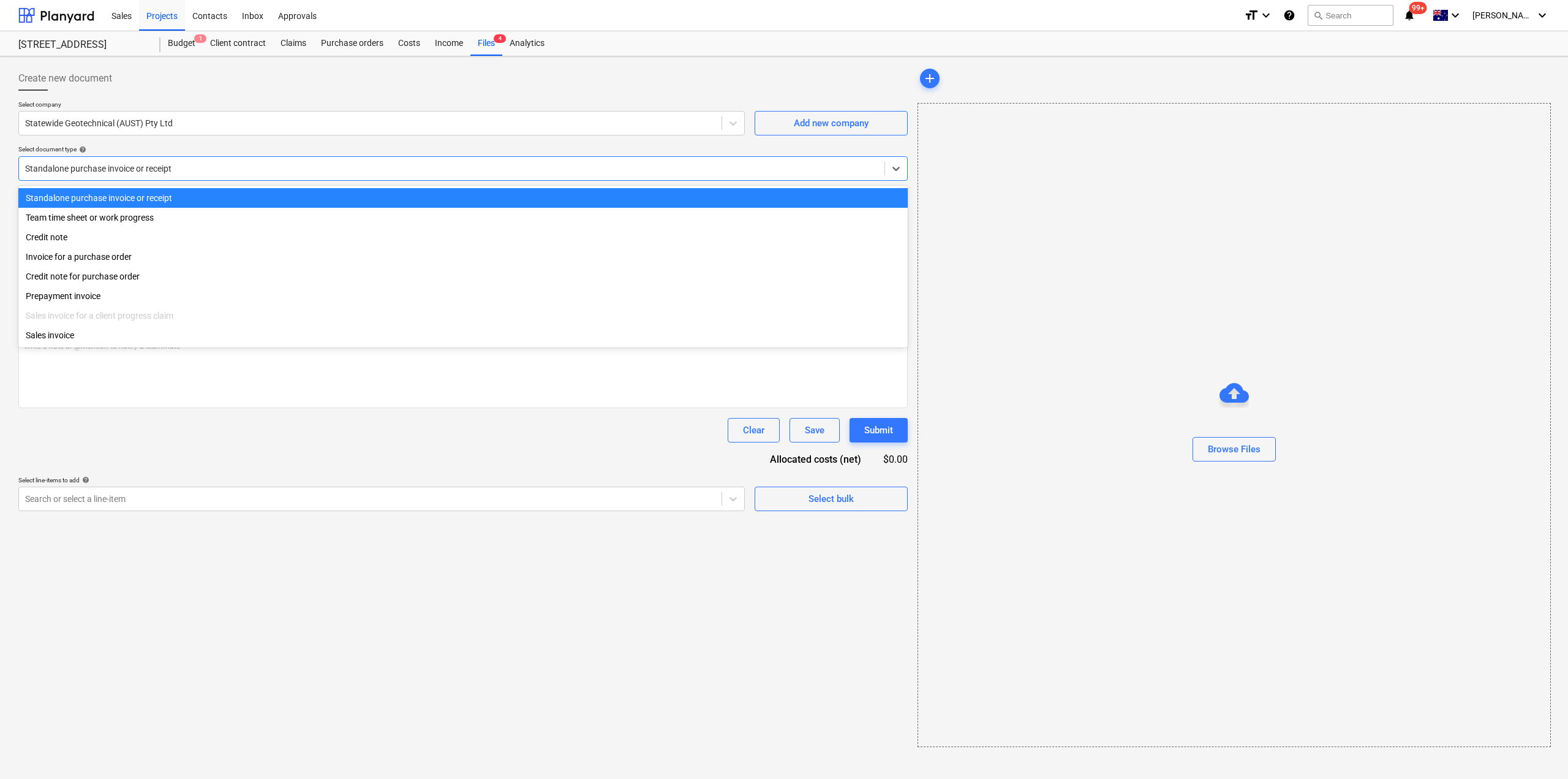
click at [479, 166] on div at bounding box center [451, 168] width 853 height 12
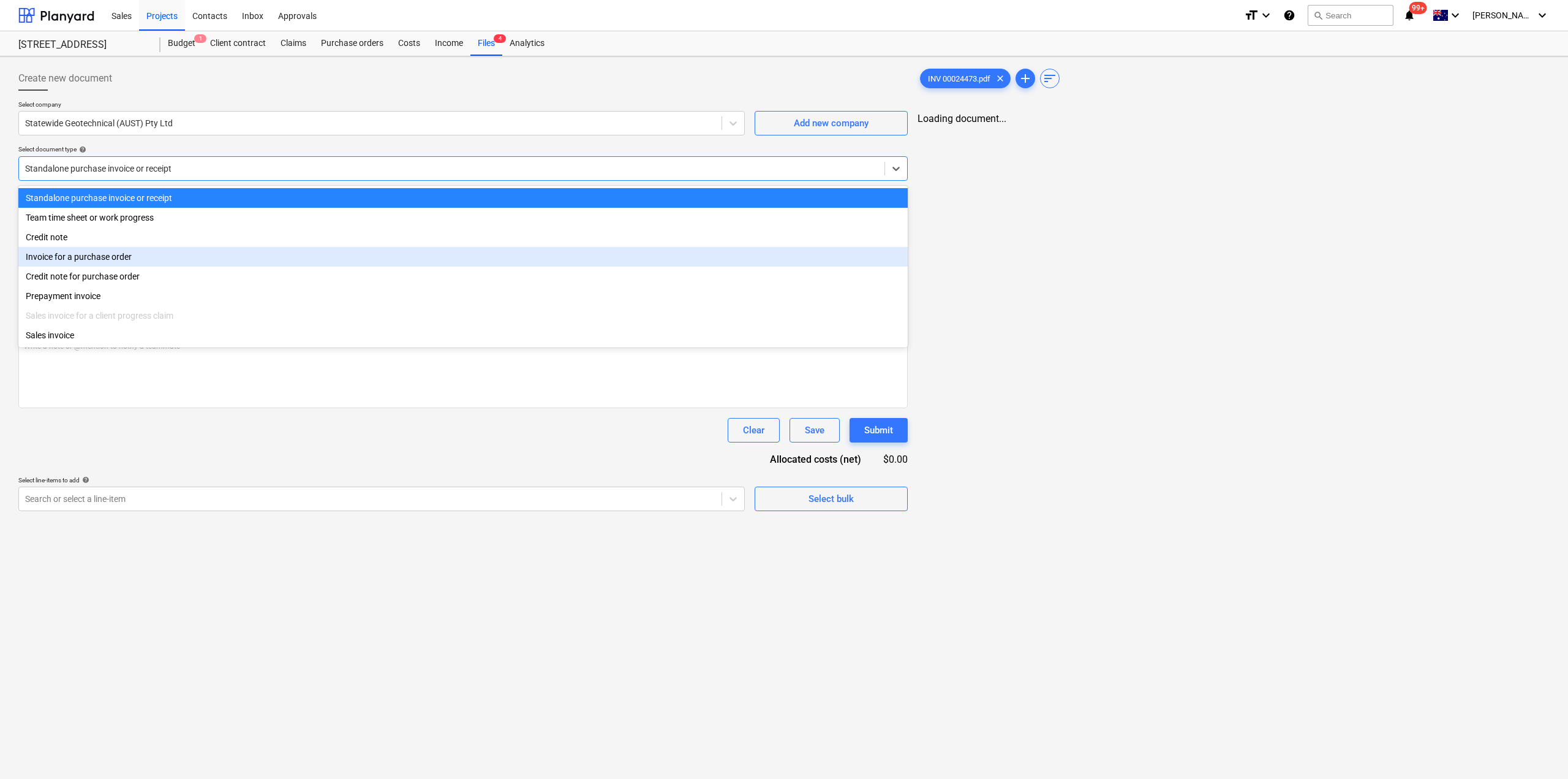
click at [172, 266] on div "Invoice for a purchase order" at bounding box center [462, 257] width 890 height 20
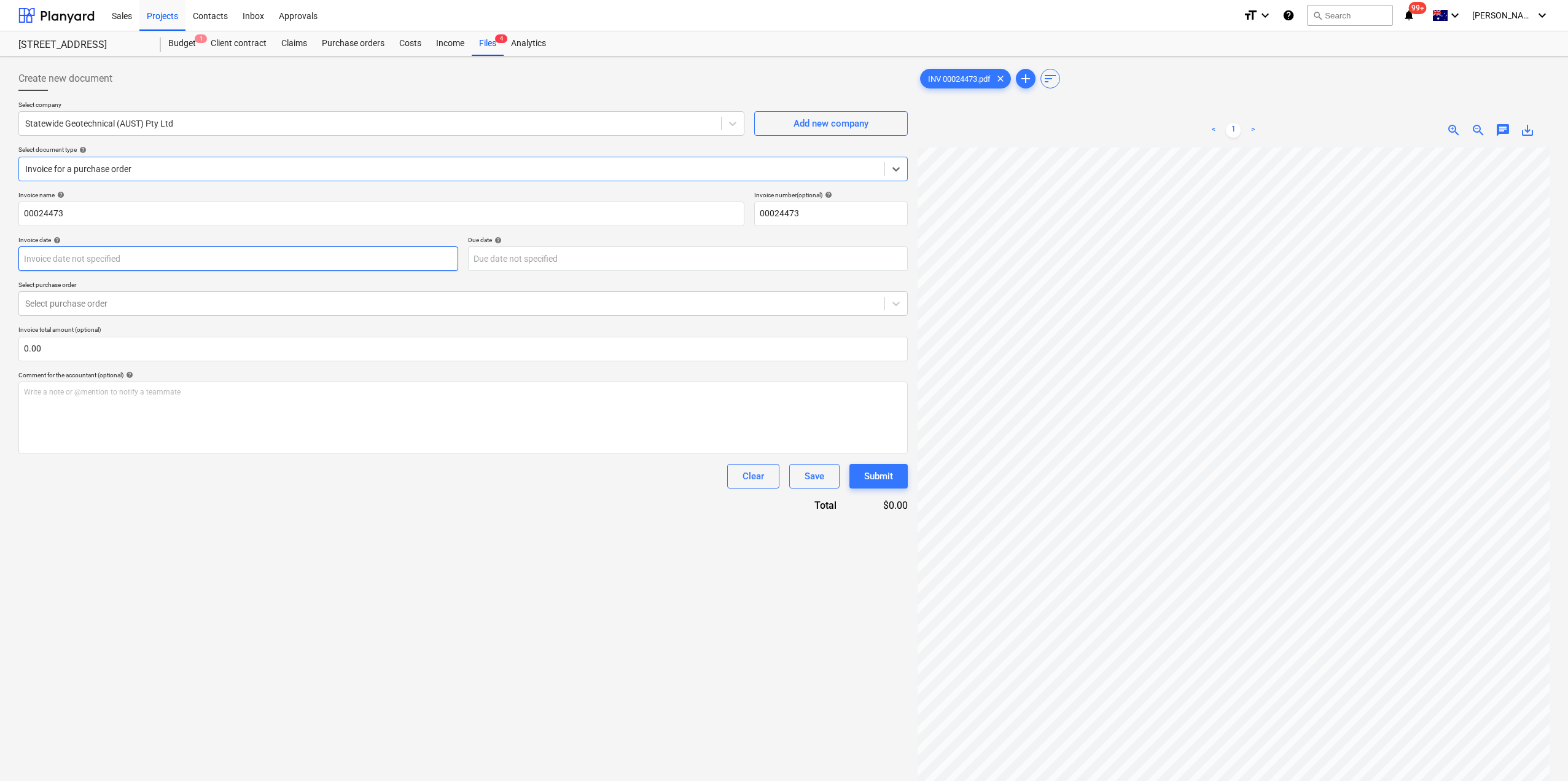
click at [158, 258] on body "Sales Projects Contacts Inbox Approvals format_size keyboard_arrow_down help se…" at bounding box center [784, 390] width 1568 height 781
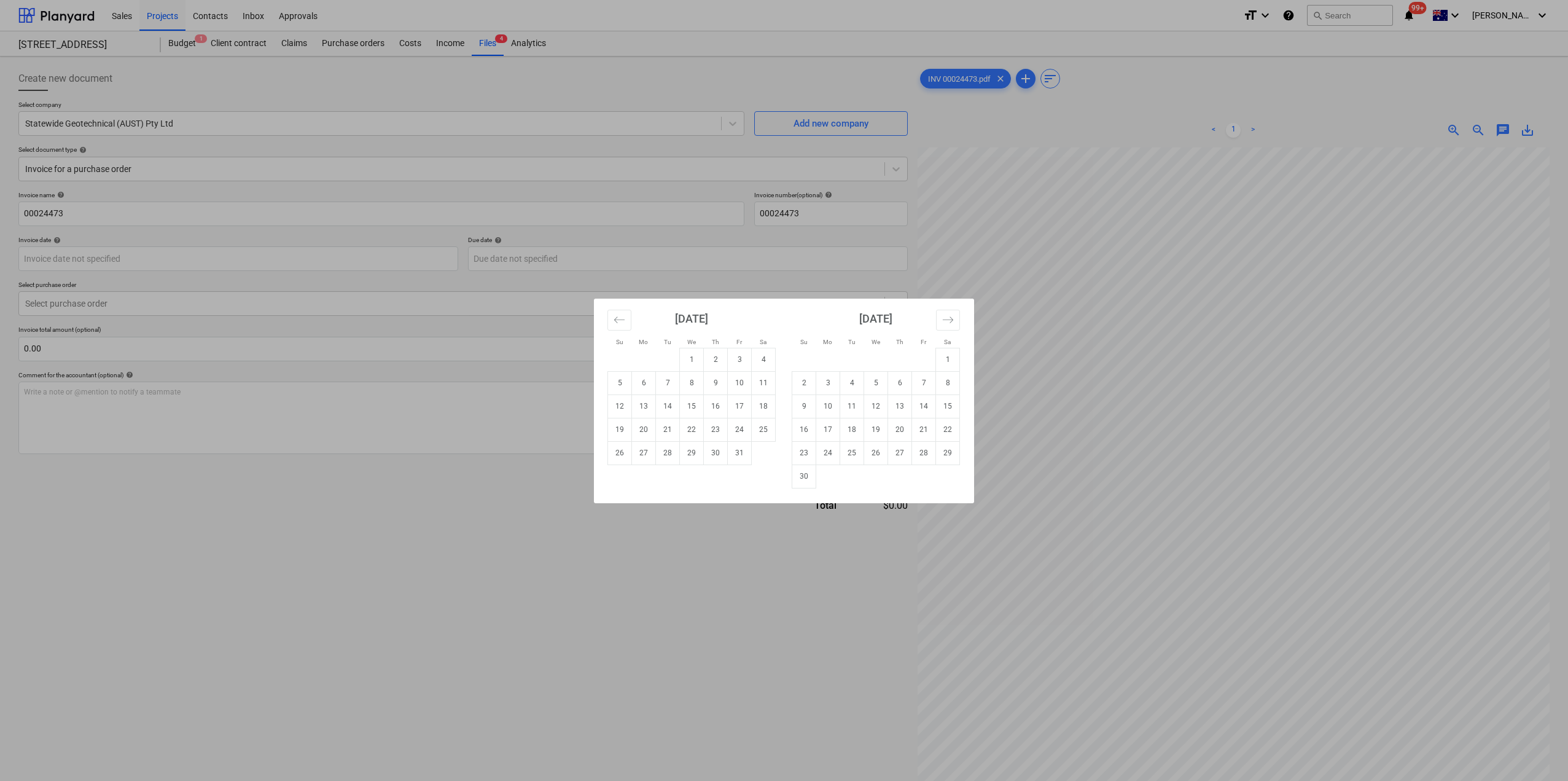
drag, startPoint x: 560, startPoint y: 669, endPoint x: 530, endPoint y: 648, distance: 36.6
click at [560, 669] on div "Su Mo Tu We Th Fr Sa Su Mo Tu We Th Fr Sa September 2025 1 2 3 4 5 6 7 8 9 10 1…" at bounding box center [784, 390] width 1568 height 781
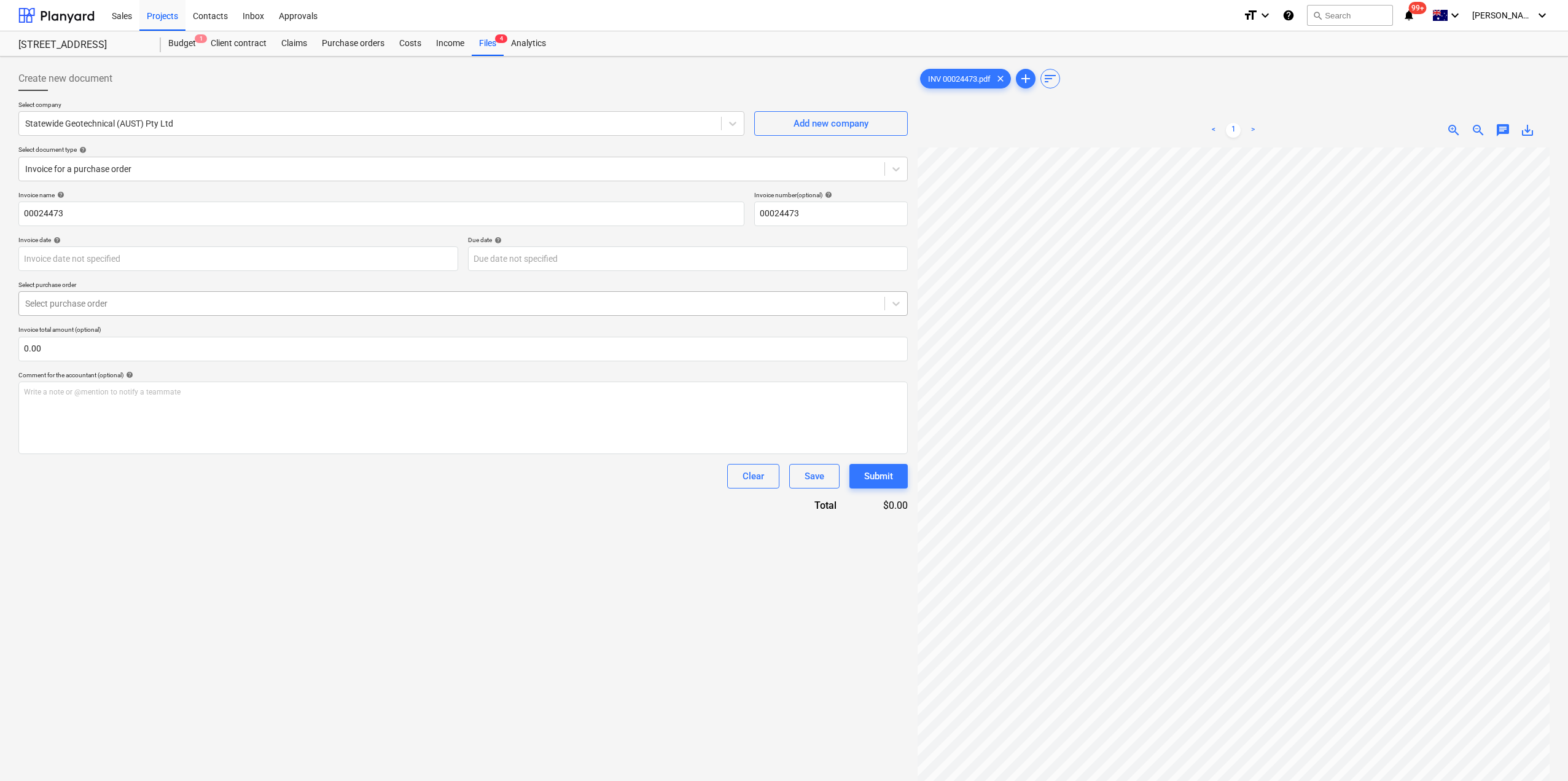
click at [199, 301] on div at bounding box center [452, 303] width 853 height 12
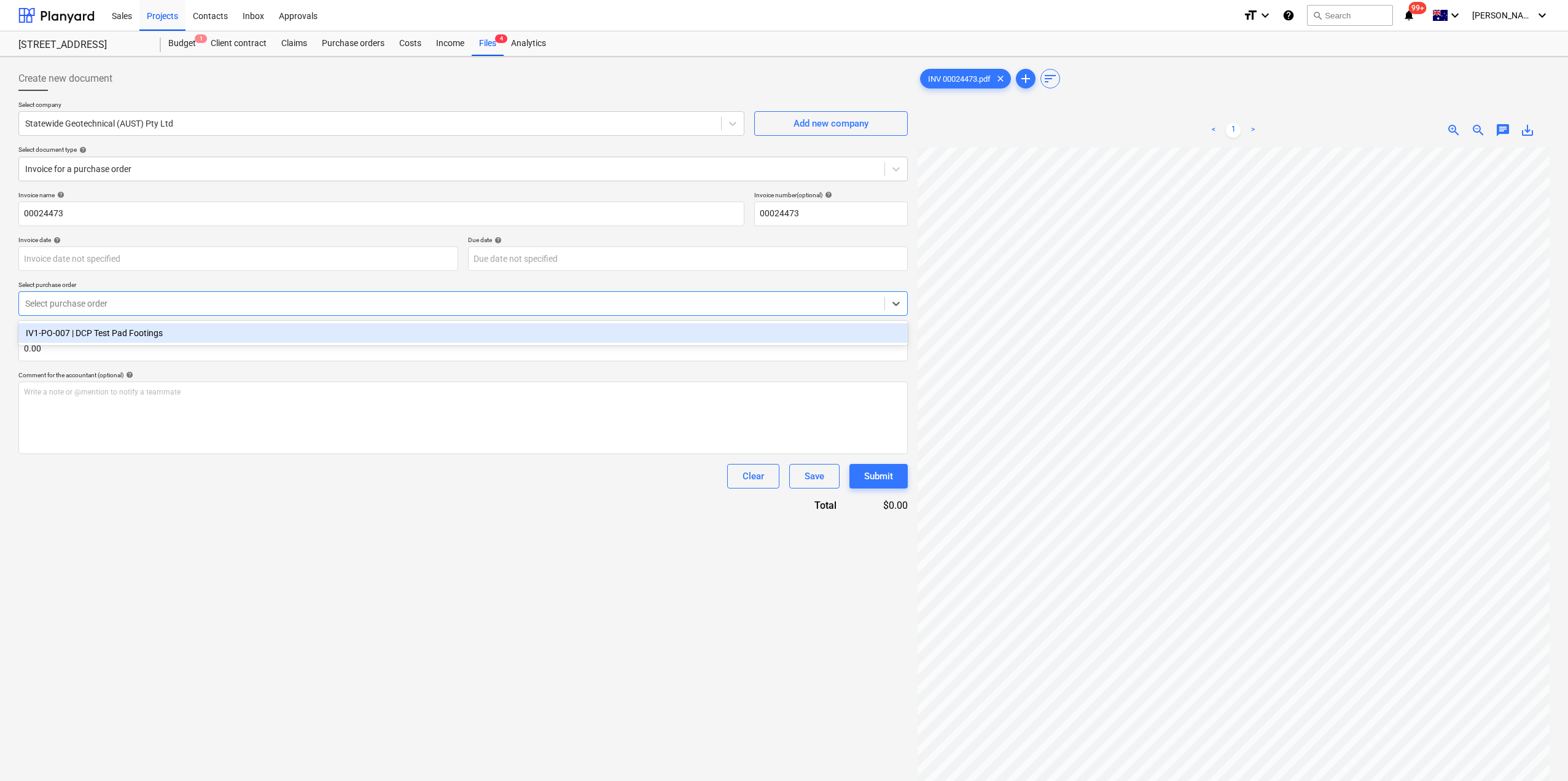
click at [190, 330] on div "IV1-PO-007 | DCP Test Pad Footings" at bounding box center [463, 333] width 889 height 20
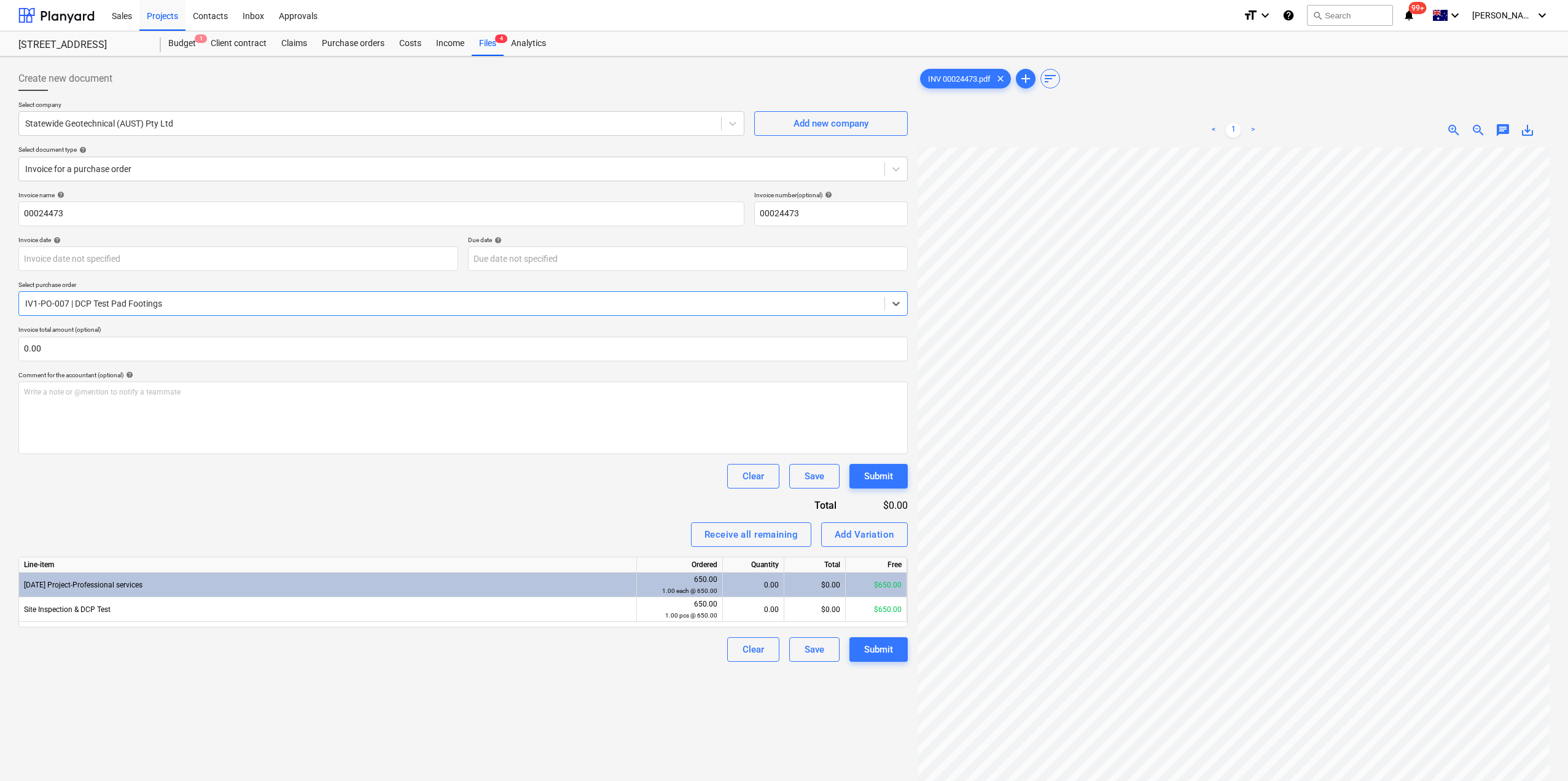
click at [251, 512] on div "Invoice name help 00024473 Invoice number (optional) help 00024473 Invoice date…" at bounding box center [463, 427] width 889 height 471
click at [764, 612] on div "0.00" at bounding box center [753, 609] width 51 height 25
click at [520, 726] on div "Create new document Select company Statewide Geotechnical (AUST) Pty Ltd Add ne…" at bounding box center [464, 481] width 899 height 838
click at [875, 475] on div "Submit" at bounding box center [878, 476] width 29 height 16
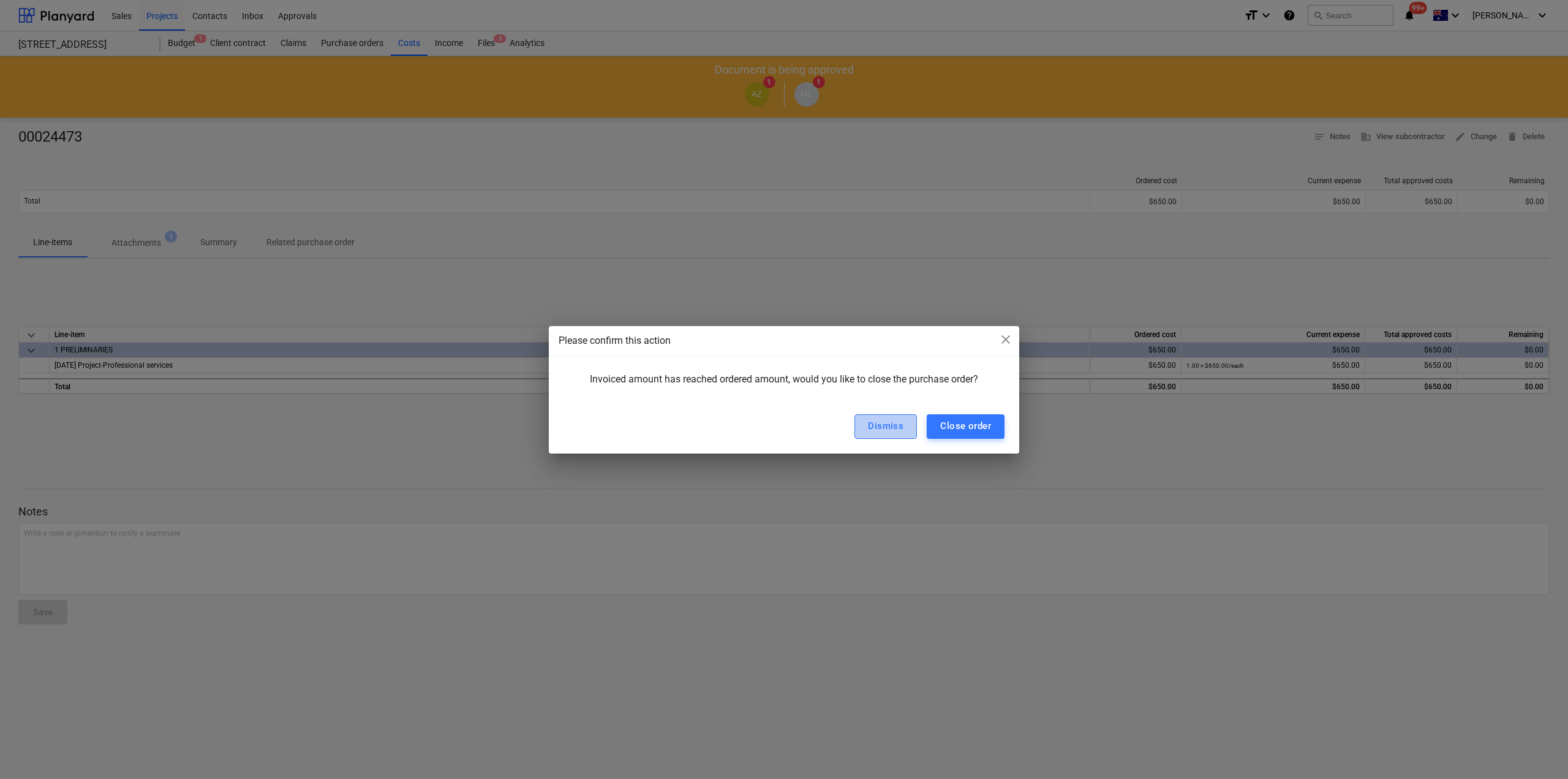
click at [877, 430] on div "Dismiss" at bounding box center [886, 426] width 36 height 16
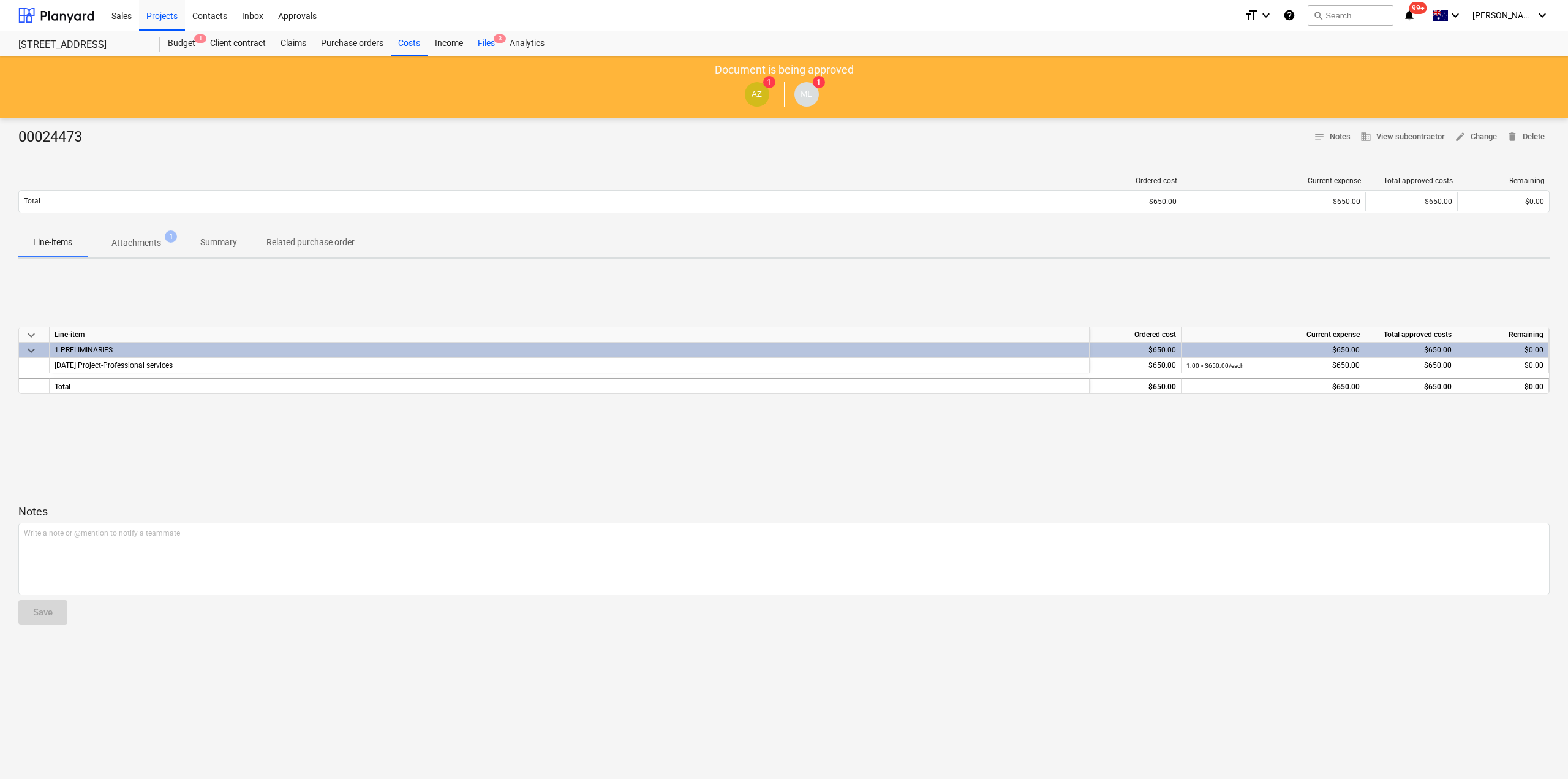
click at [489, 46] on div "Files 3" at bounding box center [486, 43] width 32 height 25
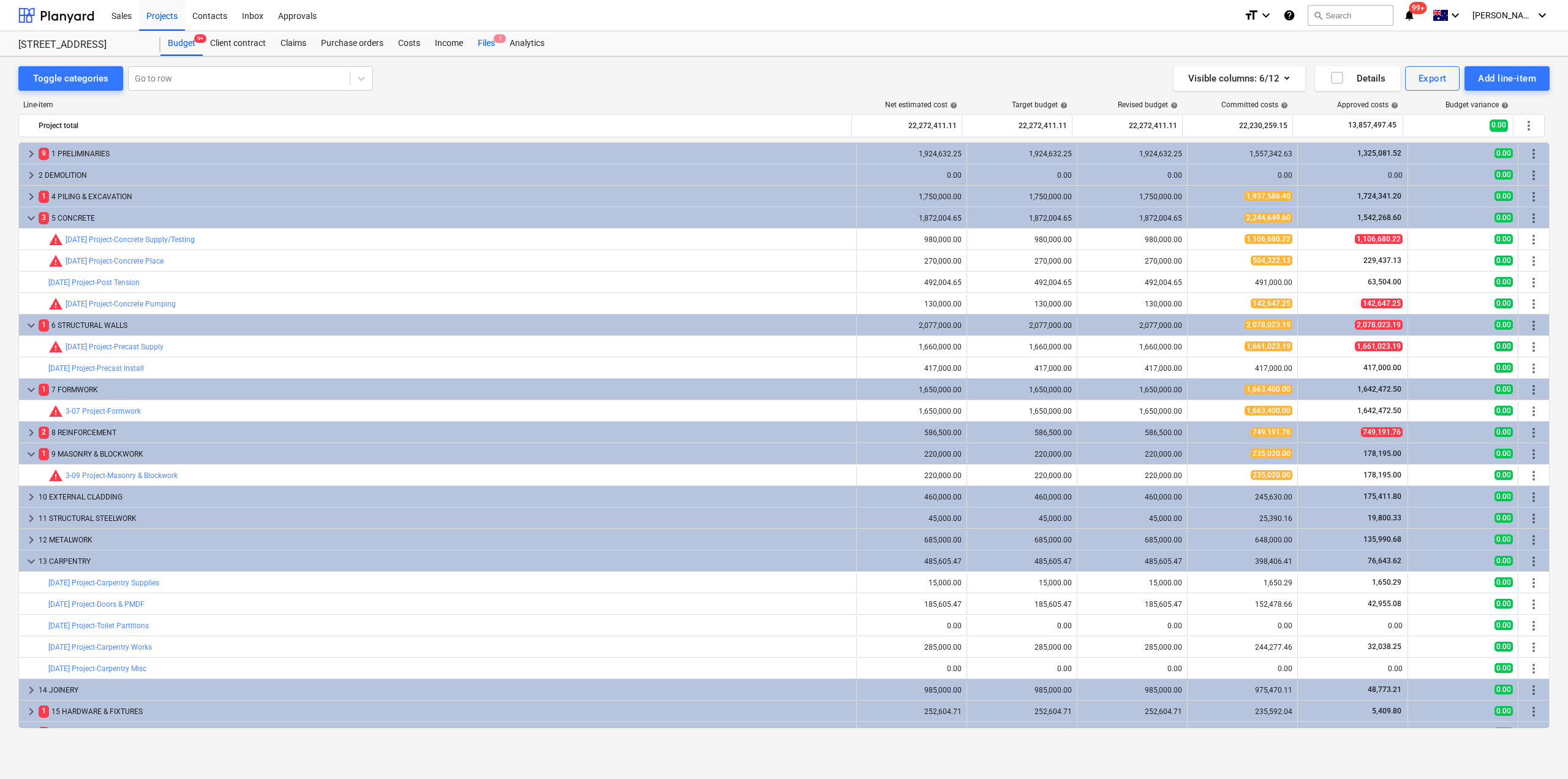
click at [476, 47] on div "Files 7" at bounding box center [486, 43] width 32 height 25
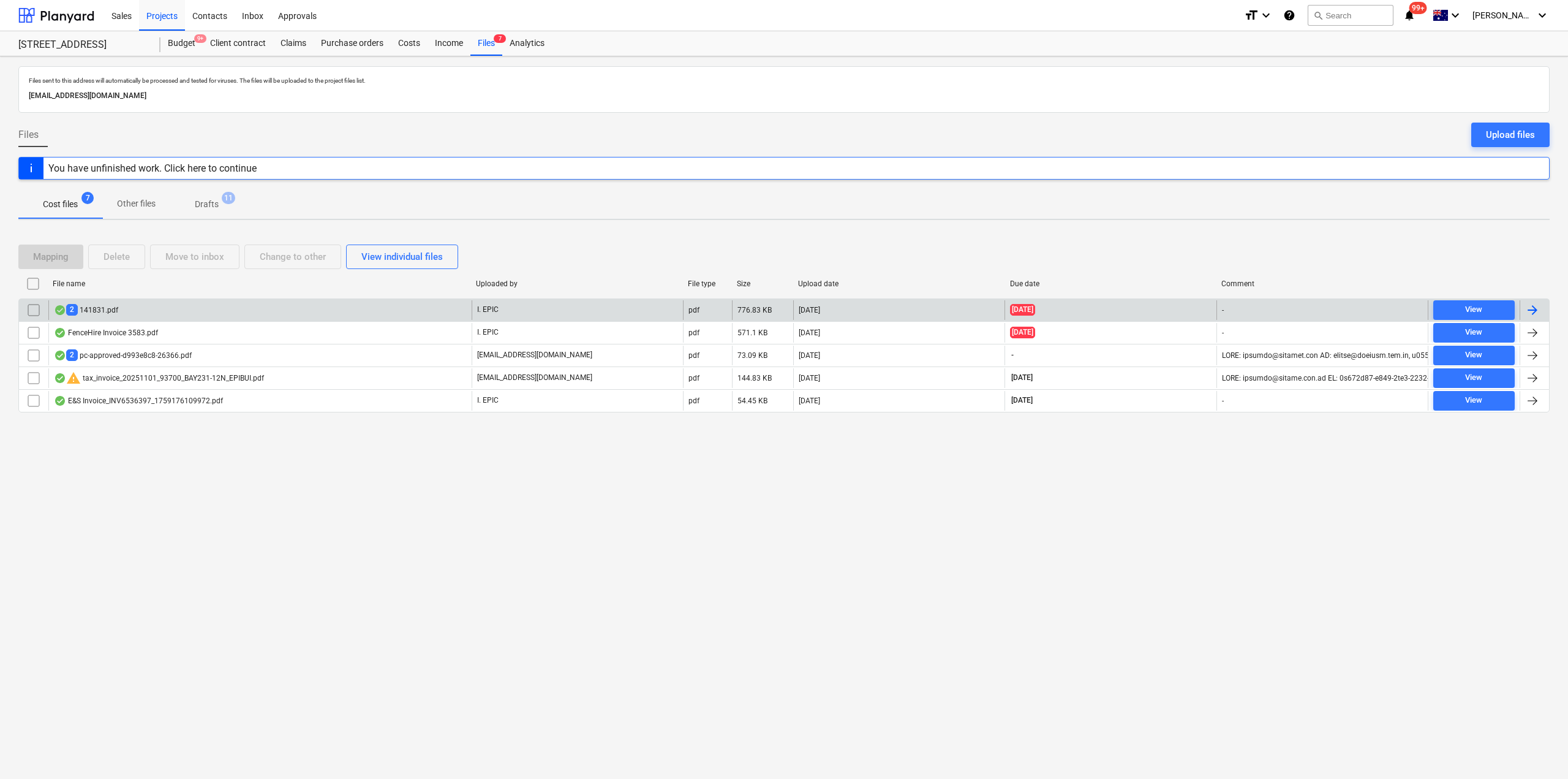
click at [176, 317] on div "2 141831.pdf" at bounding box center [261, 310] width 424 height 20
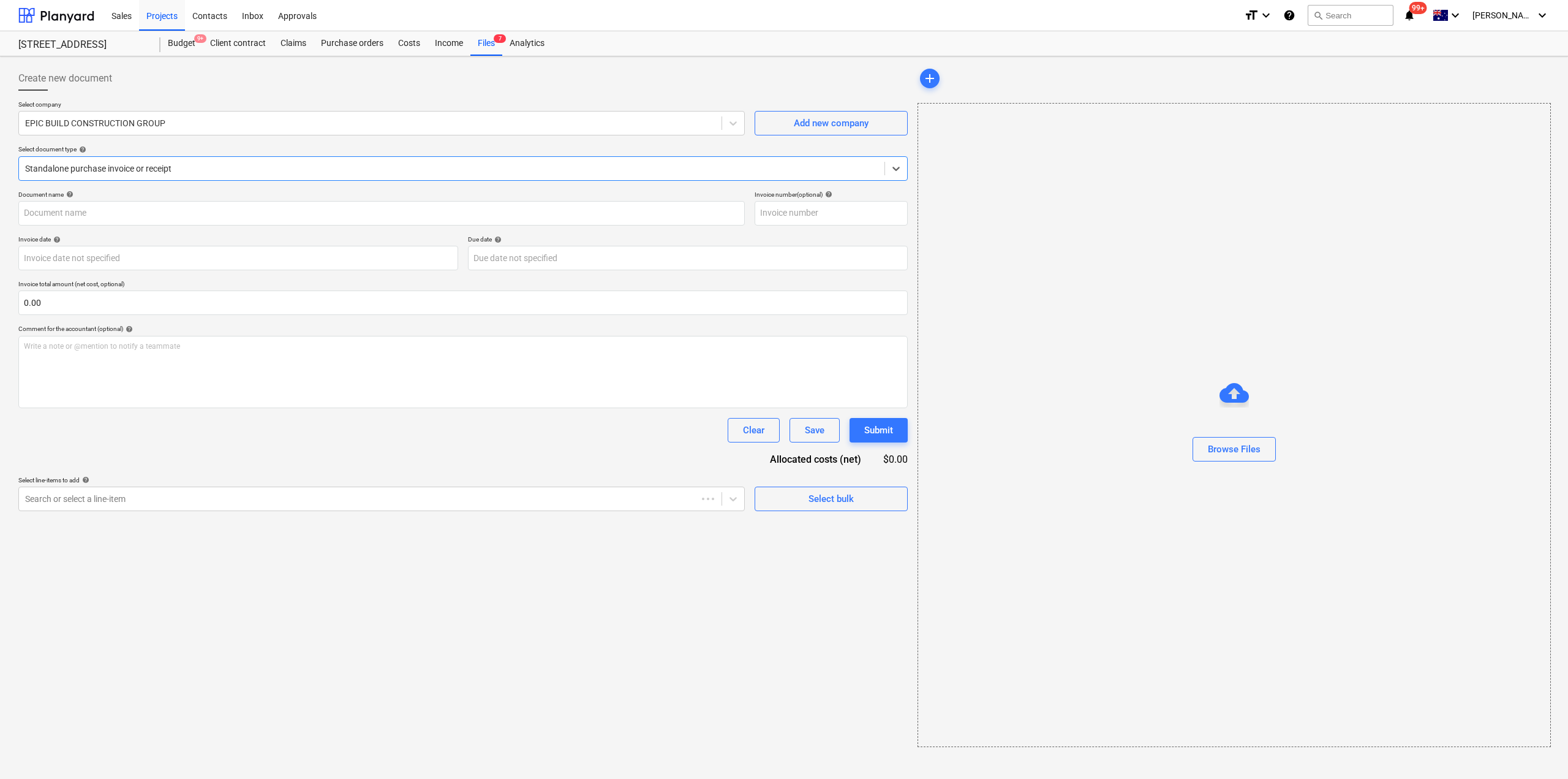
type input "141831"
type input "[DATE]"
click at [929, 84] on div "PointForce Inv...pdf clear" at bounding box center [964, 79] width 94 height 20
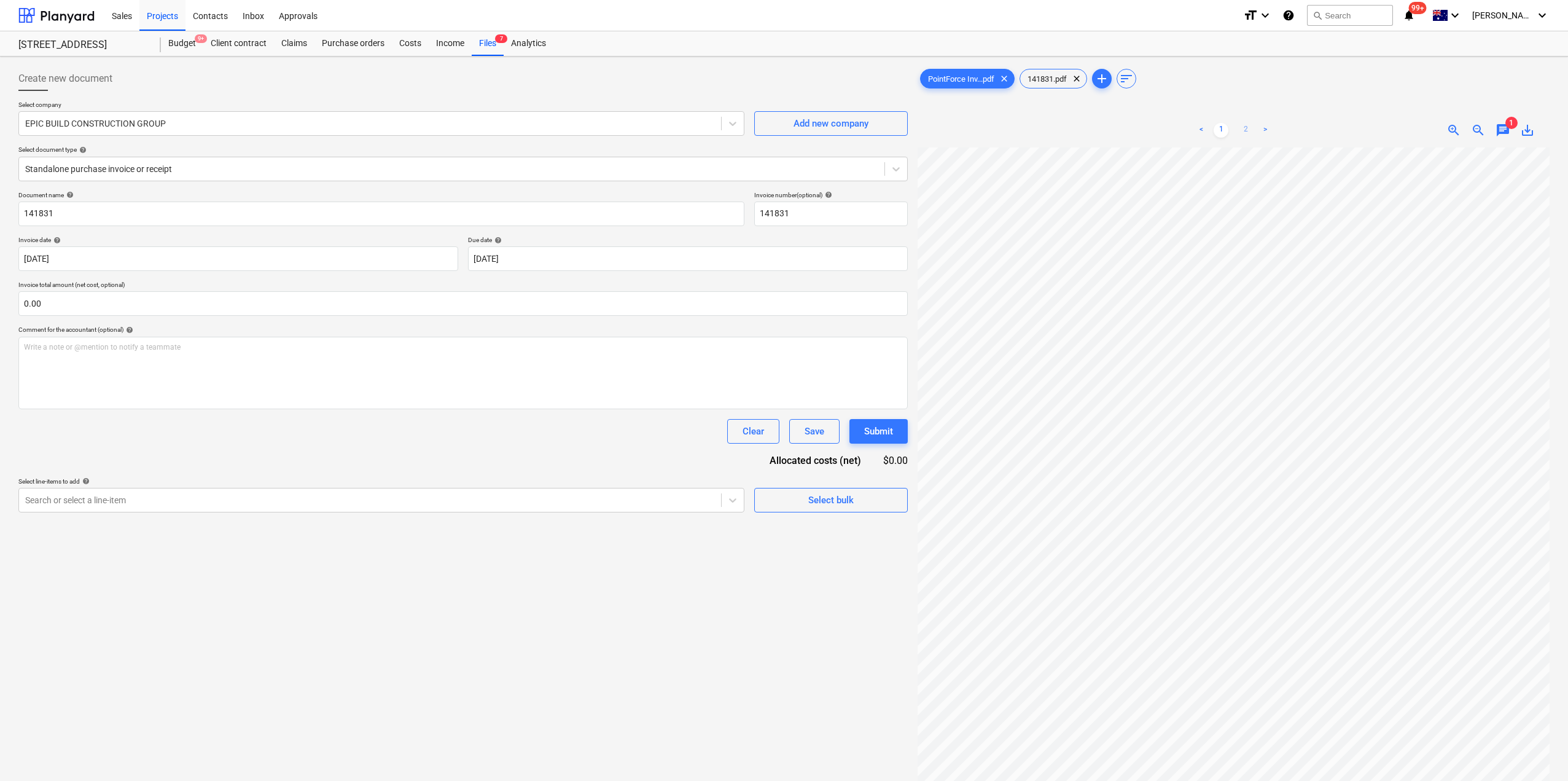
click at [1239, 126] on link "2" at bounding box center [1245, 130] width 15 height 15
